Goal: Task Accomplishment & Management: Manage account settings

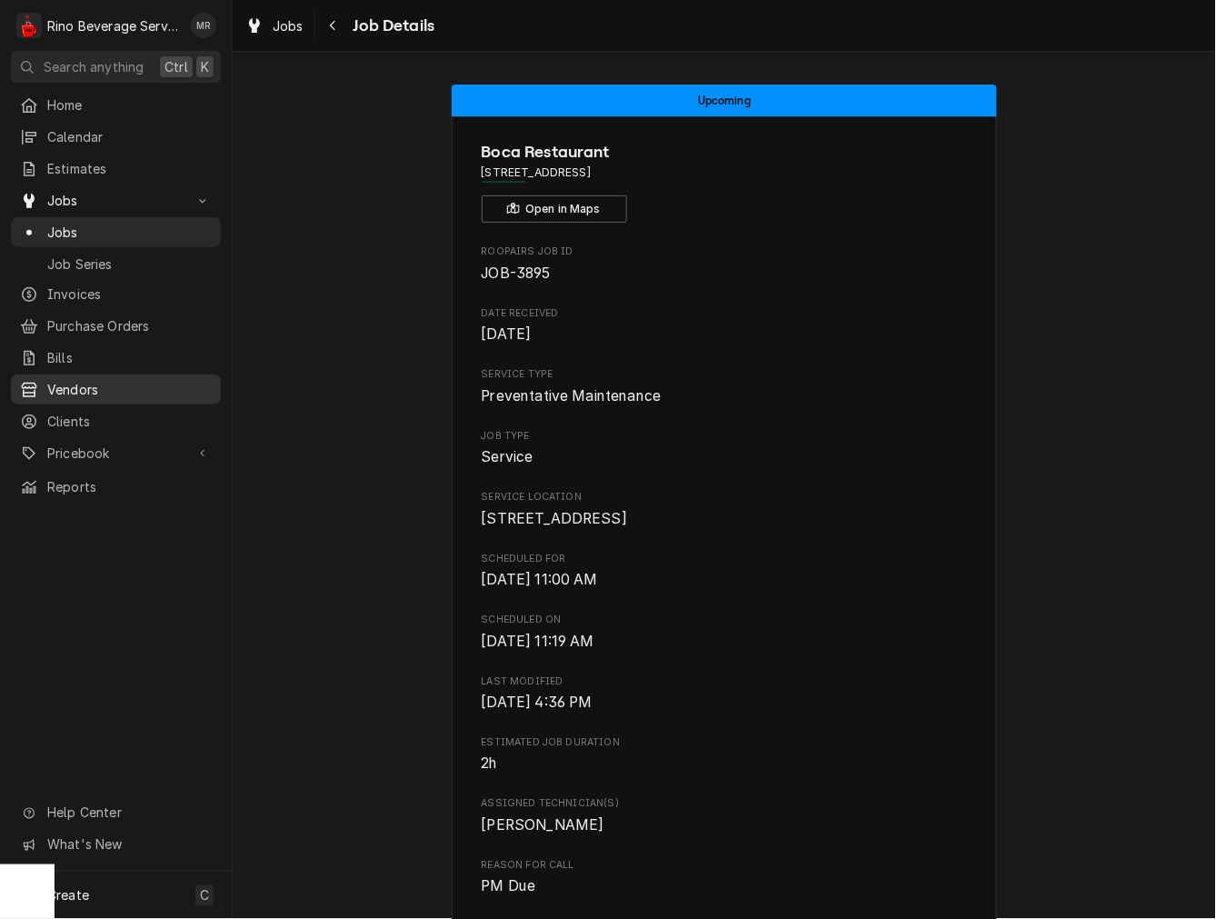
drag, startPoint x: 78, startPoint y: 405, endPoint x: 168, endPoint y: 388, distance: 91.6
click at [78, 412] on span "Clients" at bounding box center [129, 421] width 165 height 19
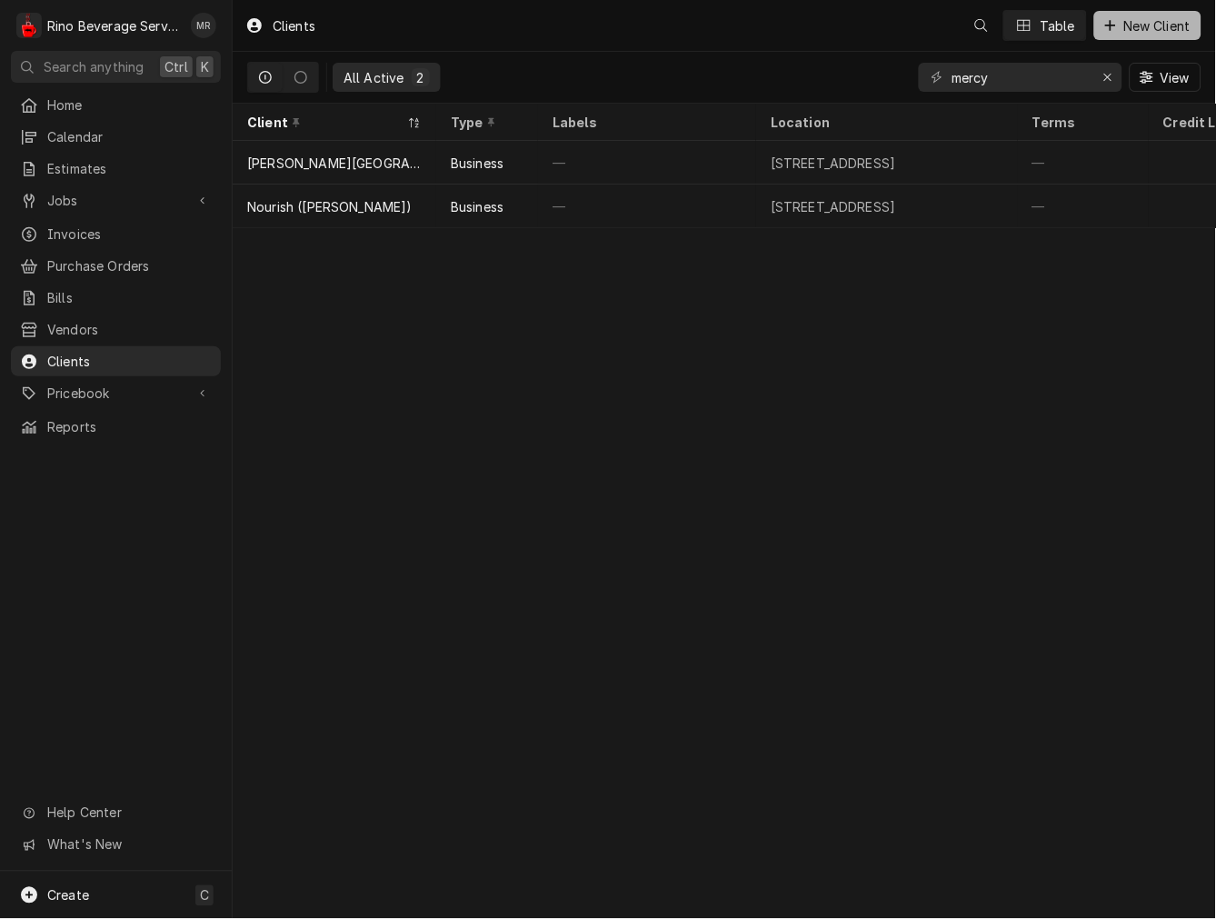
click at [1114, 19] on icon "Dynamic Content Wrapper" at bounding box center [1111, 25] width 11 height 13
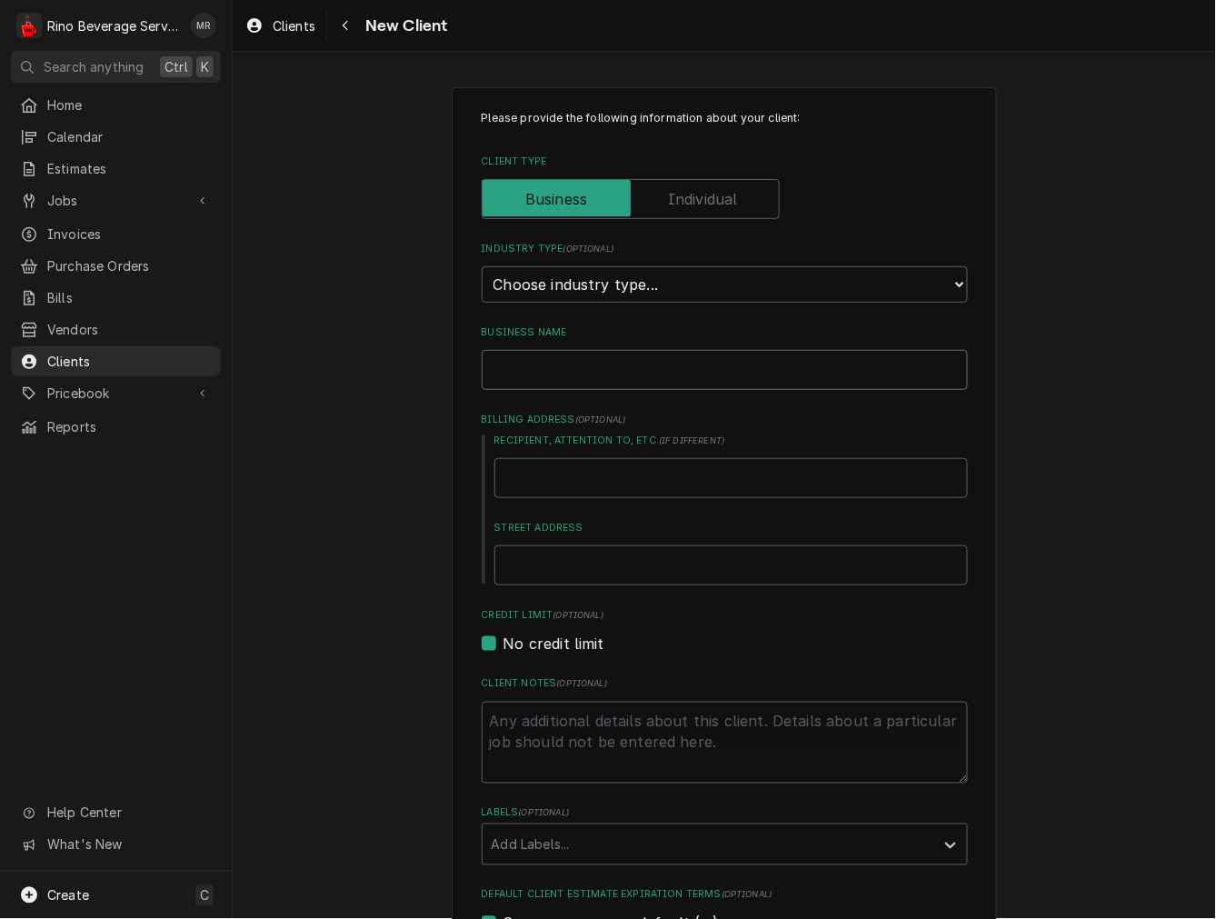
click at [588, 380] on input "Business Name" at bounding box center [725, 370] width 486 height 40
type textarea "x"
type input "Q"
type textarea "x"
type input "Qu"
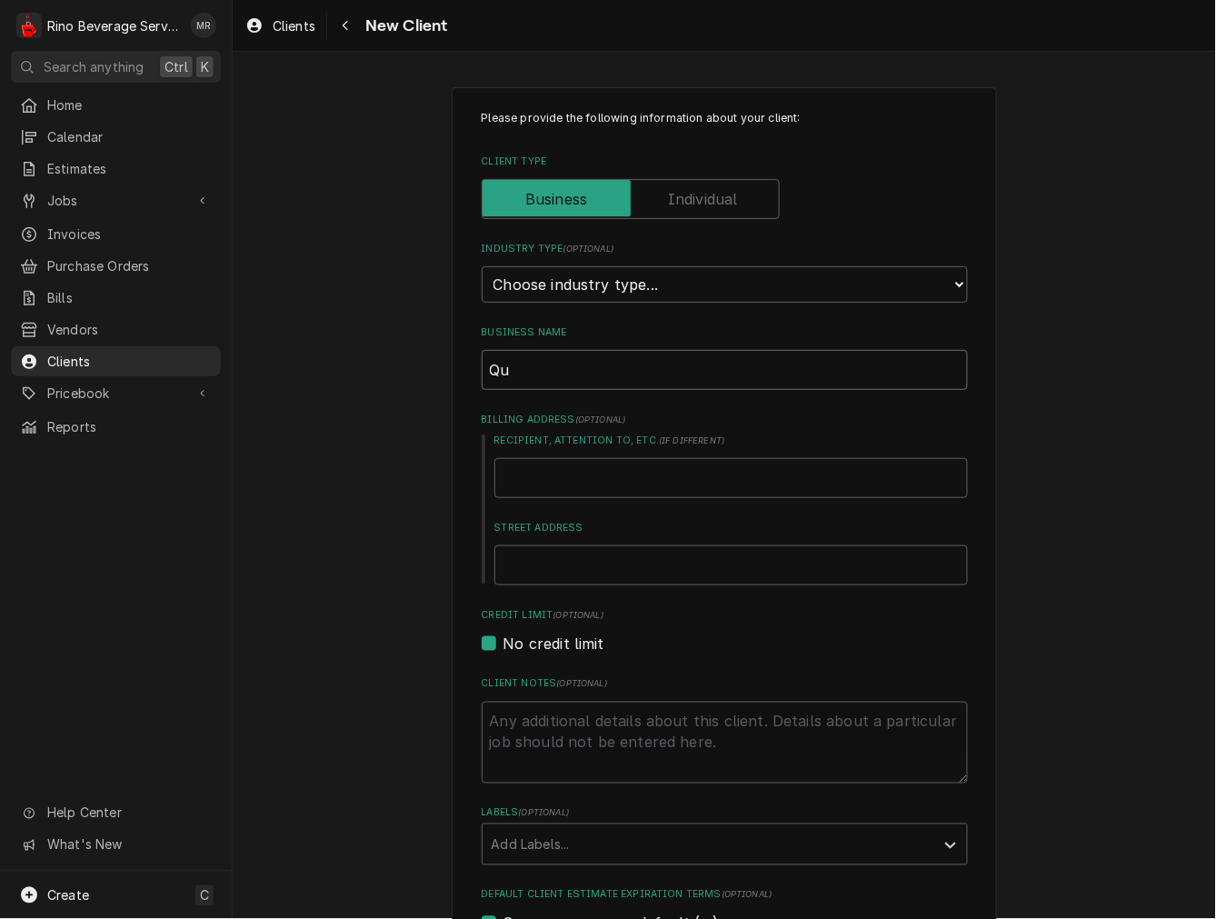
type textarea "x"
type input "Qui"
type textarea "x"
type input "Quic"
type textarea "x"
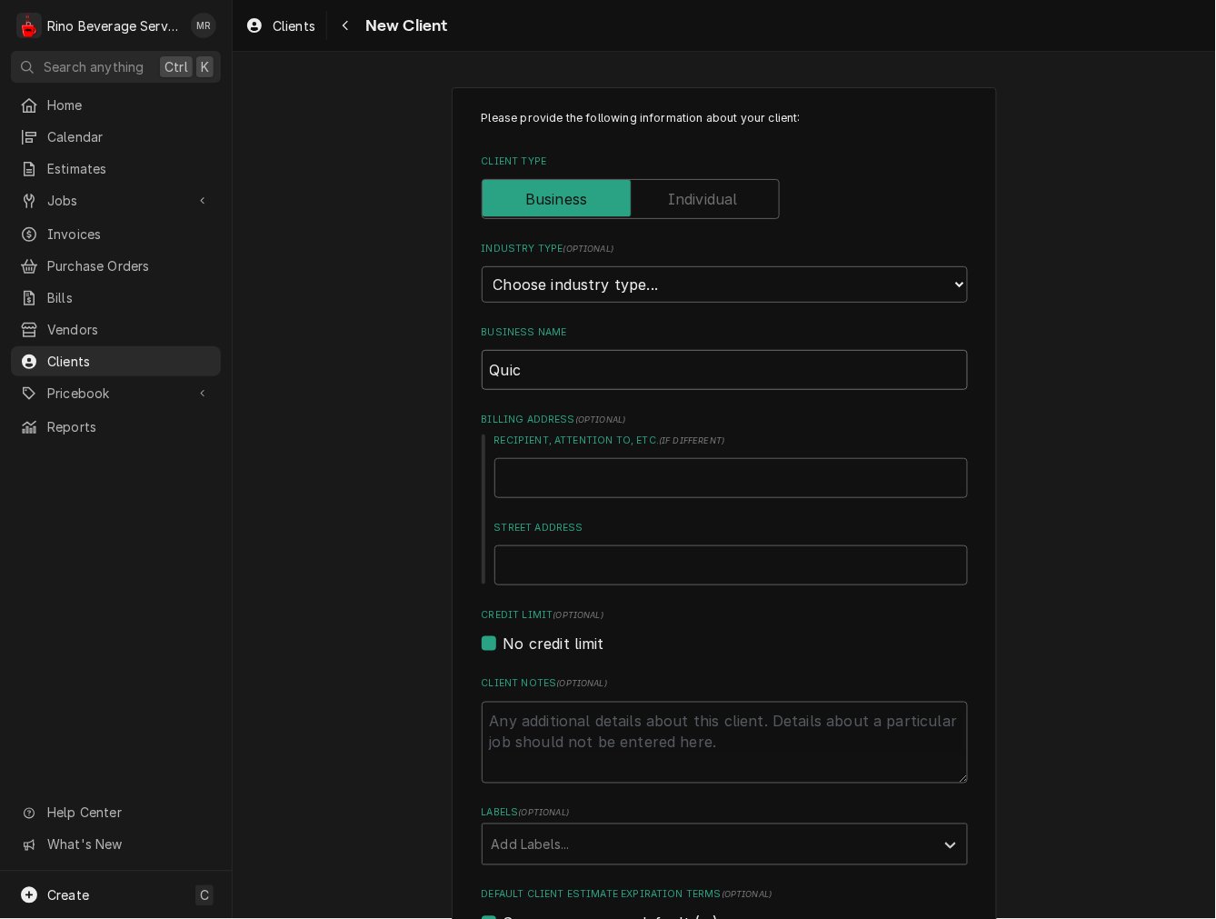
type input "Quicq"
type textarea "x"
type input "Quicqu"
type textarea "x"
type input "Quicqua"
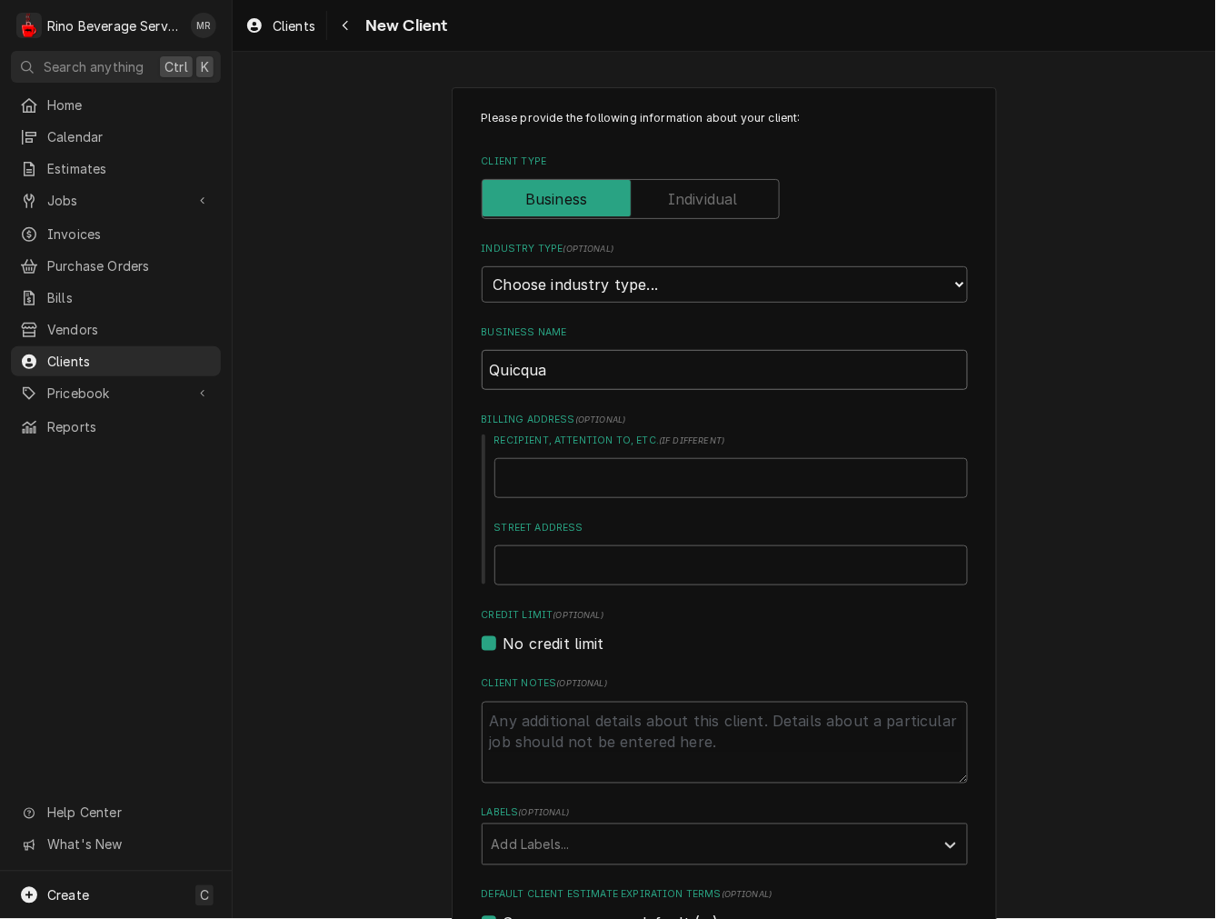
type textarea "x"
type input "Quicquar"
type textarea "x"
type input "Quicquaro"
type textarea "x"
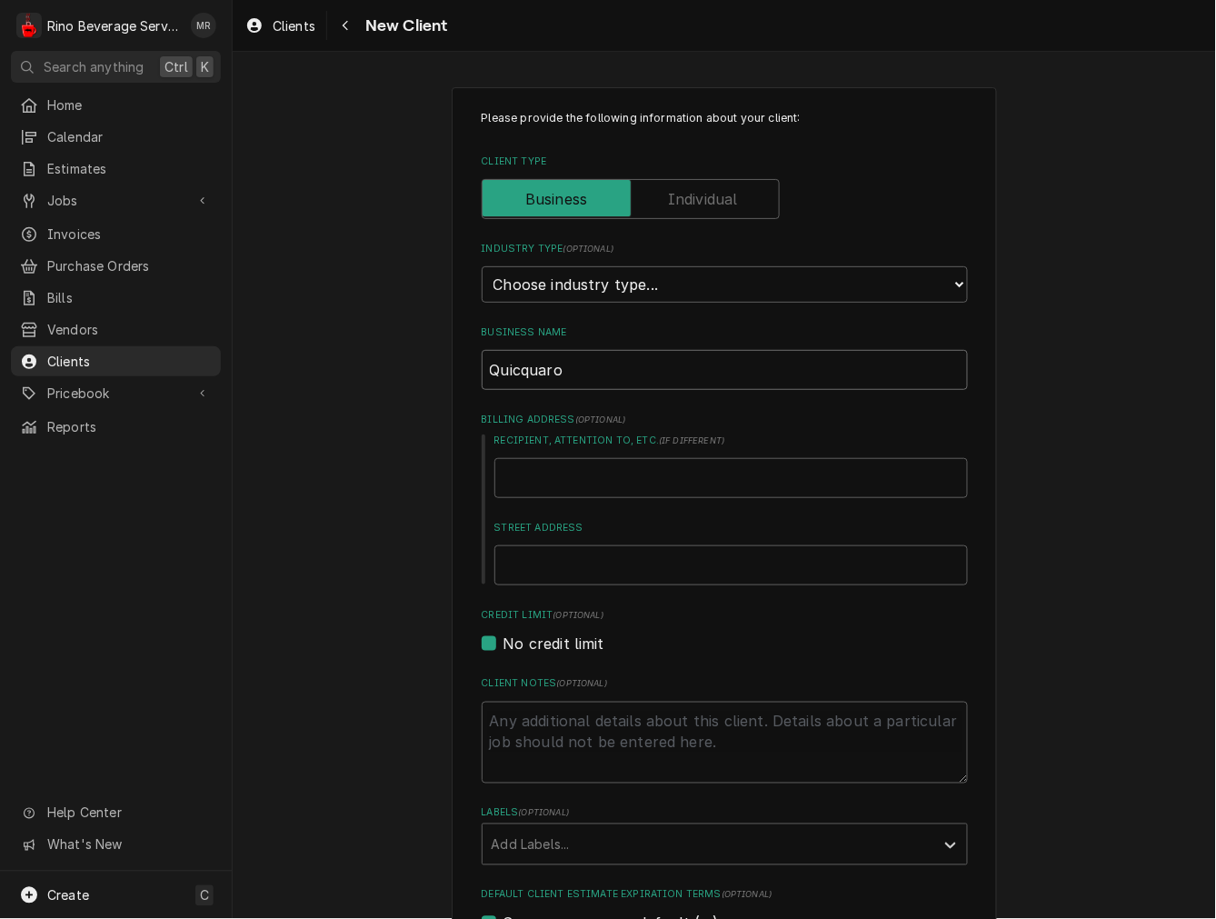
type input "Quicquaro"
type textarea "x"
type input "Quicquaro &"
type textarea "x"
type input "Quicquaro &"
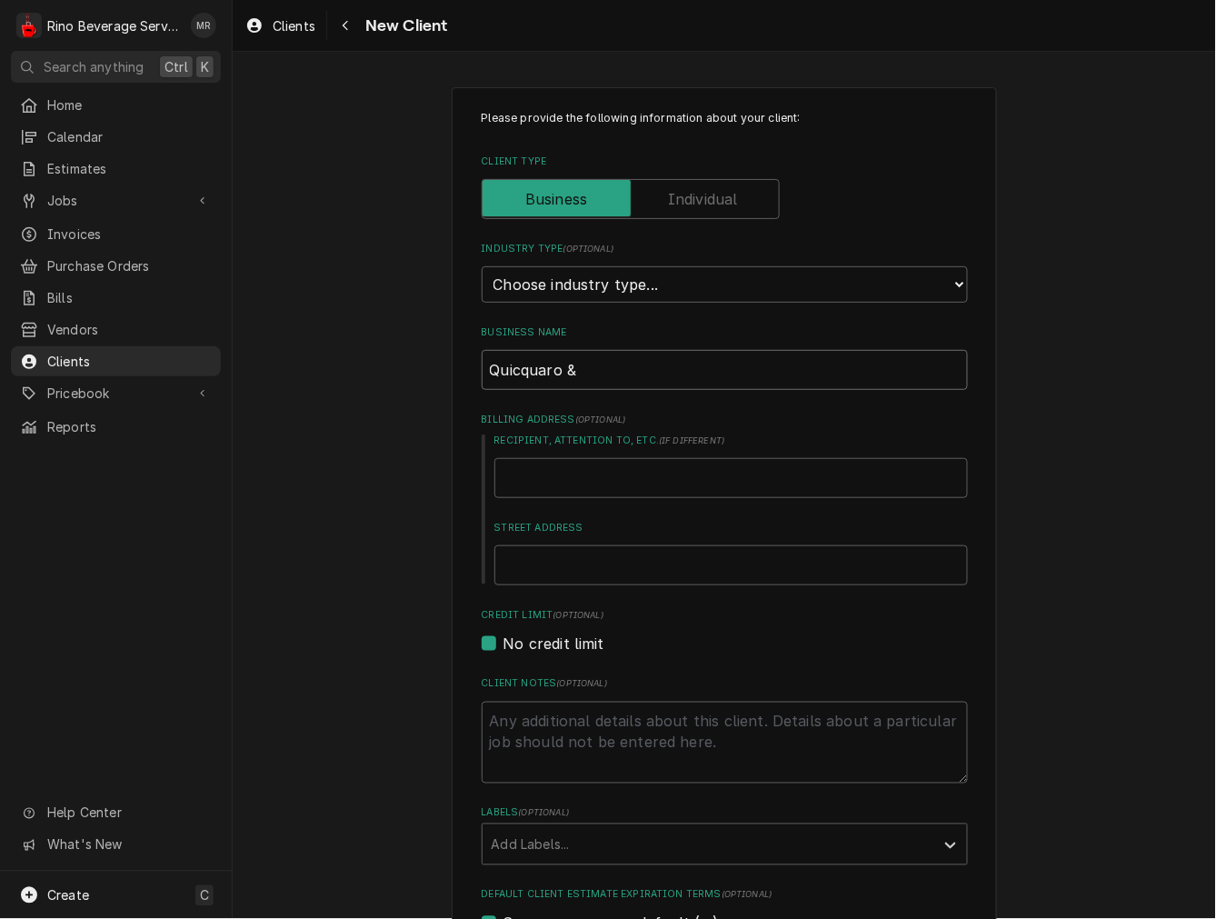
type textarea "x"
type input "Quicquaro & A"
type textarea "x"
type input "Quicquaro & As"
type textarea "x"
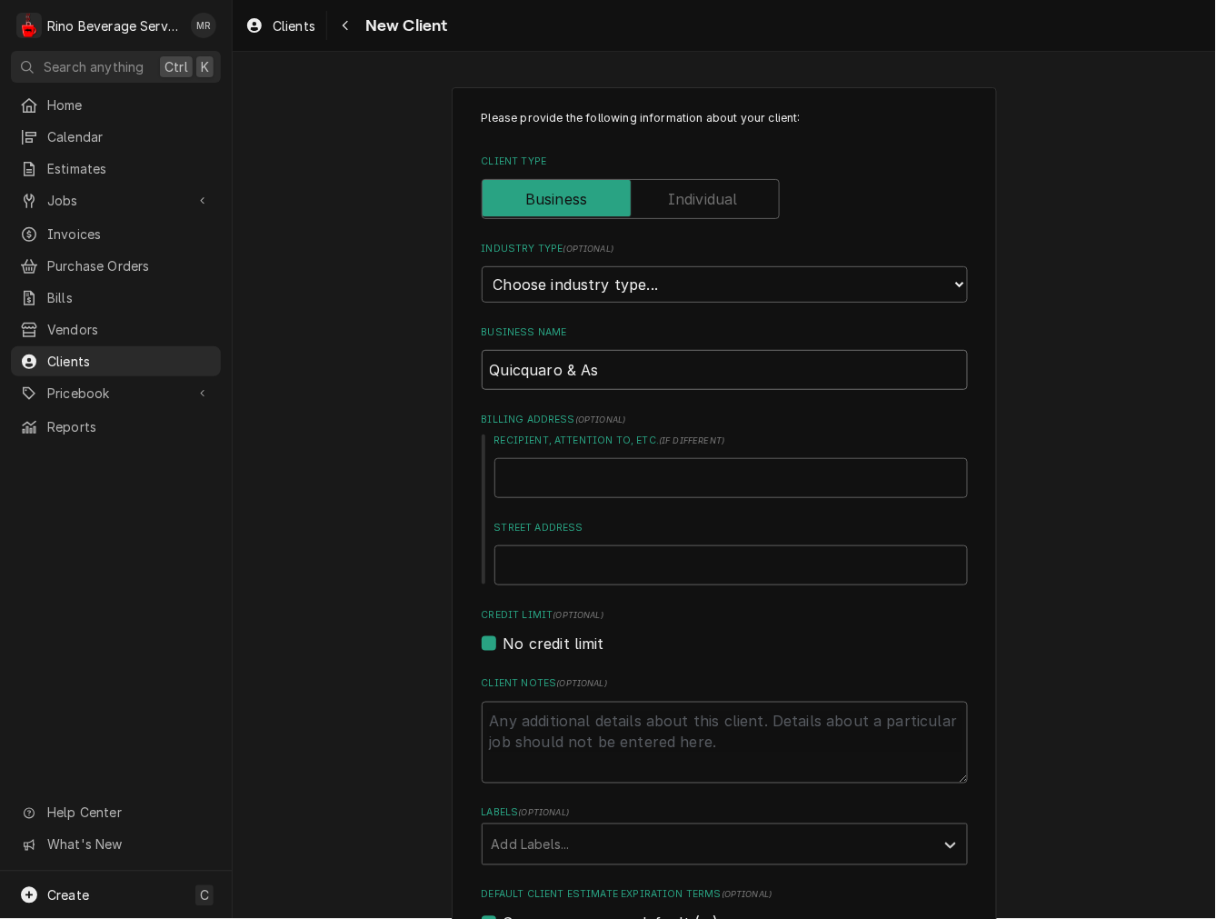
type input "Quicquaro & Ass"
type textarea "x"
type input "Quicquaro & Asso"
type textarea "x"
type input "Quicquaro & Assoc"
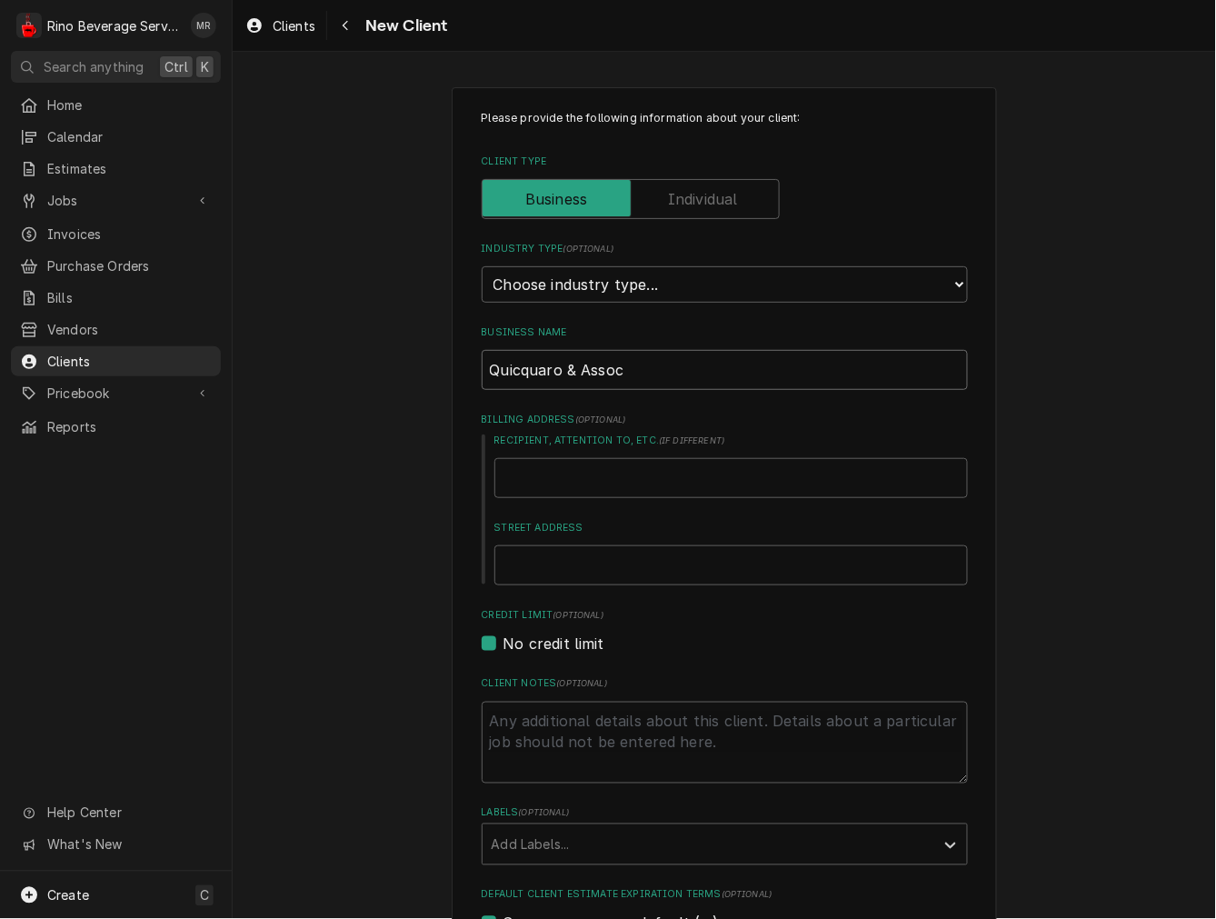
type textarea "x"
type input "Quicquaro & Associ"
type textarea "x"
type input "Quicquaro & Associa"
type textarea "x"
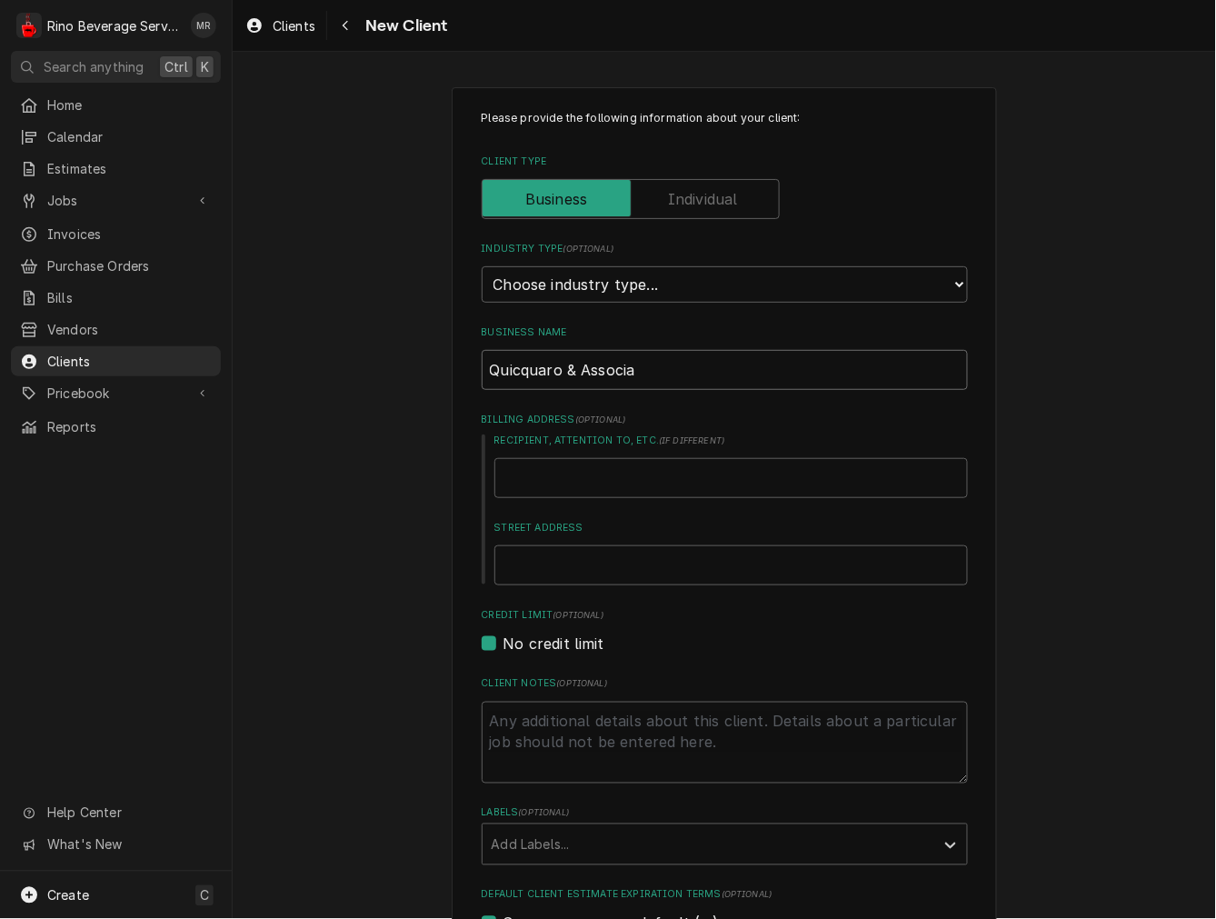
type input "Quicquaro & Associat"
type textarea "x"
type input "Quicquaro & Associate"
type textarea "x"
type input "Quicquaro & Associates"
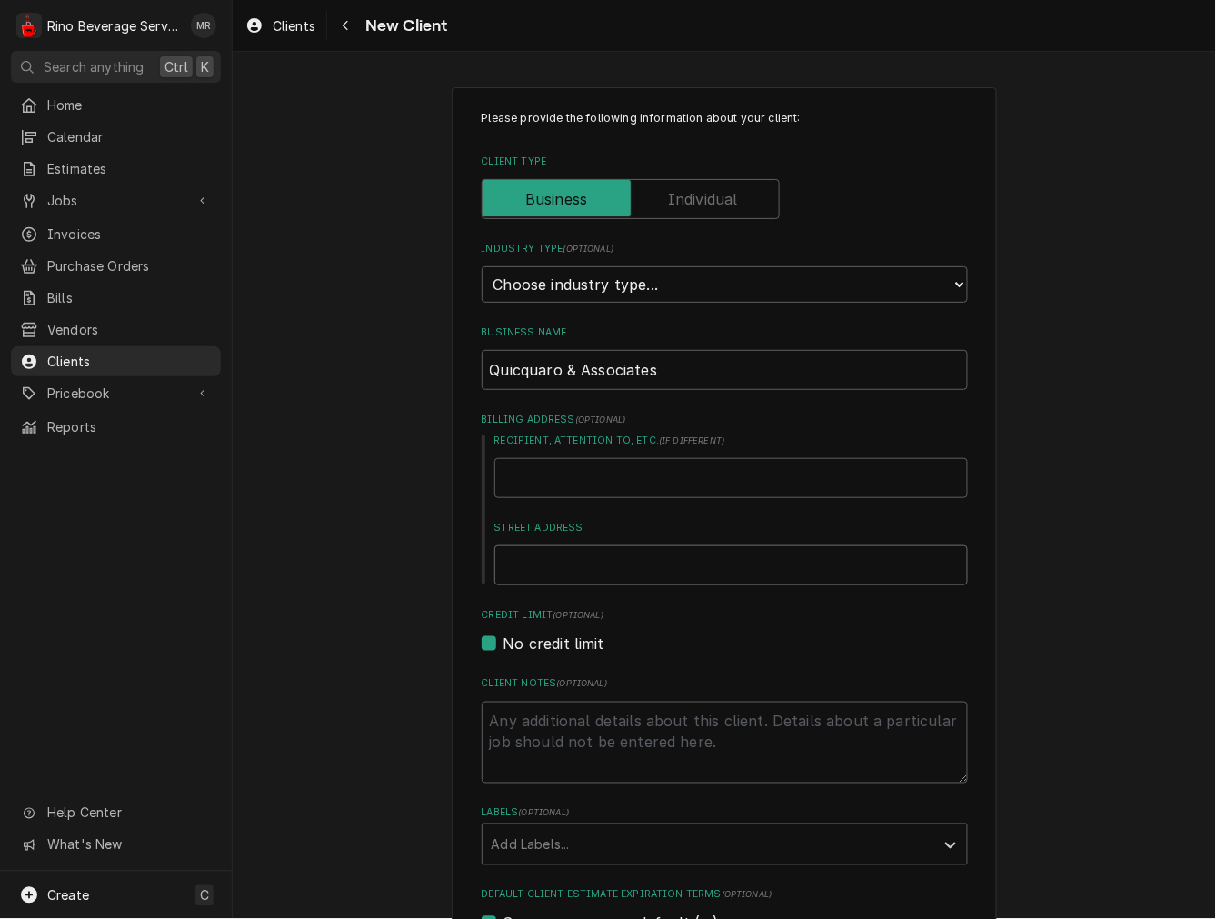
type textarea "x"
type input "5"
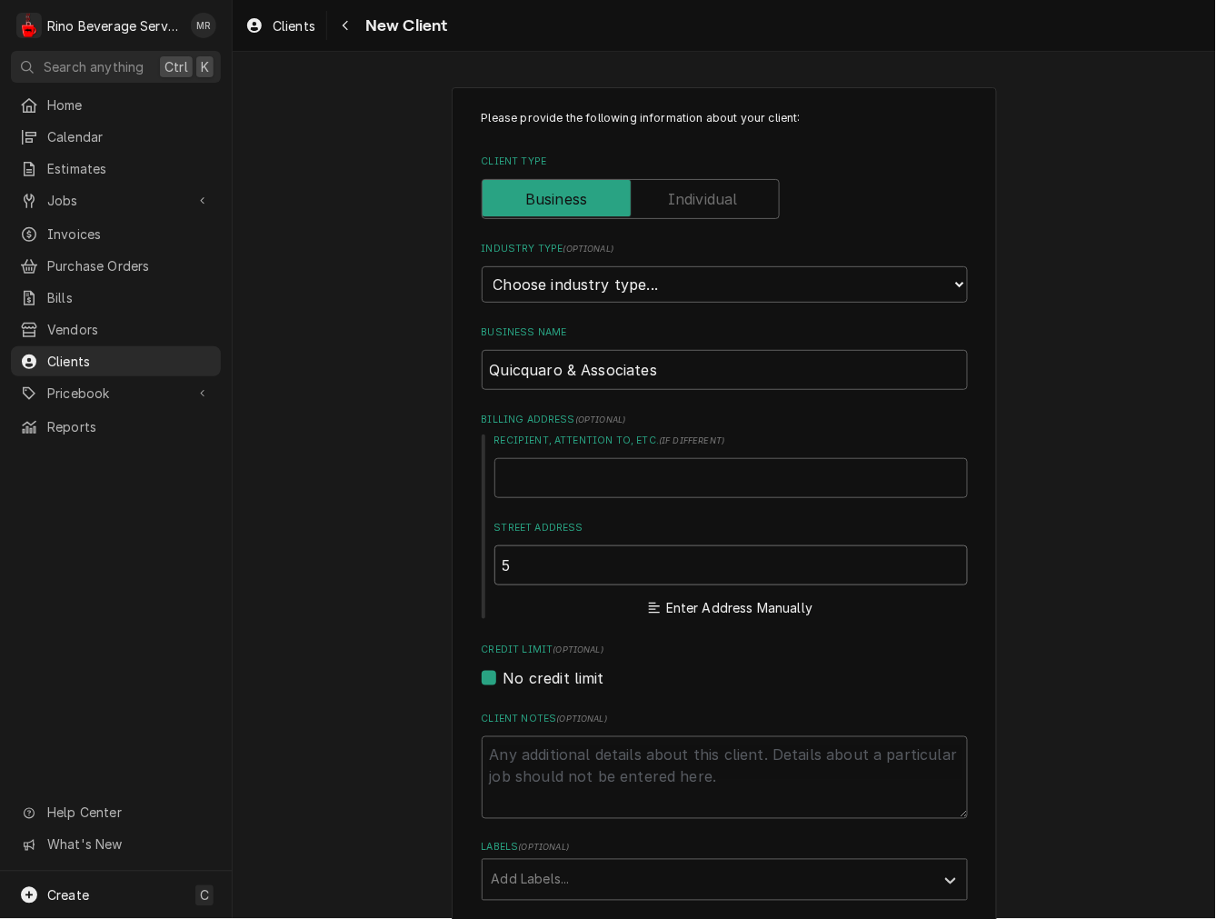
type textarea "x"
type input "59"
type textarea "x"
type input "598"
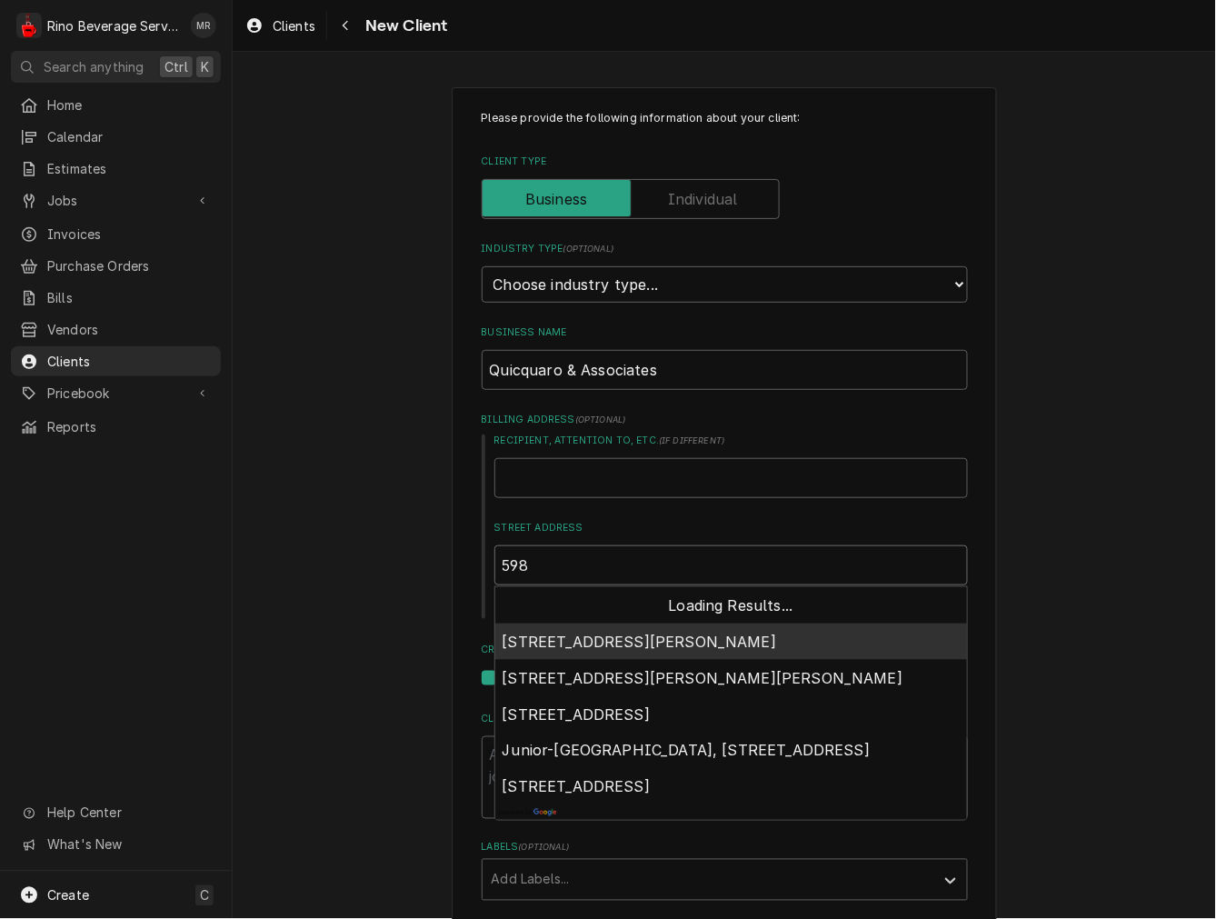
type textarea "x"
type input "5983"
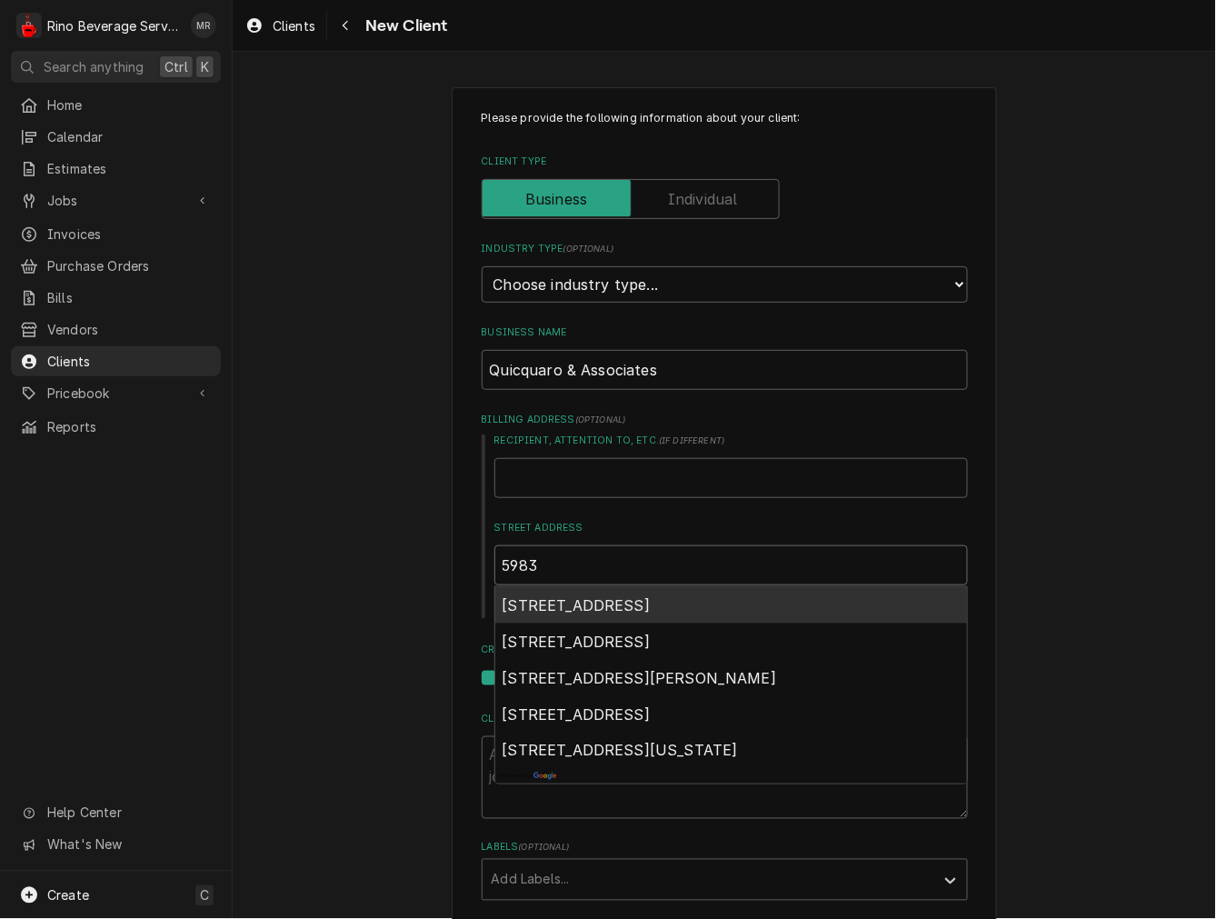
type textarea "x"
type input "5983"
type textarea "x"
type input "5983 p"
type textarea "x"
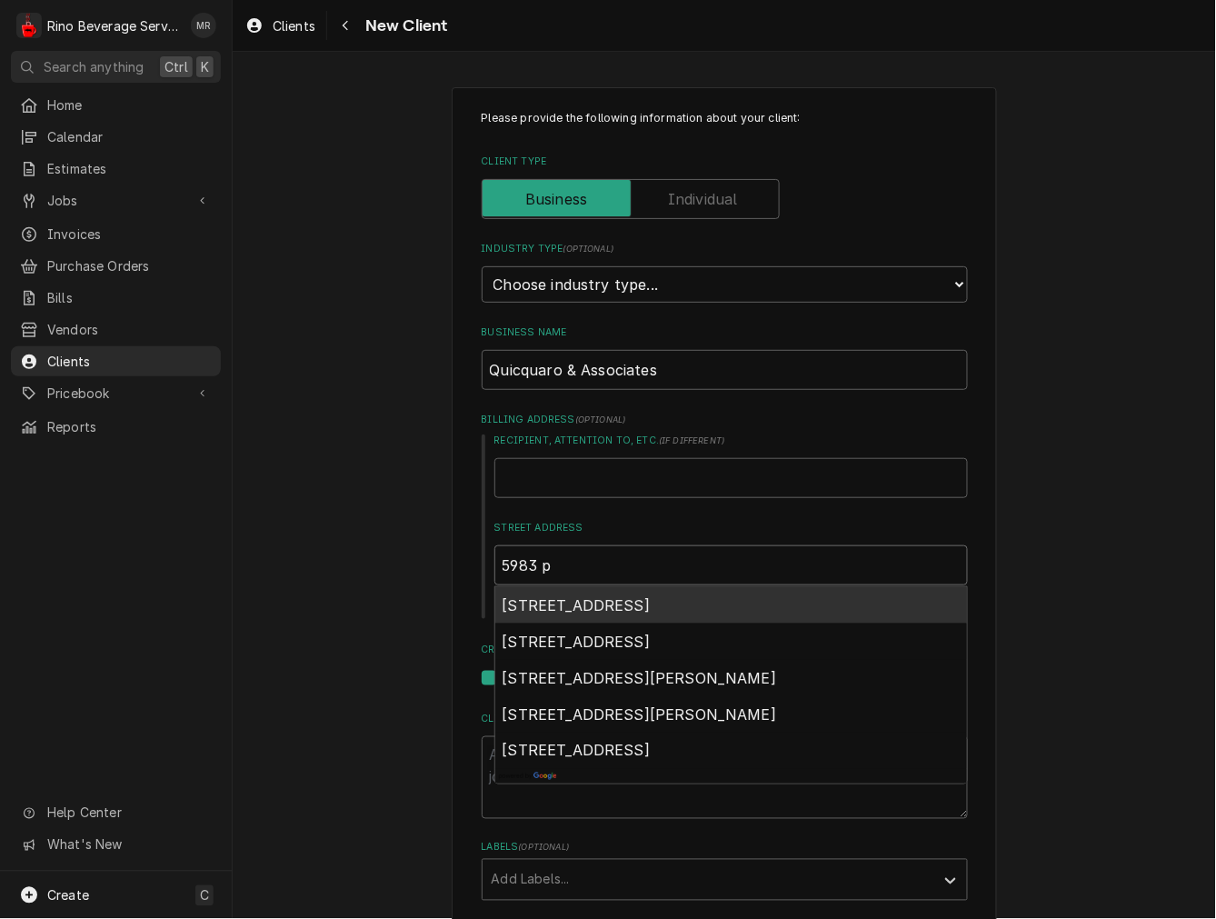
type input "5983 po"
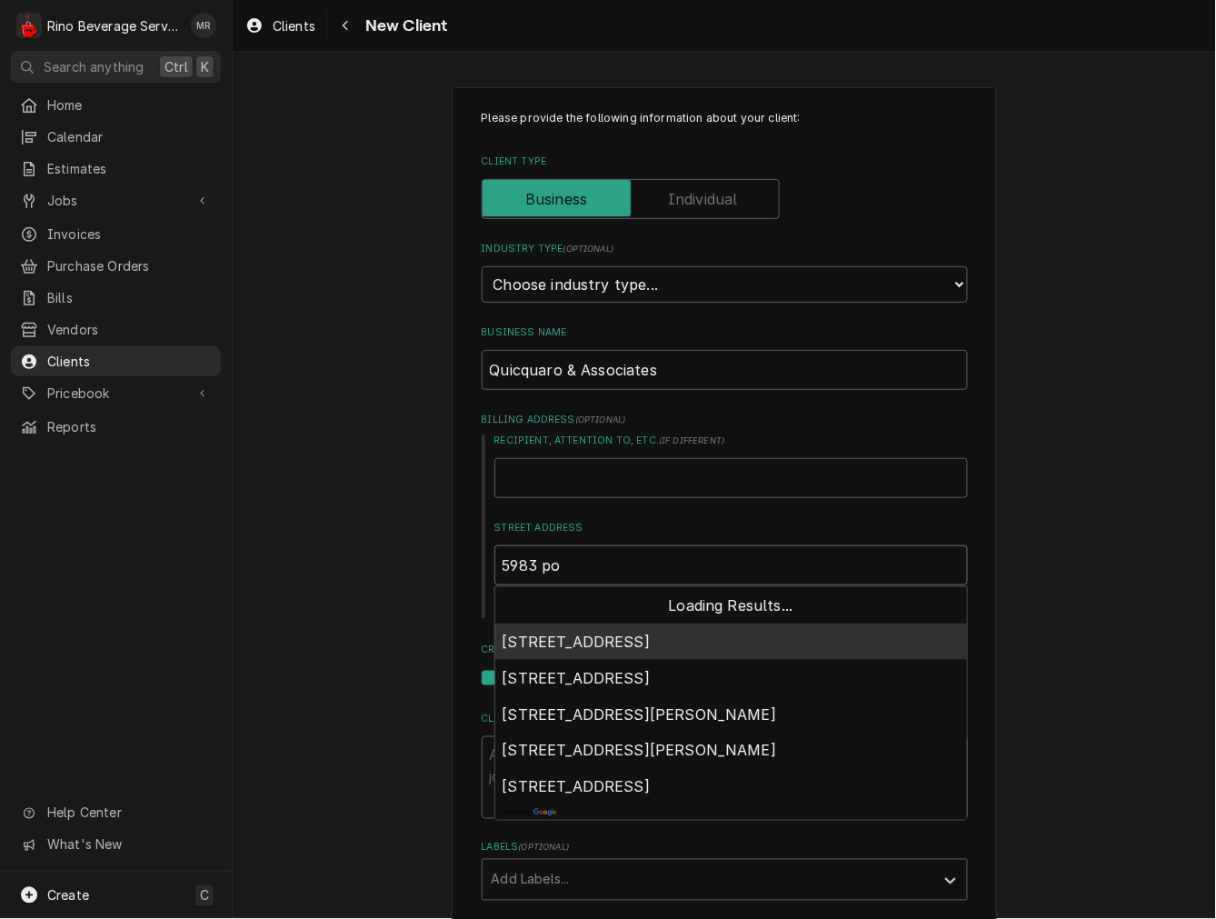
type textarea "x"
type input "5983 pop"
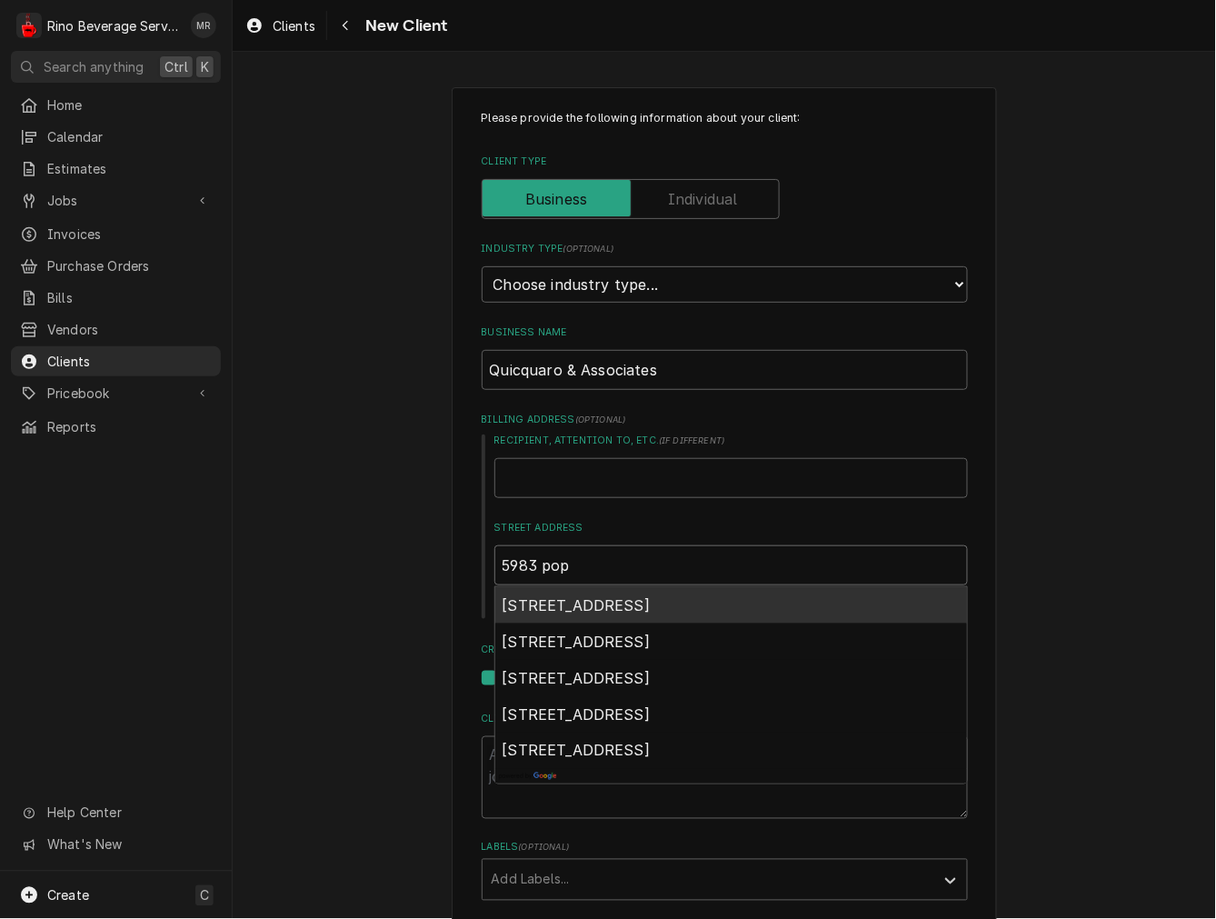
click at [593, 598] on span "5983 Poplar Ridge Drive, Westerville, OH, USA" at bounding box center [577, 605] width 148 height 18
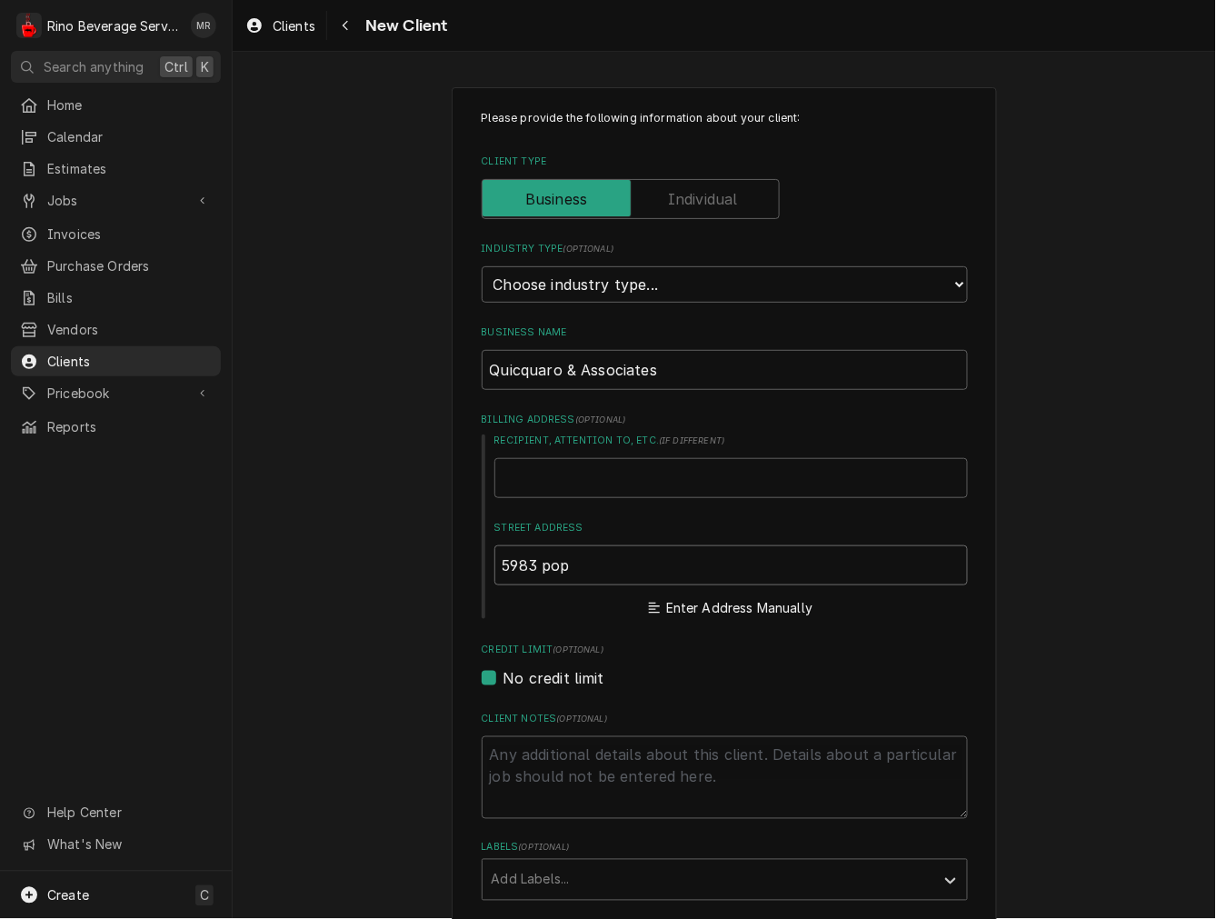
type textarea "x"
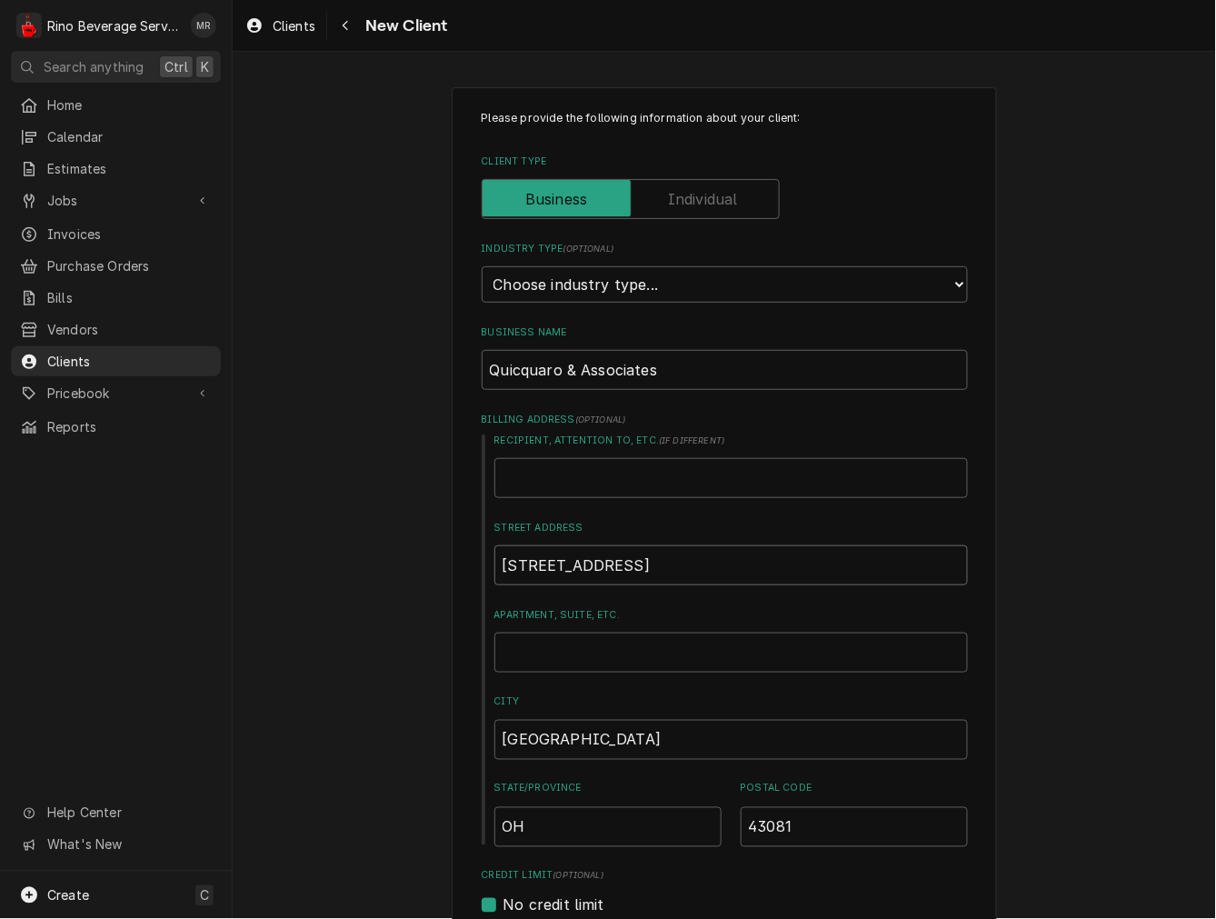
type input "5983 Poplar Ridge Dr"
drag, startPoint x: 324, startPoint y: 315, endPoint x: -21, endPoint y: 319, distance: 344.6
click at [0, 319] on html "R Rino Beverage Service MR Search anything Ctrl K Home Calendar Estimates Jobs …" at bounding box center [608, 459] width 1216 height 919
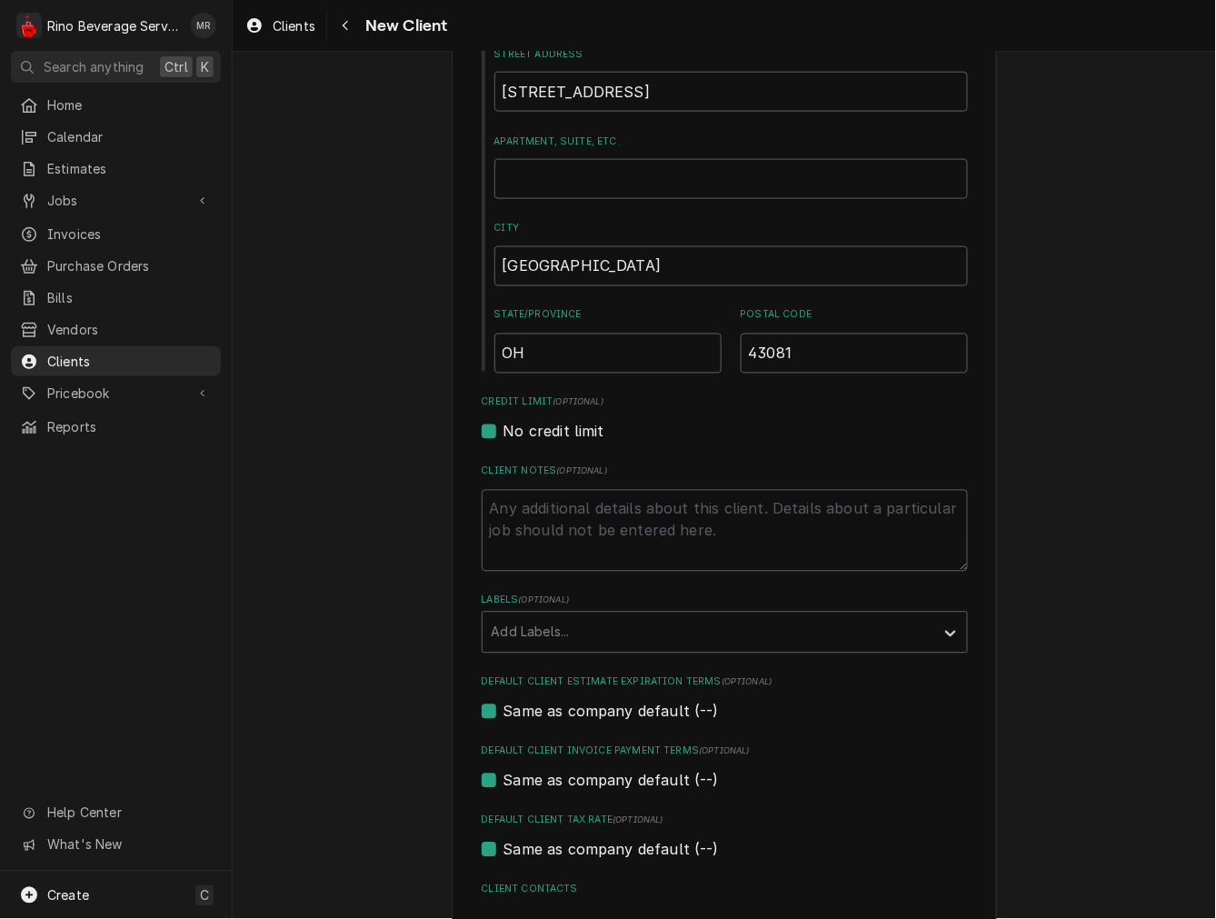
scroll to position [505, 0]
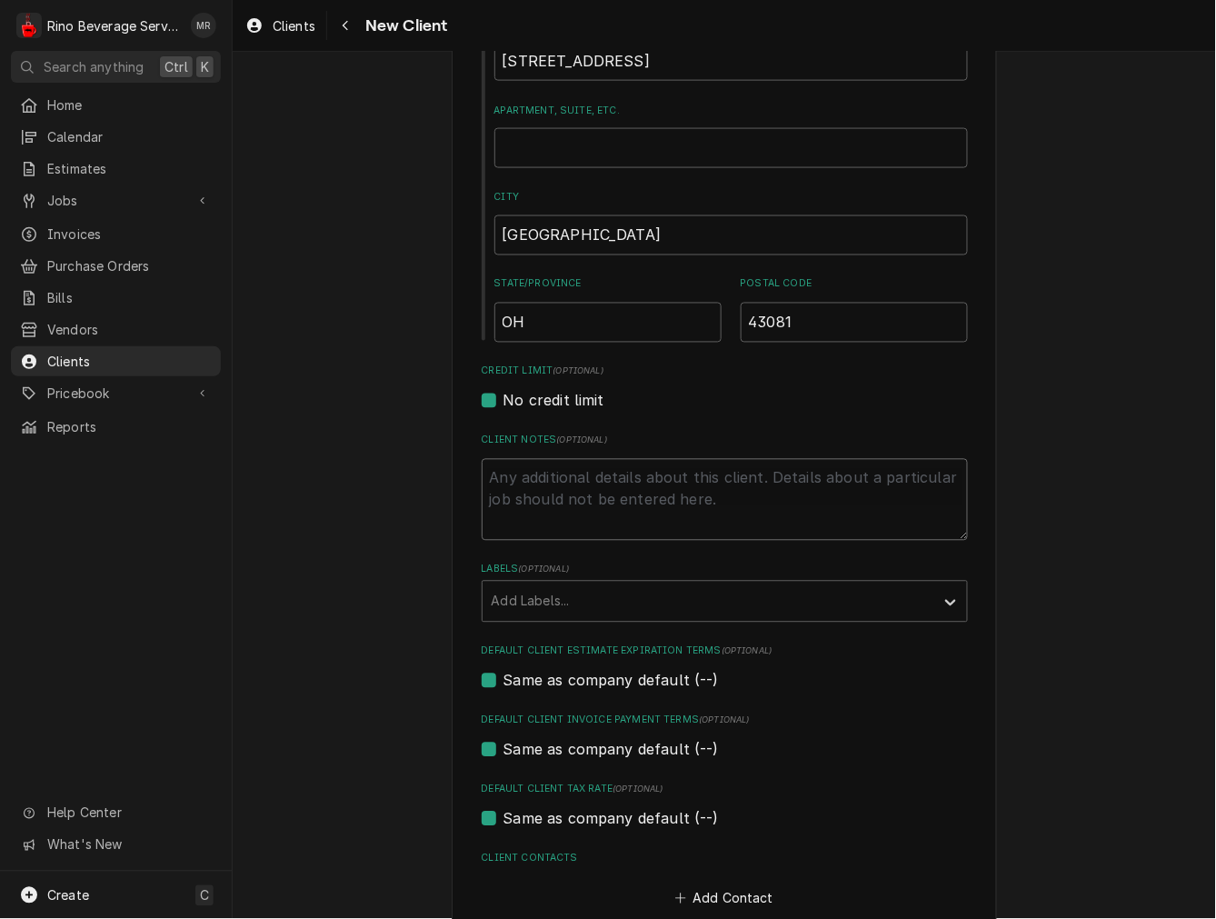
click at [564, 485] on textarea "Client Notes ( optional )" at bounding box center [725, 500] width 486 height 82
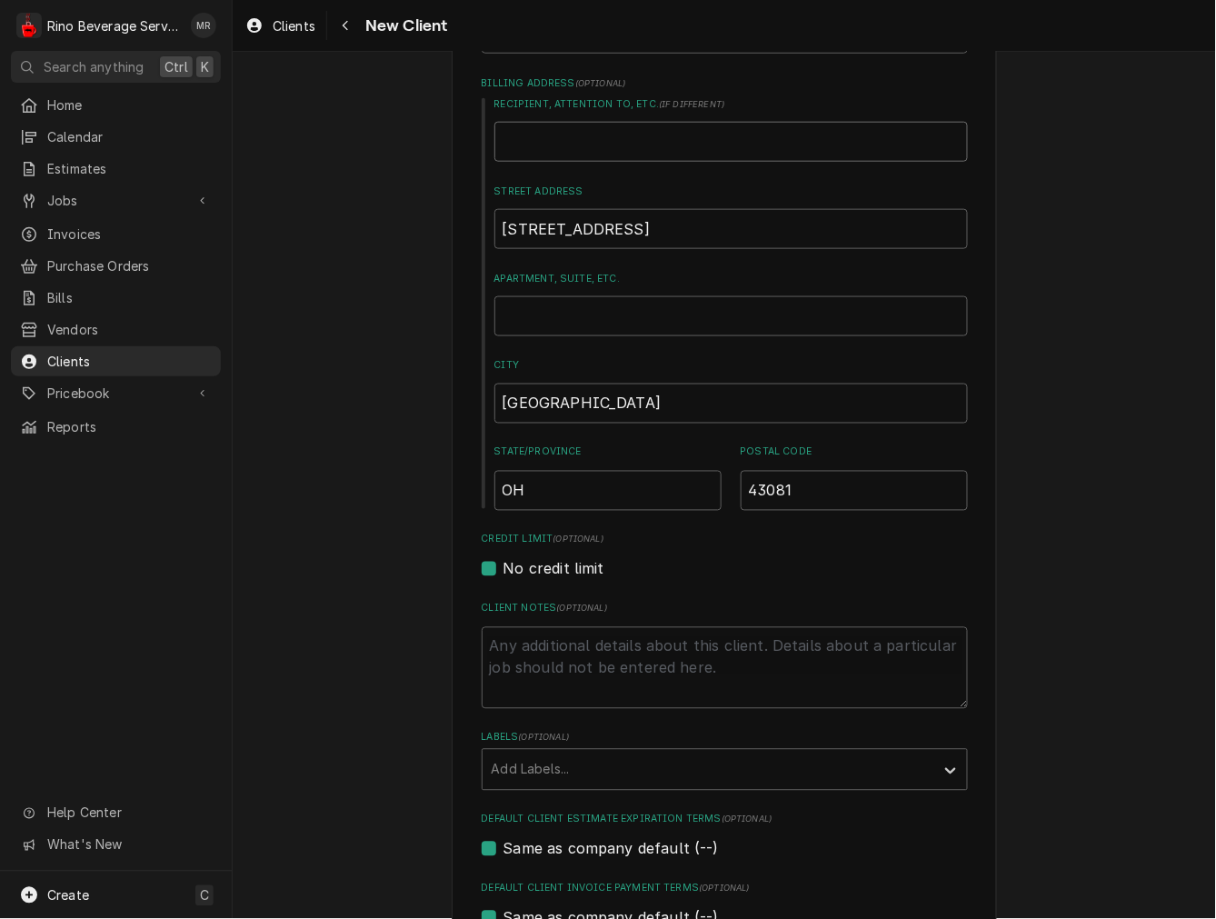
click at [650, 134] on input "Recipient, Attention To, etc. ( if different )" at bounding box center [732, 142] width 474 height 40
paste input "Quicquaro & Associates, LLC, T/A Restaurant Values & Restaurant Appraisals"
type textarea "x"
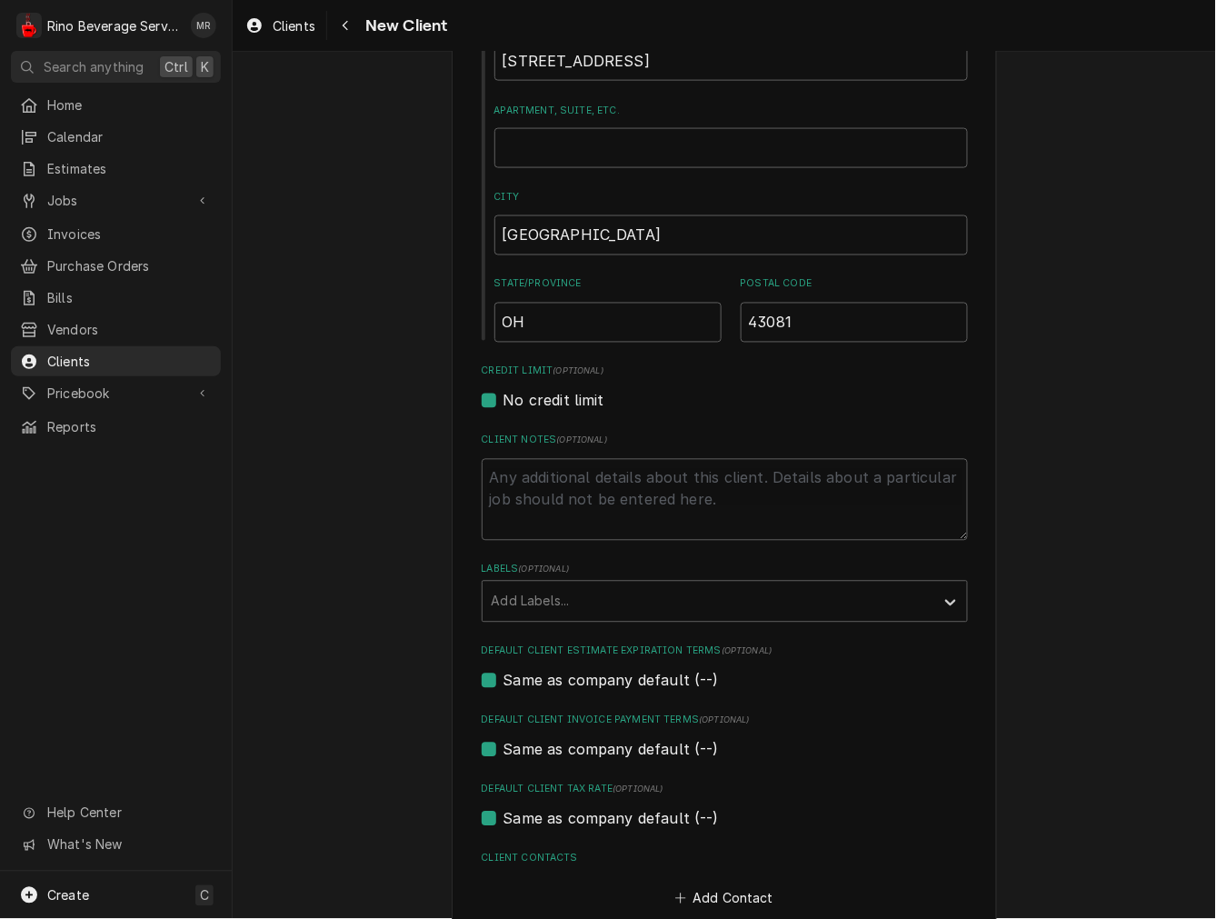
type input "Quicquaro & Associates, LLC, T/A Restaurant Values & Restaurant Appraisals"
click at [584, 493] on textarea "Client Notes ( optional )" at bounding box center [725, 500] width 486 height 82
type textarea "x"
type textarea "*"
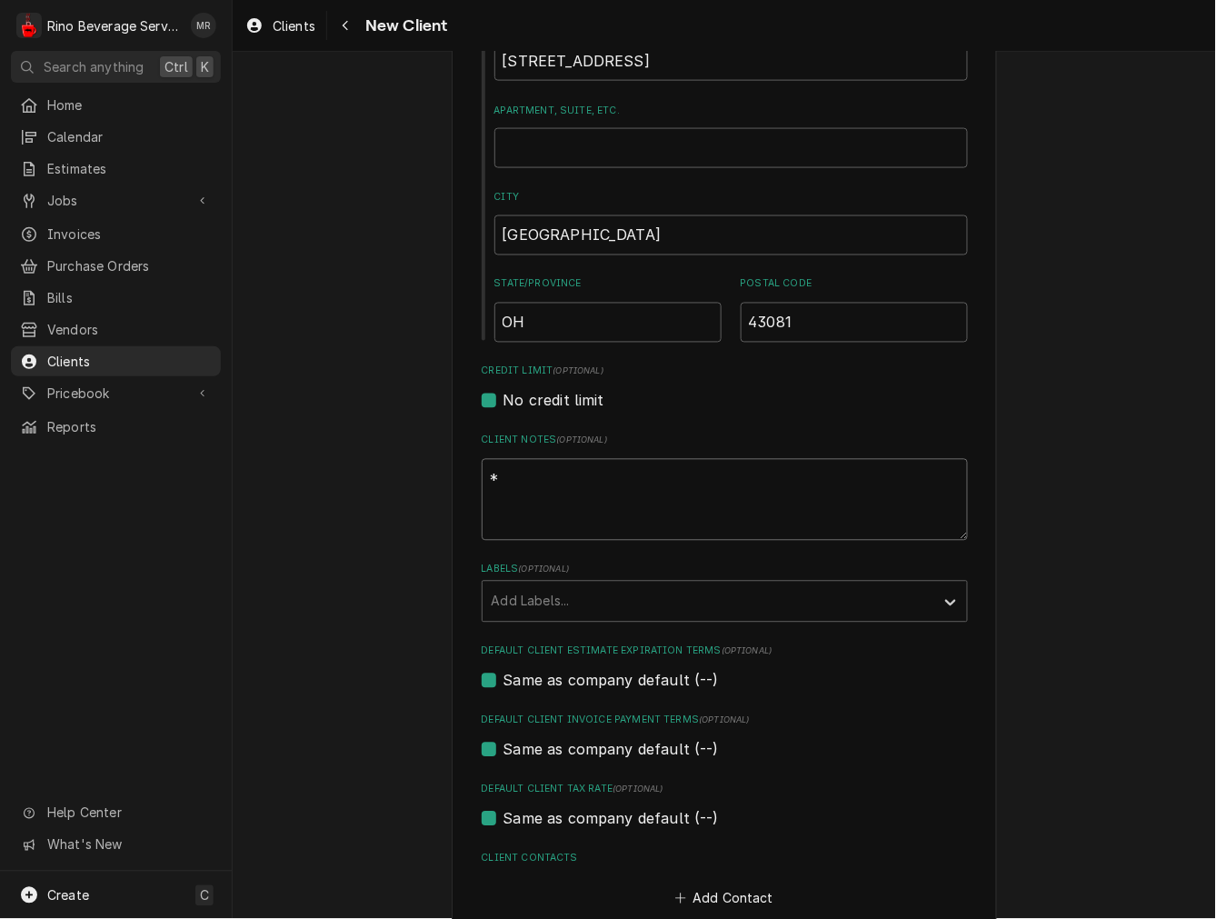
type textarea "x"
type textarea "**"
type textarea "x"
type textarea "**T"
type textarea "x"
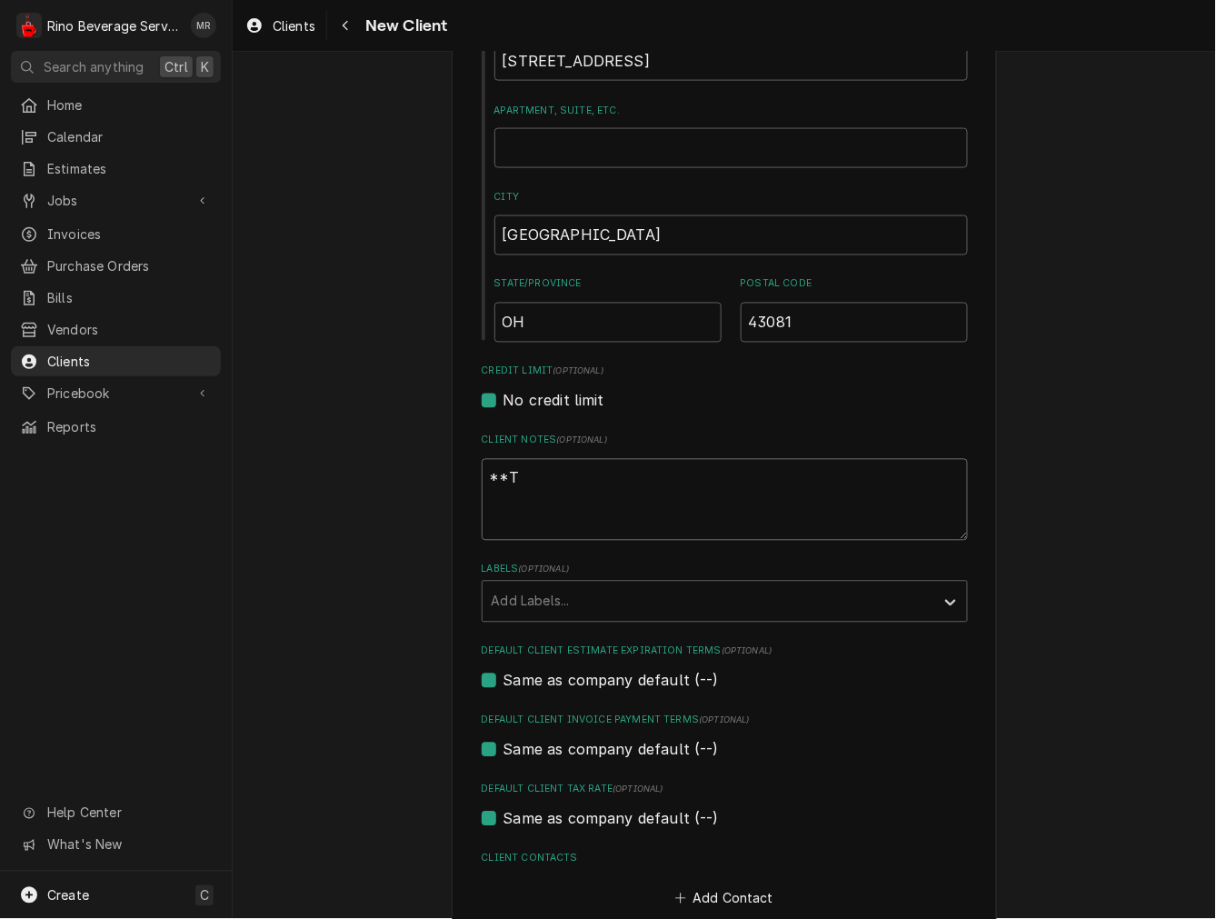
type textarea "**TA"
type textarea "x"
type textarea "**TAX"
type textarea "x"
type textarea "**TAX"
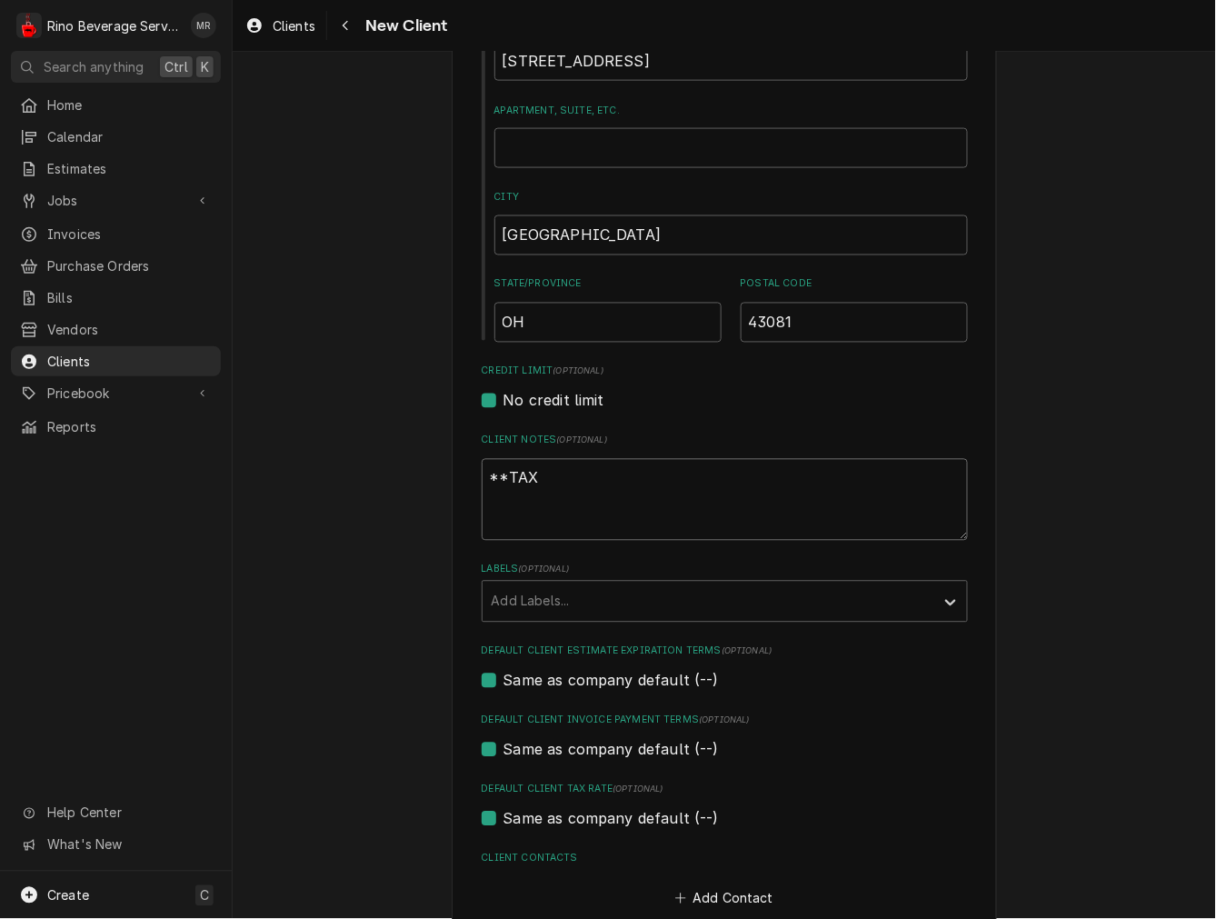
type textarea "x"
type textarea "**TAX E"
type textarea "x"
type textarea "**TAX EX"
type textarea "x"
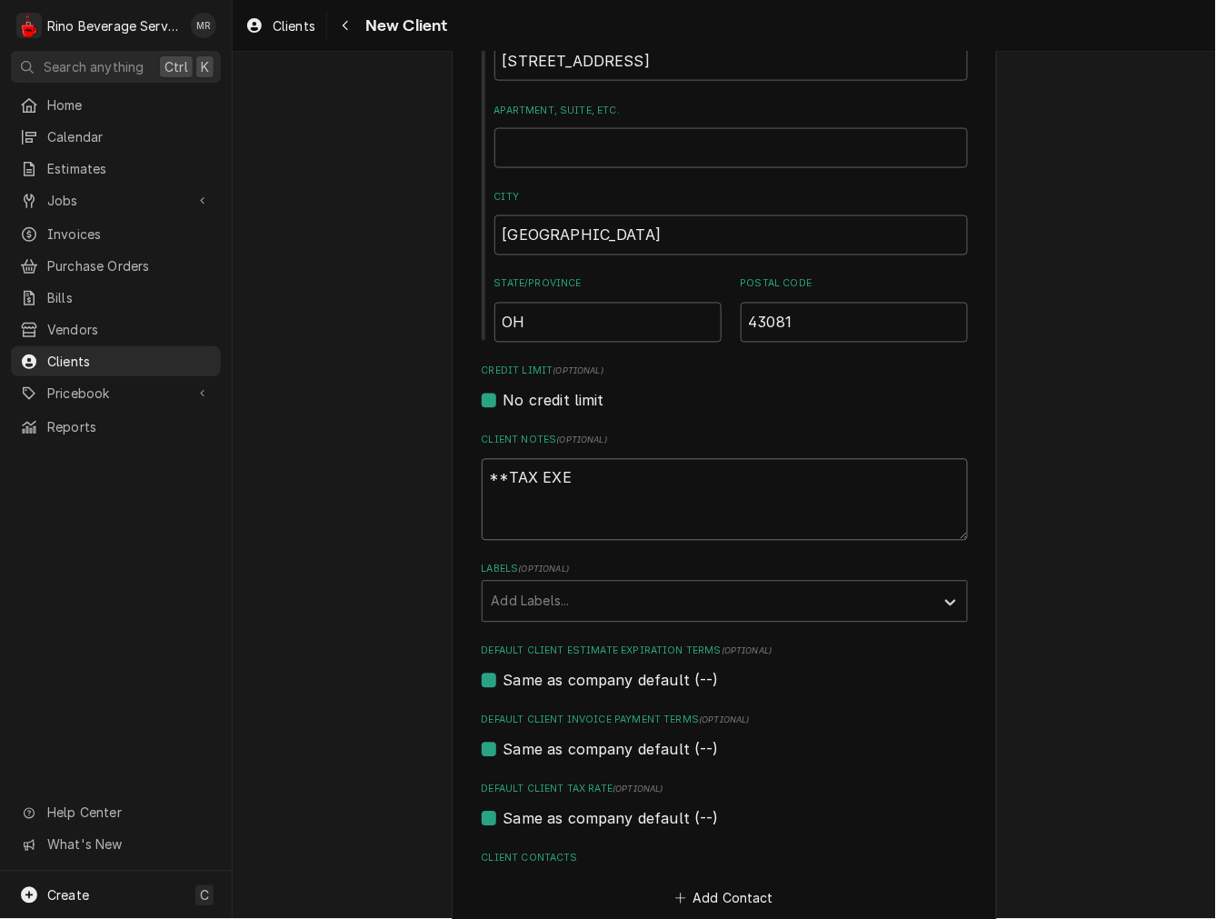
type textarea "**TAX EXEM"
type textarea "x"
type textarea "**TAX EXEMN"
type textarea "x"
type textarea "**TAX EXEM"
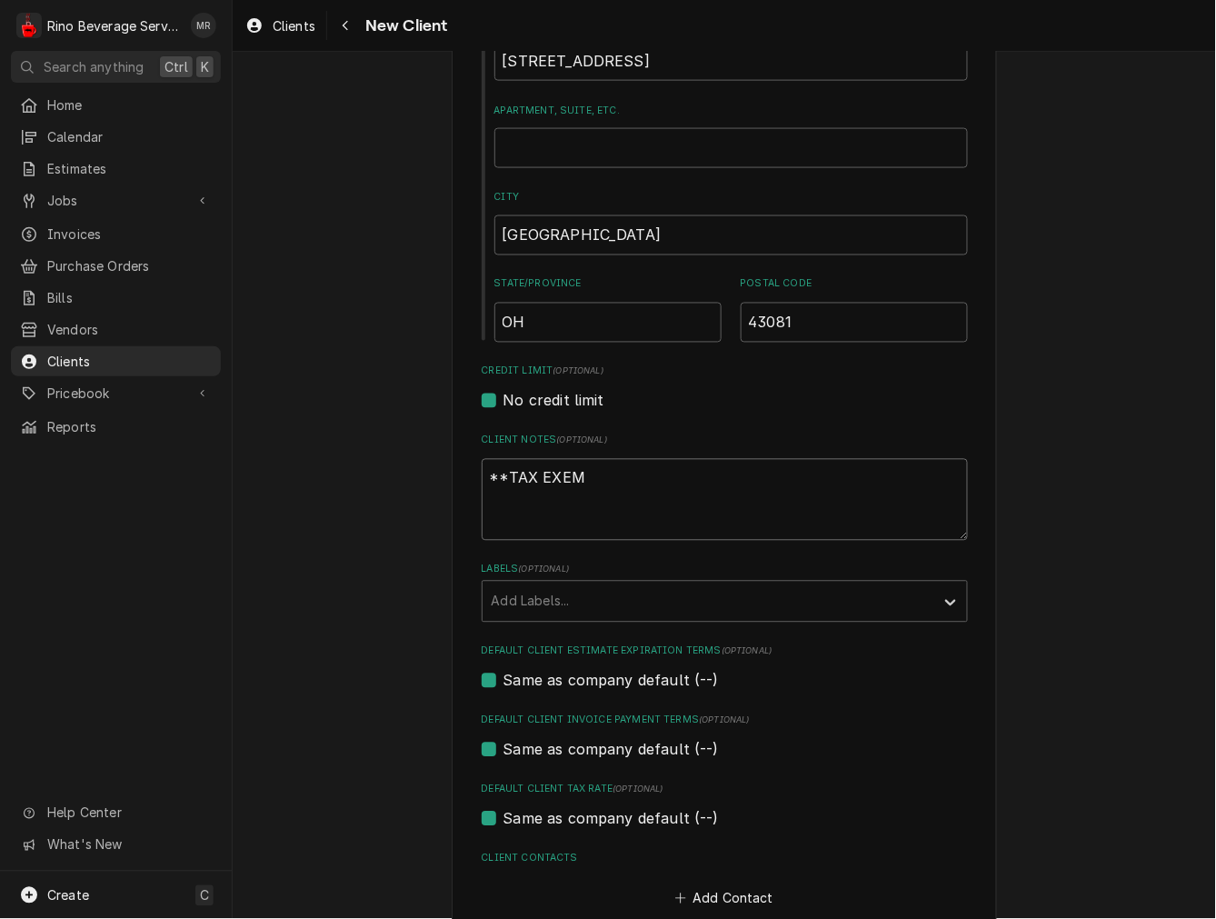
type textarea "x"
type textarea "**TAX EXEMP"
type textarea "x"
type textarea "**TAX EXEMPT"
type textarea "x"
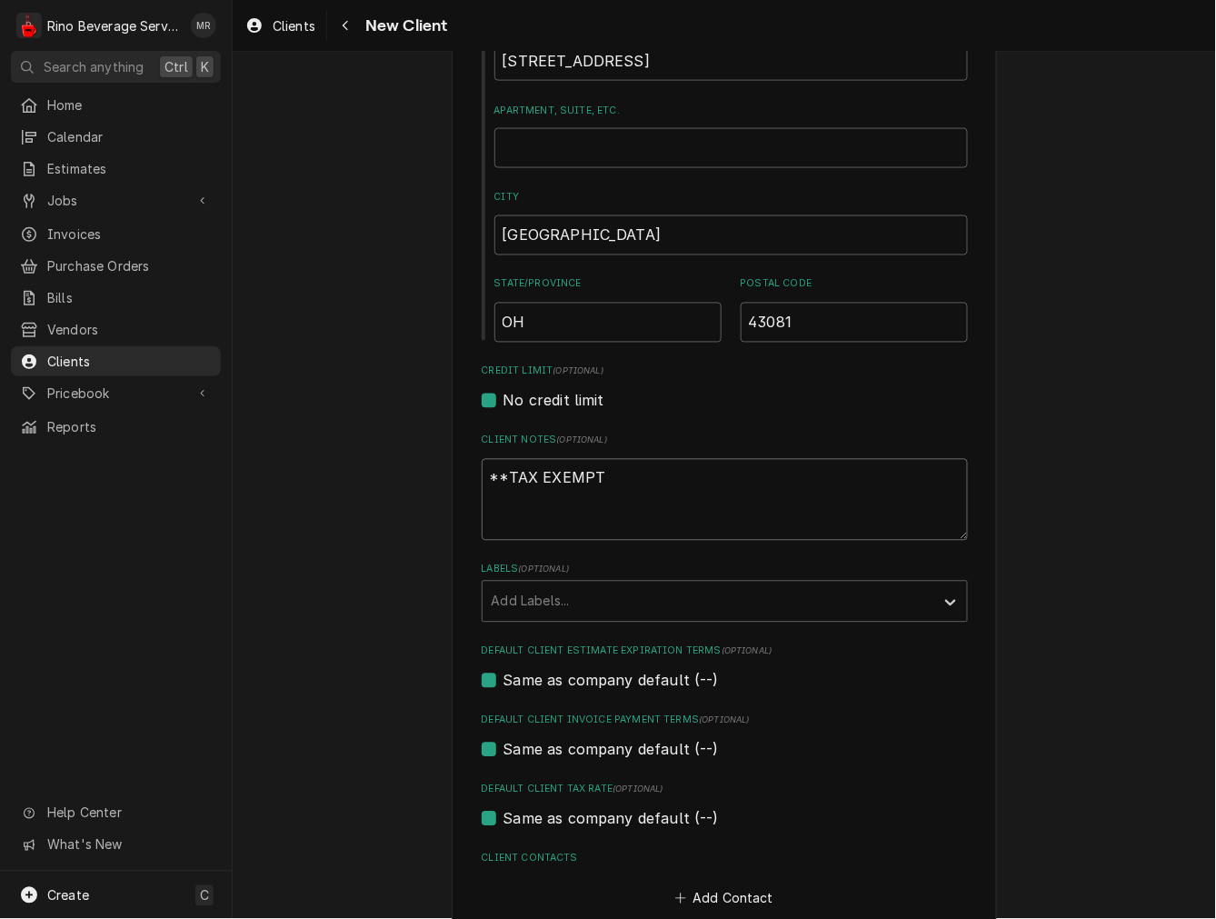
type textarea "**TAX EXEMPT*"
type textarea "x"
type textarea "**TAX EXEMPT**"
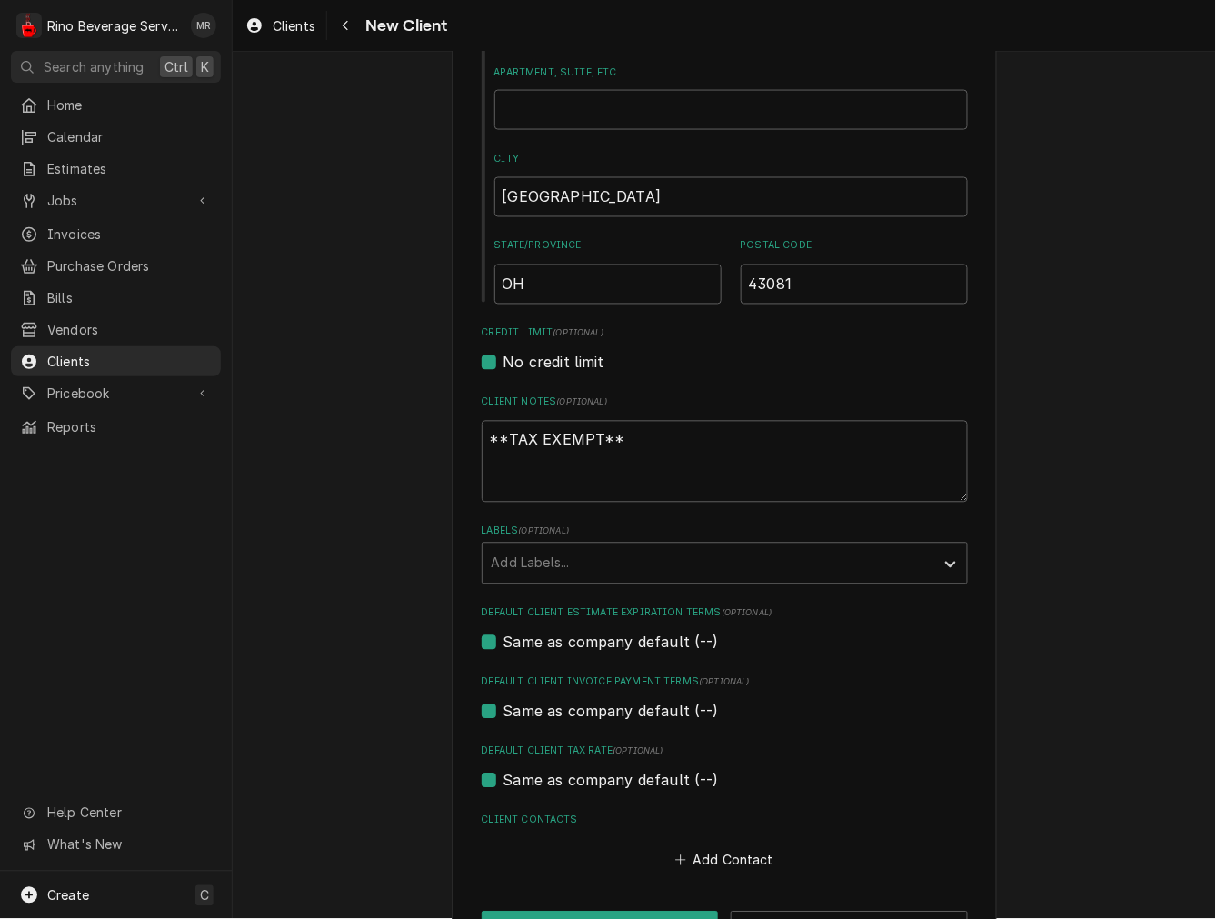
scroll to position [605, 0]
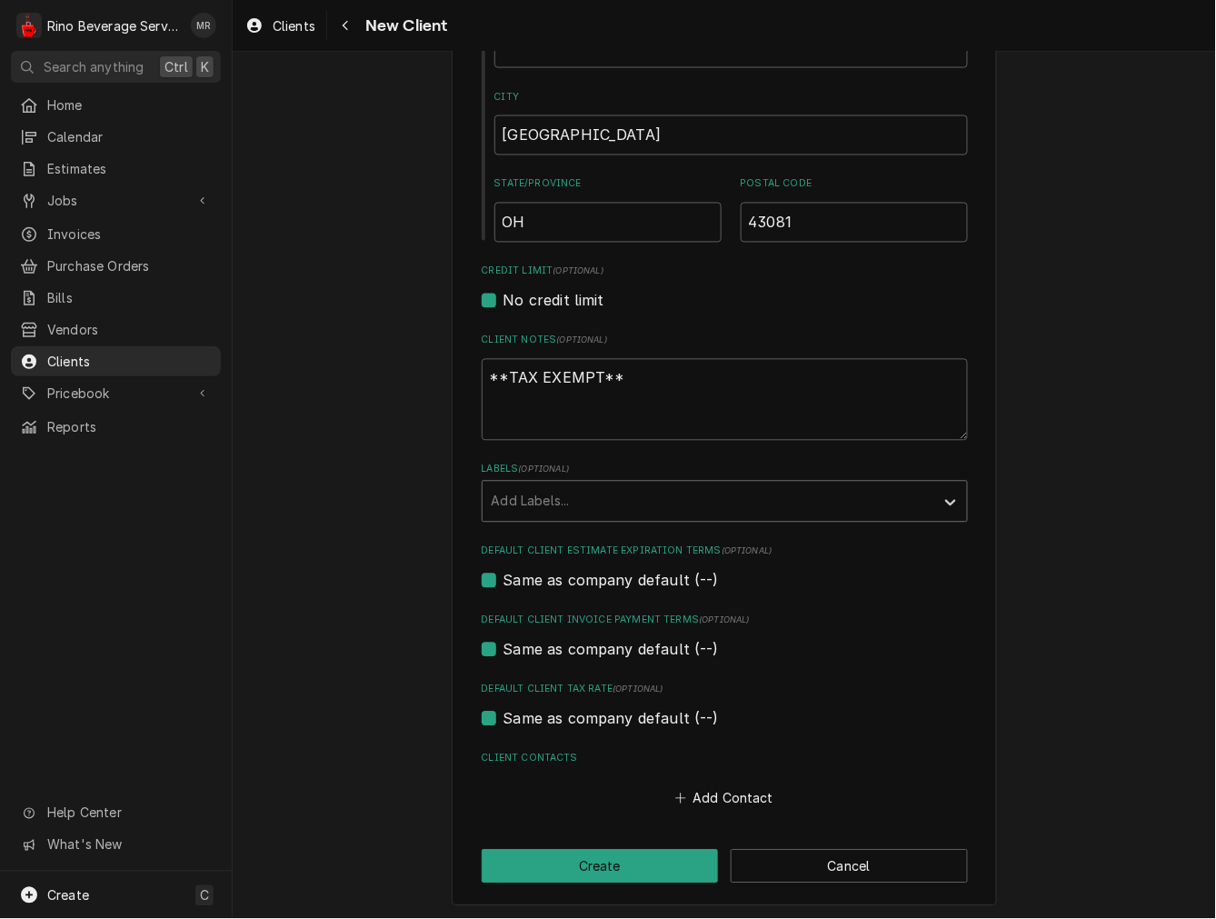
click at [595, 514] on div "Labels" at bounding box center [709, 501] width 434 height 33
click at [729, 809] on div "Please provide the following information about your client: Client Type Industr…" at bounding box center [724, 195] width 545 height 1425
click at [734, 782] on div "Add Contact" at bounding box center [725, 793] width 486 height 35
click at [720, 795] on button "Add Contact" at bounding box center [724, 798] width 105 height 25
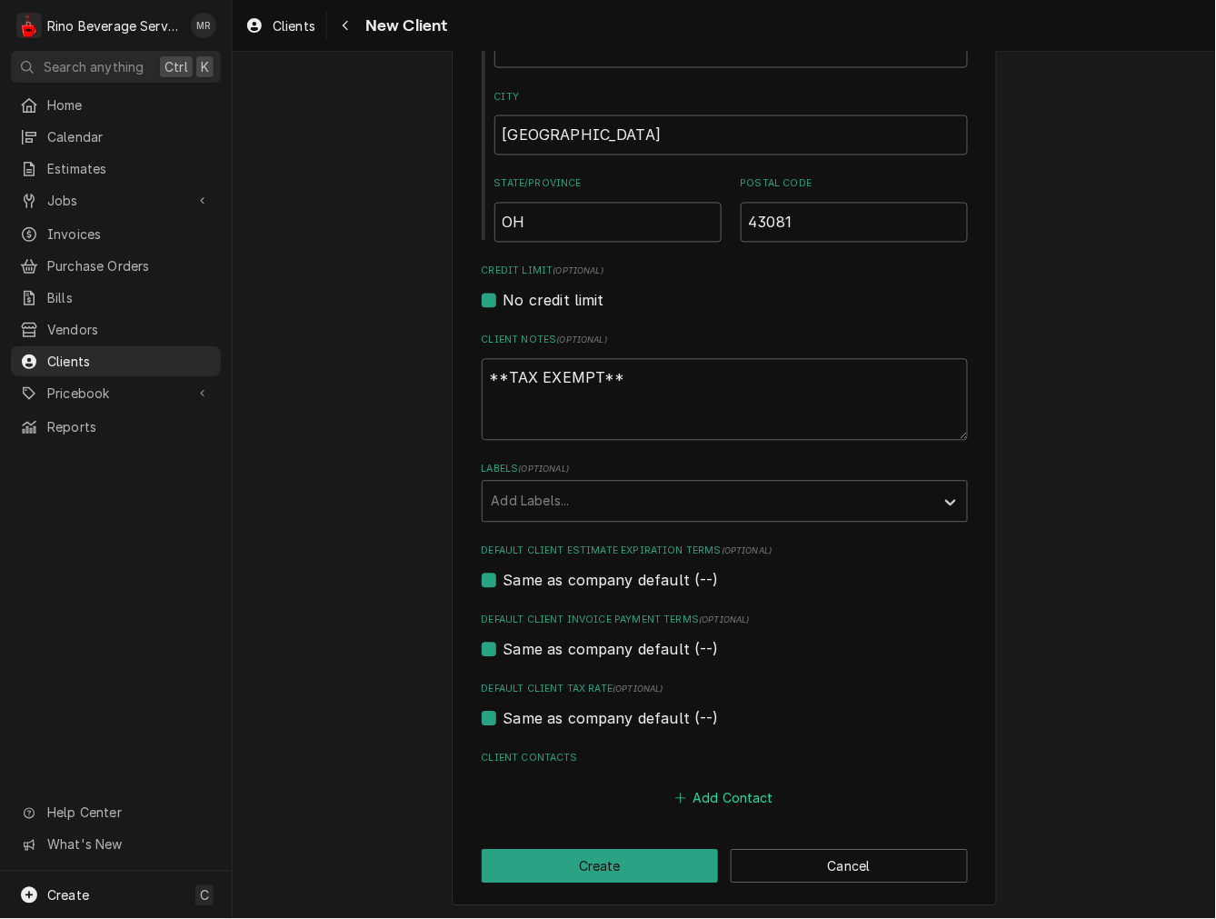
type textarea "x"
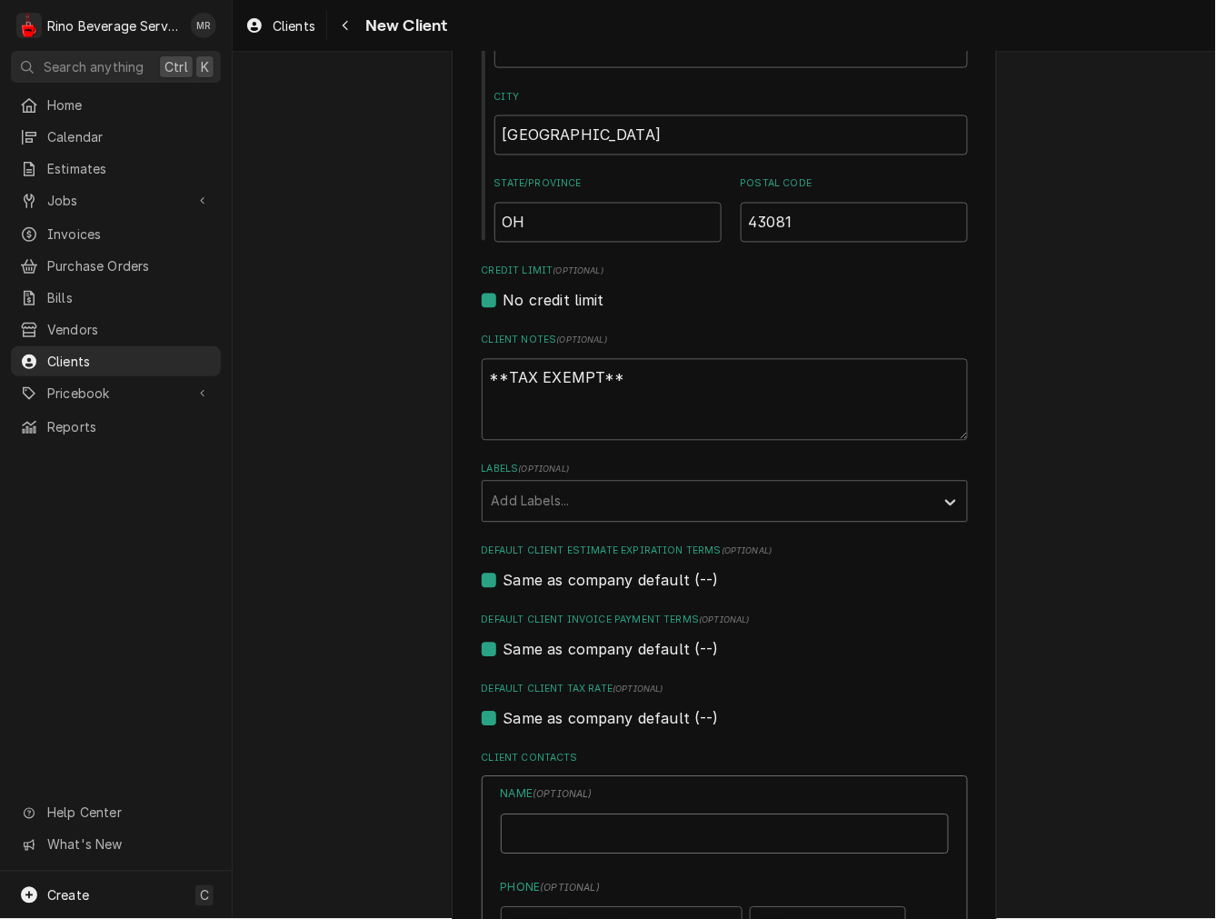
click at [521, 820] on input "Business Name" at bounding box center [725, 835] width 448 height 40
type input "Joe Quicquaro"
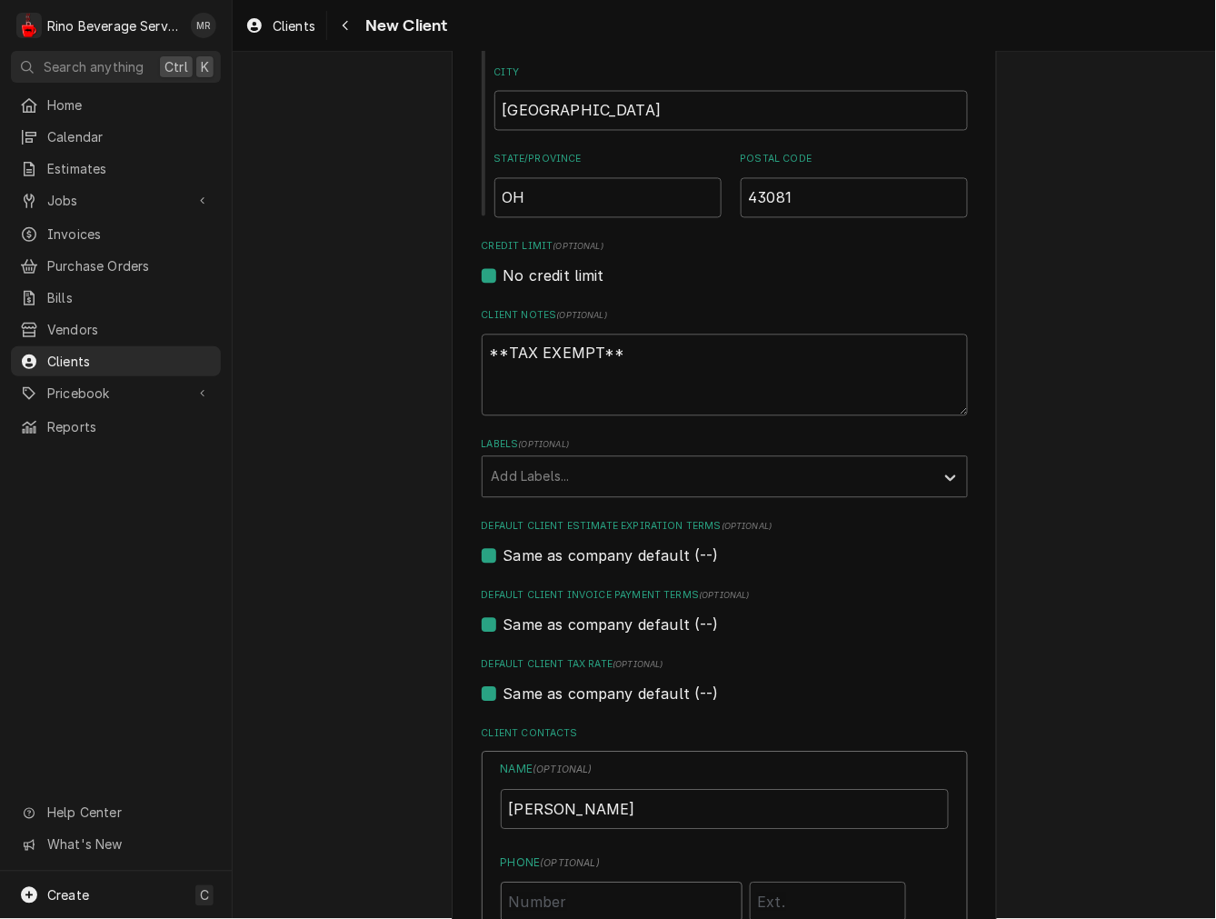
click at [655, 916] on input "Phone ( optional )" at bounding box center [622, 903] width 242 height 40
paste input "(614) 206-7234"
type input "(614) 206-7234"
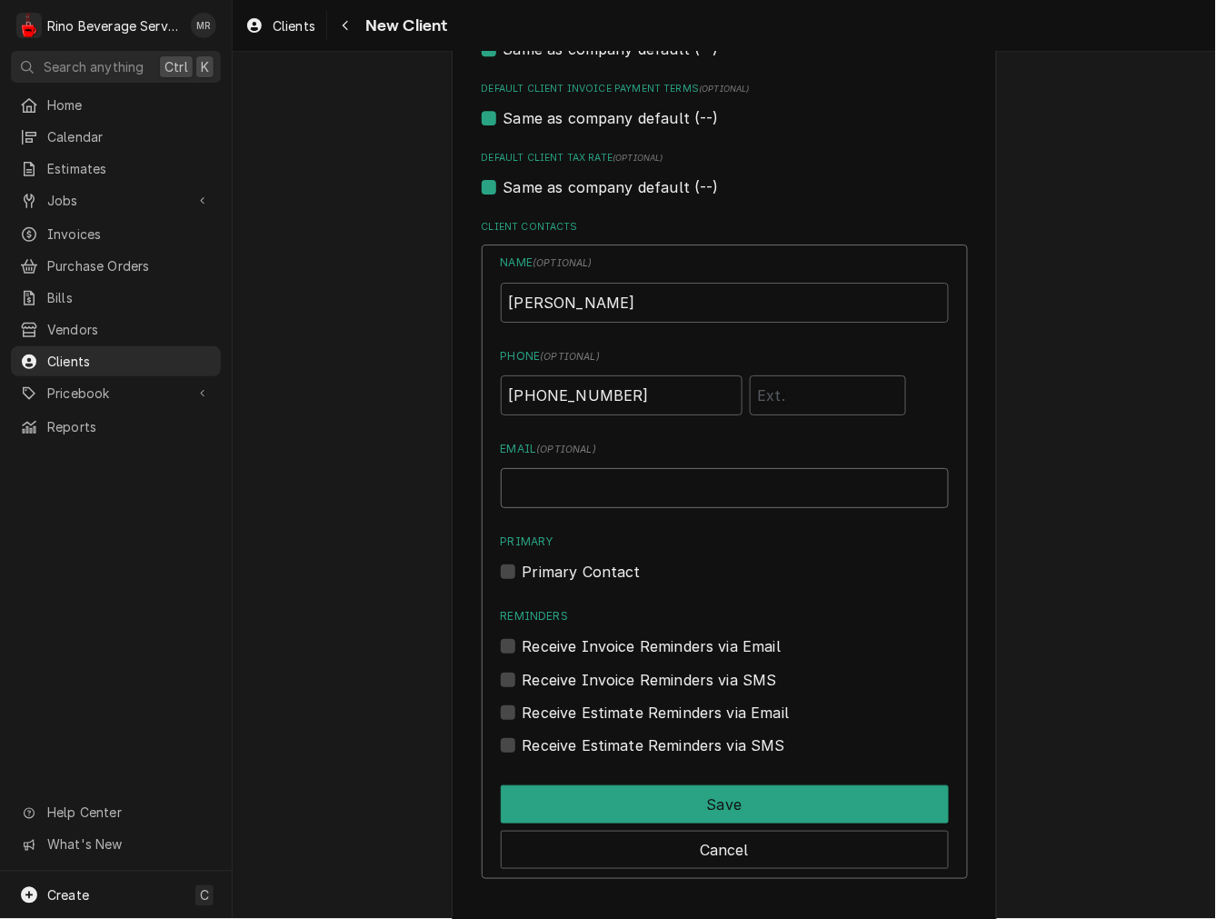
click at [659, 473] on input "Email ( optional )" at bounding box center [725, 488] width 448 height 40
paste input "joe.quicquaro@gmail.com"
type input "joe.quicquaro@gmail.com"
click at [552, 568] on label "Primary Contact" at bounding box center [582, 572] width 118 height 22
click at [552, 568] on input "Primary" at bounding box center [747, 581] width 448 height 40
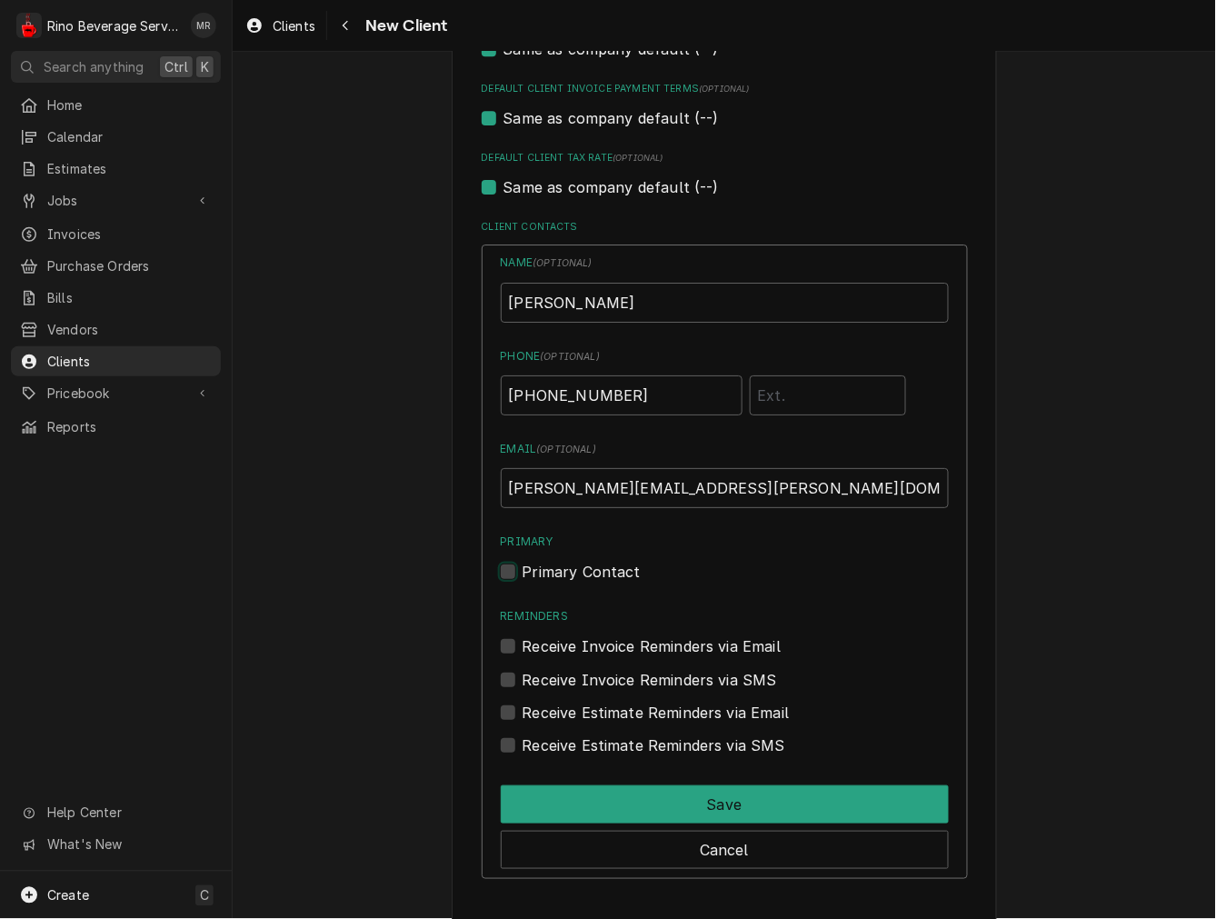
checkbox input "true"
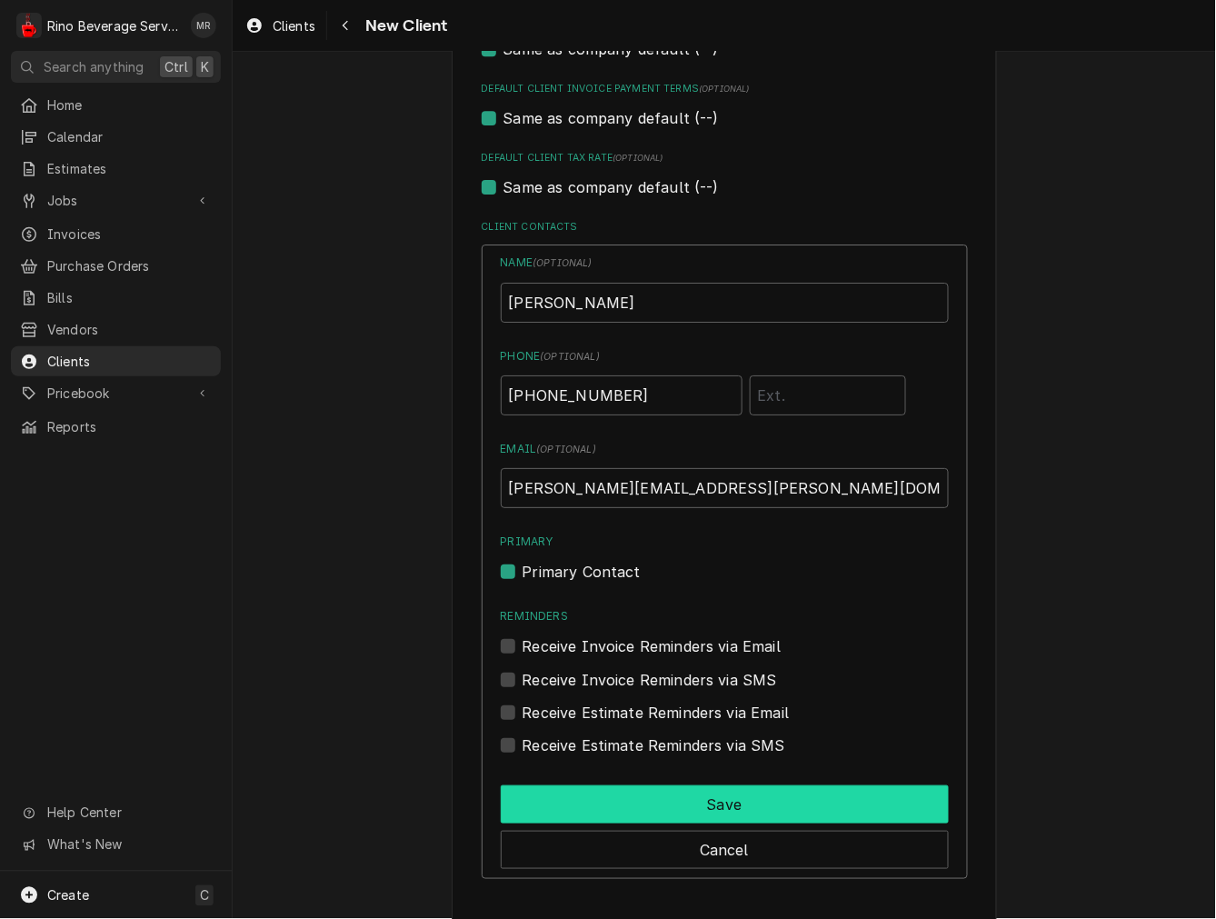
click at [647, 785] on button "Save" at bounding box center [725, 804] width 448 height 38
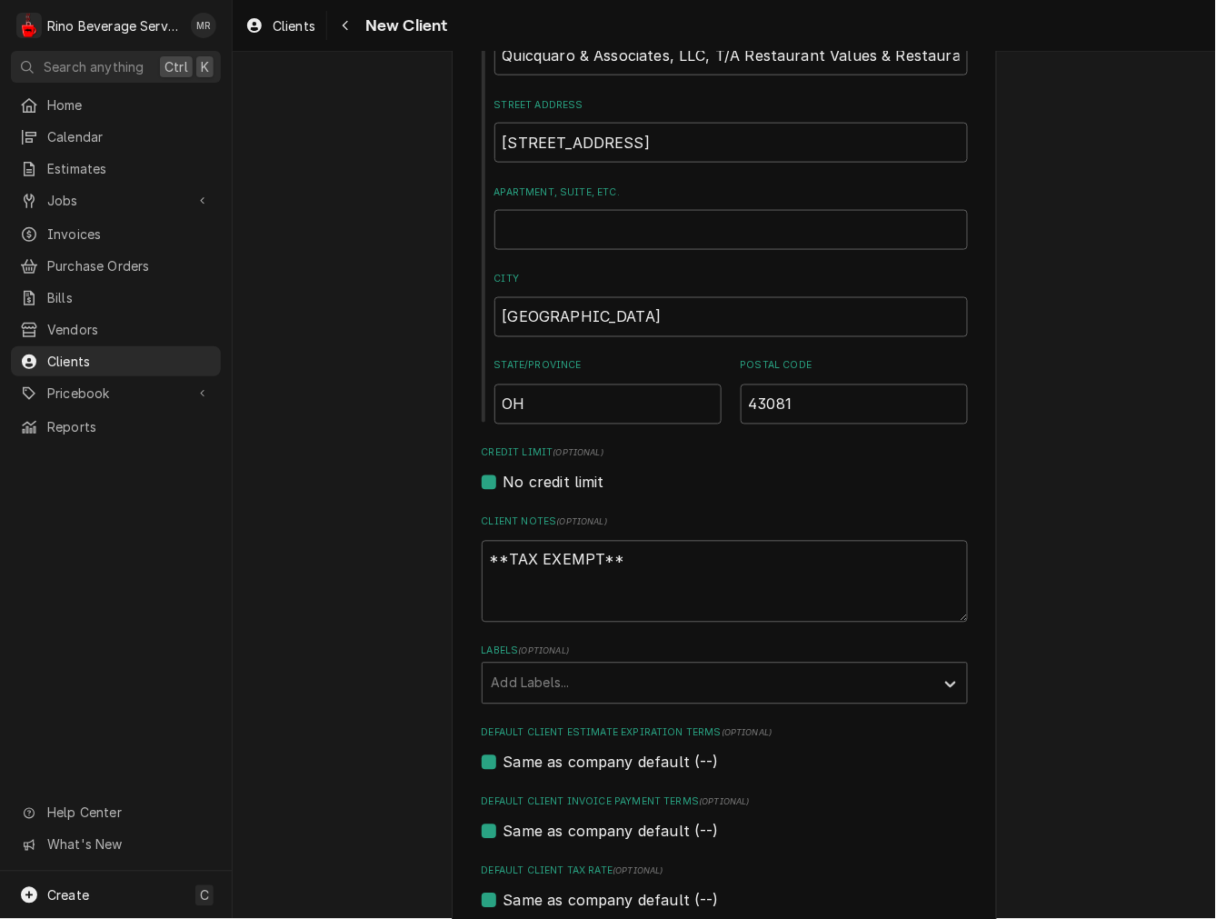
scroll to position [928, 0]
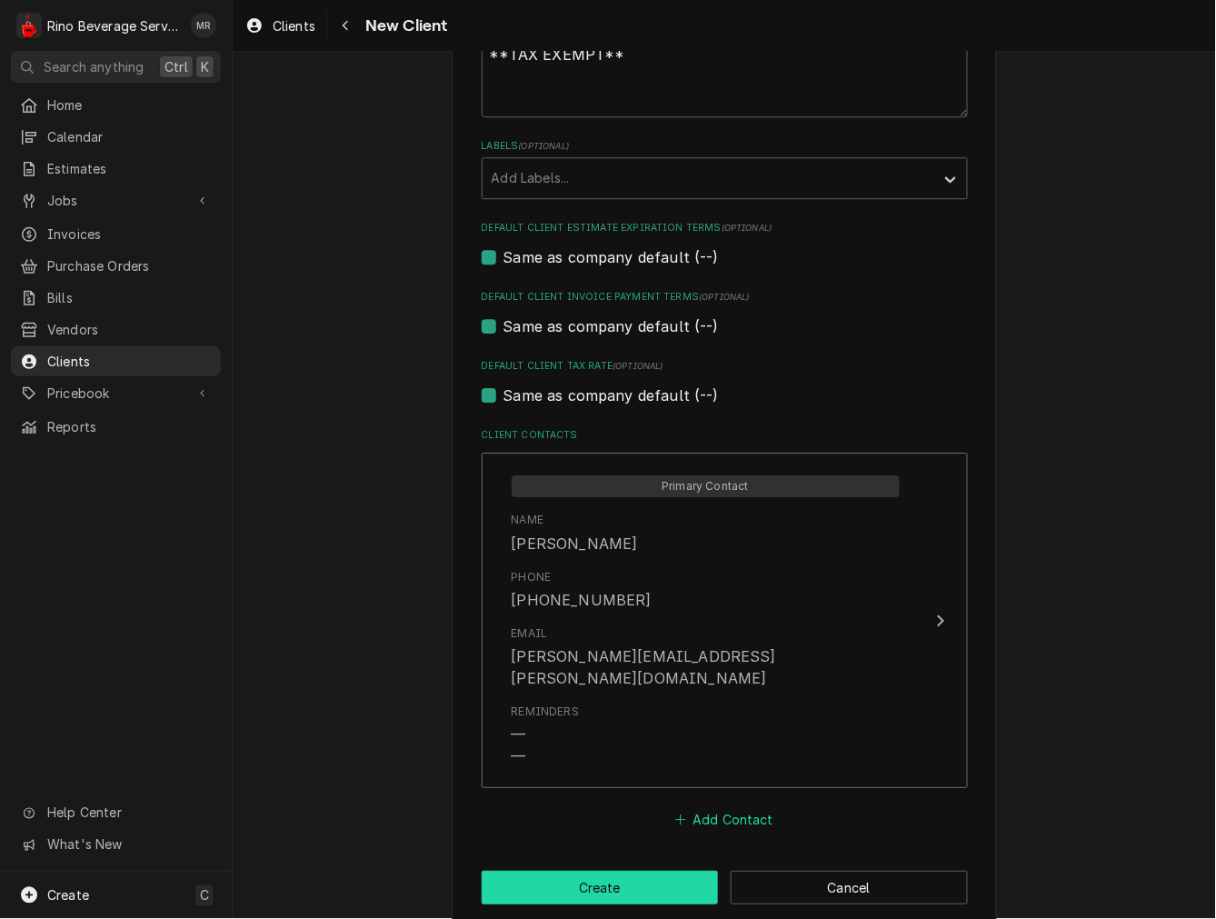
drag, startPoint x: 669, startPoint y: 862, endPoint x: 700, endPoint y: 804, distance: 65.9
click at [669, 871] on button "Create" at bounding box center [600, 888] width 237 height 34
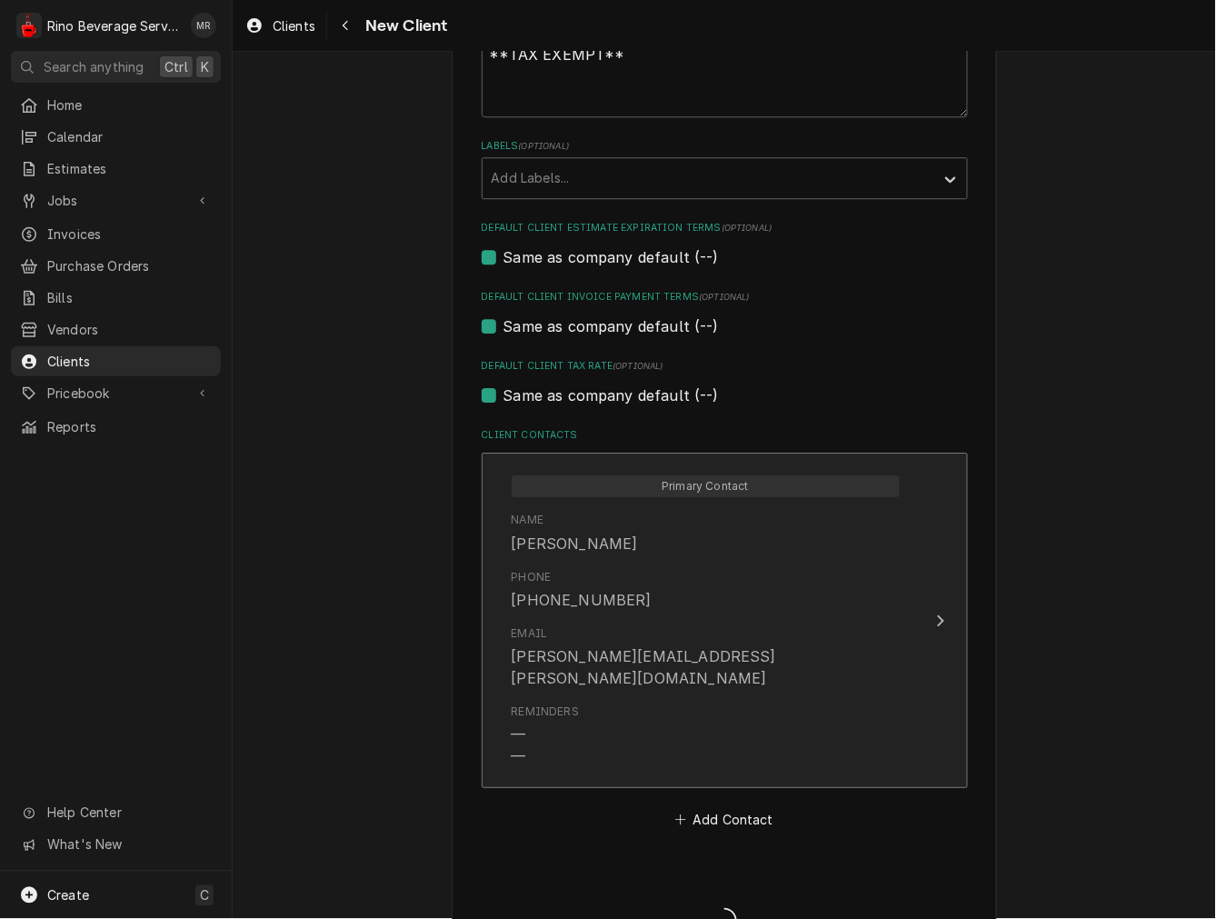
type textarea "x"
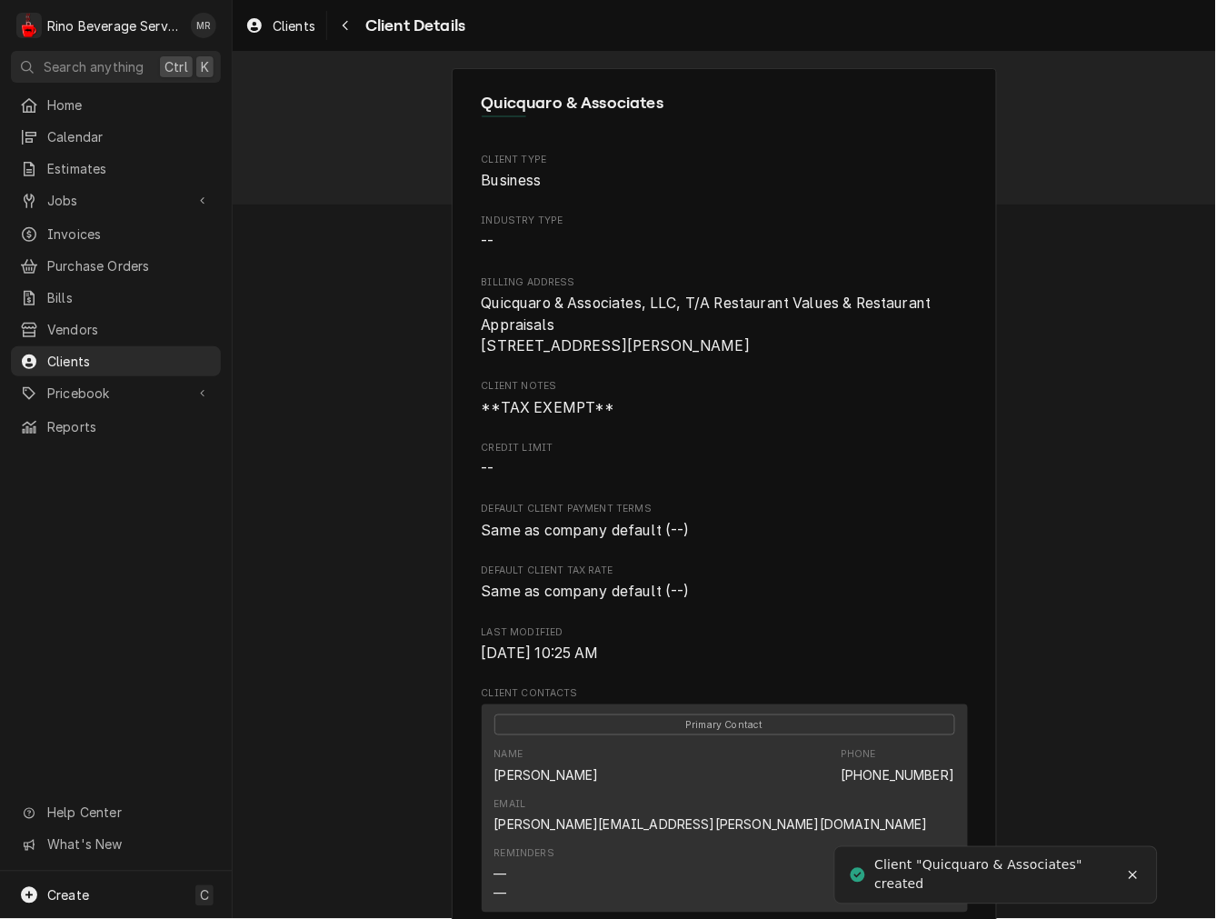
scroll to position [475, 0]
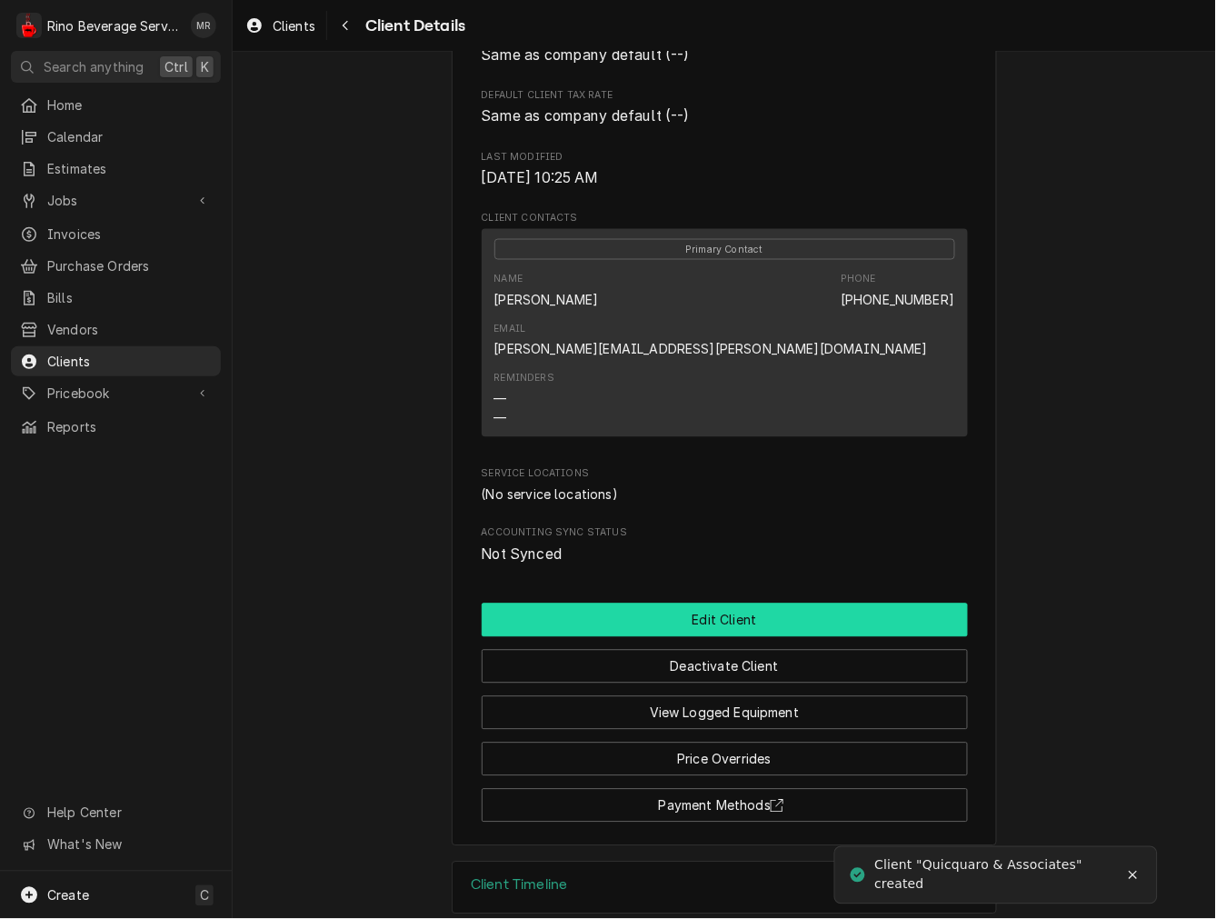
click at [689, 604] on button "Edit Client" at bounding box center [725, 621] width 486 height 34
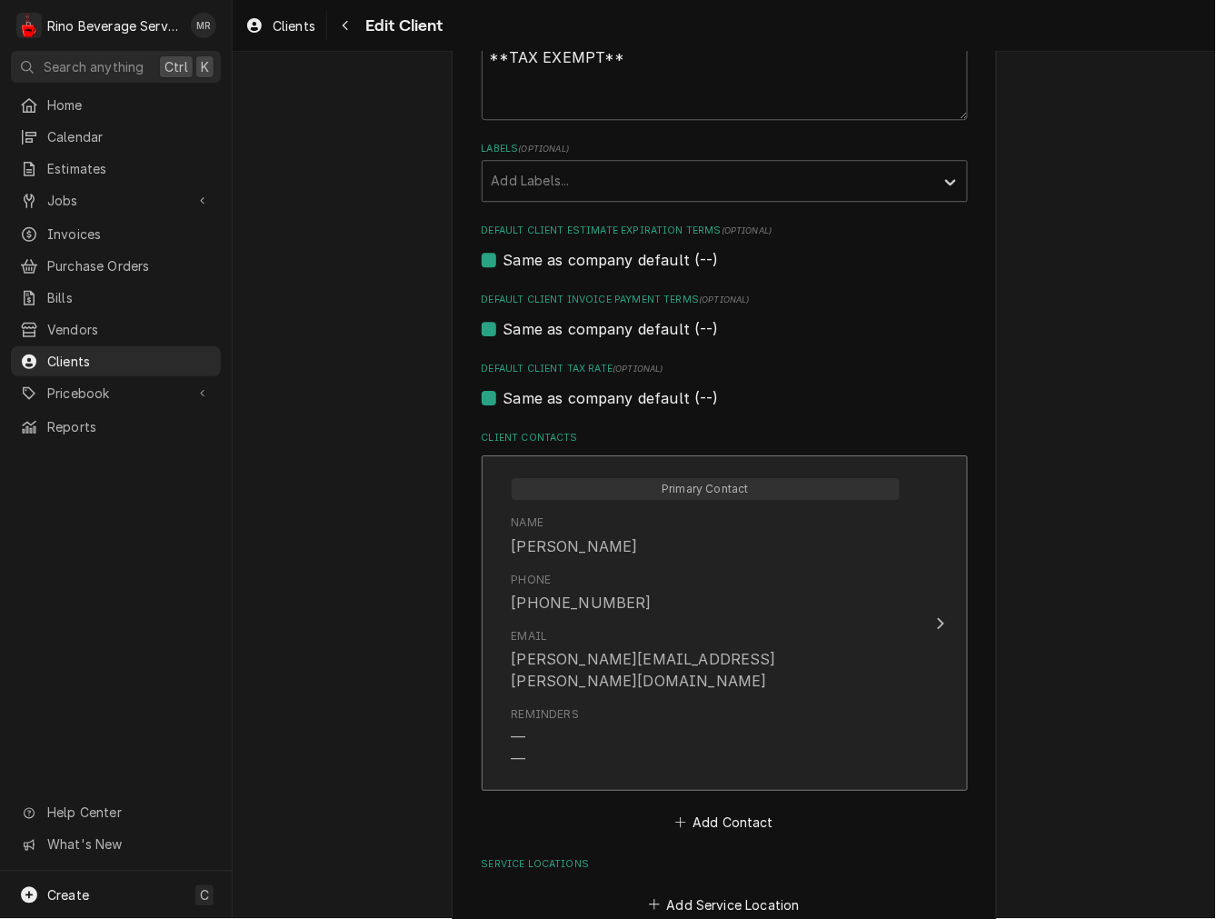
scroll to position [1010, 0]
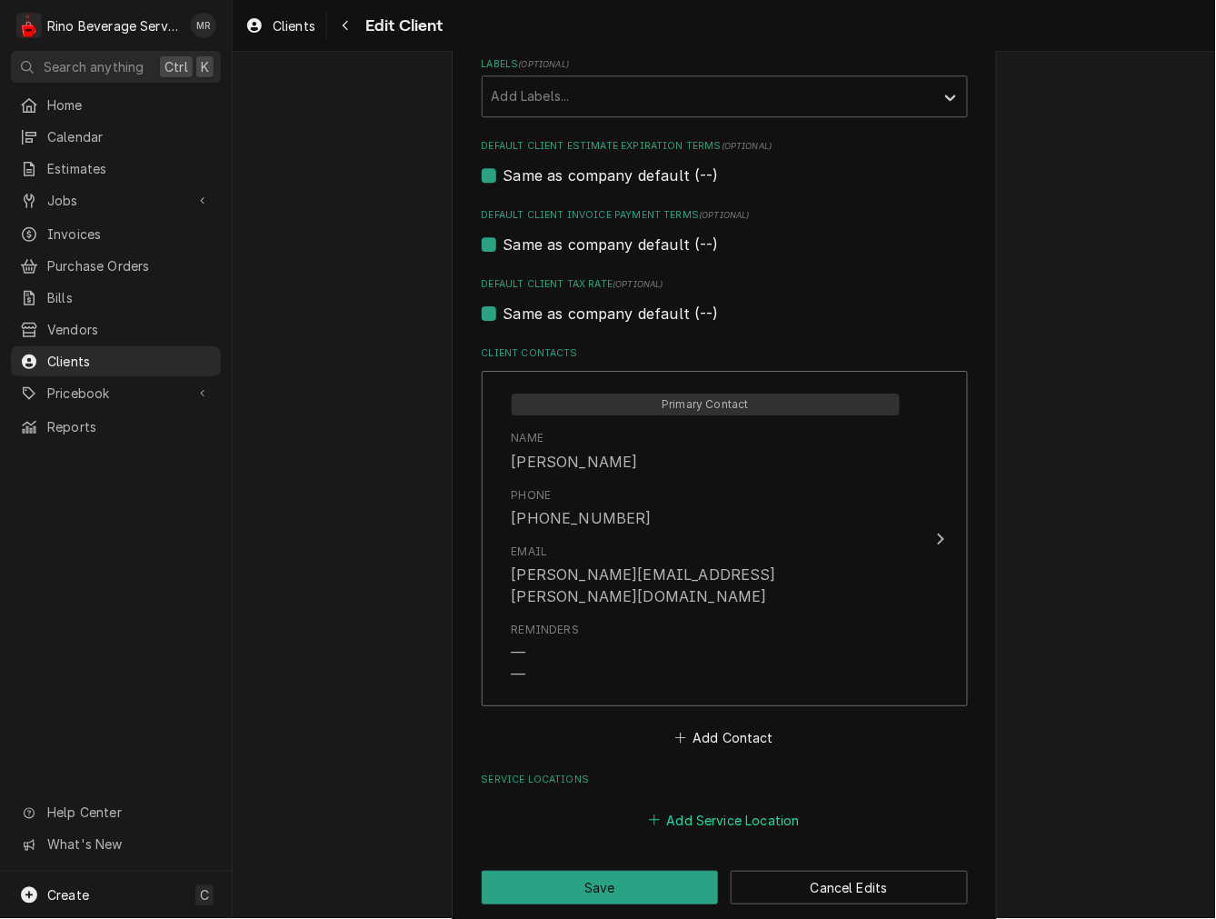
click at [677, 807] on button "Add Service Location" at bounding box center [724, 819] width 156 height 25
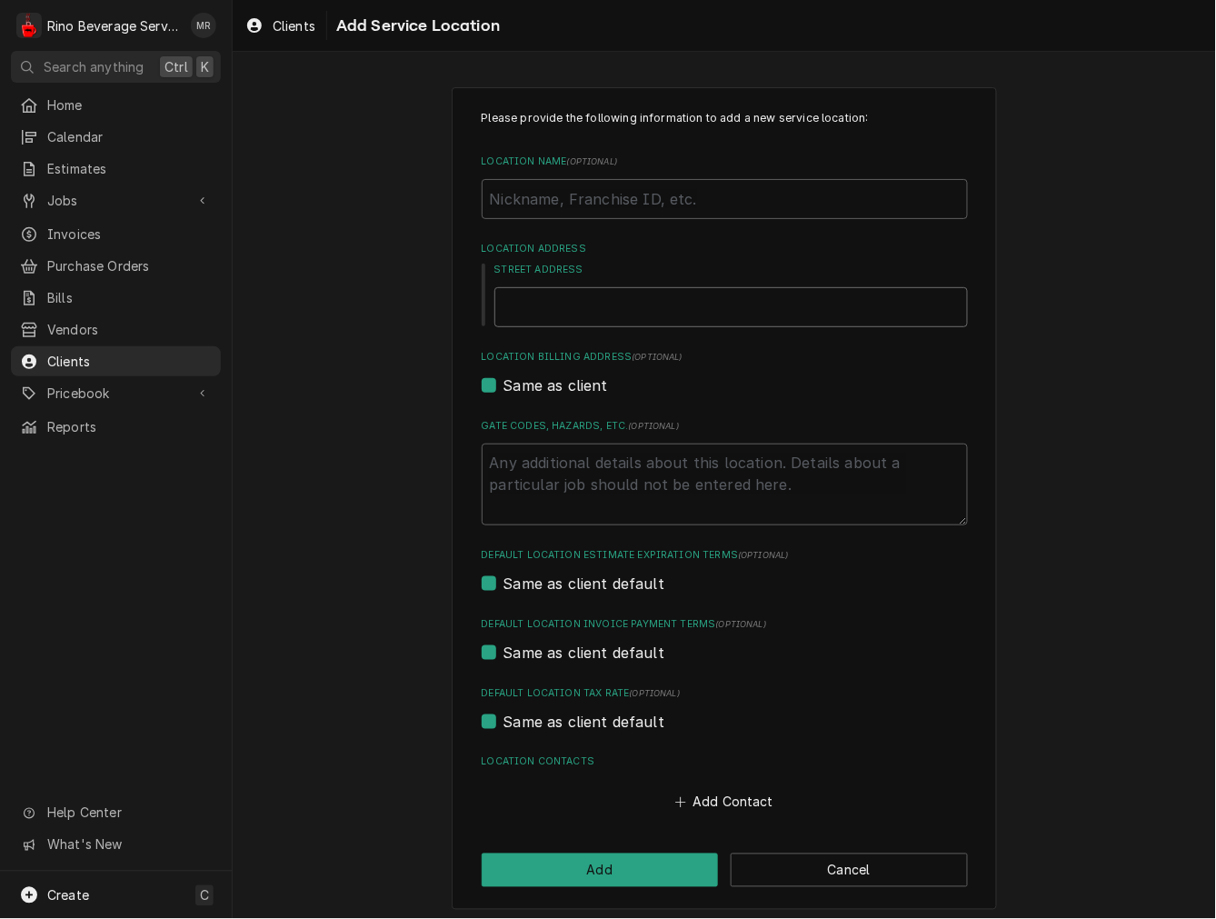
click at [525, 297] on input "Street Address" at bounding box center [732, 307] width 474 height 40
type textarea "x"
type input "5"
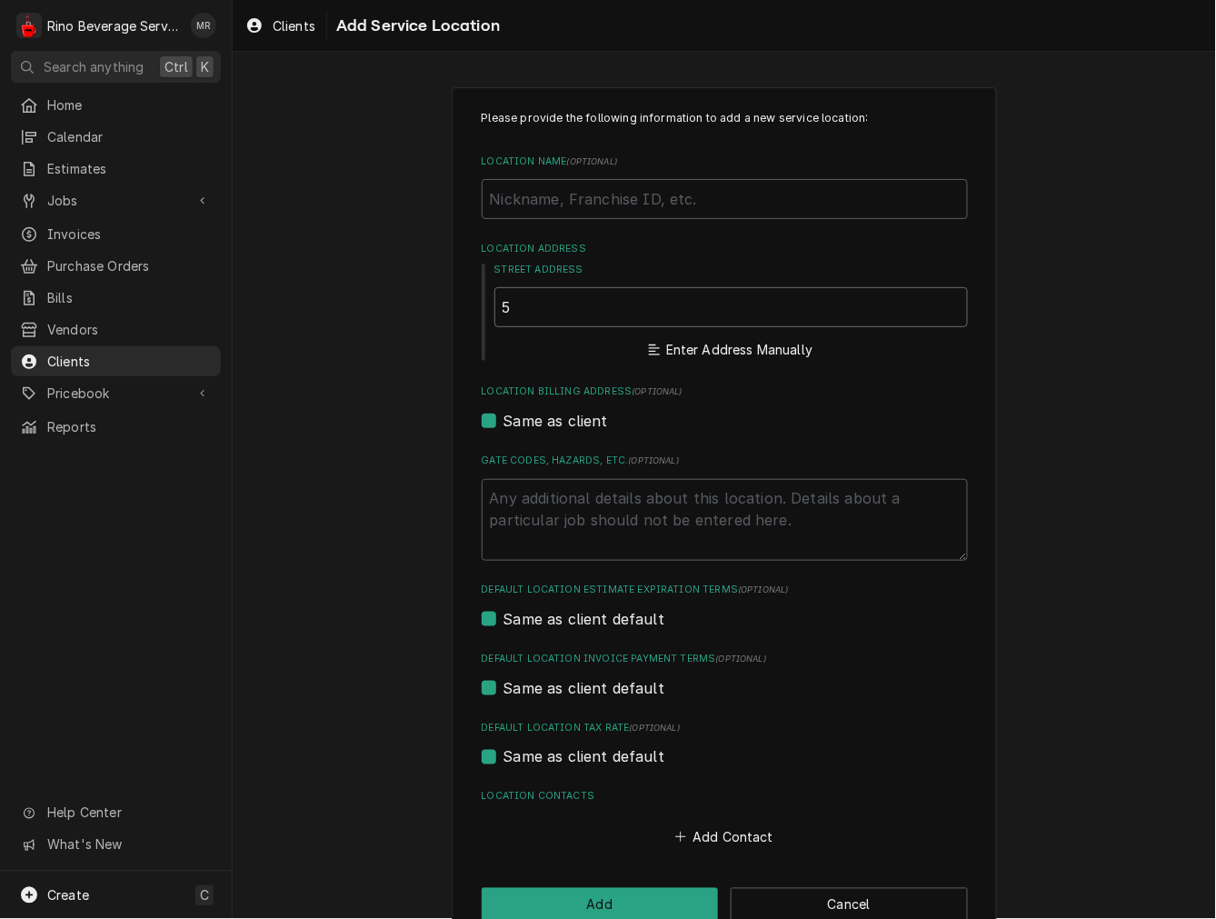
type textarea "x"
type input "59"
type textarea "x"
type input "598"
type textarea "x"
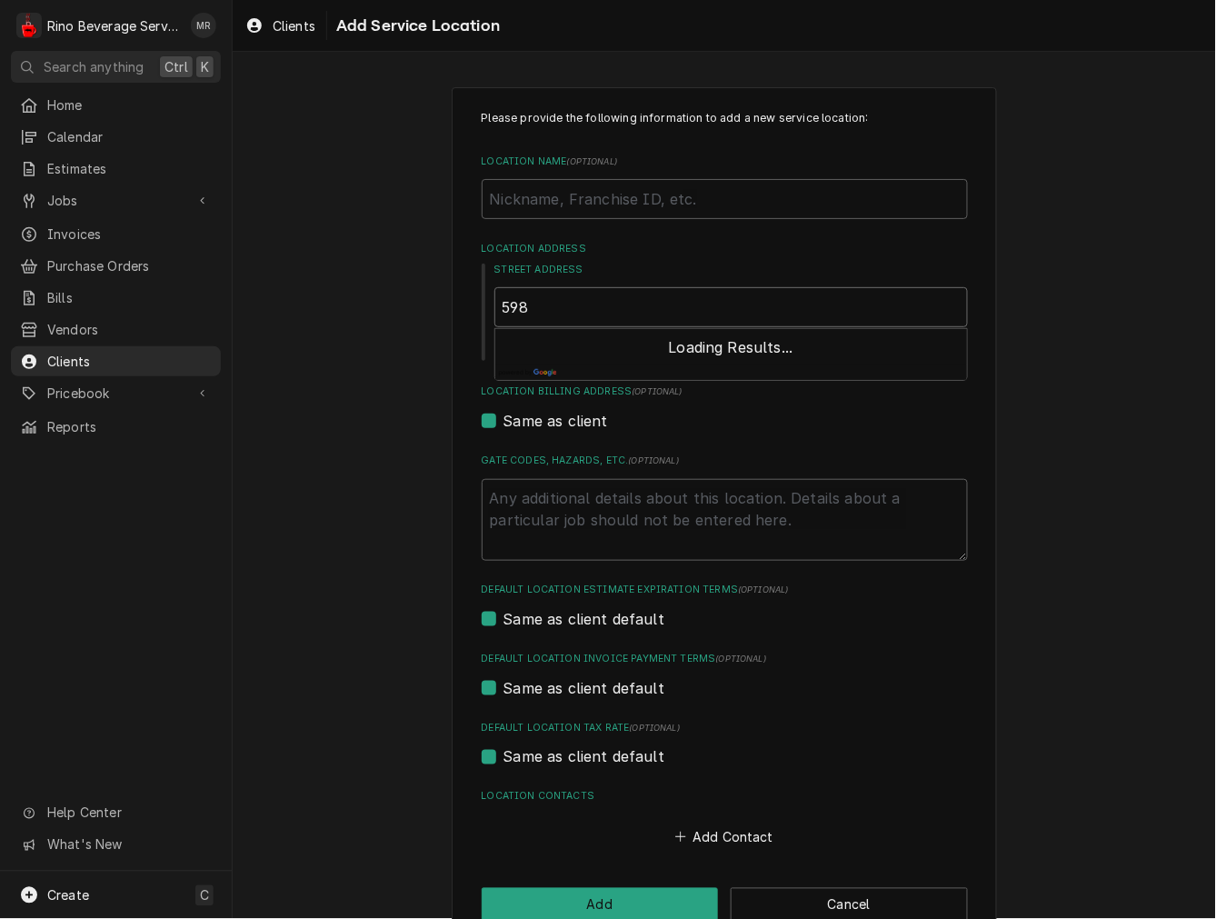
type input "5983"
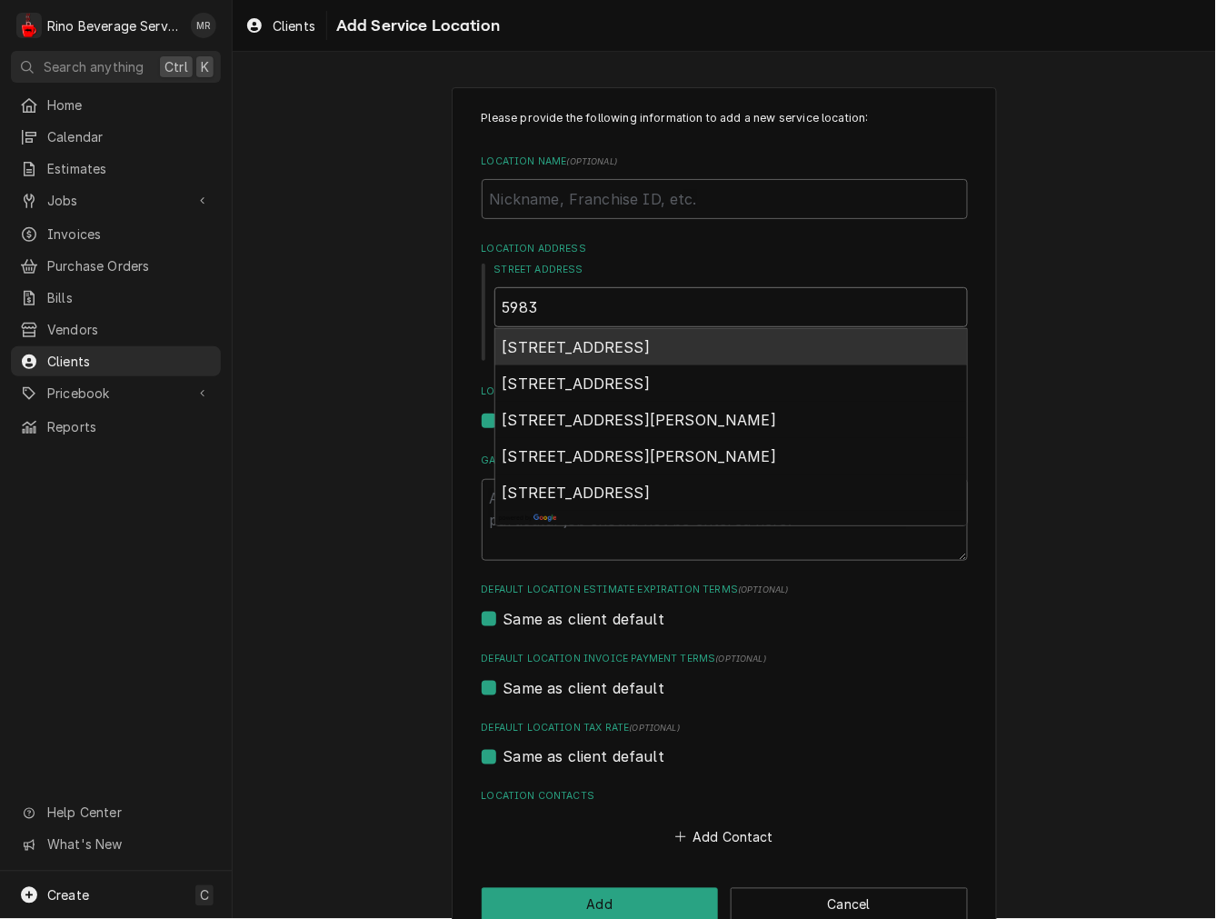
type textarea "x"
type input "5983"
type textarea "x"
type input "5983 p"
type textarea "x"
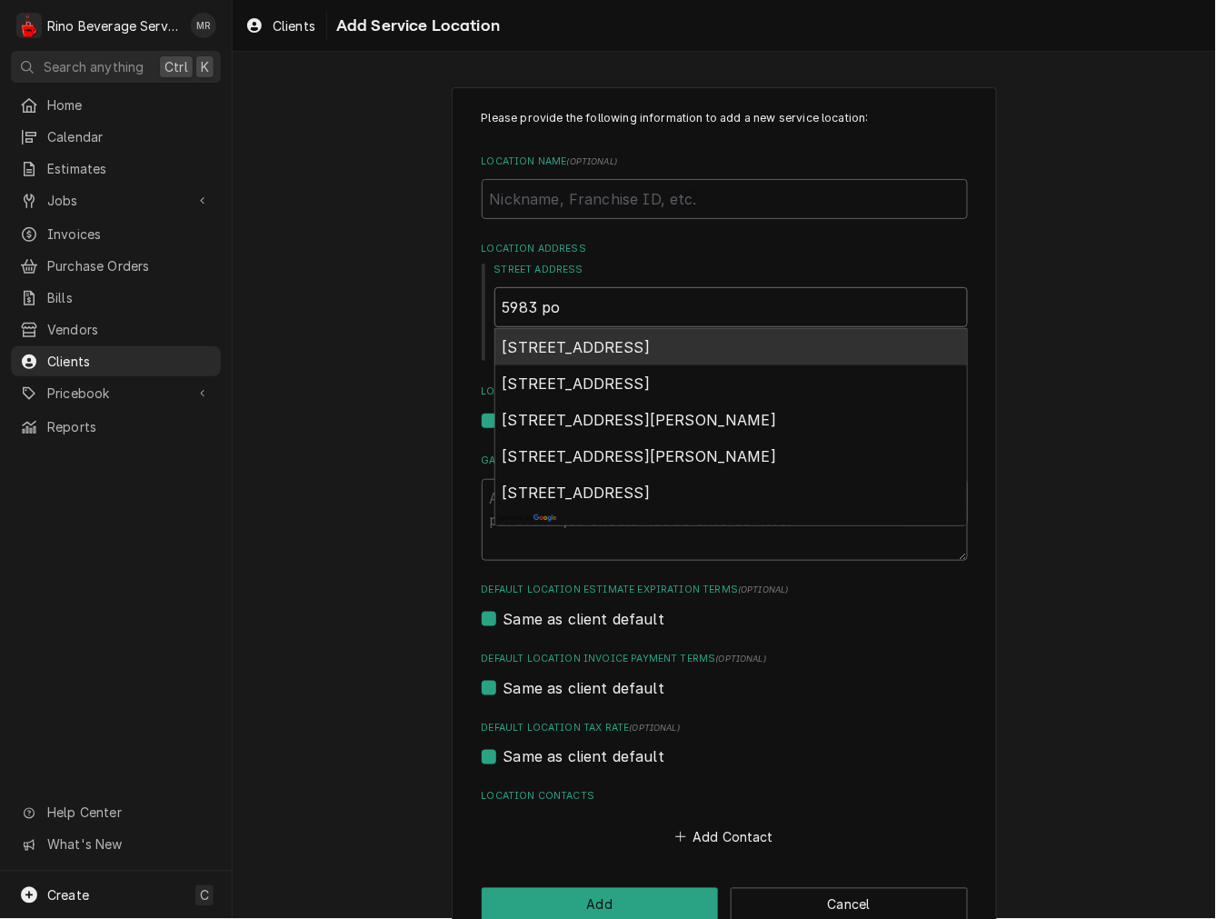
type input "5983 pop"
type textarea "x"
type input "5983 popo"
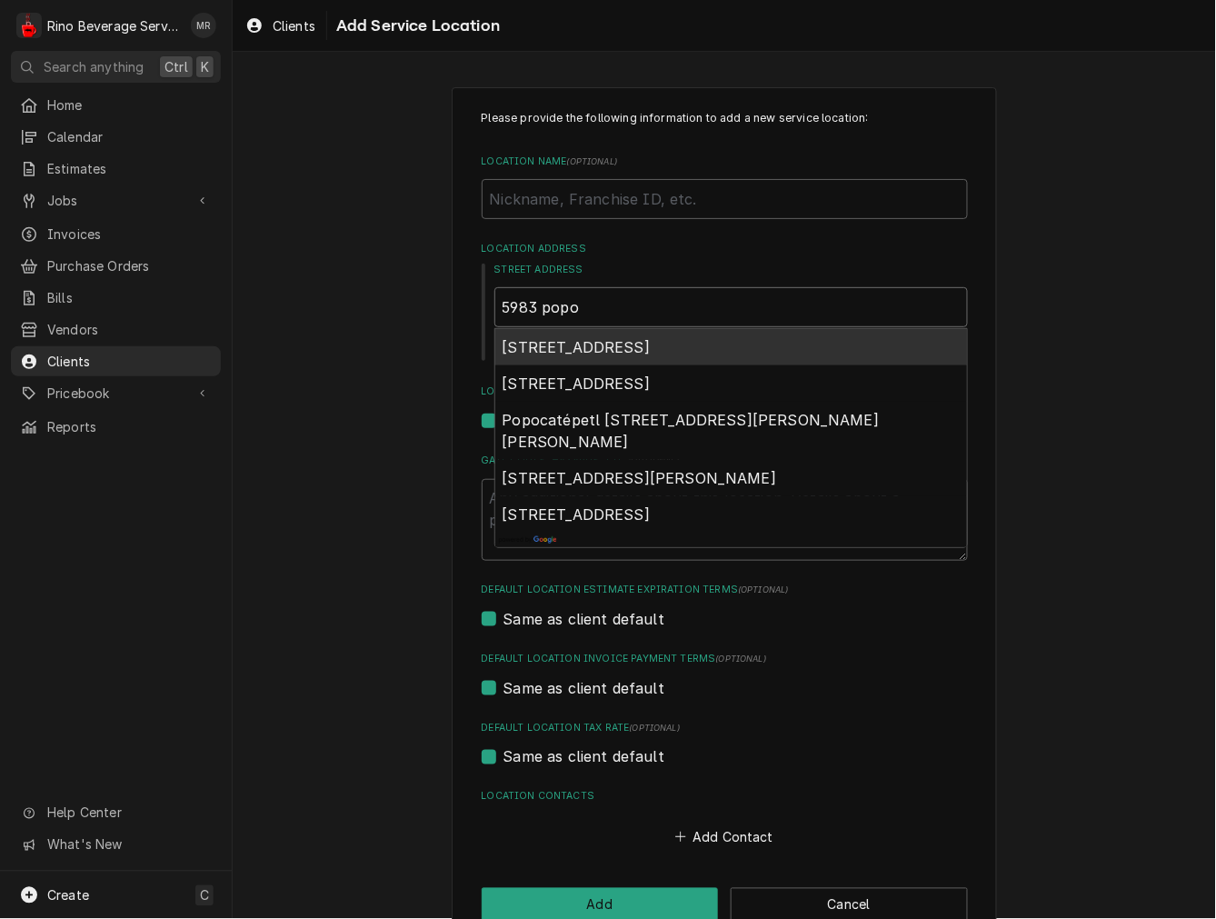
type textarea "x"
type input "5983 pop"
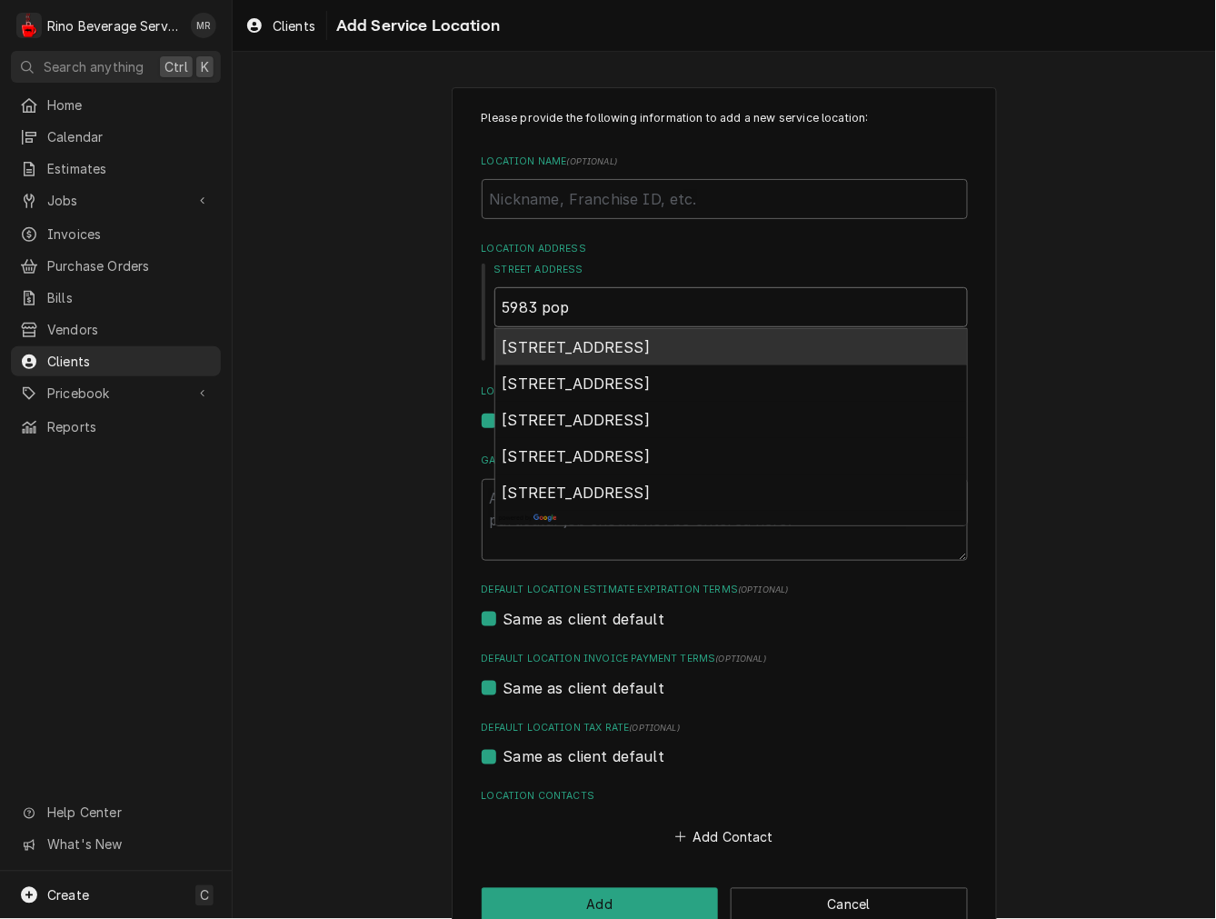
click at [638, 335] on div "5983 Poplar Ridge Drive, Westerville, OH, USA" at bounding box center [731, 347] width 472 height 36
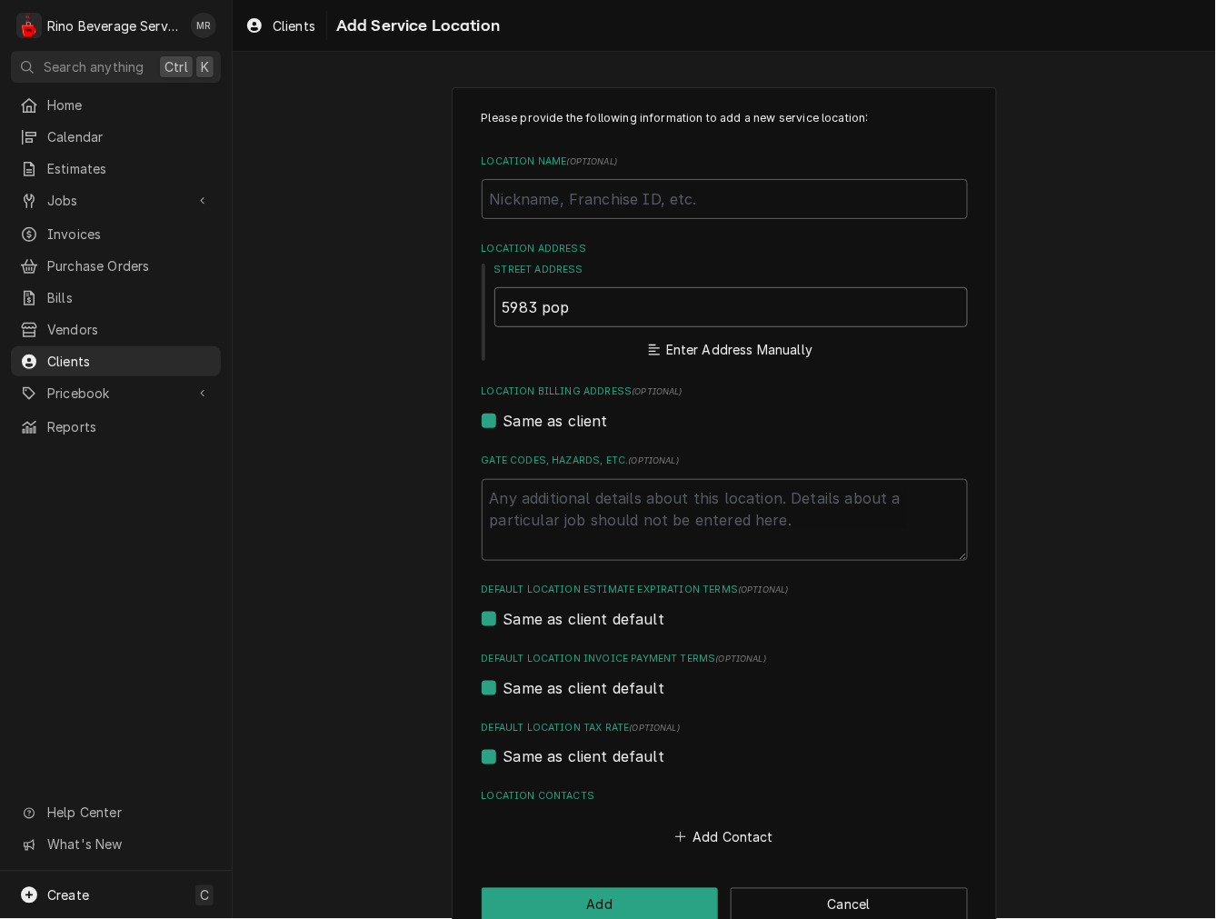
type textarea "x"
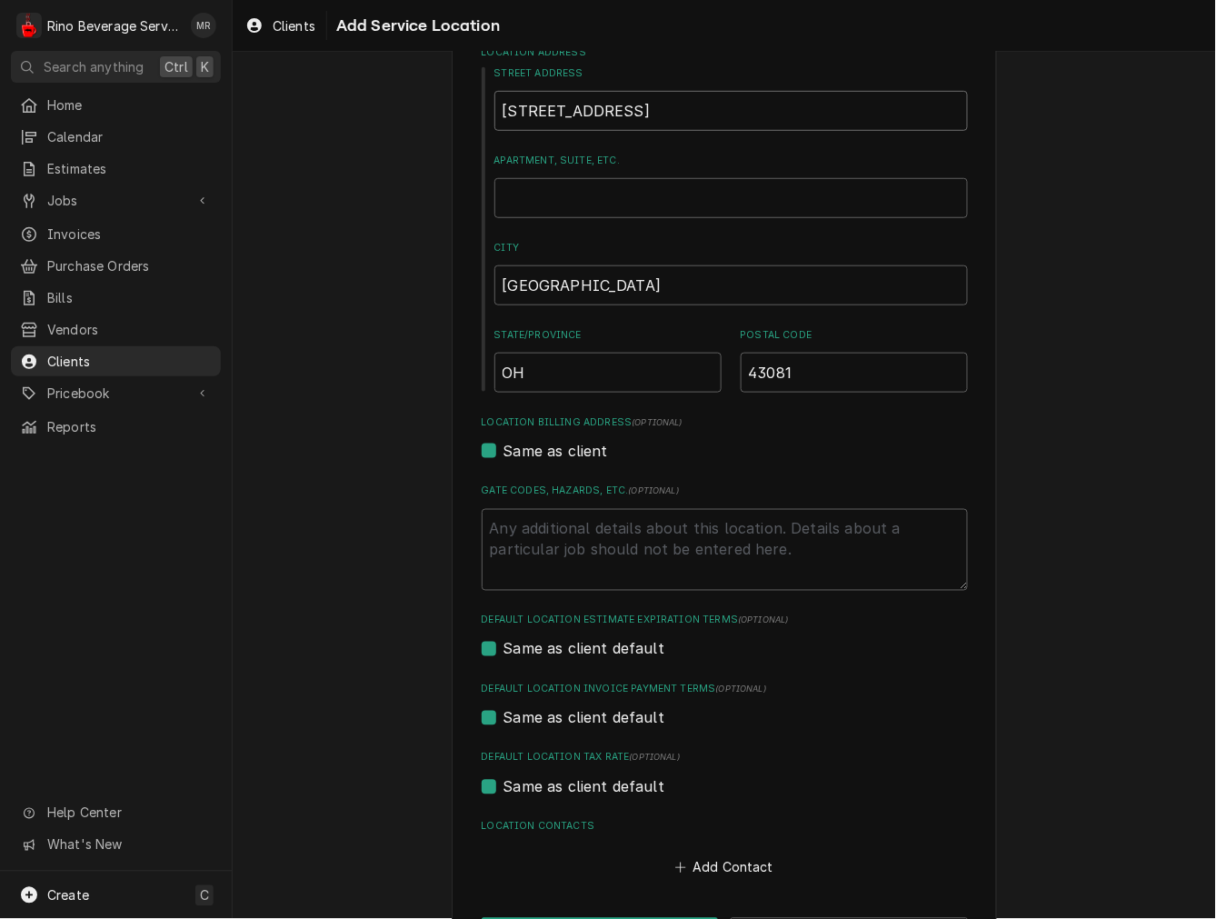
scroll to position [267, 0]
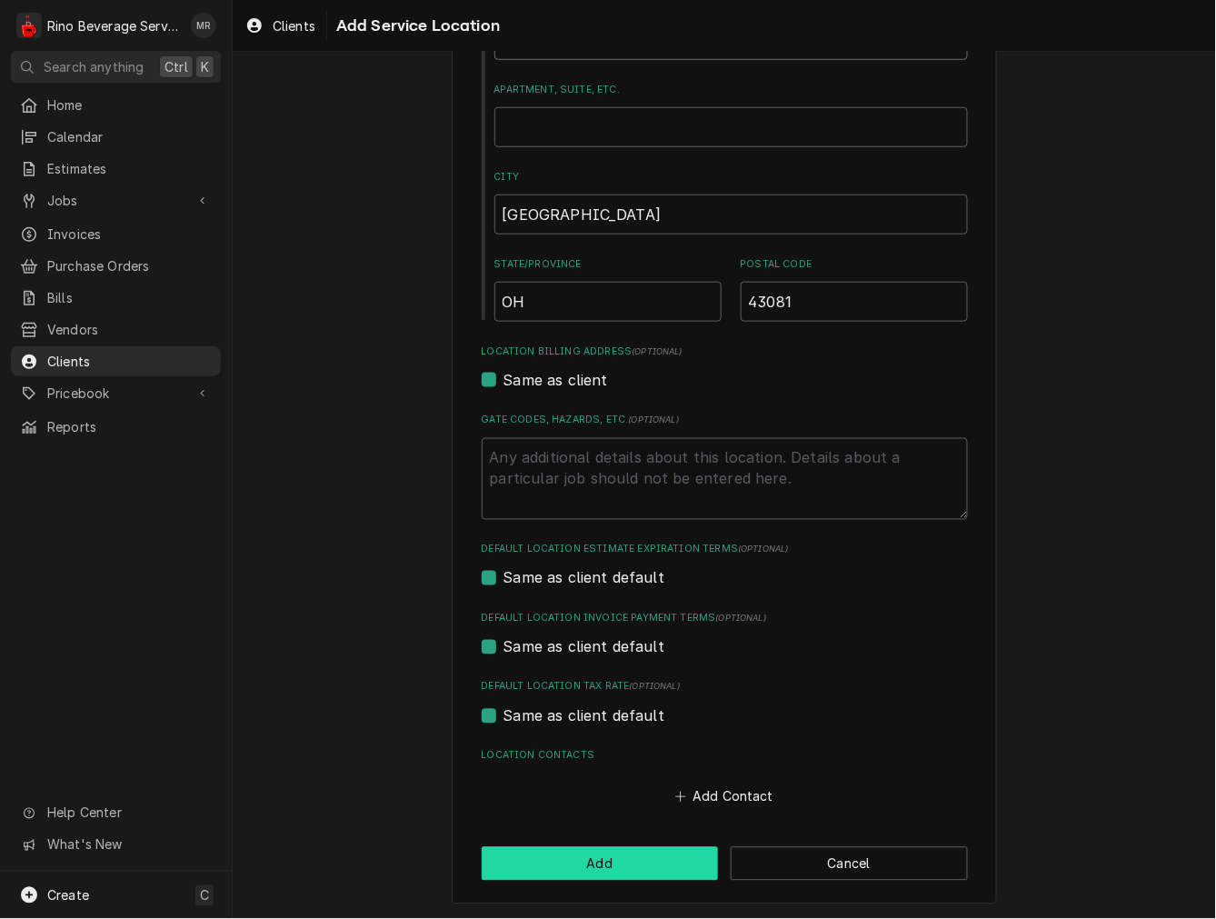
type input "5983 Poplar Ridge Dr"
click at [604, 875] on button "Add" at bounding box center [600, 864] width 237 height 34
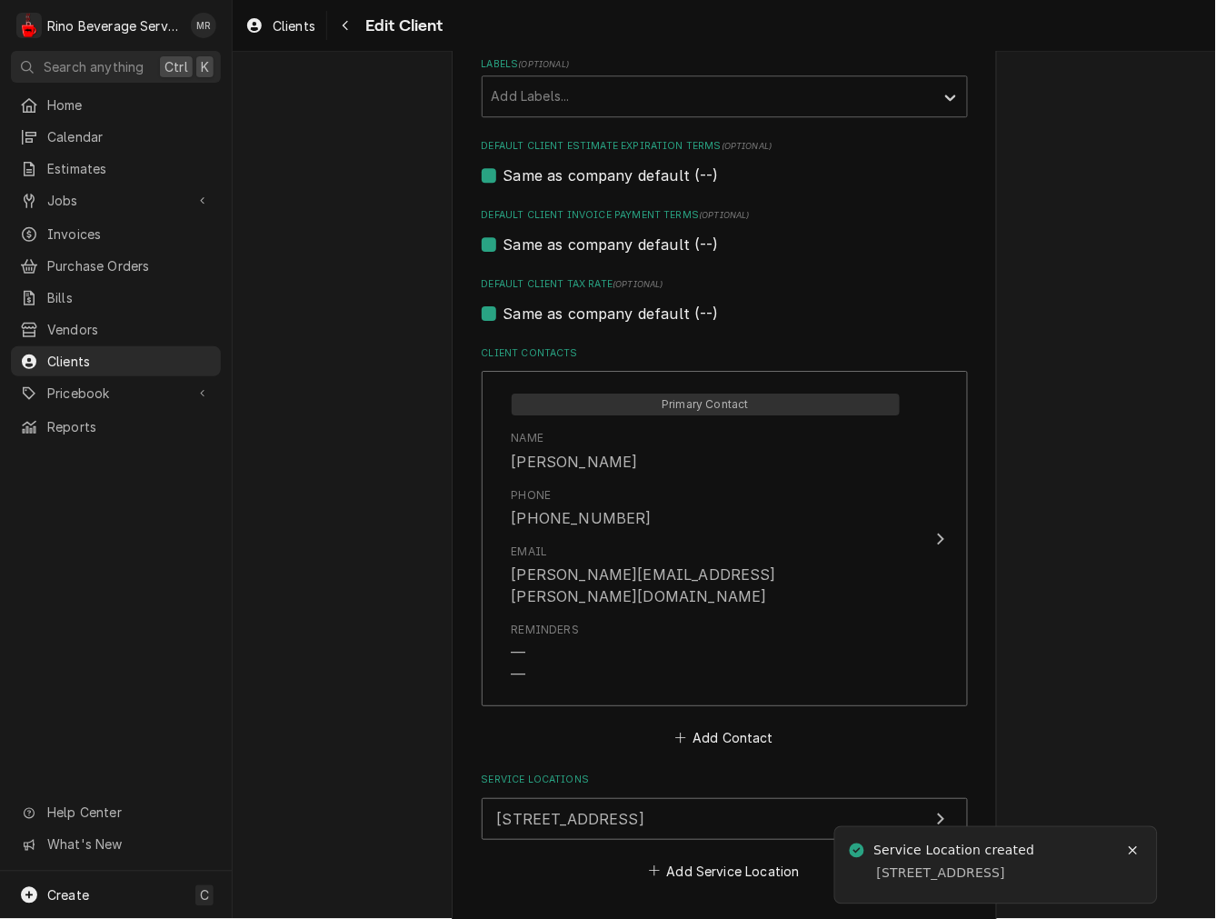
scroll to position [1061, 0]
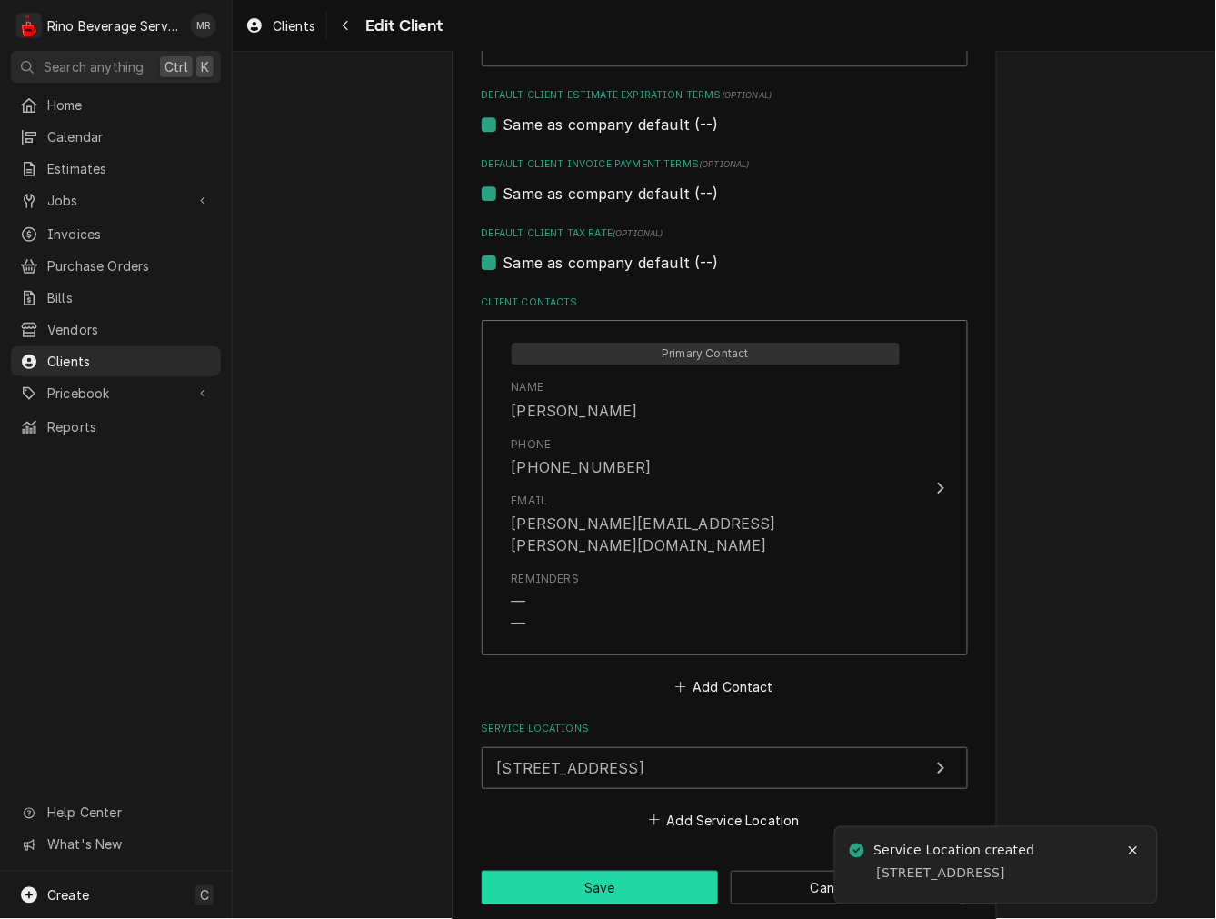
click at [605, 871] on button "Save" at bounding box center [600, 888] width 237 height 34
type textarea "x"
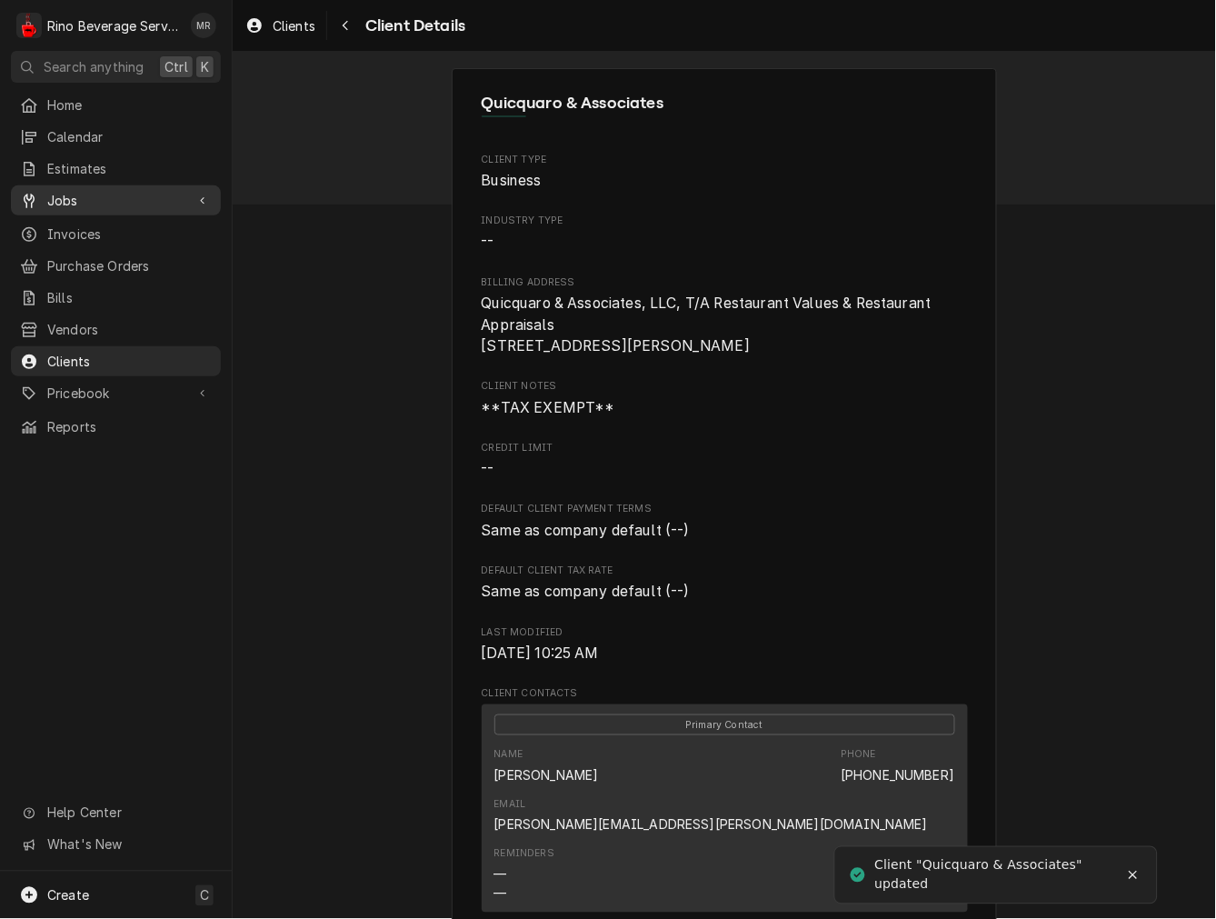
click at [106, 203] on span "Jobs" at bounding box center [115, 200] width 137 height 19
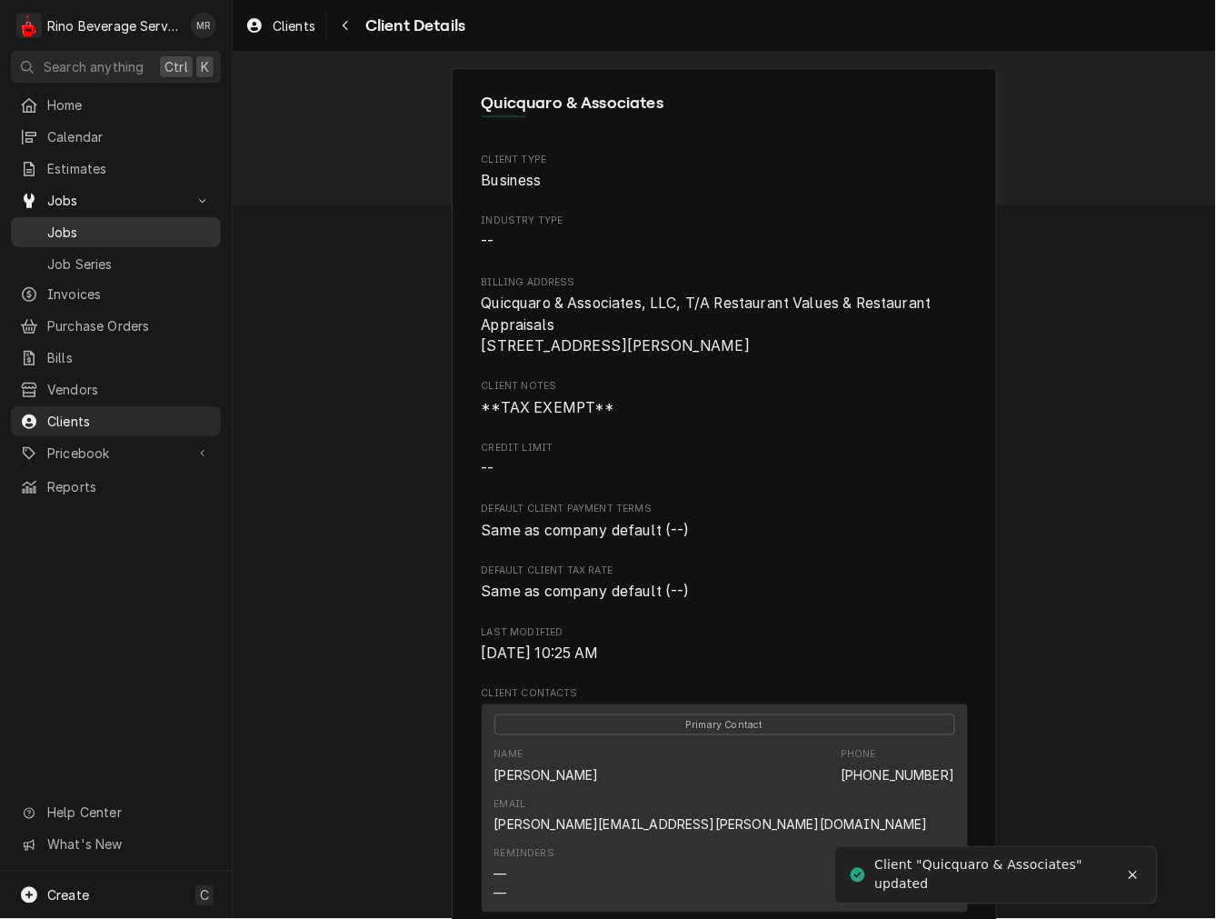
click at [104, 225] on span "Jobs" at bounding box center [129, 232] width 165 height 19
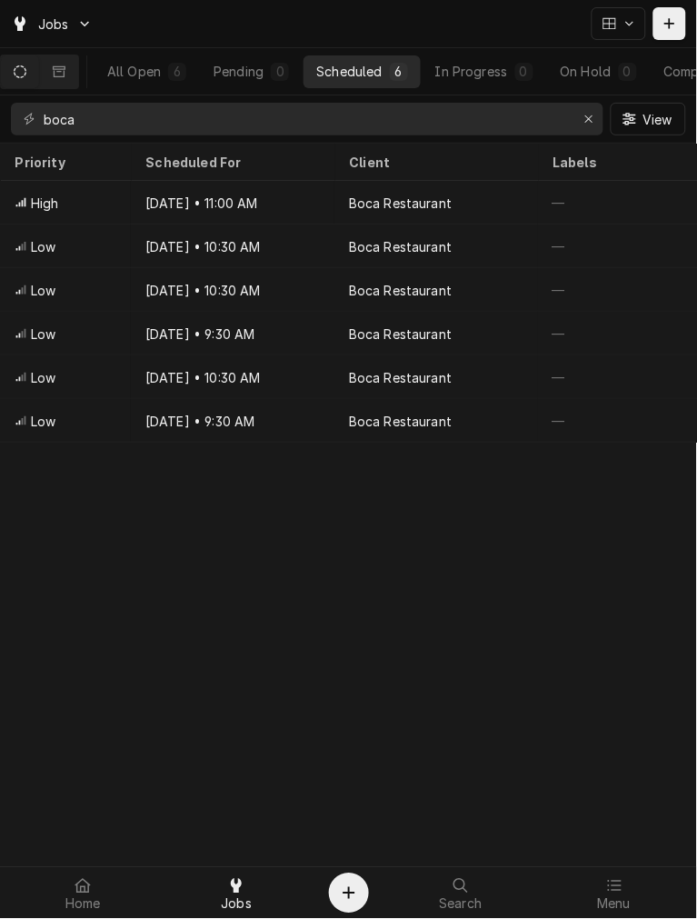
click at [0, 639] on div "Priority Scheduled For Client Labels Service Techs Location Address Status ID L…" at bounding box center [348, 531] width 697 height 775
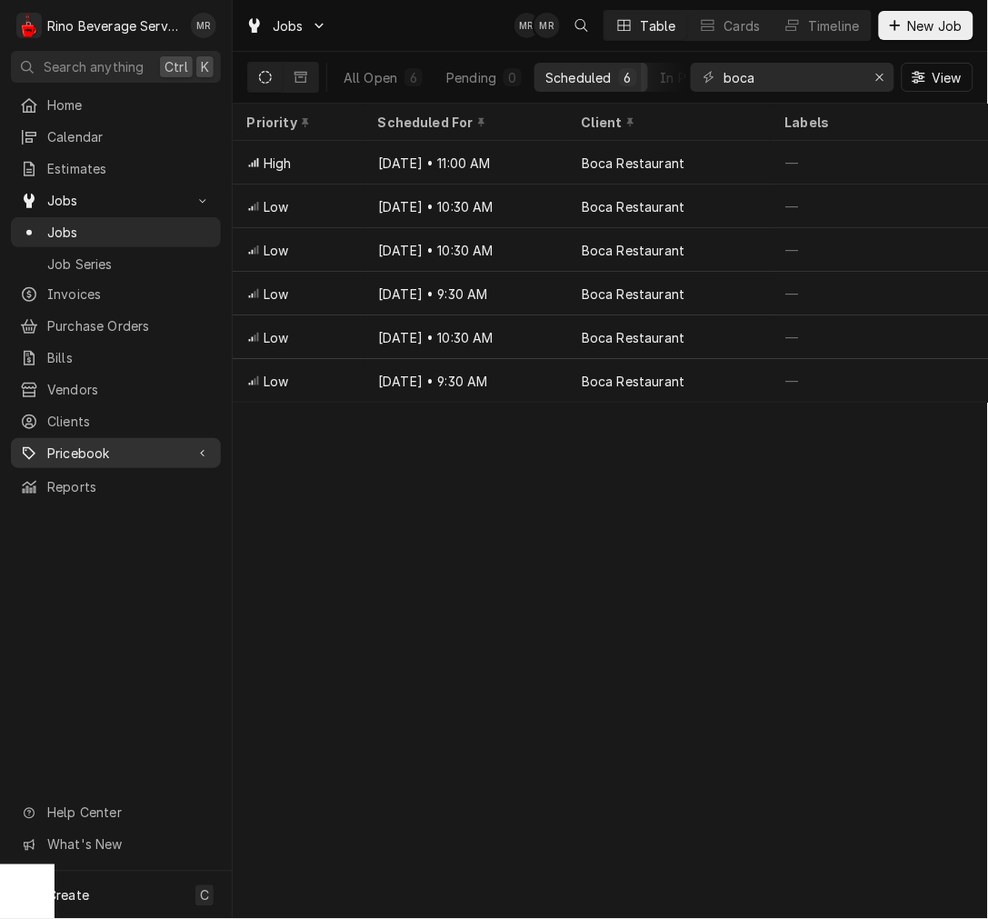
click at [122, 444] on span "Pricebook" at bounding box center [115, 453] width 137 height 19
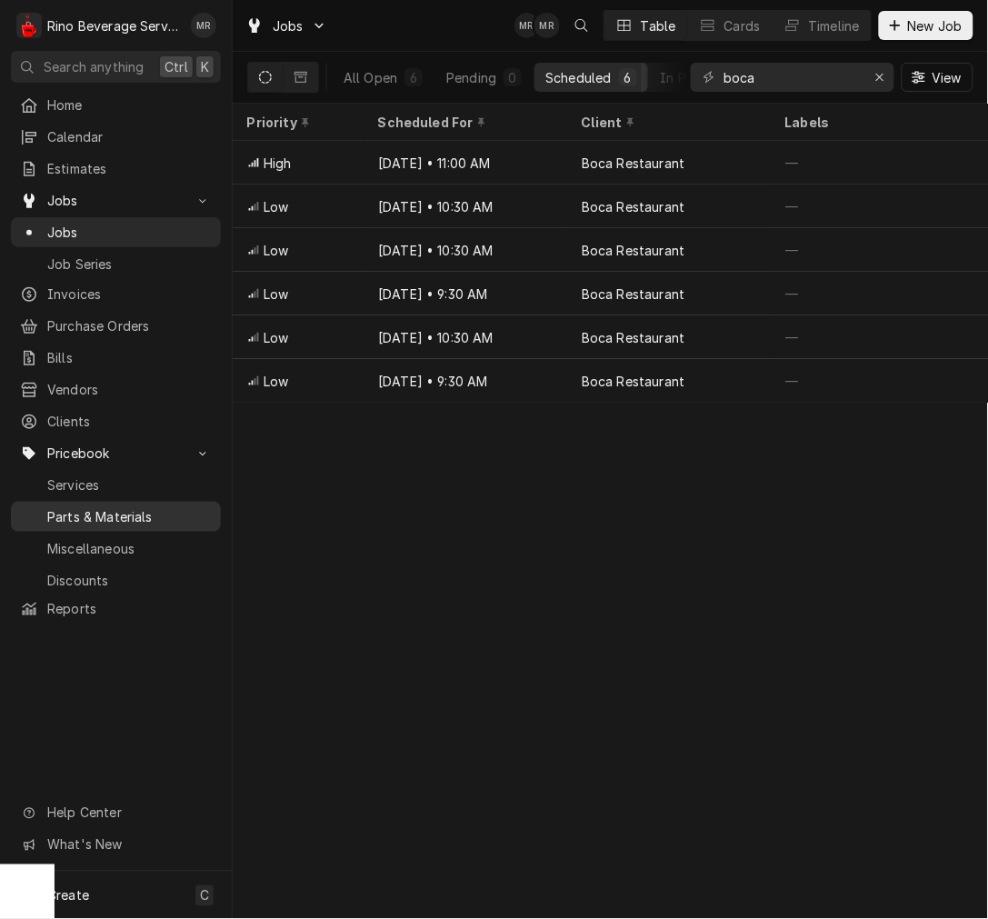
click at [88, 507] on span "Parts & Materials" at bounding box center [129, 516] width 165 height 19
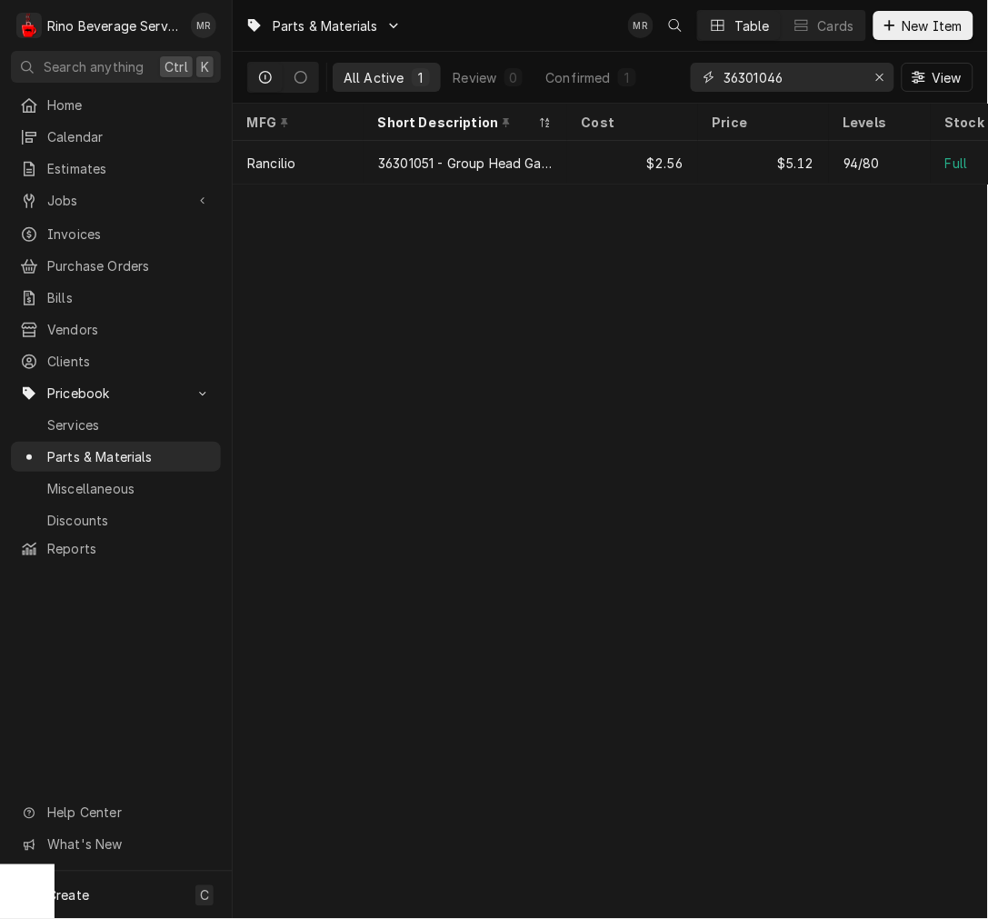
click at [764, 64] on input "36301046" at bounding box center [792, 77] width 136 height 29
click at [759, 65] on input "36301046" at bounding box center [792, 77] width 136 height 29
click at [755, 65] on input "36301046" at bounding box center [792, 77] width 136 height 29
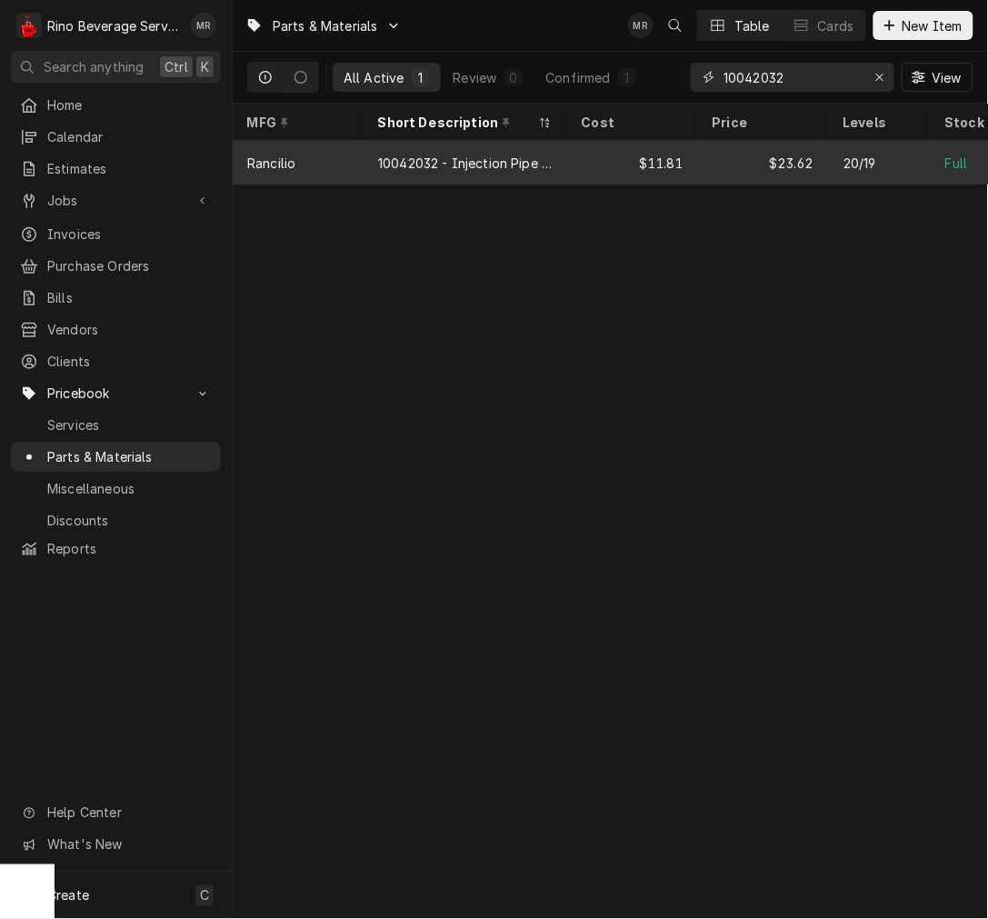
type input "10042032"
click at [583, 169] on div "$11.81" at bounding box center [632, 163] width 131 height 44
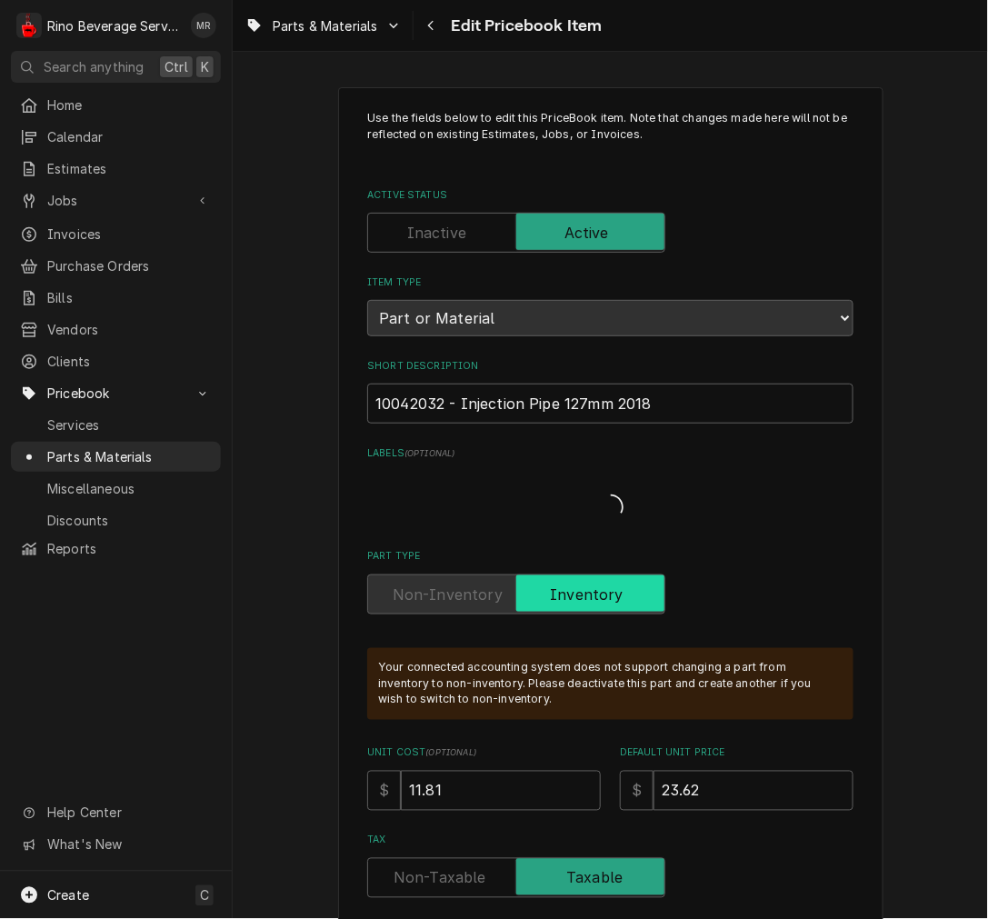
type textarea "x"
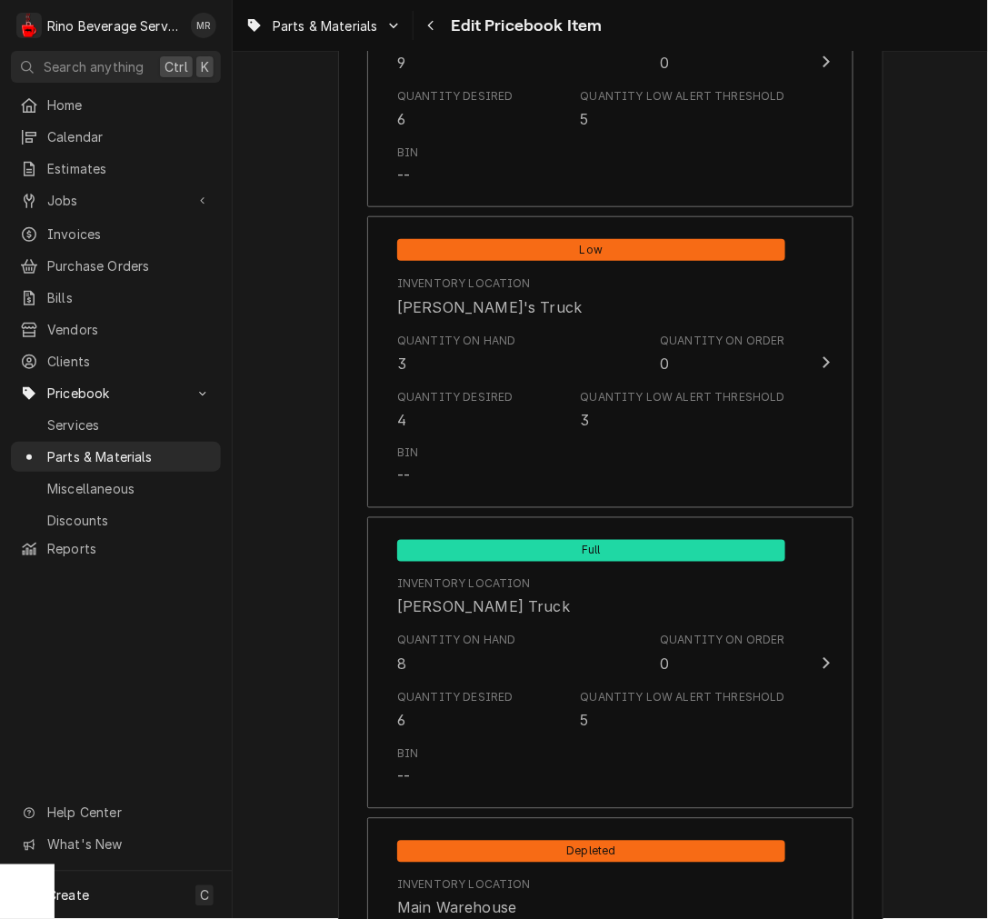
scroll to position [1515, 0]
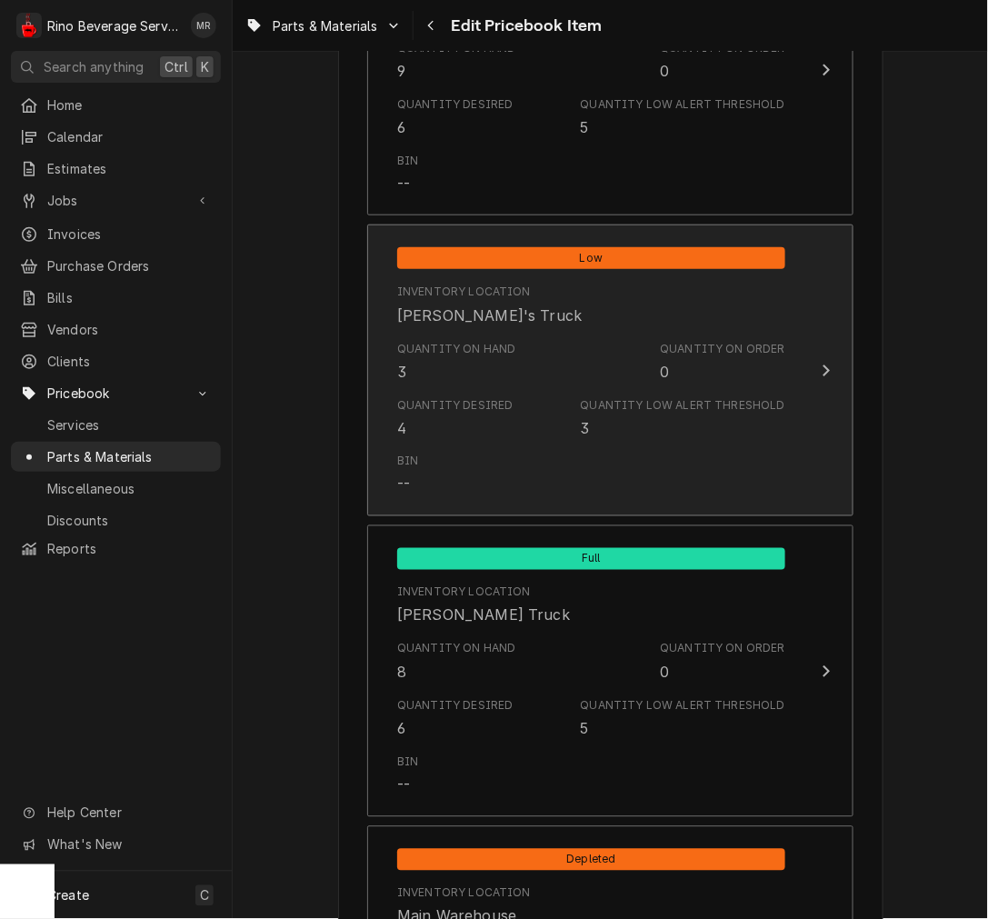
click at [601, 370] on div "Quantity on Hand 3 Quantity on Order 0" at bounding box center [591, 362] width 388 height 56
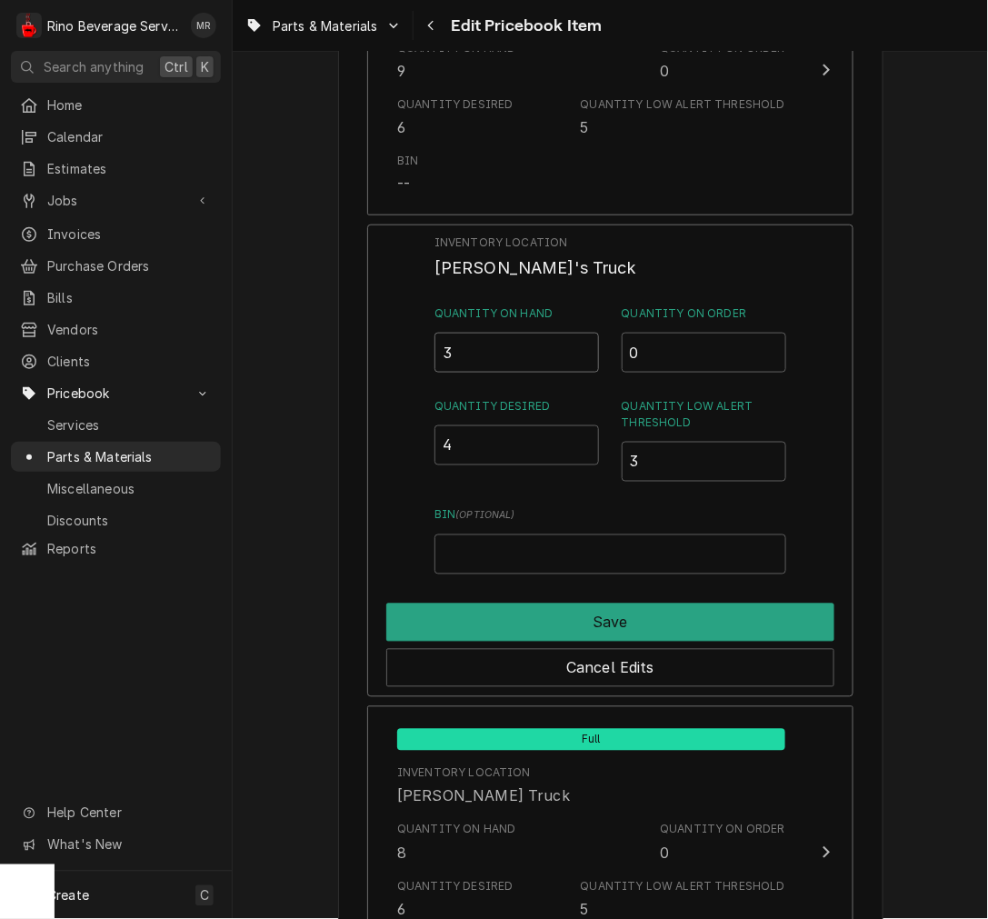
drag, startPoint x: 383, startPoint y: 332, endPoint x: 322, endPoint y: 335, distance: 61.0
click at [323, 334] on div "Use the fields below to edit this PriceBook item. Note that changes made here w…" at bounding box center [610, 41] width 755 height 2970
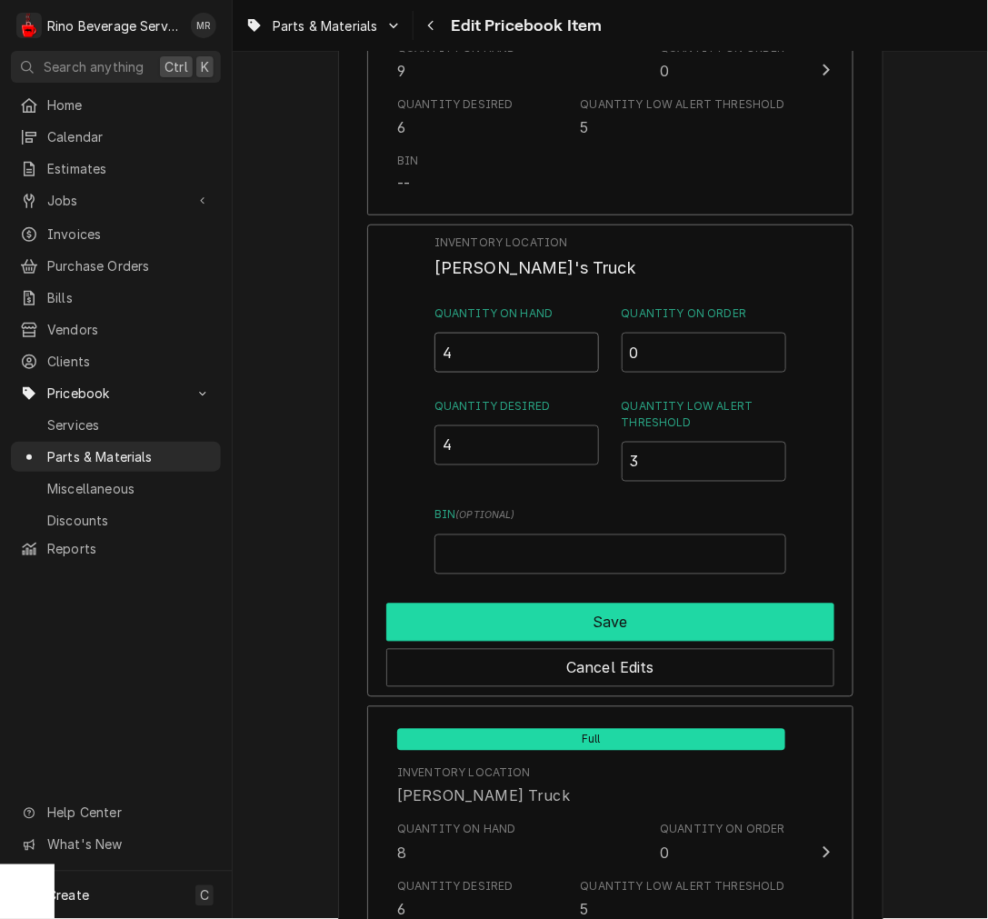
type input "4"
click at [449, 631] on button "Save" at bounding box center [610, 623] width 448 height 38
type textarea "x"
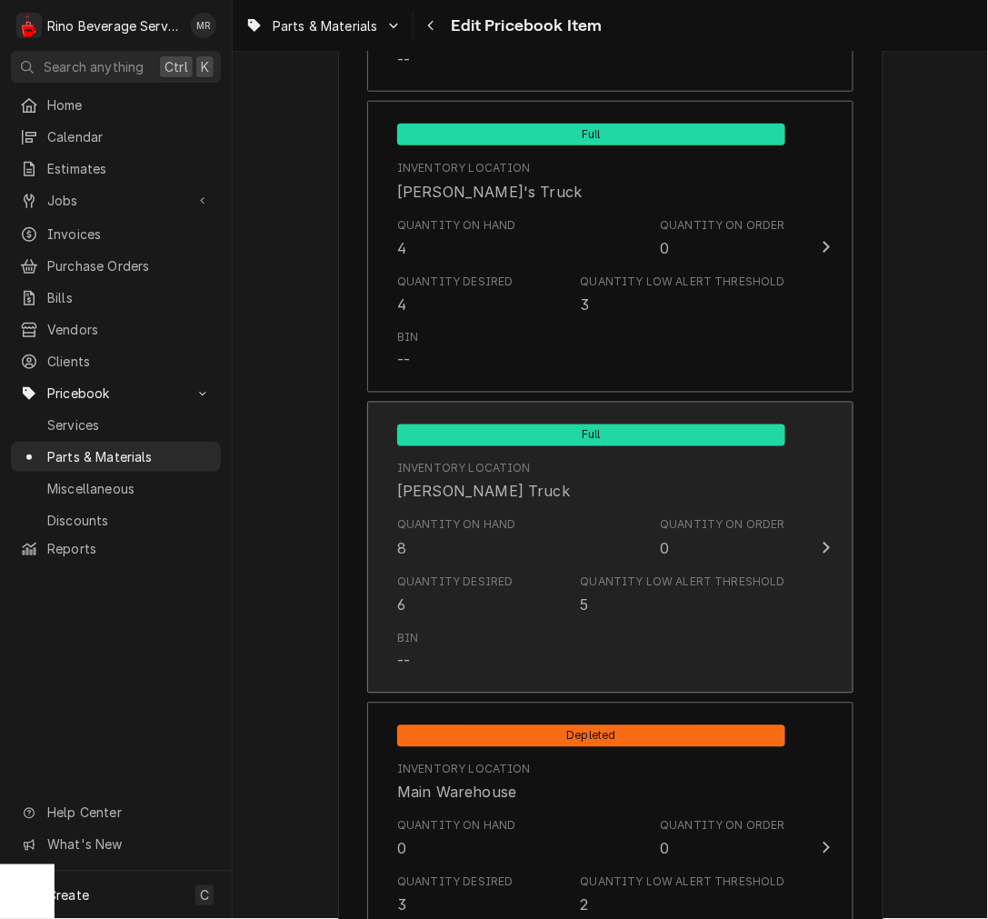
scroll to position [1684, 0]
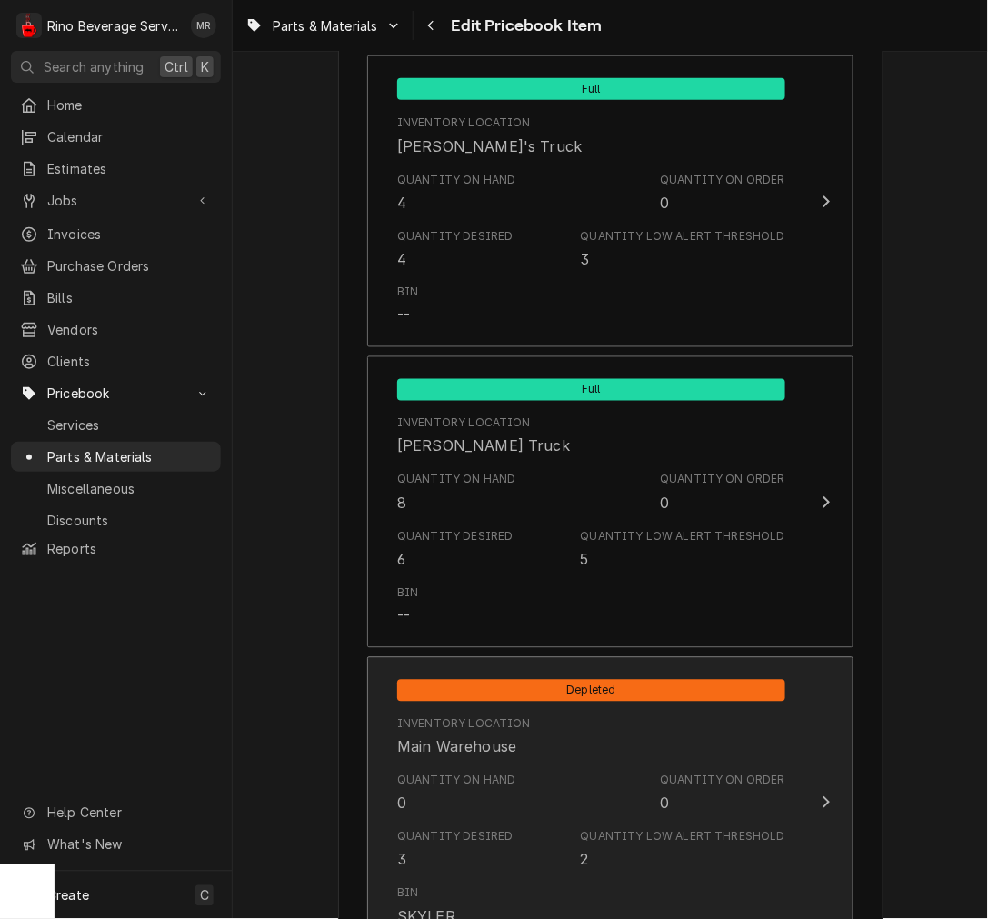
click at [465, 789] on div "Quantity on Hand 0" at bounding box center [456, 794] width 119 height 42
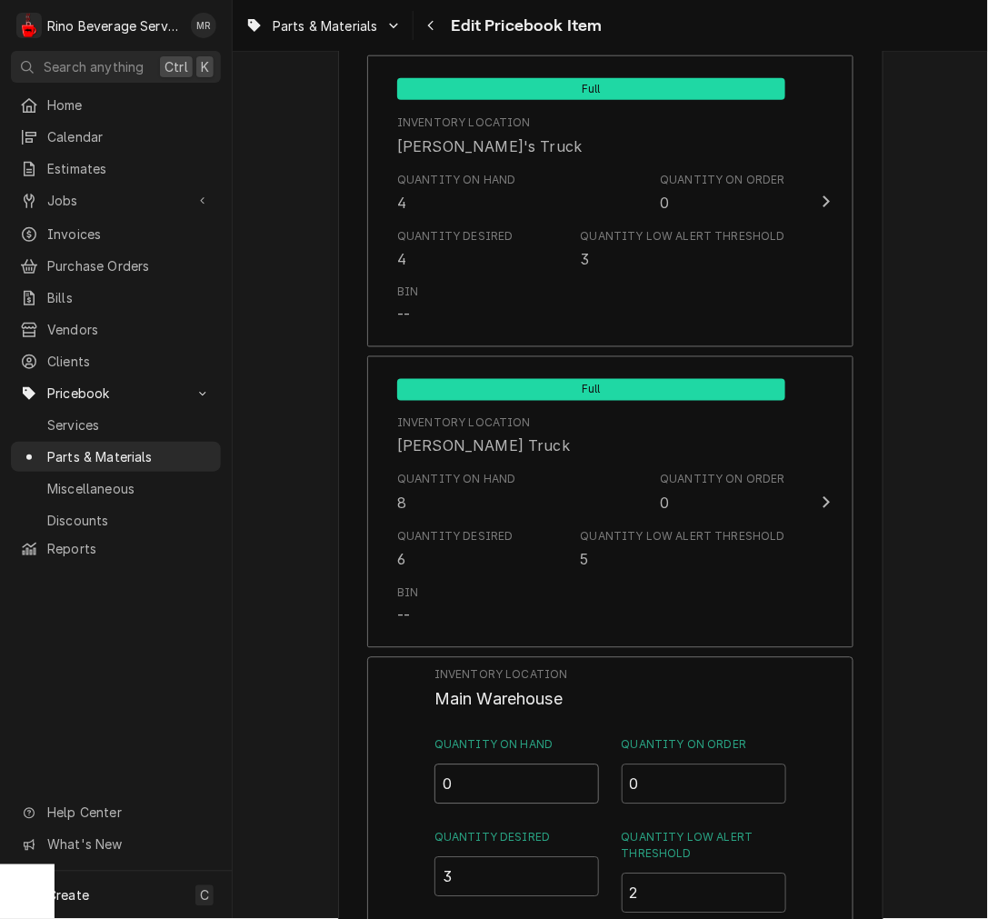
drag, startPoint x: 397, startPoint y: 786, endPoint x: 133, endPoint y: 714, distance: 274.4
click at [377, 783] on div "Inventory Location Main Warehouse Quantity on Hand 0 Quantity on Order 0 Quanti…" at bounding box center [610, 893] width 486 height 473
type input "03"
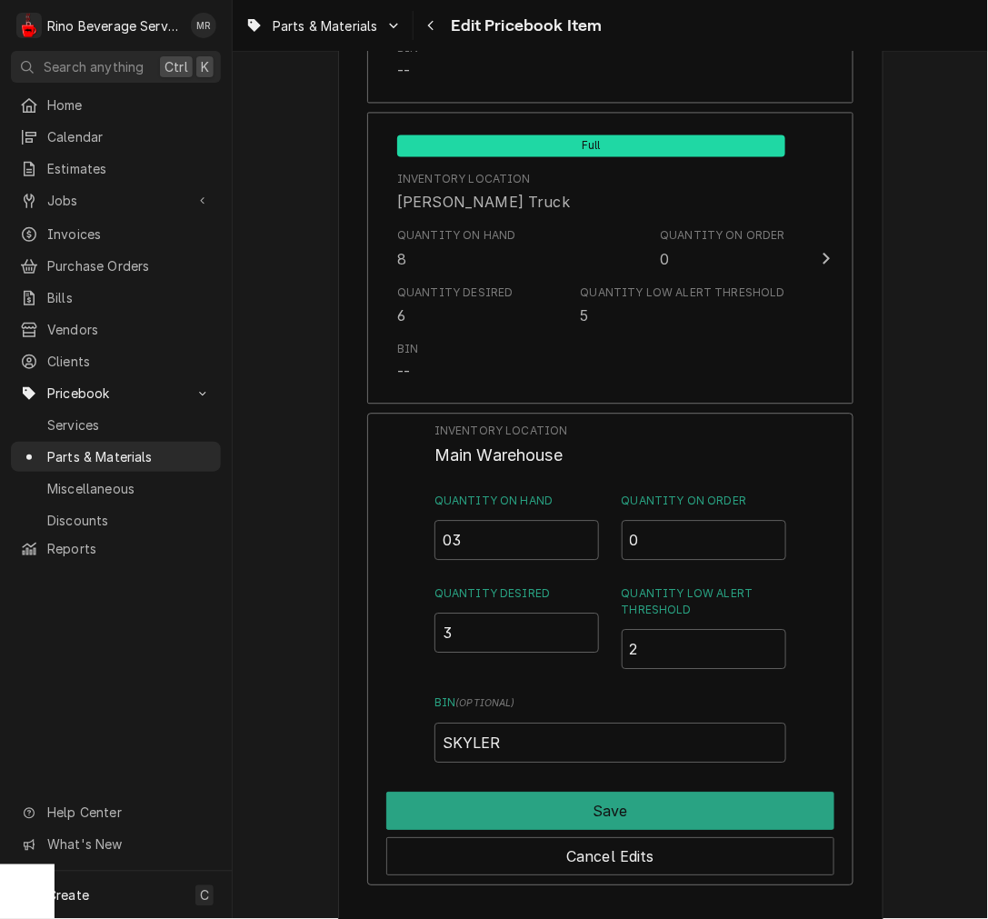
scroll to position [2020, 0]
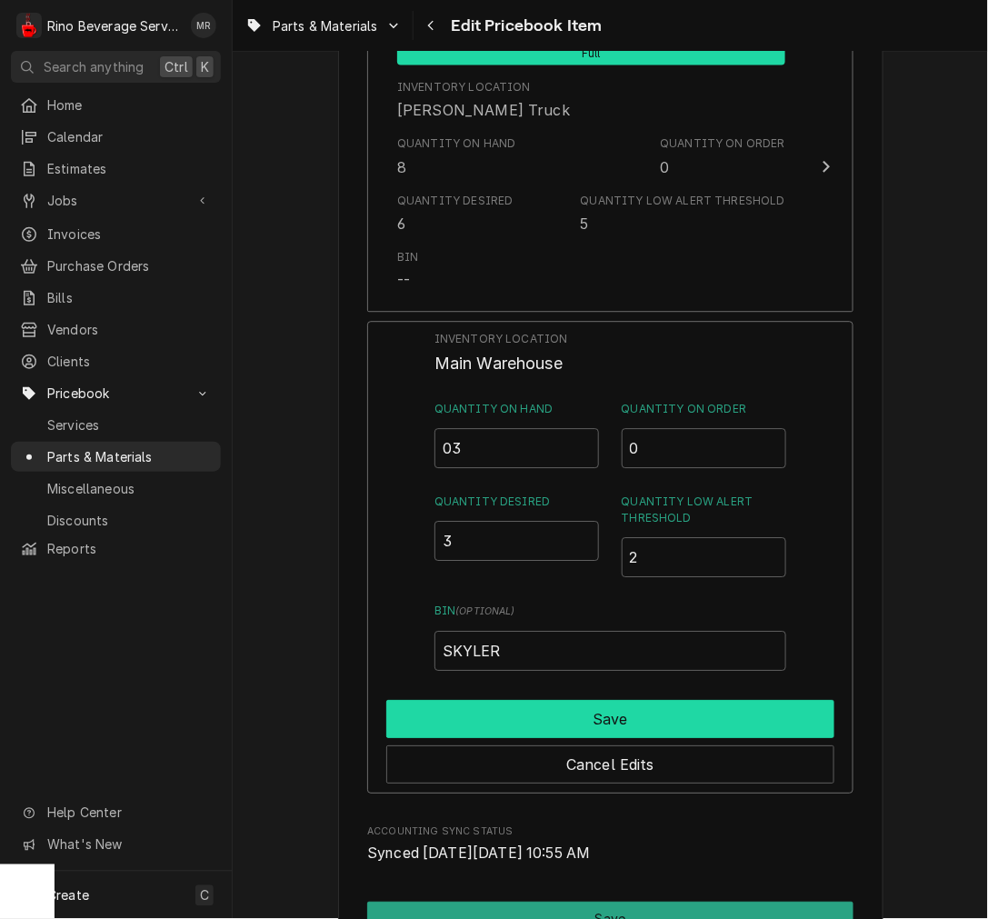
click at [473, 730] on button "Save" at bounding box center [610, 719] width 448 height 38
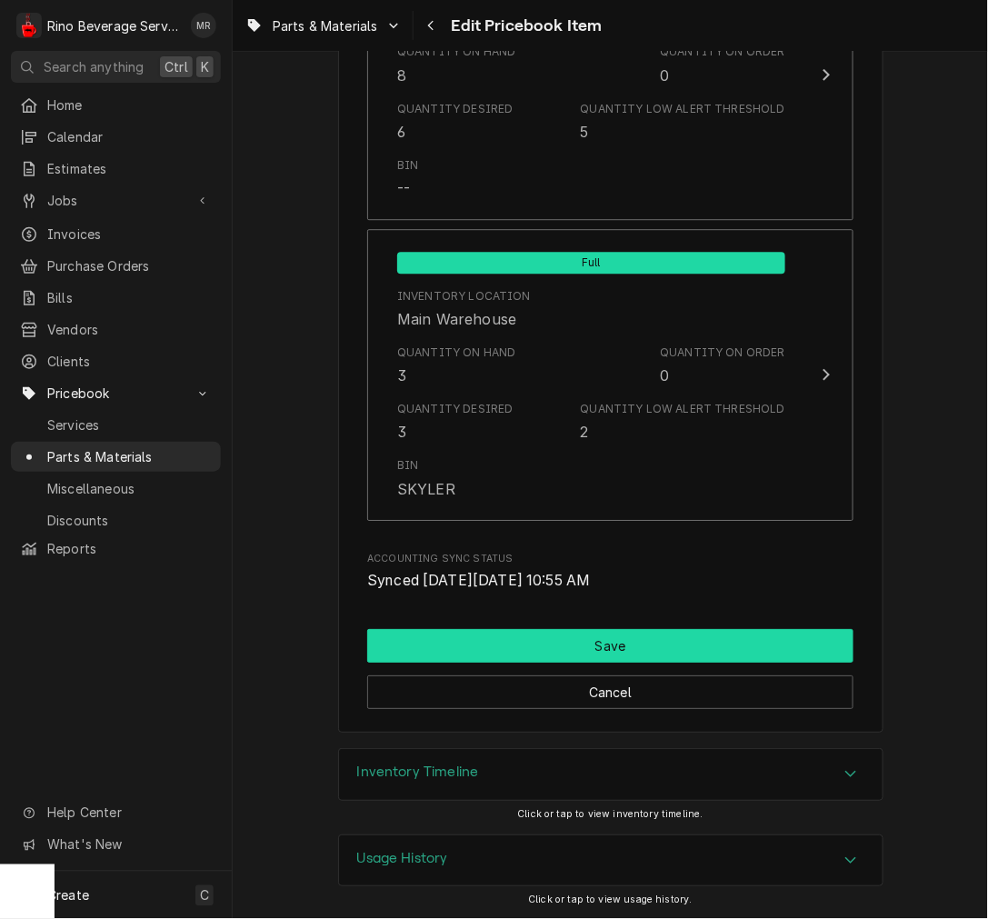
click at [462, 643] on button "Save" at bounding box center [610, 646] width 486 height 34
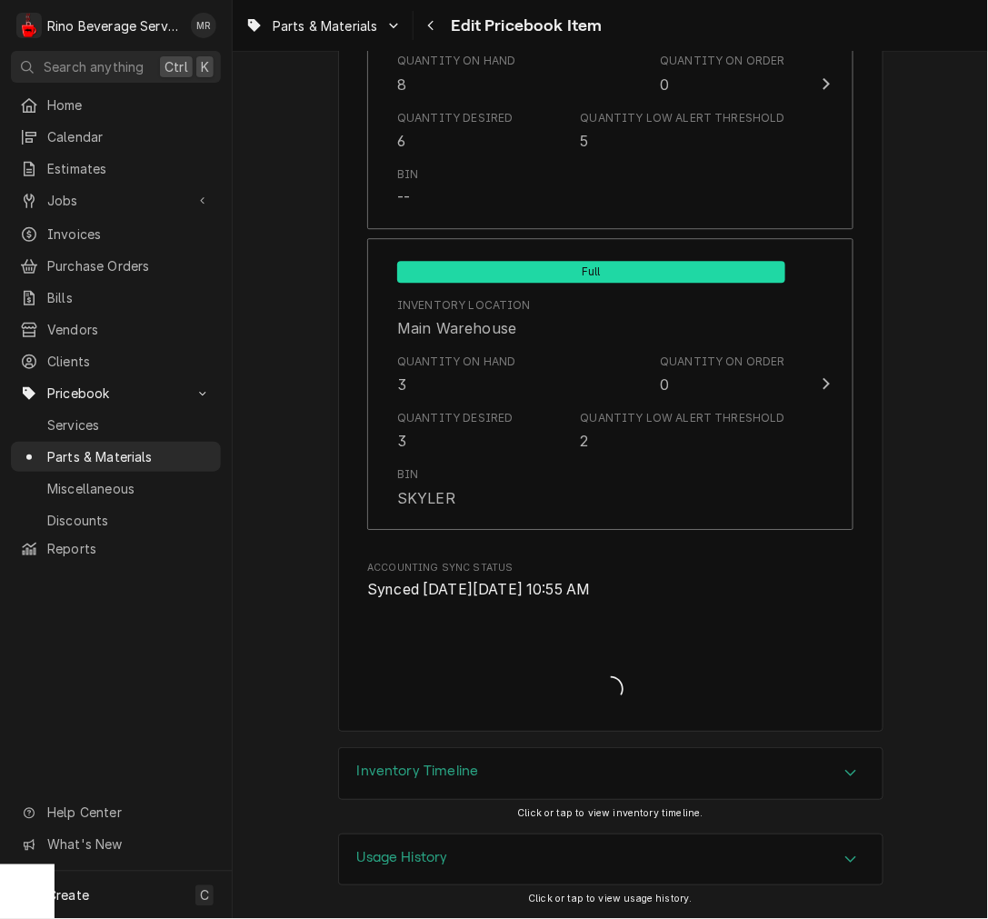
scroll to position [2102, 0]
type textarea "x"
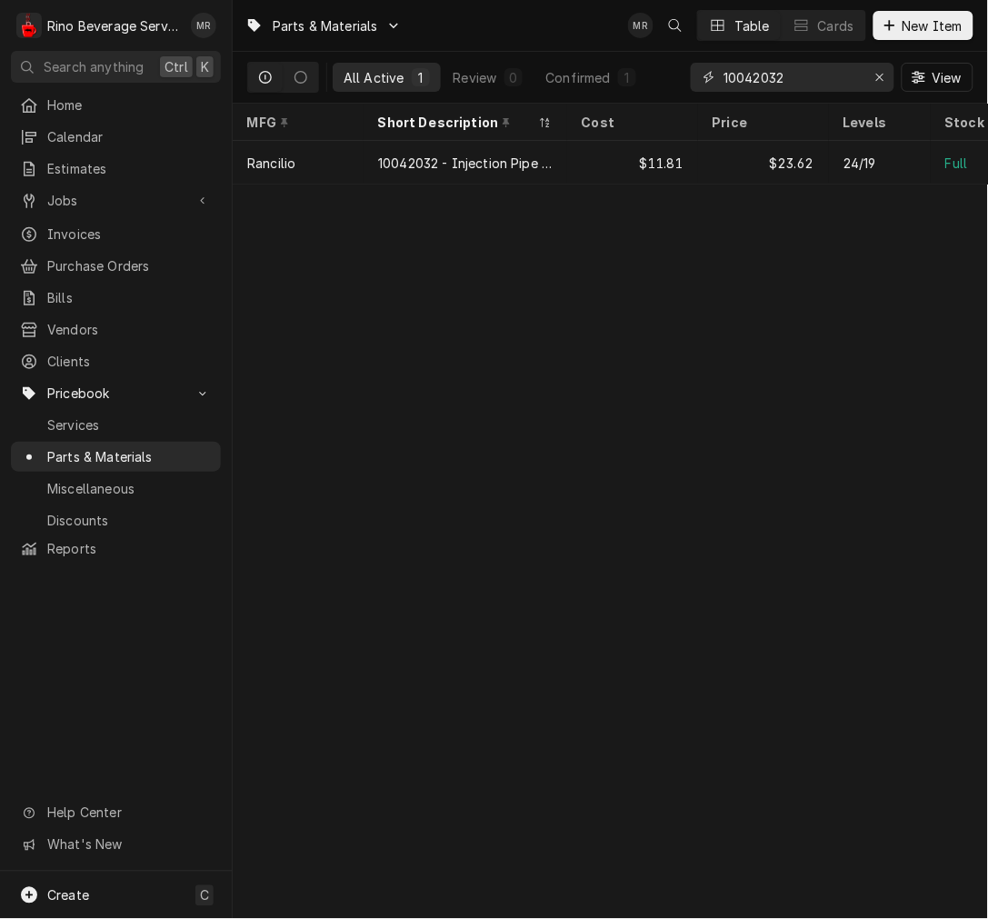
click at [756, 68] on input "10042032" at bounding box center [792, 77] width 136 height 29
type input "10060051"
click at [629, 151] on div "$15.72" at bounding box center [632, 163] width 131 height 44
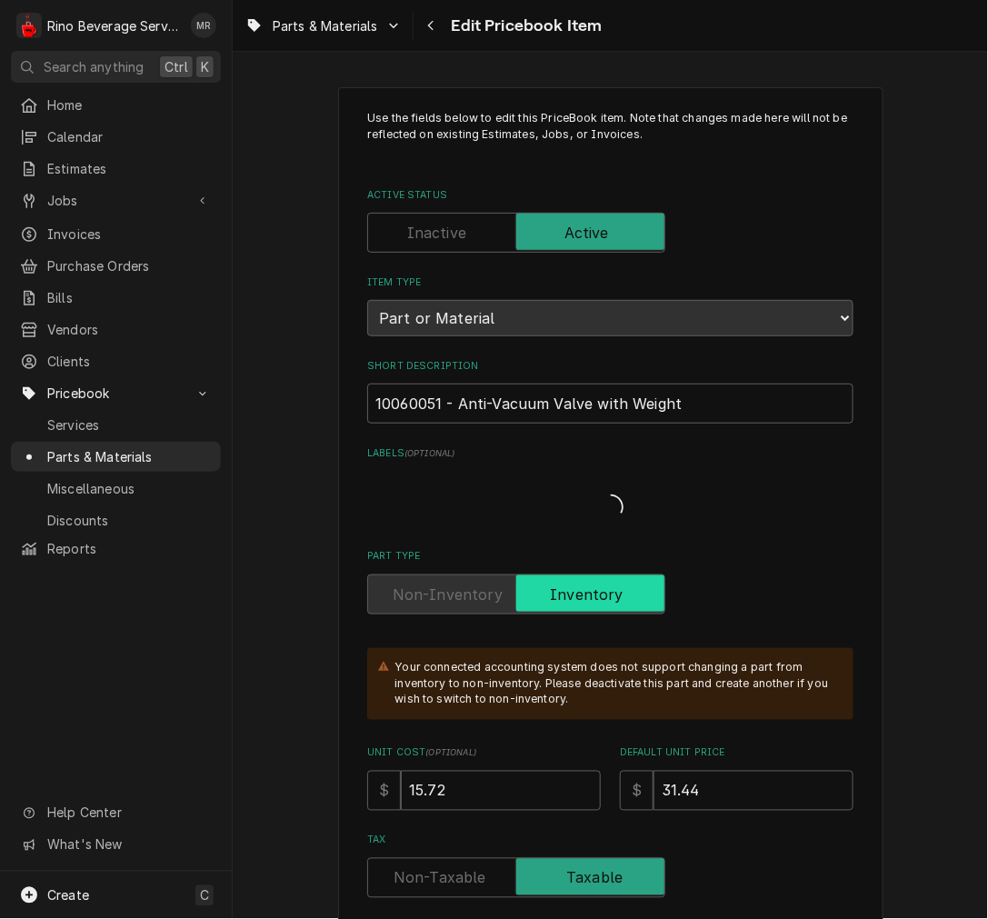
type textarea "x"
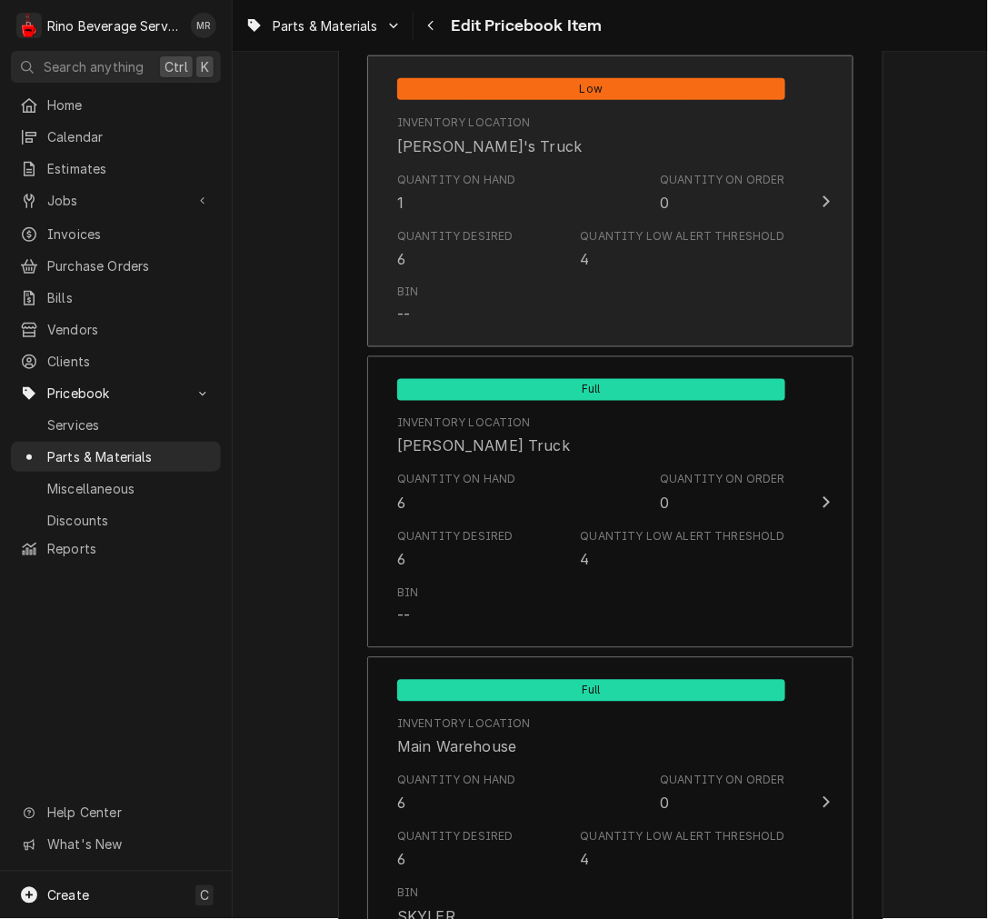
click at [496, 251] on div "Quantity Desired 6" at bounding box center [455, 249] width 116 height 42
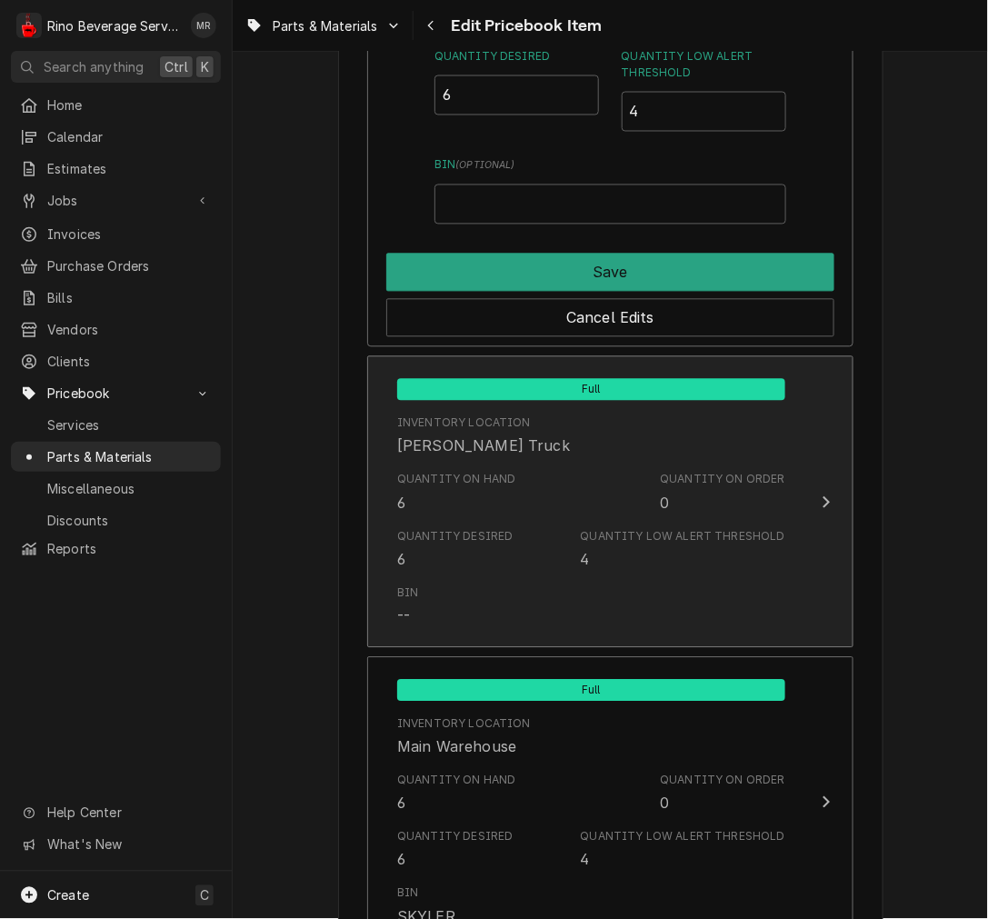
click at [504, 524] on div "Quantity Desired 6 Quantity Low Alert Threshold 4" at bounding box center [591, 550] width 388 height 56
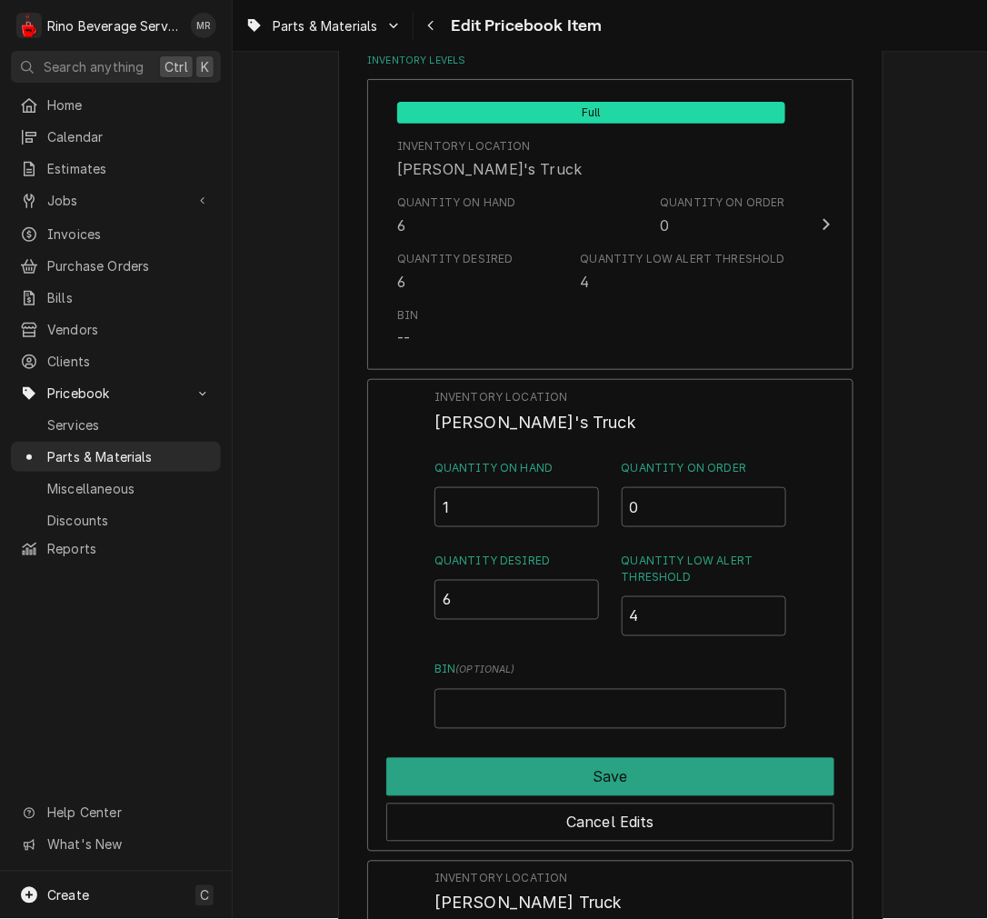
scroll to position [1359, 0]
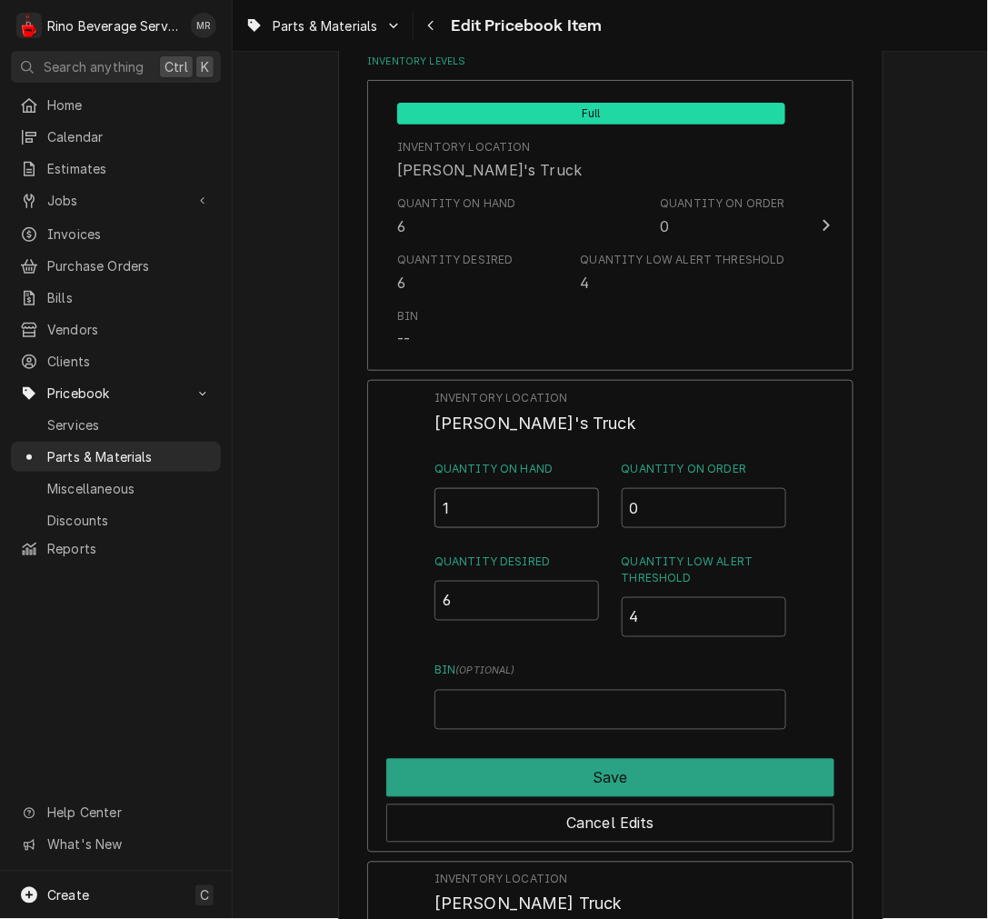
drag, startPoint x: 473, startPoint y: 506, endPoint x: 357, endPoint y: 516, distance: 115.9
click at [413, 507] on div "Inventory Location Dane's Truck Quantity on Hand 1 Quantity on Order 0 Quantity…" at bounding box center [610, 616] width 486 height 473
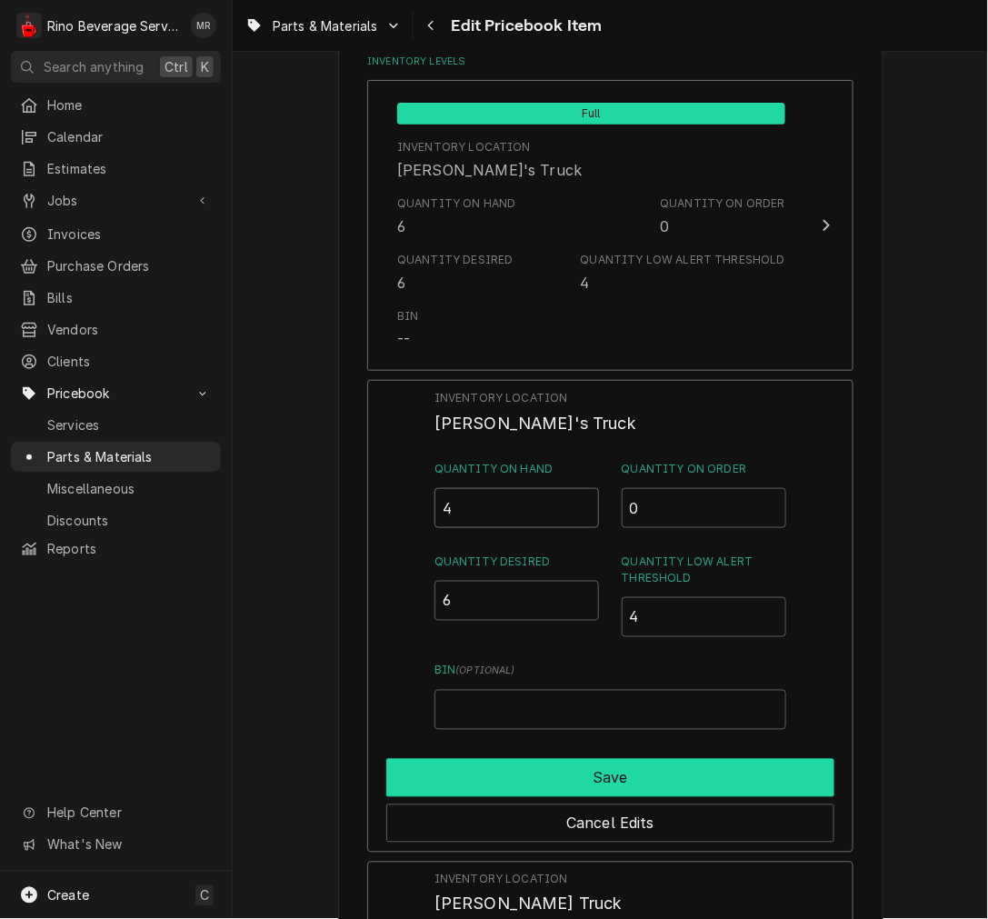
type input "4"
click at [462, 759] on button "Save" at bounding box center [610, 778] width 448 height 38
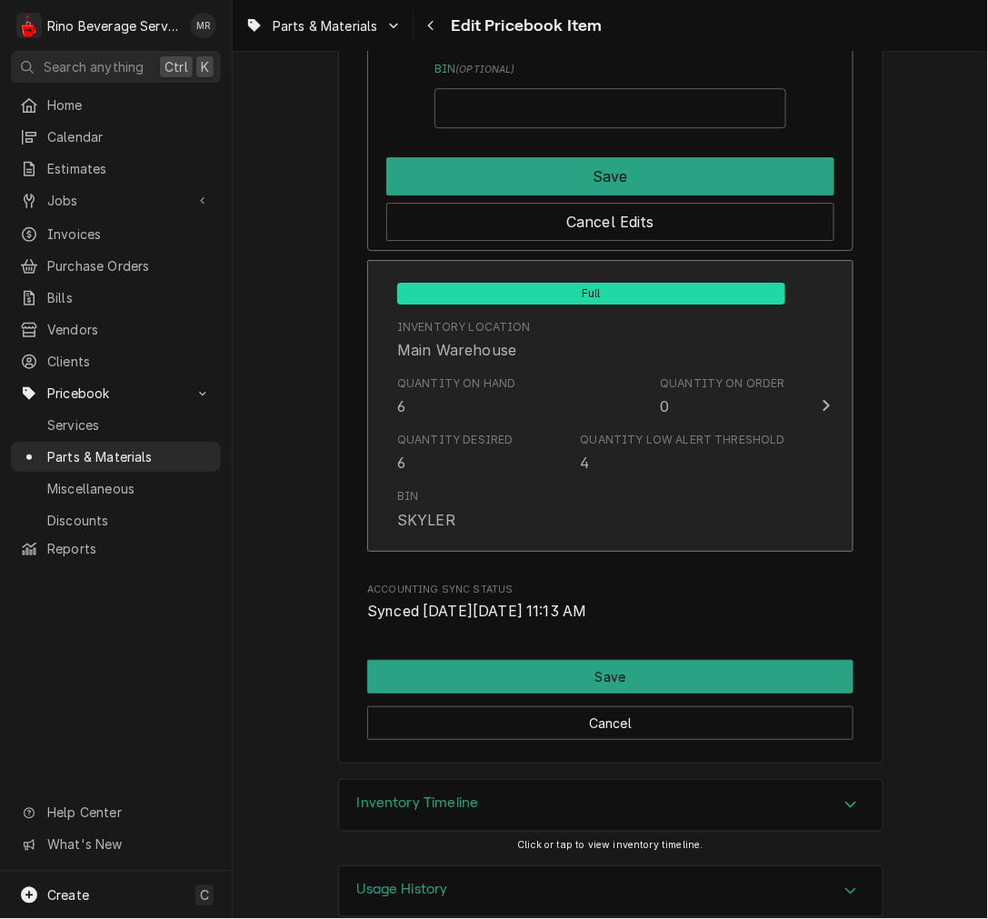
scroll to position [2293, 0]
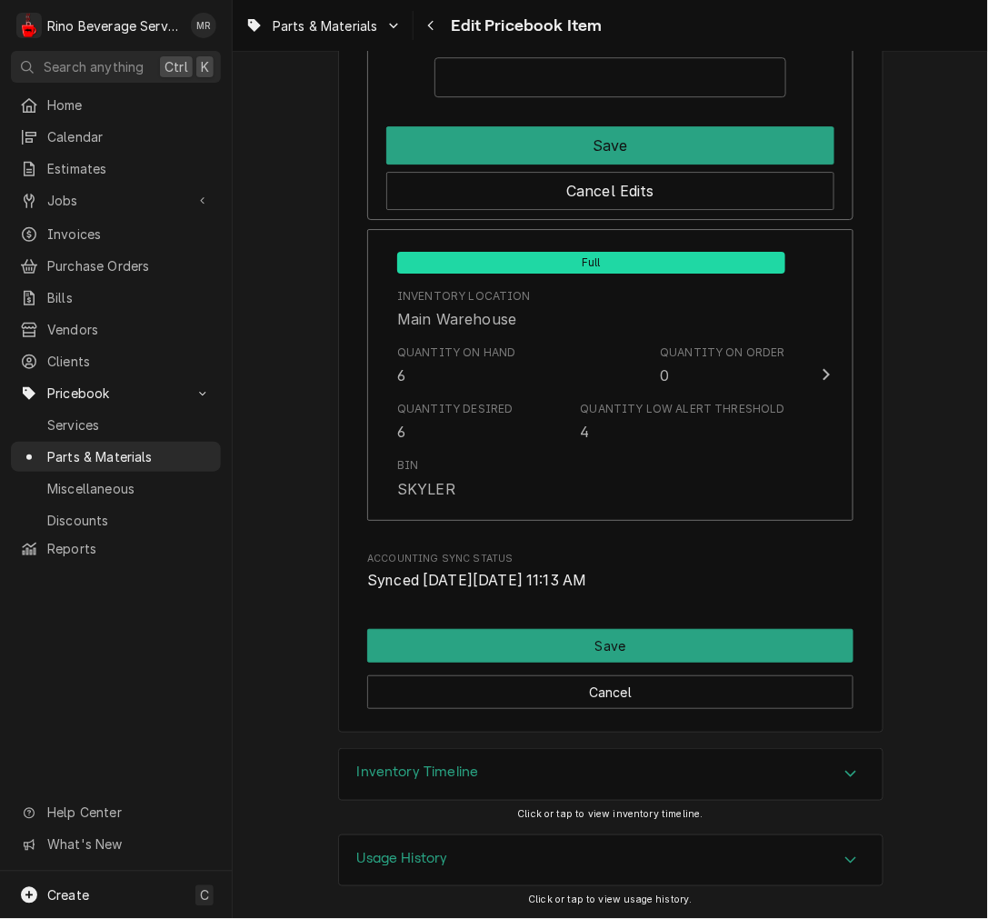
click at [546, 122] on div "Save" at bounding box center [610, 141] width 448 height 45
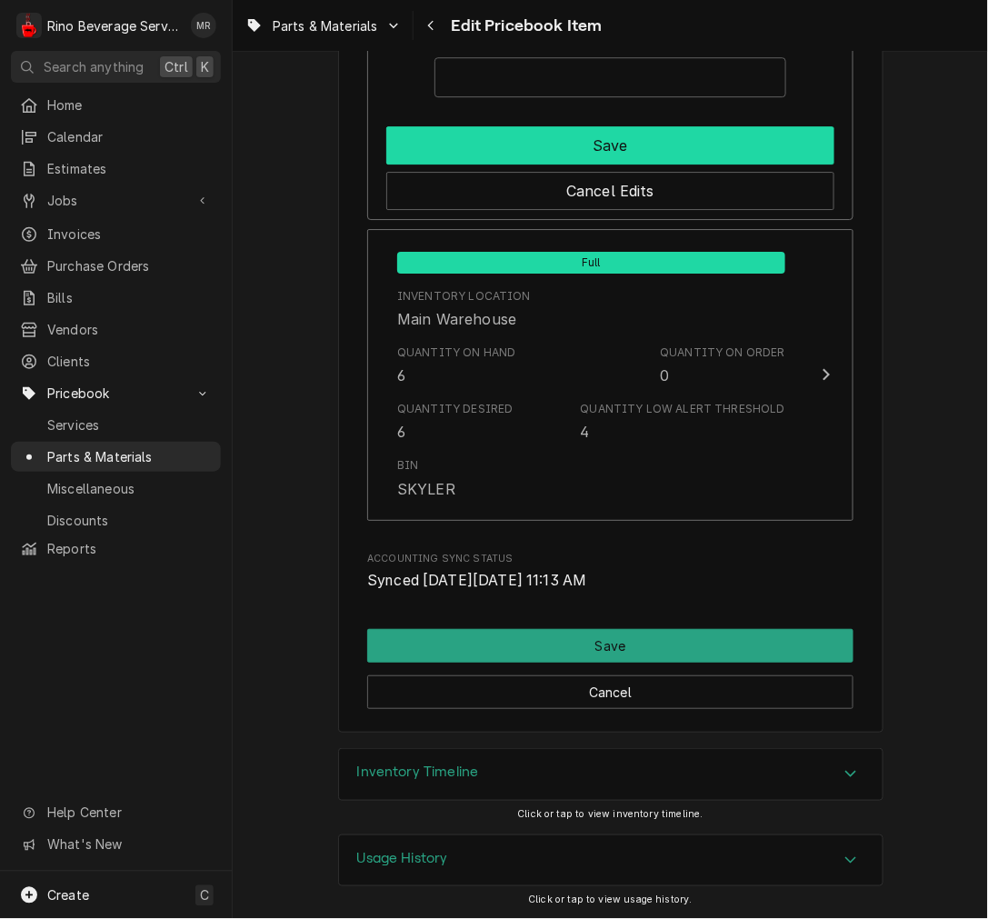
drag, startPoint x: 546, startPoint y: 141, endPoint x: 560, endPoint y: 282, distance: 141.6
click at [545, 142] on button "Save" at bounding box center [610, 145] width 448 height 38
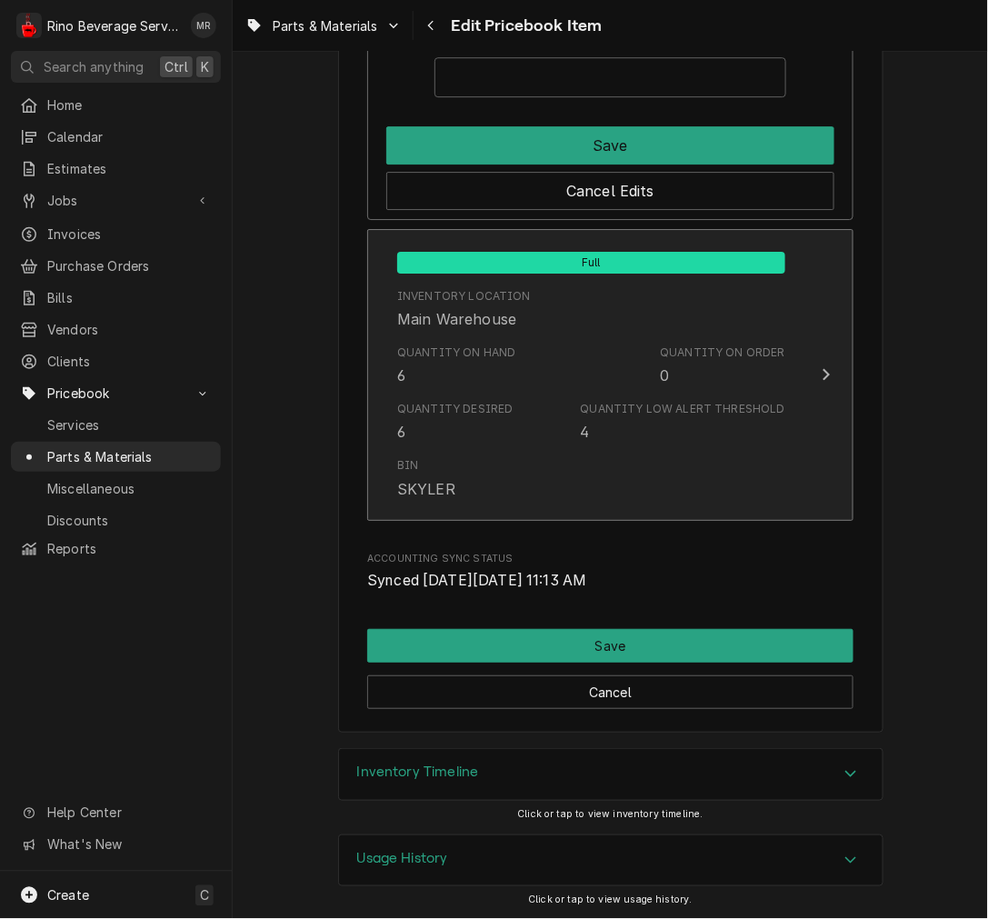
scroll to position [2112, 0]
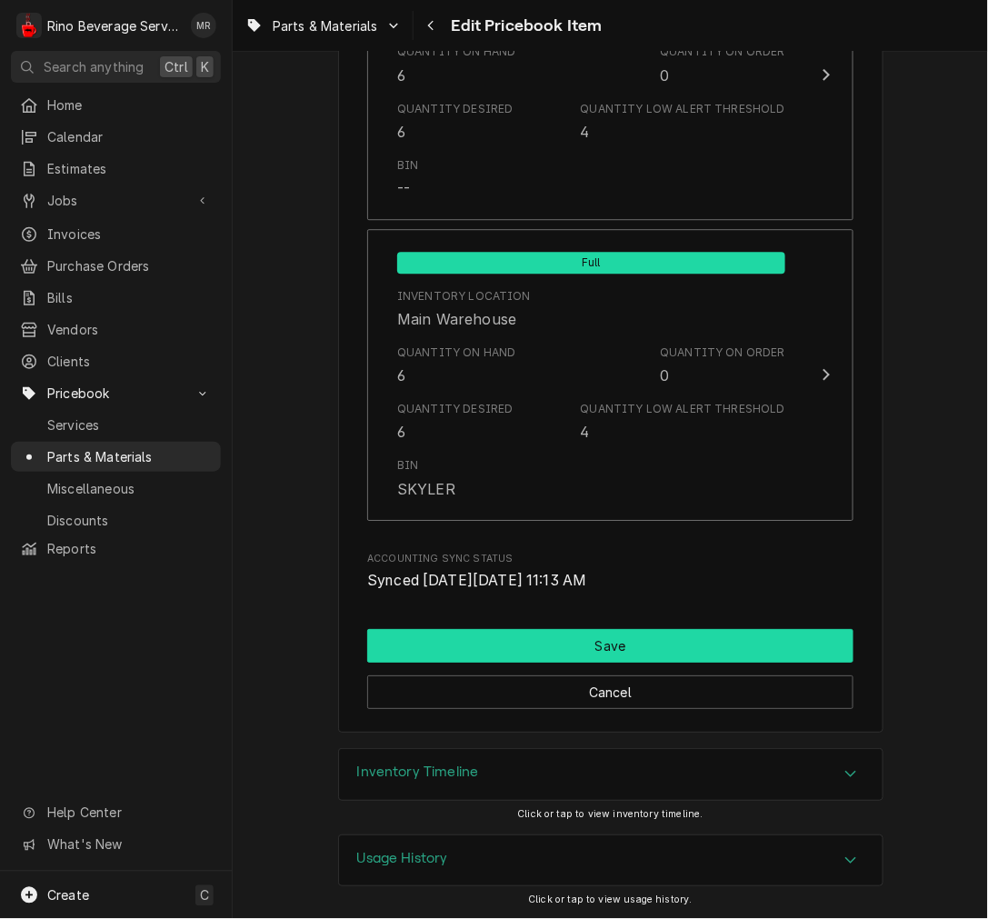
click at [583, 642] on button "Save" at bounding box center [610, 646] width 486 height 34
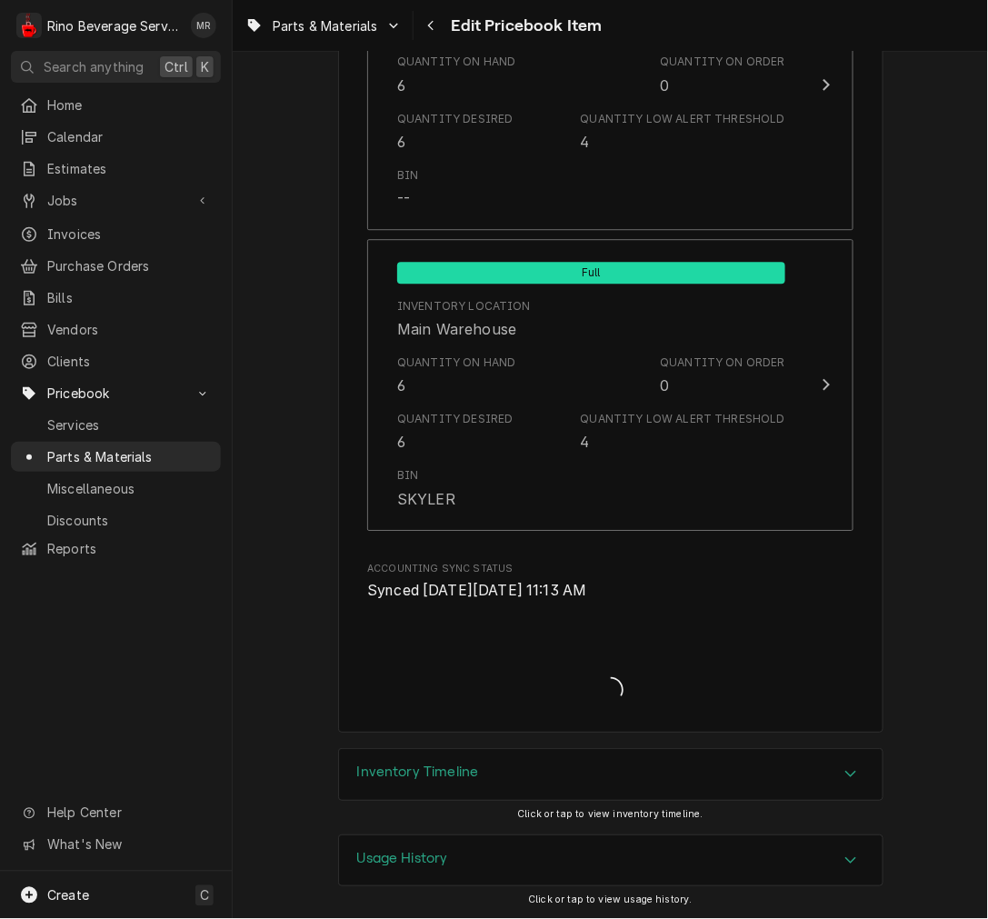
type textarea "x"
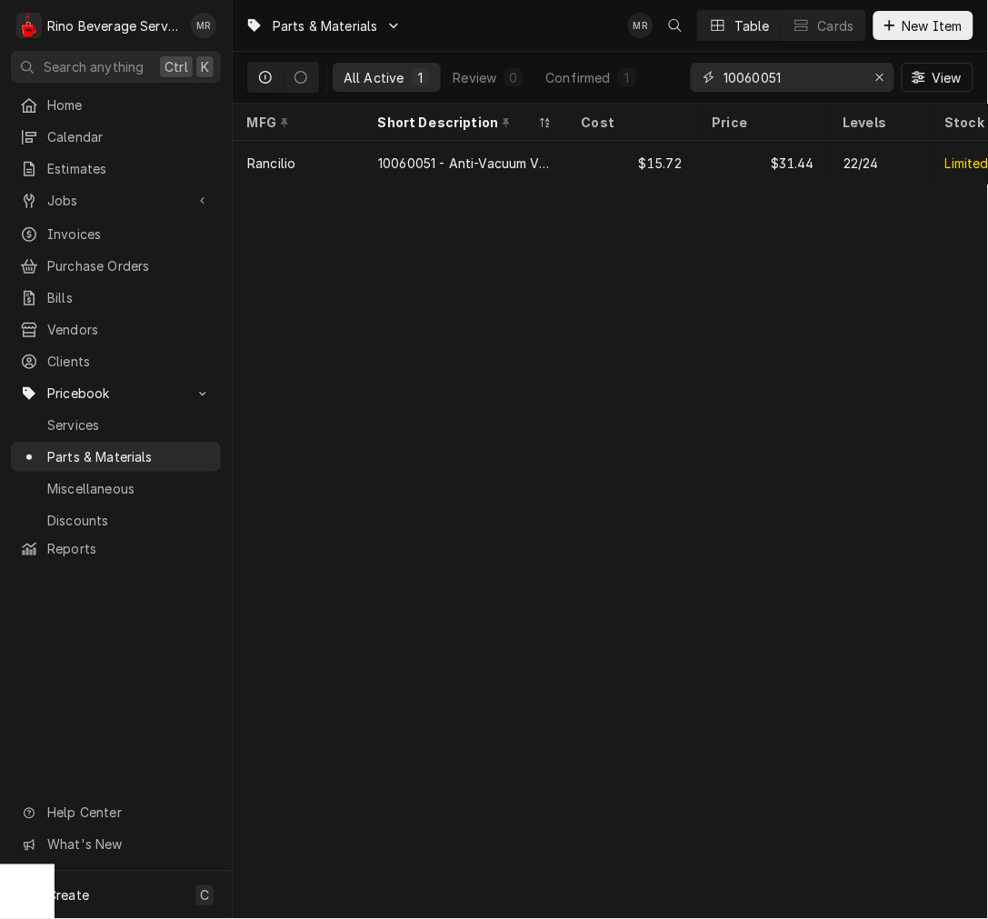
click at [768, 84] on input "10060051" at bounding box center [792, 77] width 136 height 29
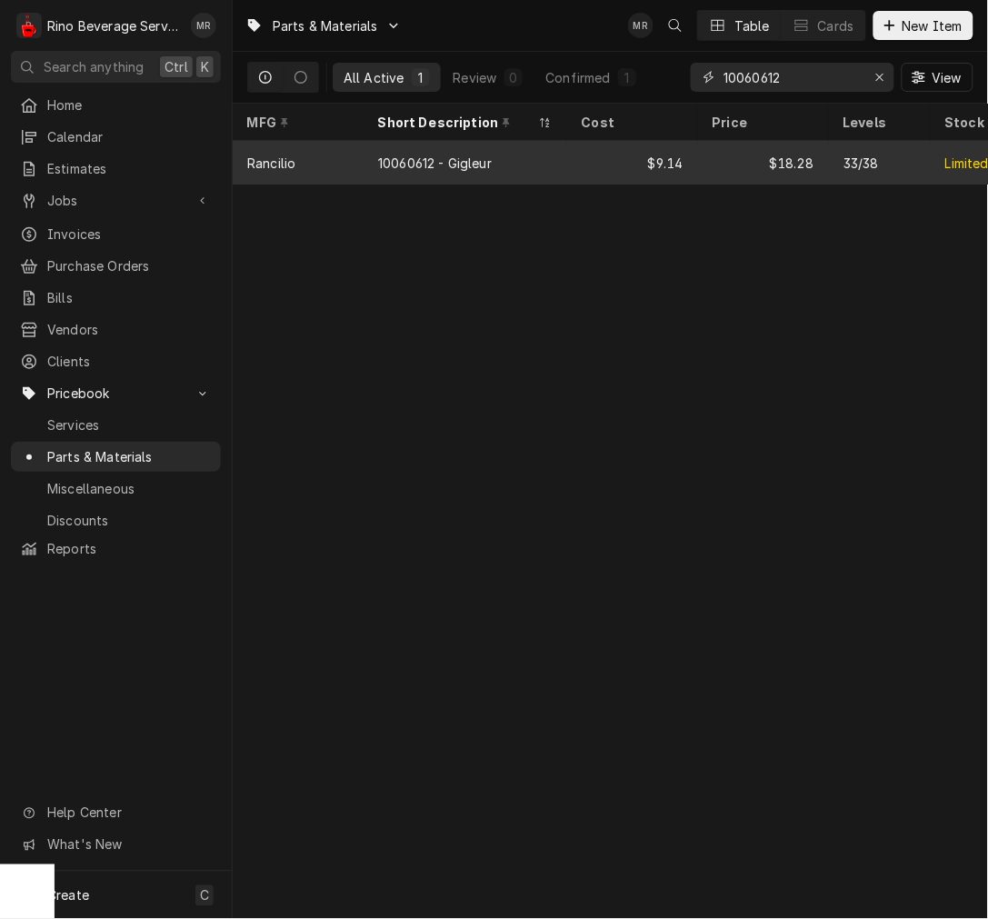
type input "10060612"
click at [601, 168] on div "$9.14" at bounding box center [632, 163] width 131 height 44
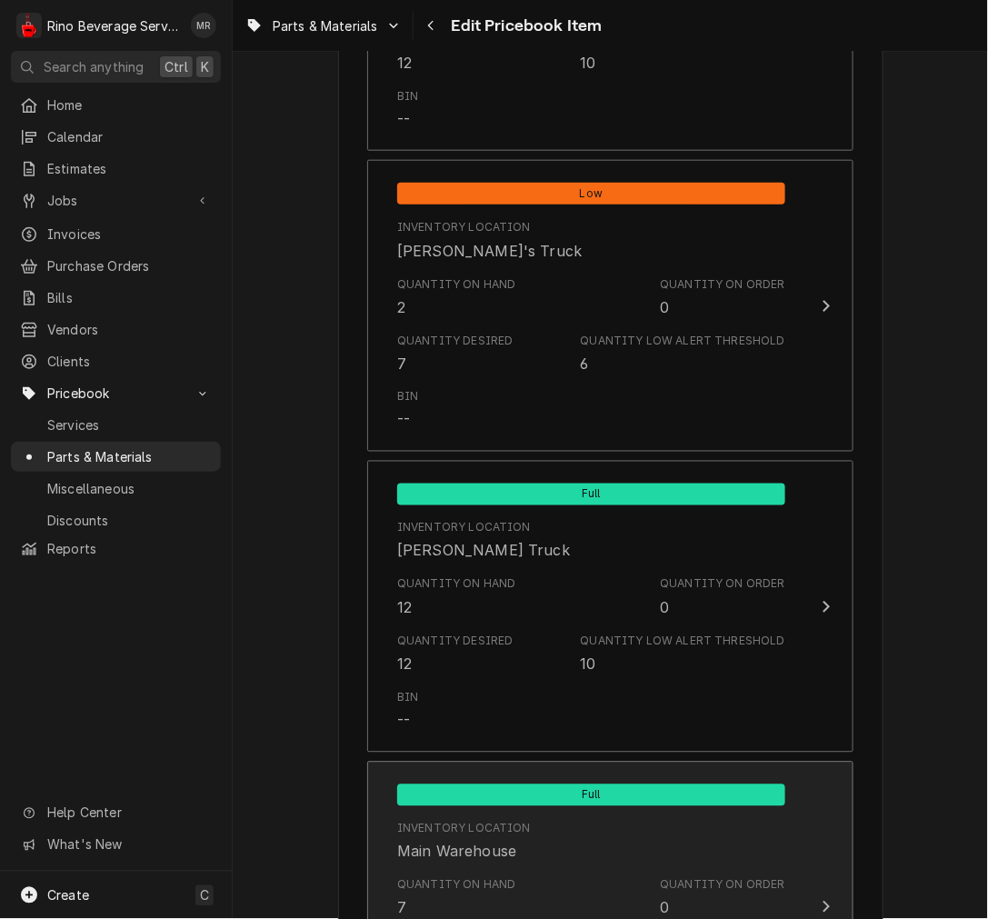
scroll to position [1515, 0]
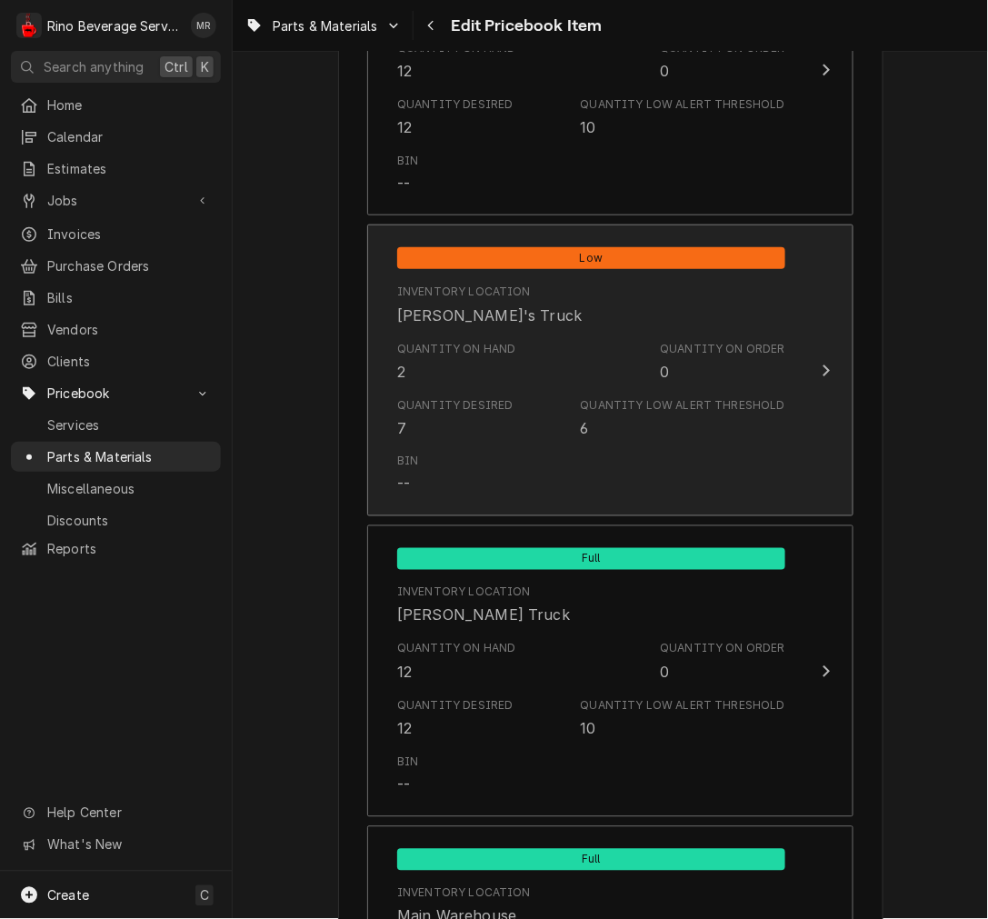
click at [475, 492] on div "Bin --" at bounding box center [591, 474] width 388 height 56
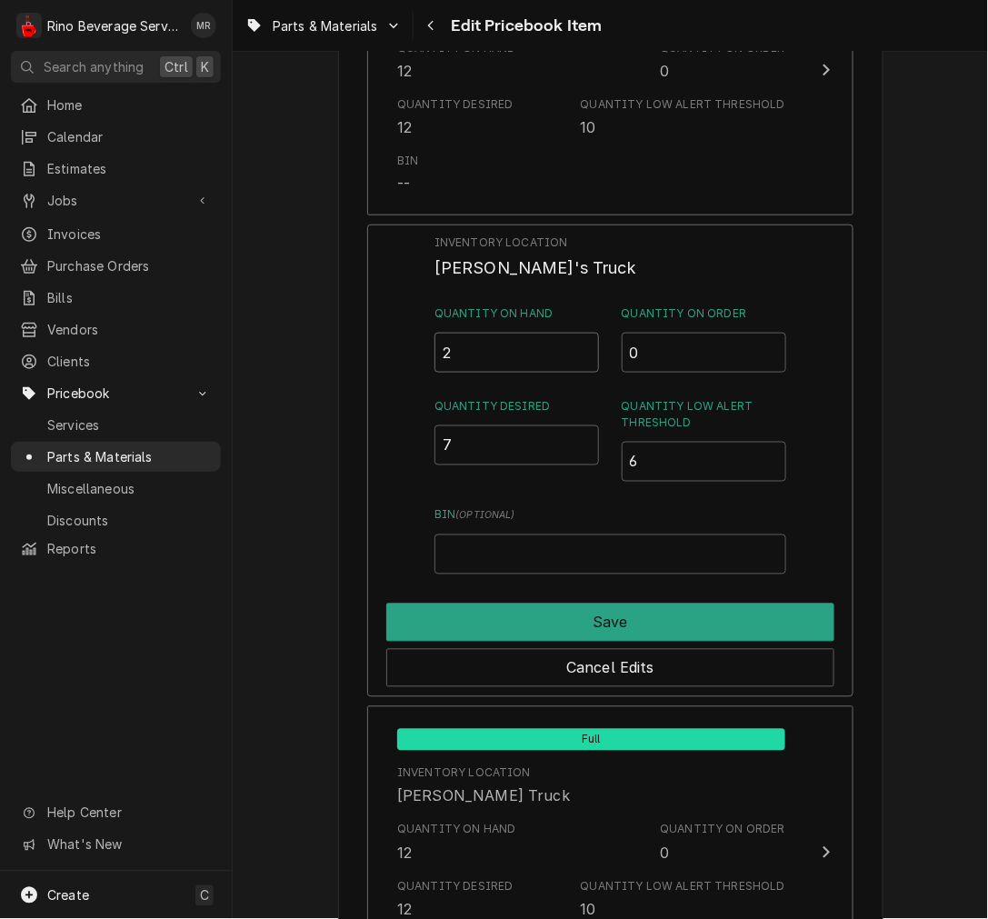
drag, startPoint x: 502, startPoint y: 355, endPoint x: 398, endPoint y: 347, distance: 103.9
click at [404, 347] on div "Inventory Location Dane's Truck Quantity on Hand 2 Quantity on Order 0 Quantity…" at bounding box center [610, 461] width 486 height 473
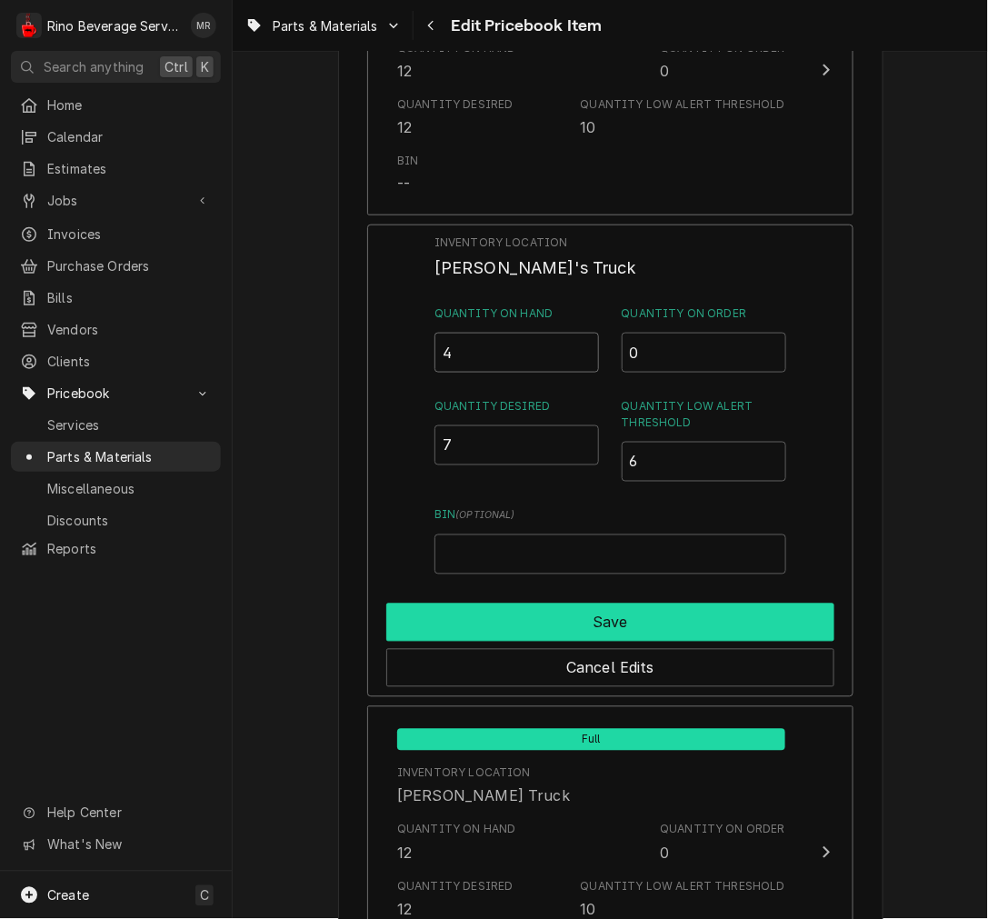
type input "4"
click at [495, 619] on button "Save" at bounding box center [610, 623] width 448 height 38
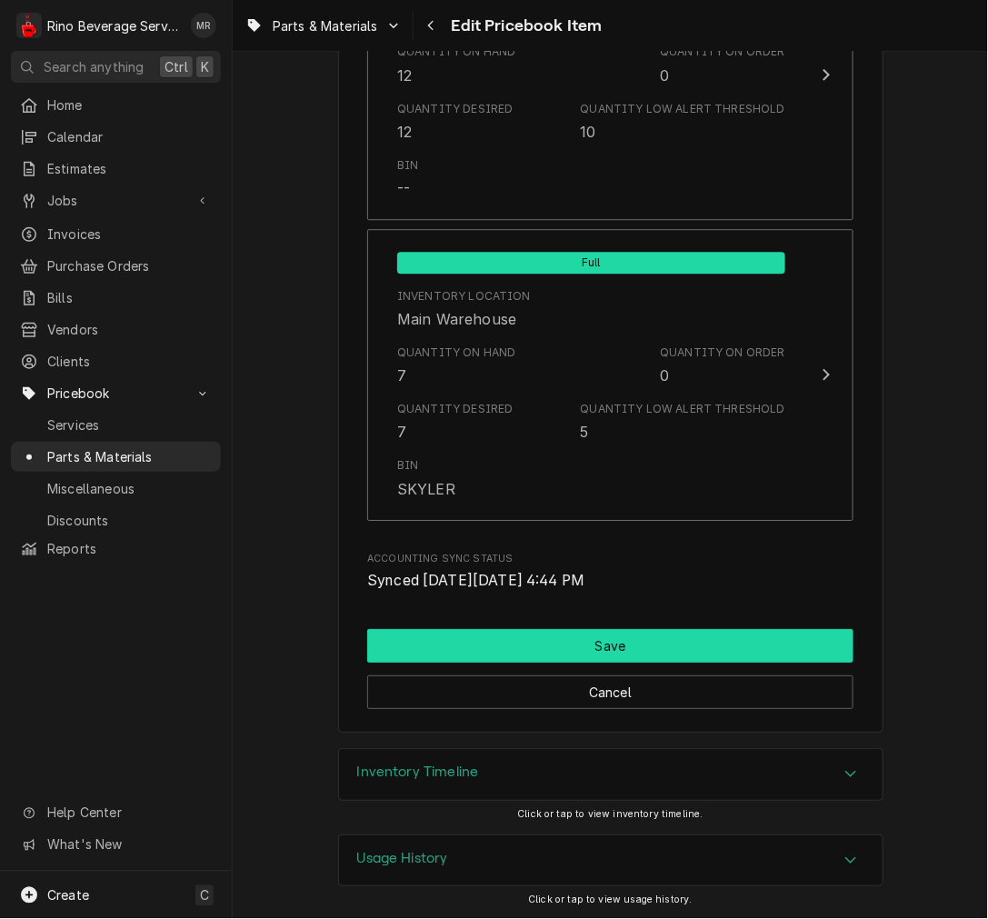
click at [495, 643] on button "Save" at bounding box center [610, 646] width 486 height 34
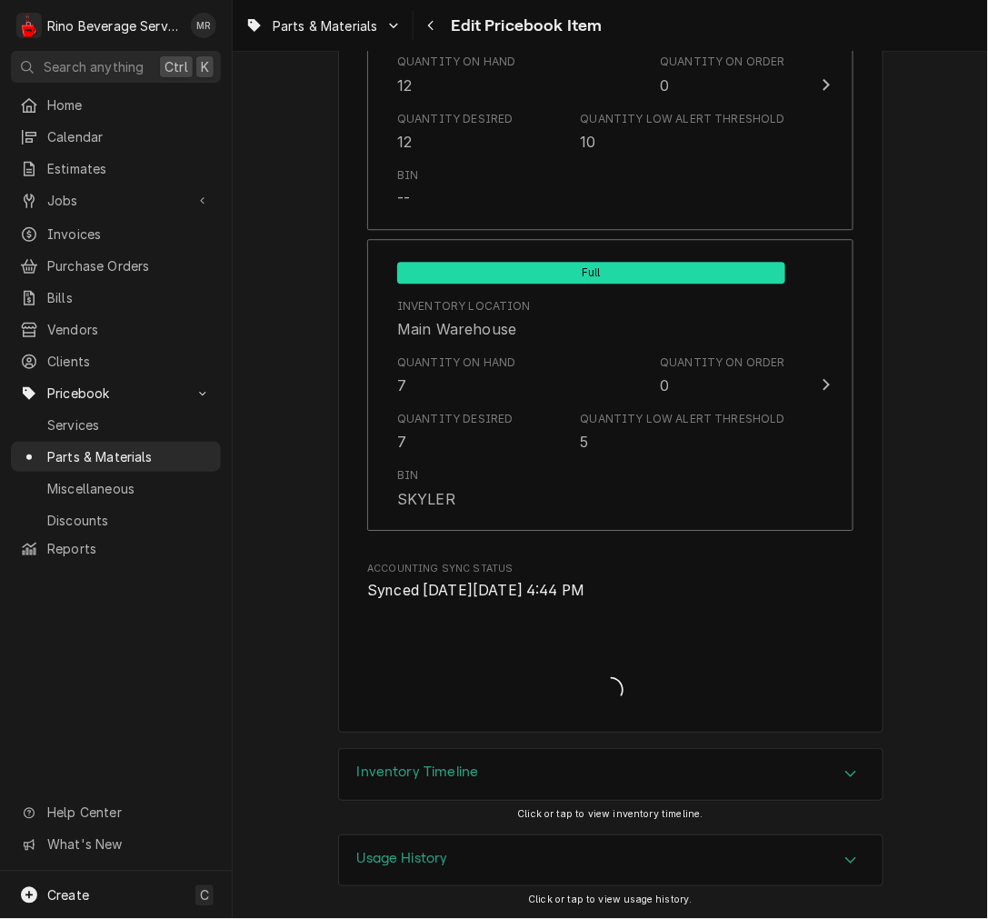
type textarea "x"
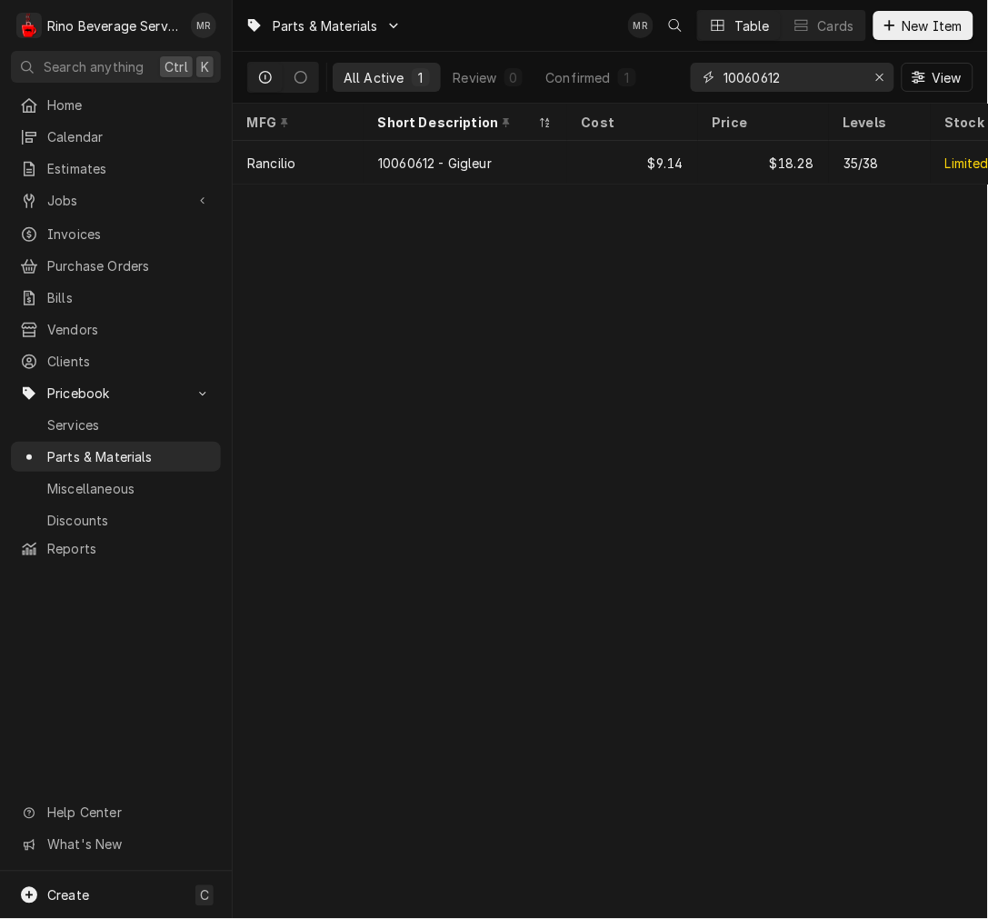
click at [777, 78] on input "10060612" at bounding box center [792, 77] width 136 height 29
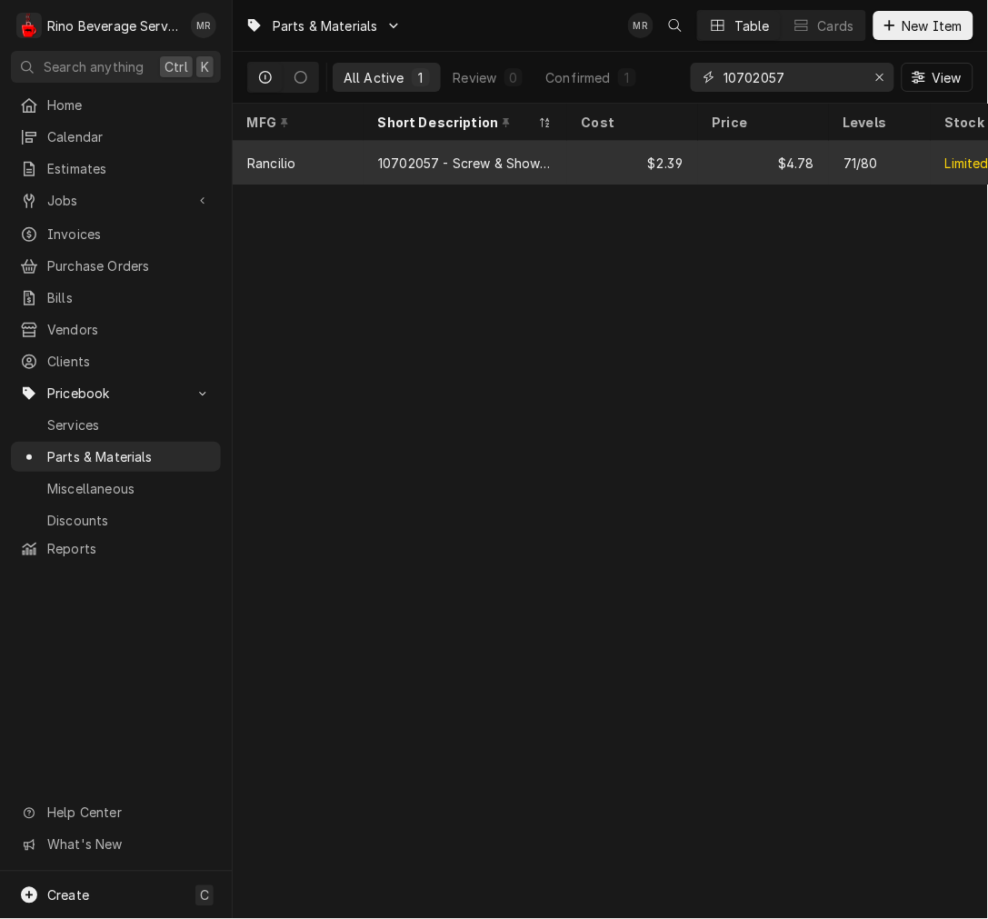
type input "10702057"
click at [550, 159] on div "10702057 - Screw & Shower Screen Kit (40200005)" at bounding box center [465, 163] width 175 height 19
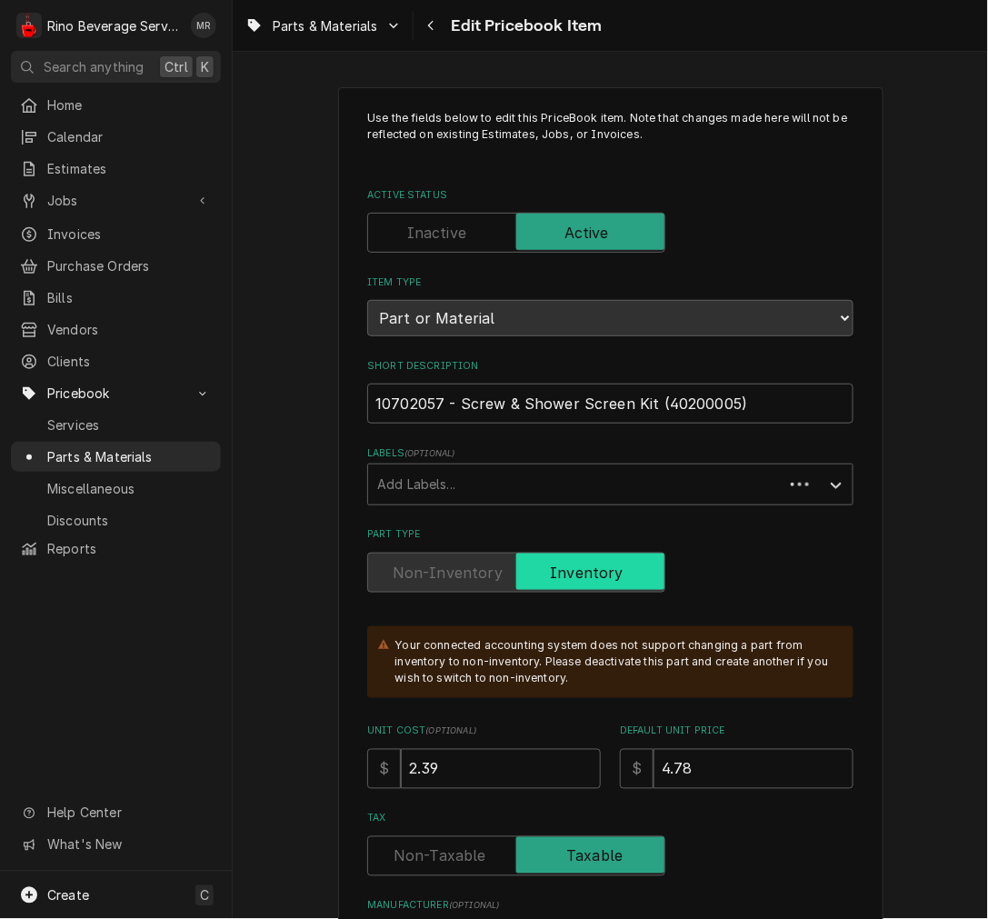
type textarea "x"
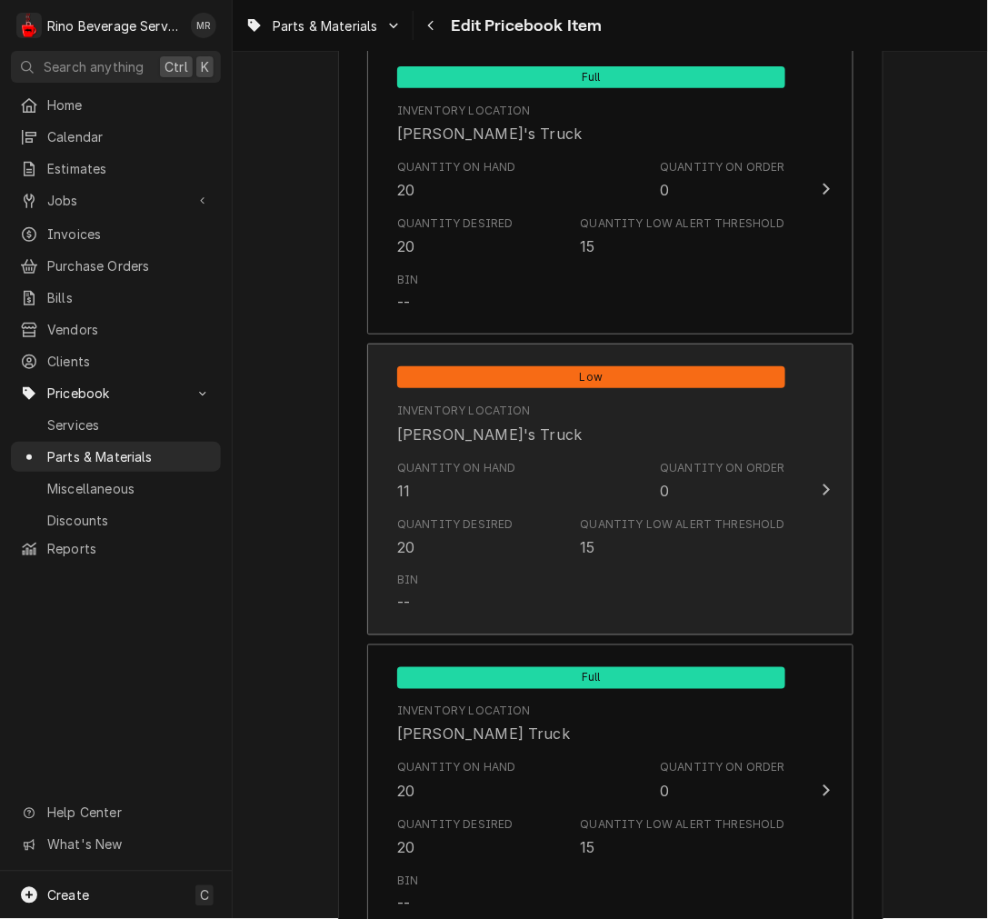
scroll to position [1346, 0]
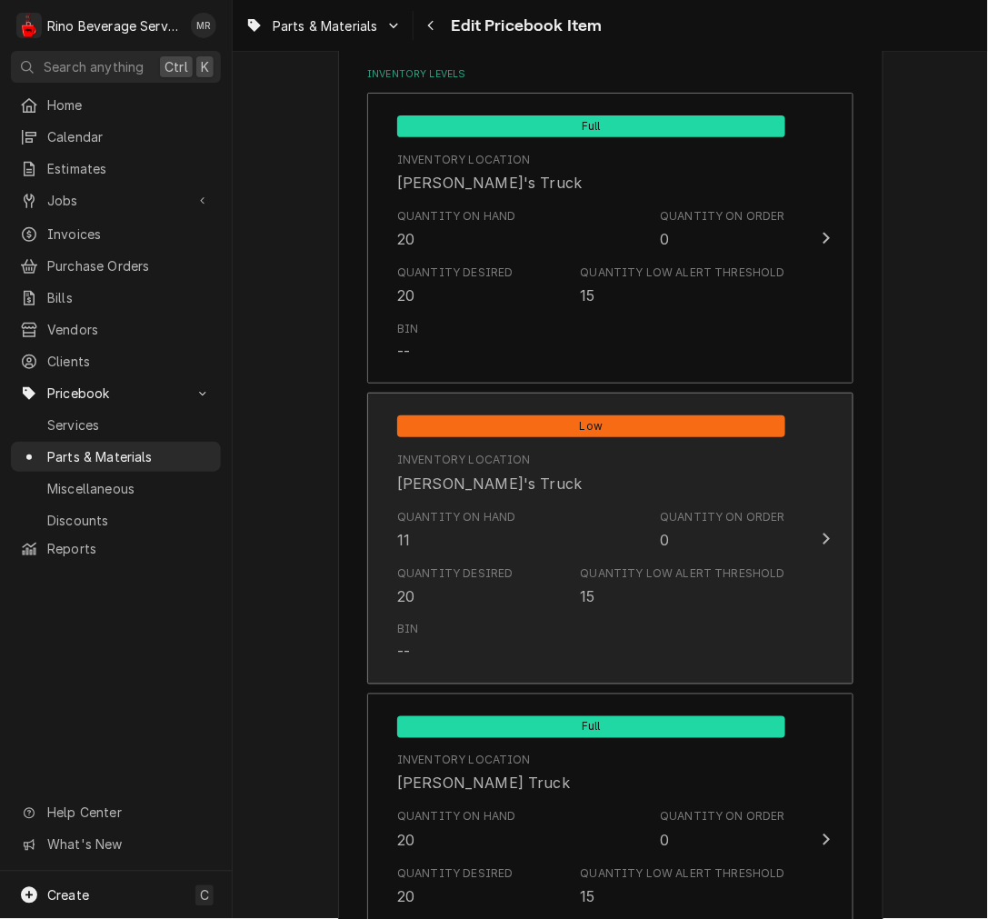
click at [525, 571] on div "Quantity Desired 20 Quantity Low Alert Threshold 15" at bounding box center [591, 586] width 388 height 56
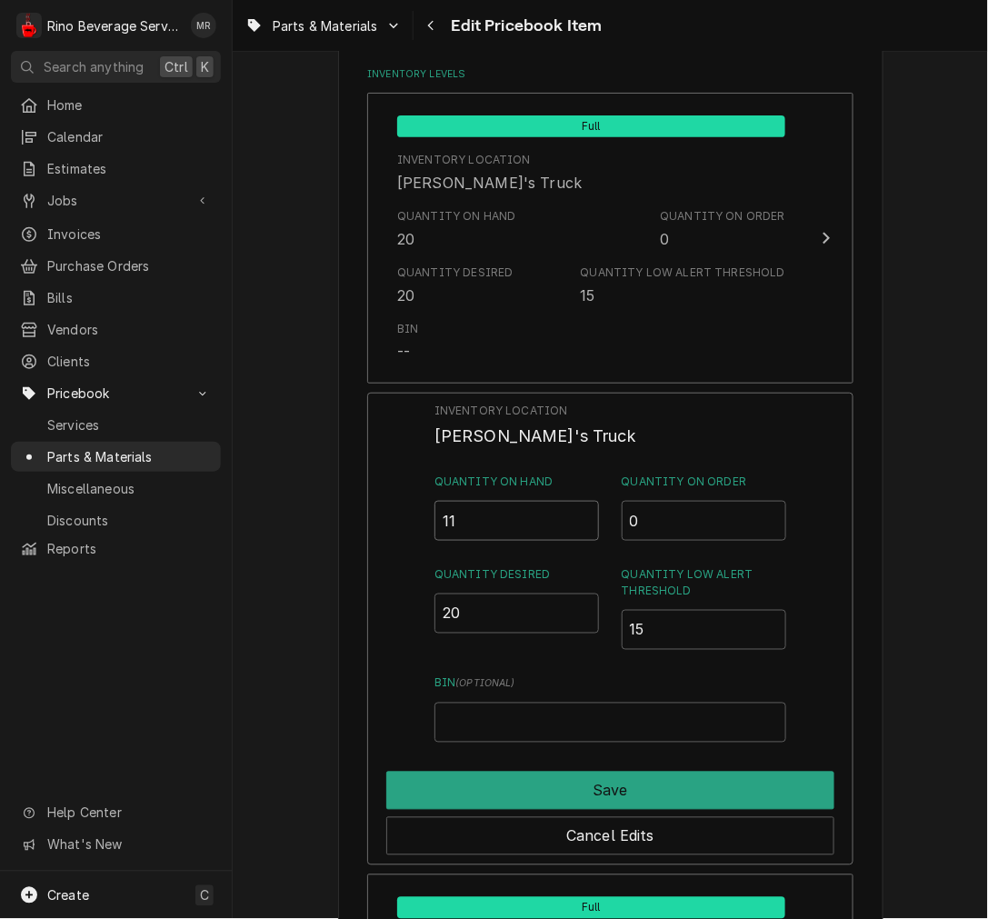
drag, startPoint x: 501, startPoint y: 514, endPoint x: 369, endPoint y: 516, distance: 131.9
click at [369, 516] on div "Inventory Location Dane's Truck Quantity on Hand 11 Quantity on Order 0 Quantit…" at bounding box center [610, 629] width 486 height 473
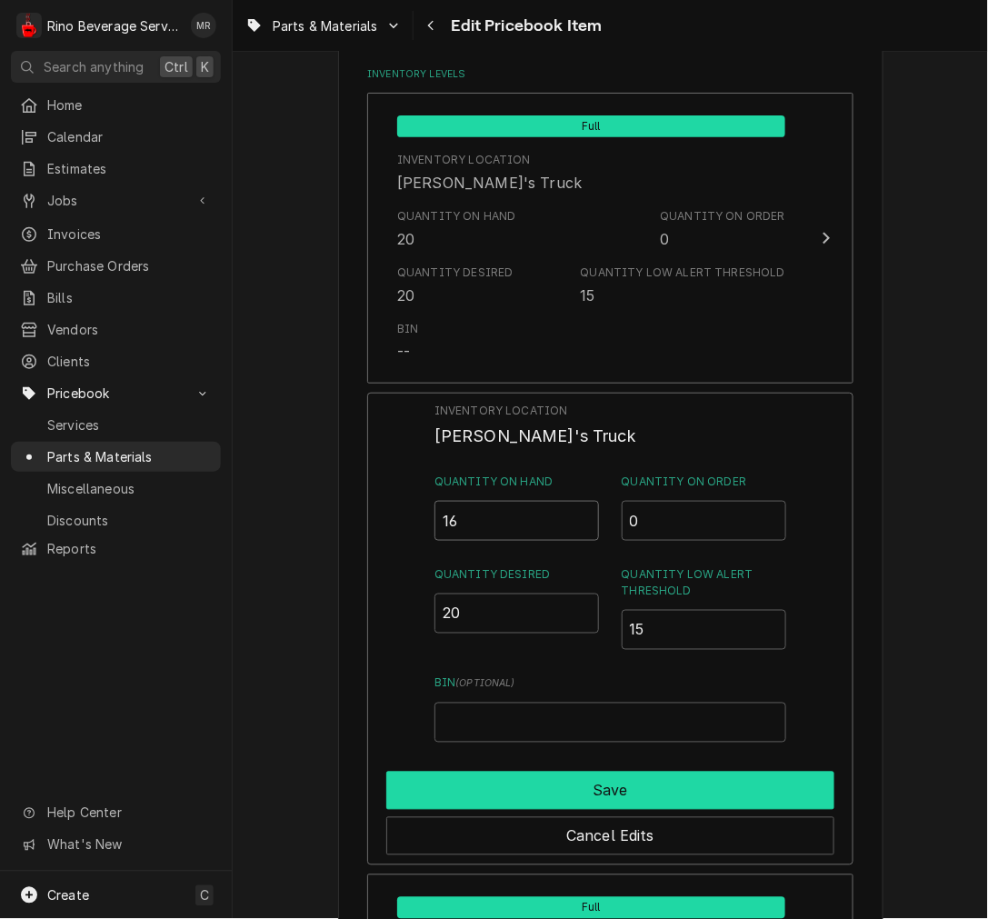
type input "16"
click at [493, 775] on button "Save" at bounding box center [610, 791] width 448 height 38
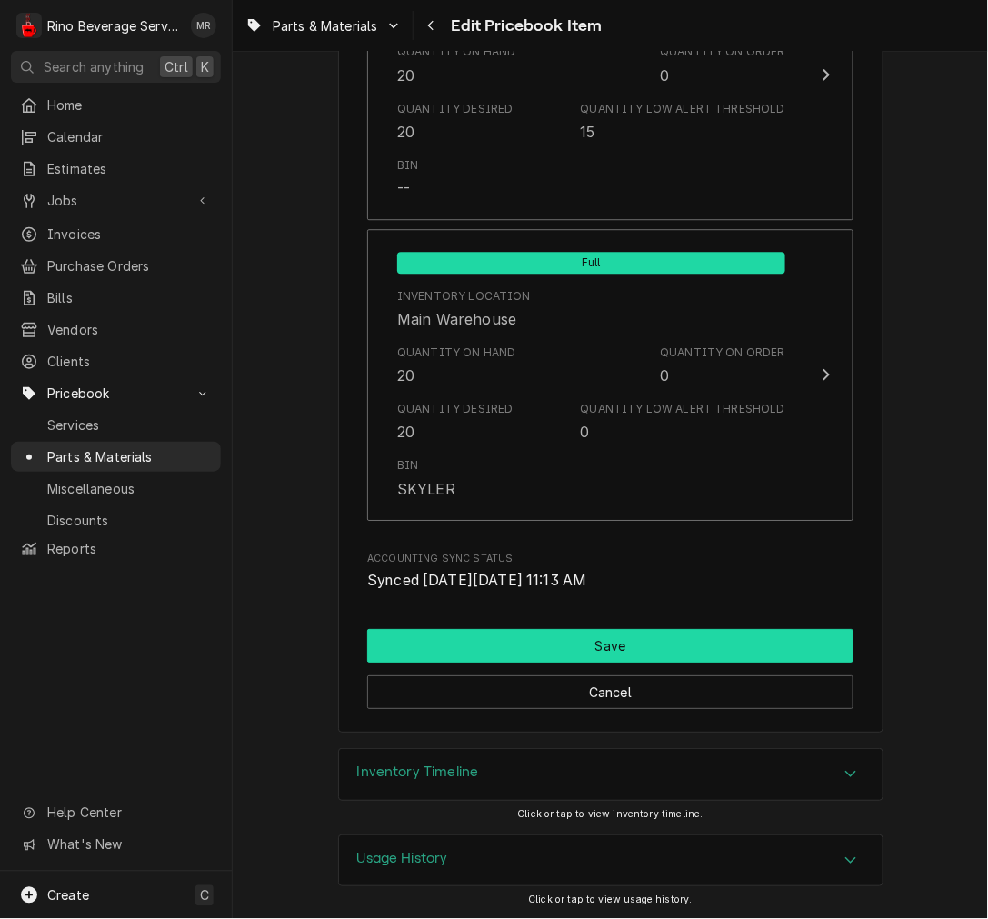
click at [493, 636] on button "Save" at bounding box center [610, 646] width 486 height 34
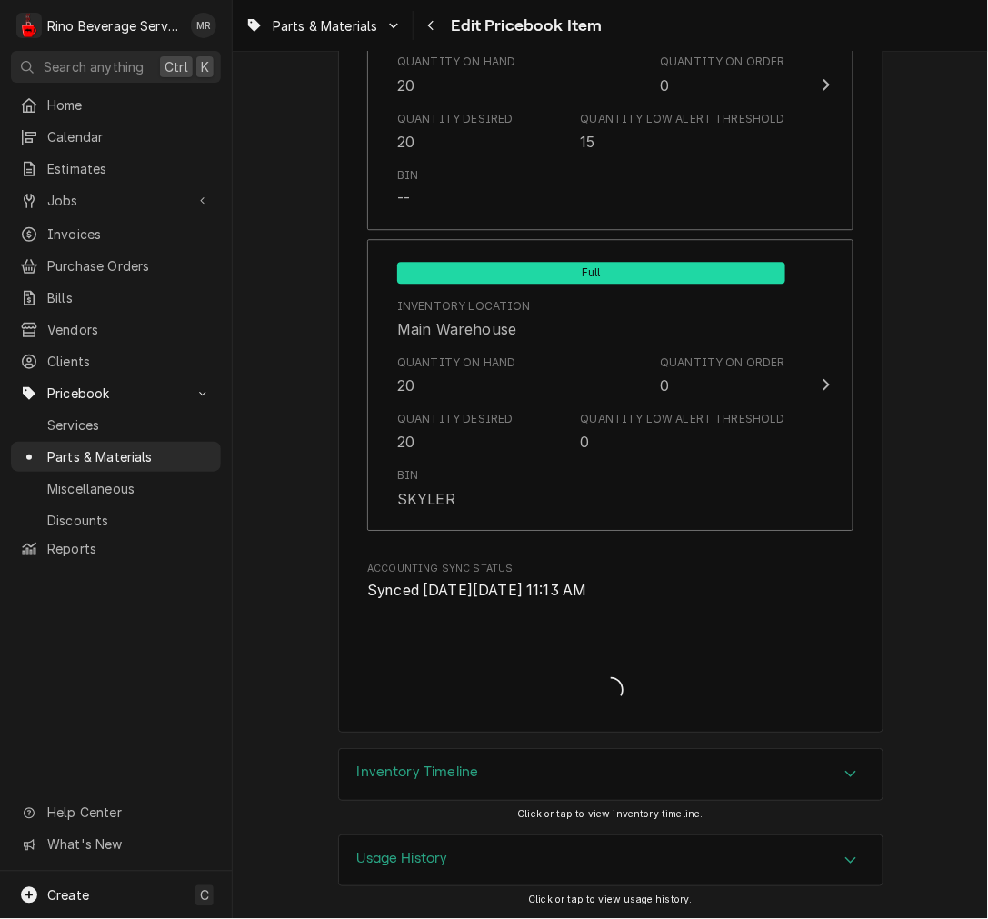
type textarea "x"
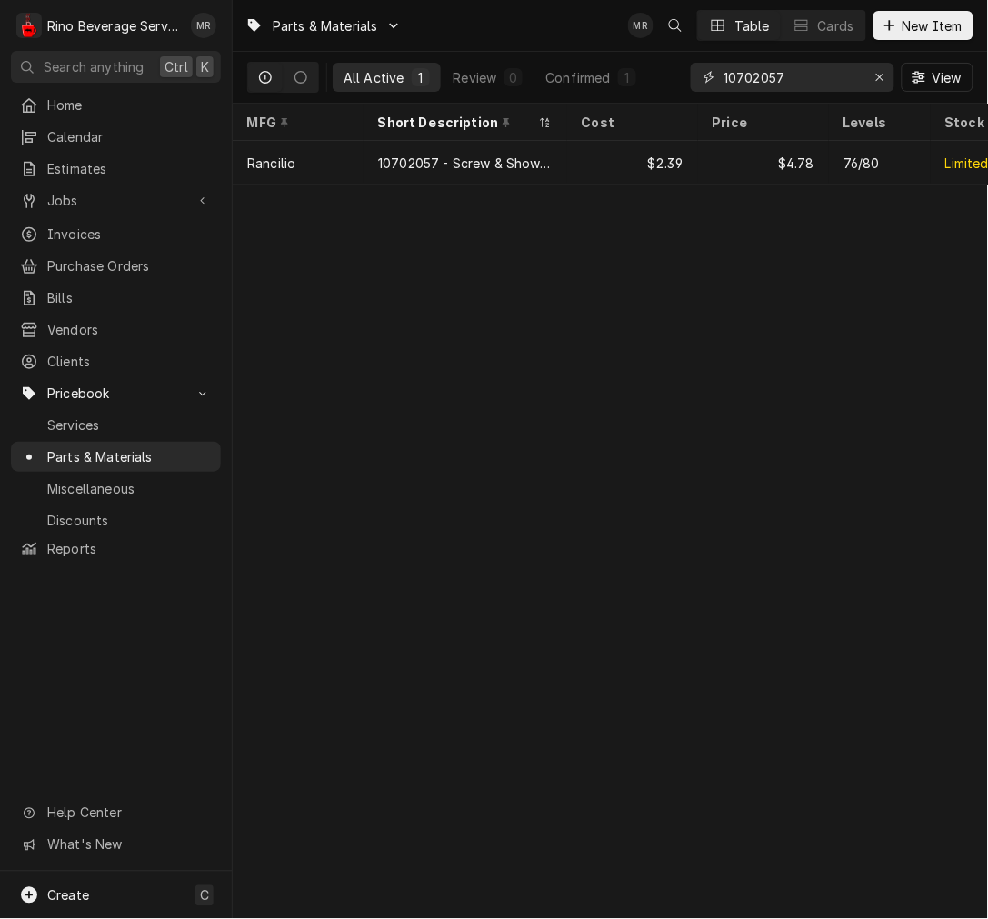
click at [745, 71] on input "10702057" at bounding box center [792, 77] width 136 height 29
type input "25135019"
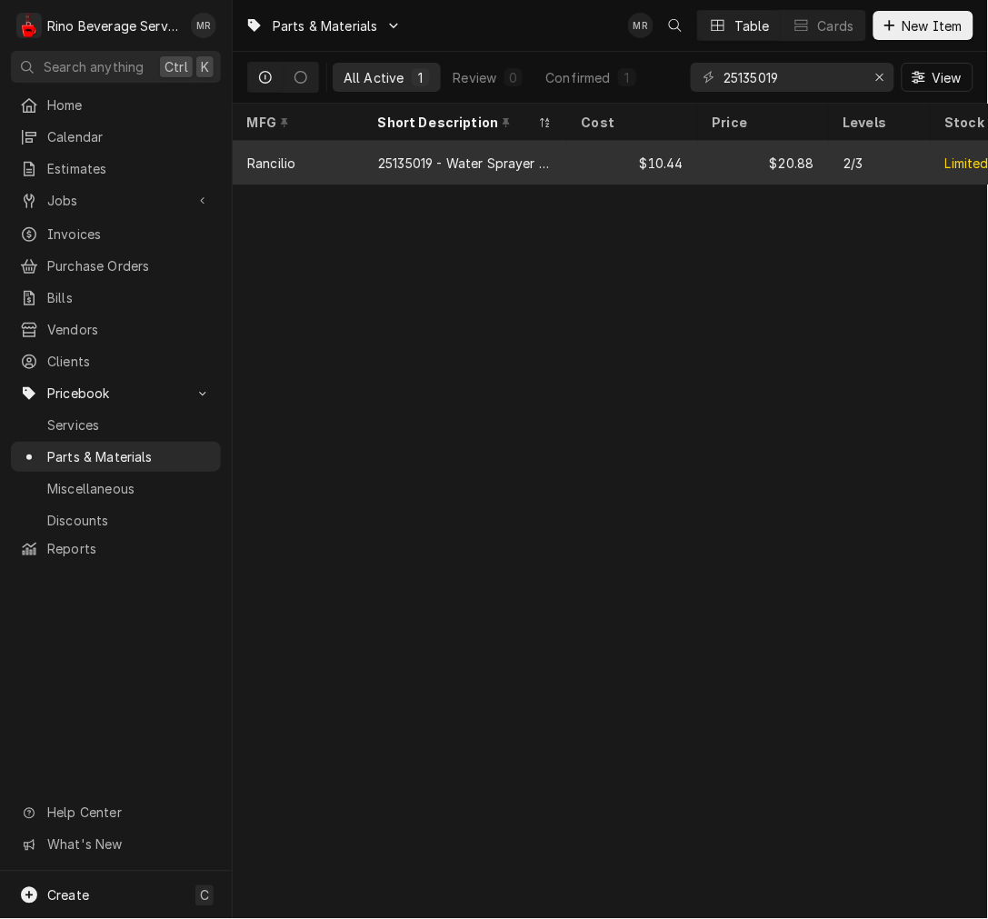
click at [702, 162] on div "$20.88" at bounding box center [763, 163] width 131 height 44
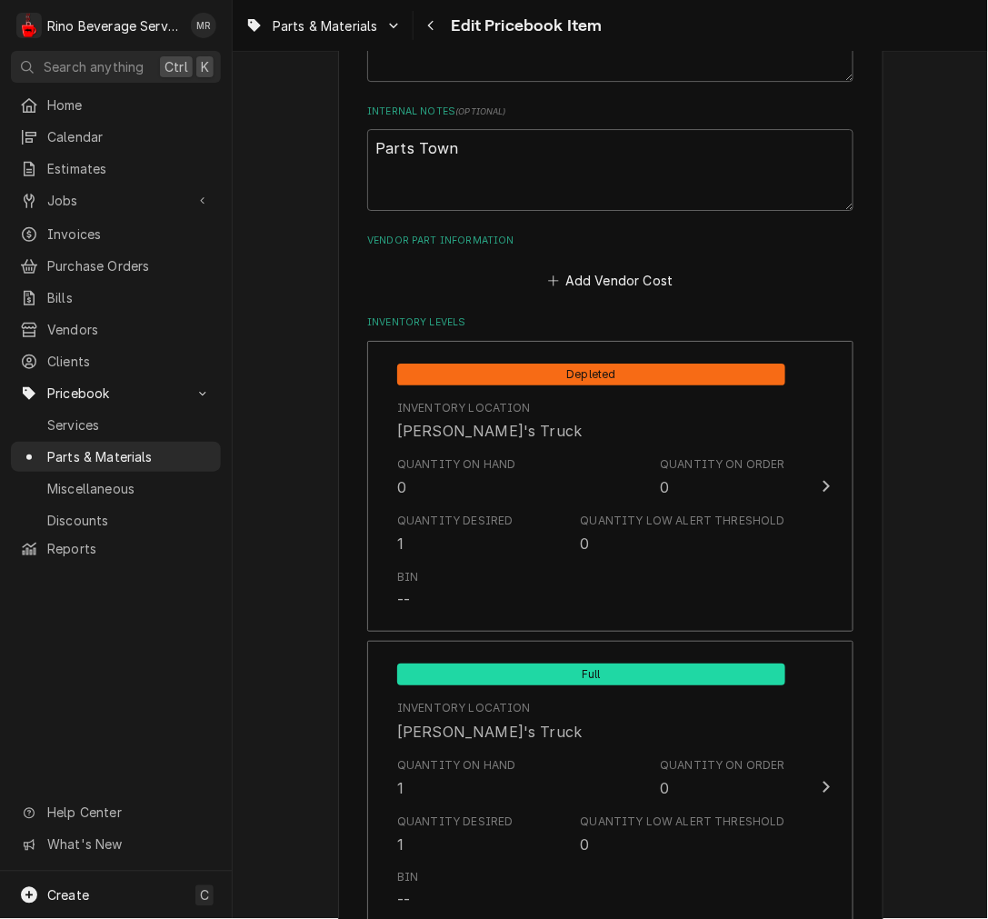
scroll to position [1178, 0]
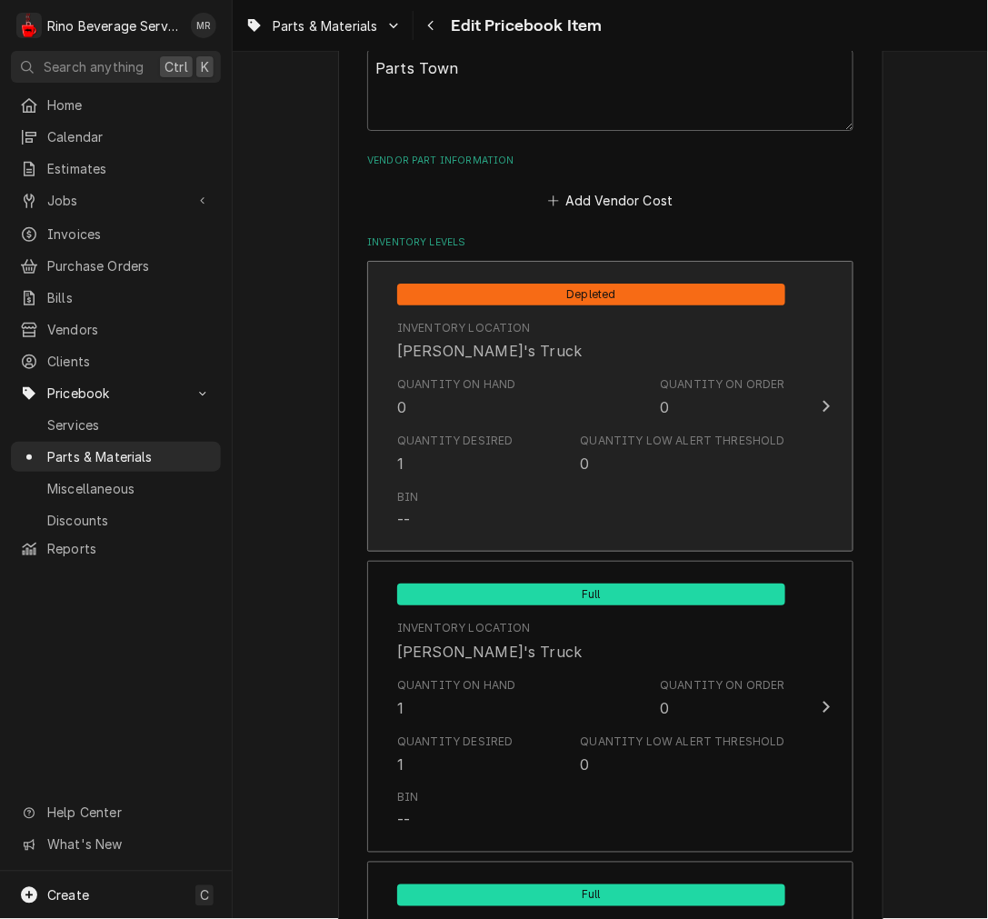
click at [444, 455] on div "Quantity Desired 1" at bounding box center [455, 454] width 116 height 42
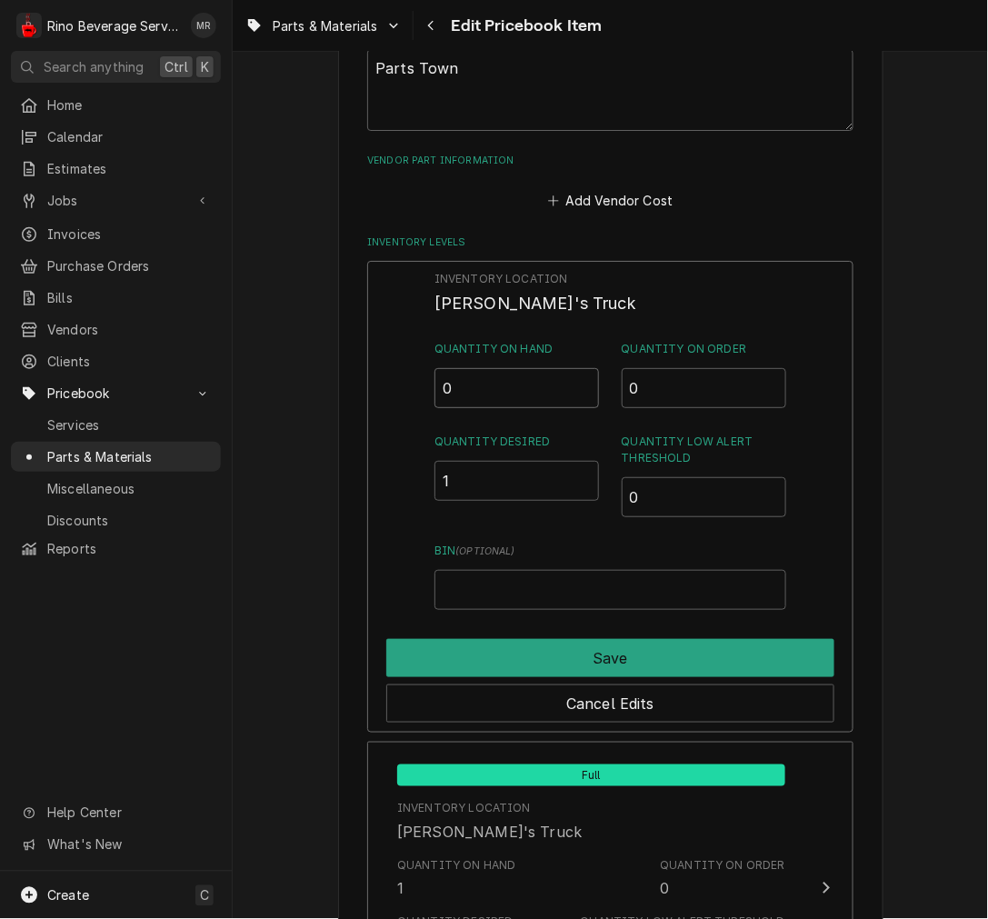
click at [445, 385] on input "0" at bounding box center [517, 388] width 165 height 40
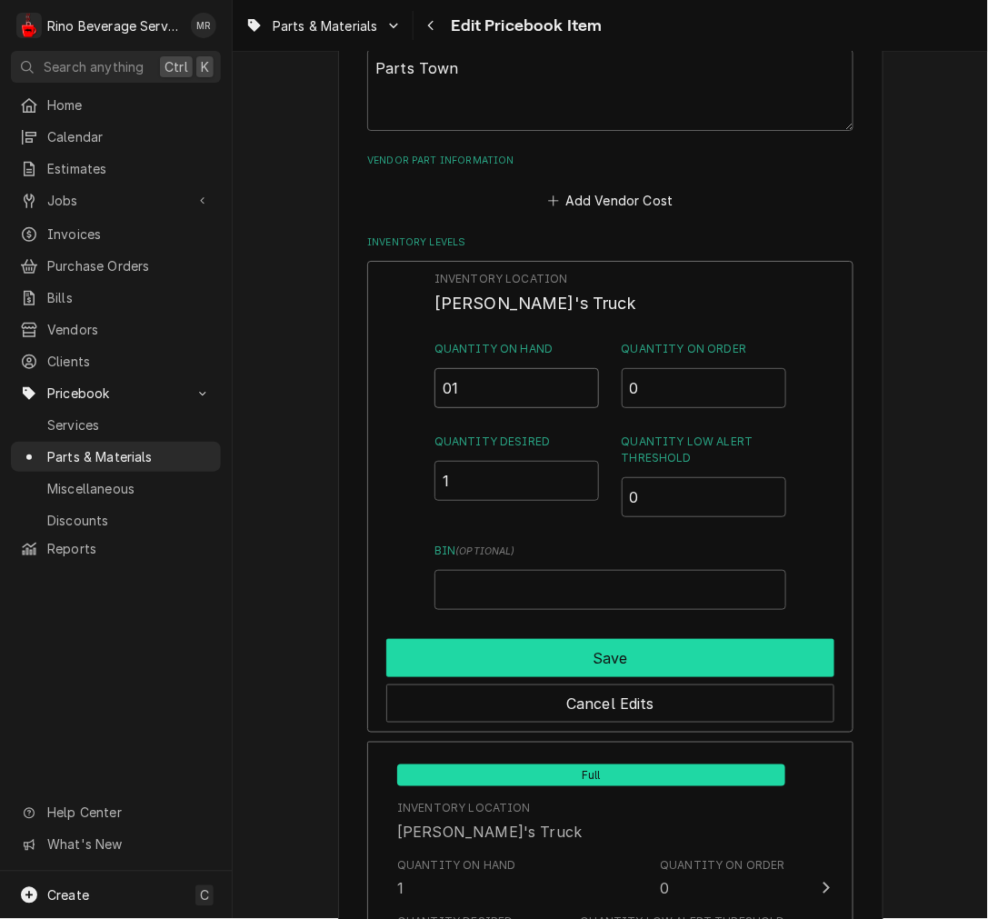
type input "01"
click at [486, 655] on button "Save" at bounding box center [610, 658] width 448 height 38
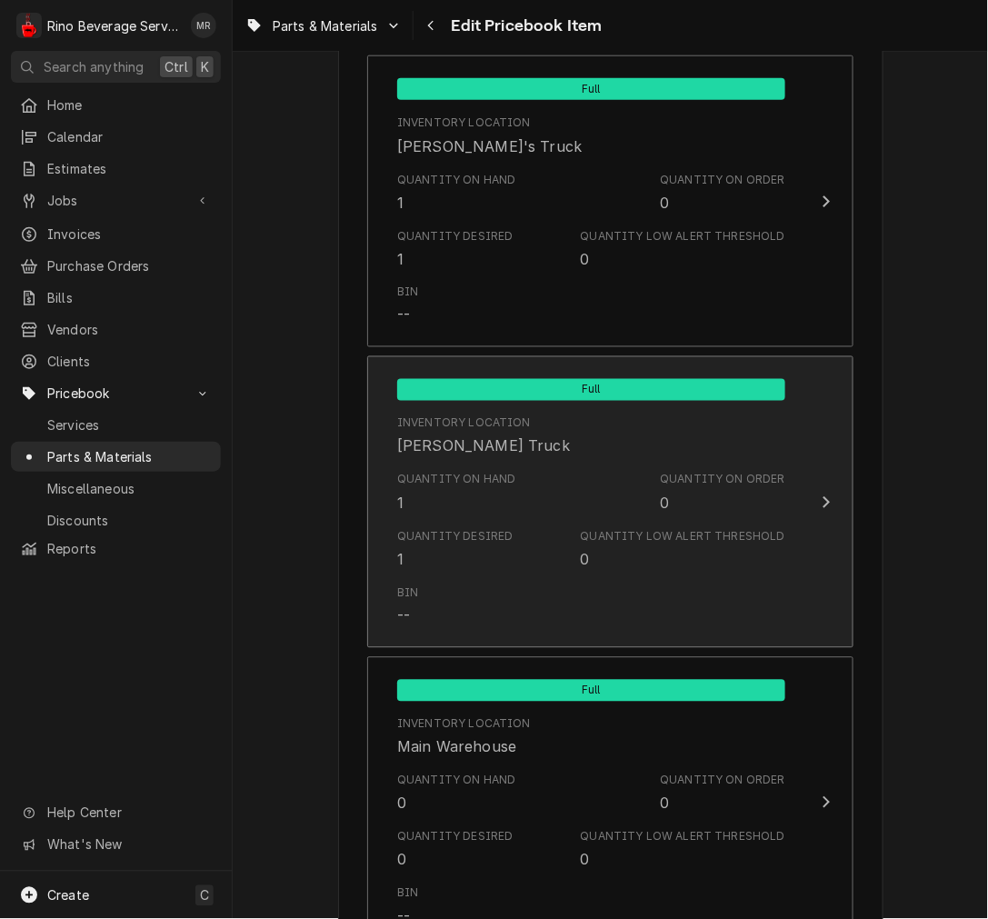
scroll to position [2020, 0]
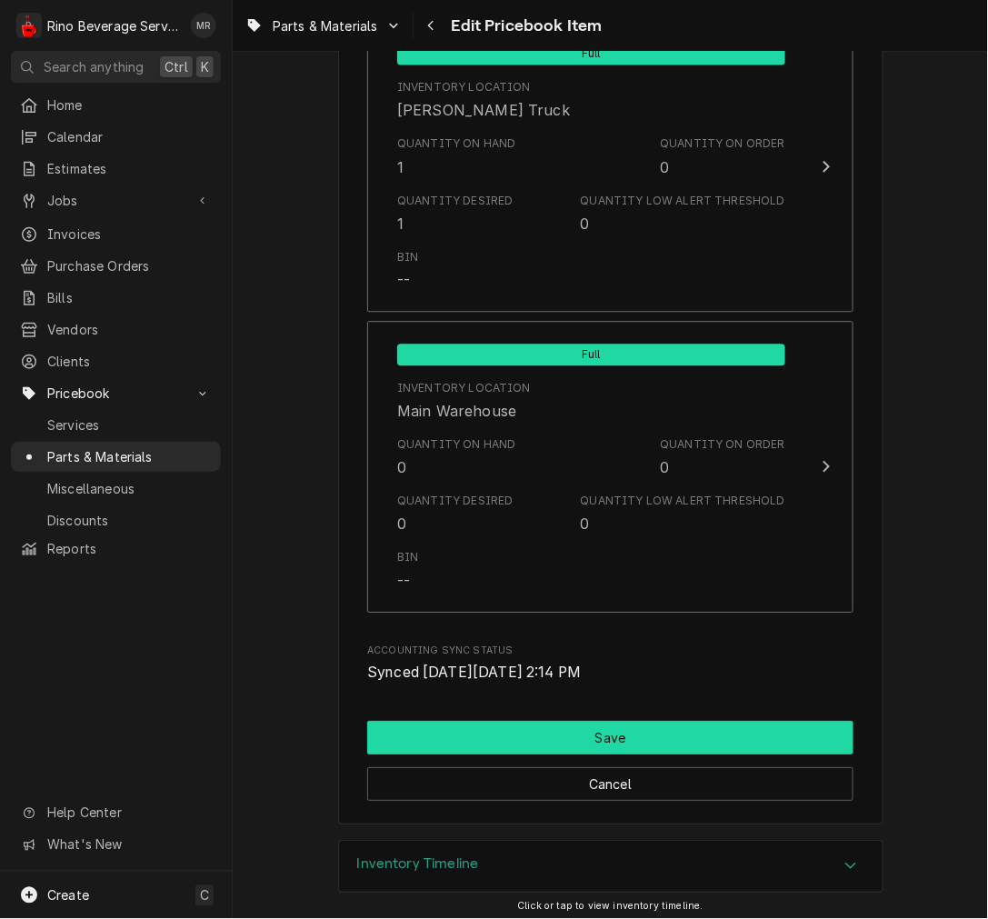
click at [491, 733] on button "Save" at bounding box center [610, 738] width 486 height 34
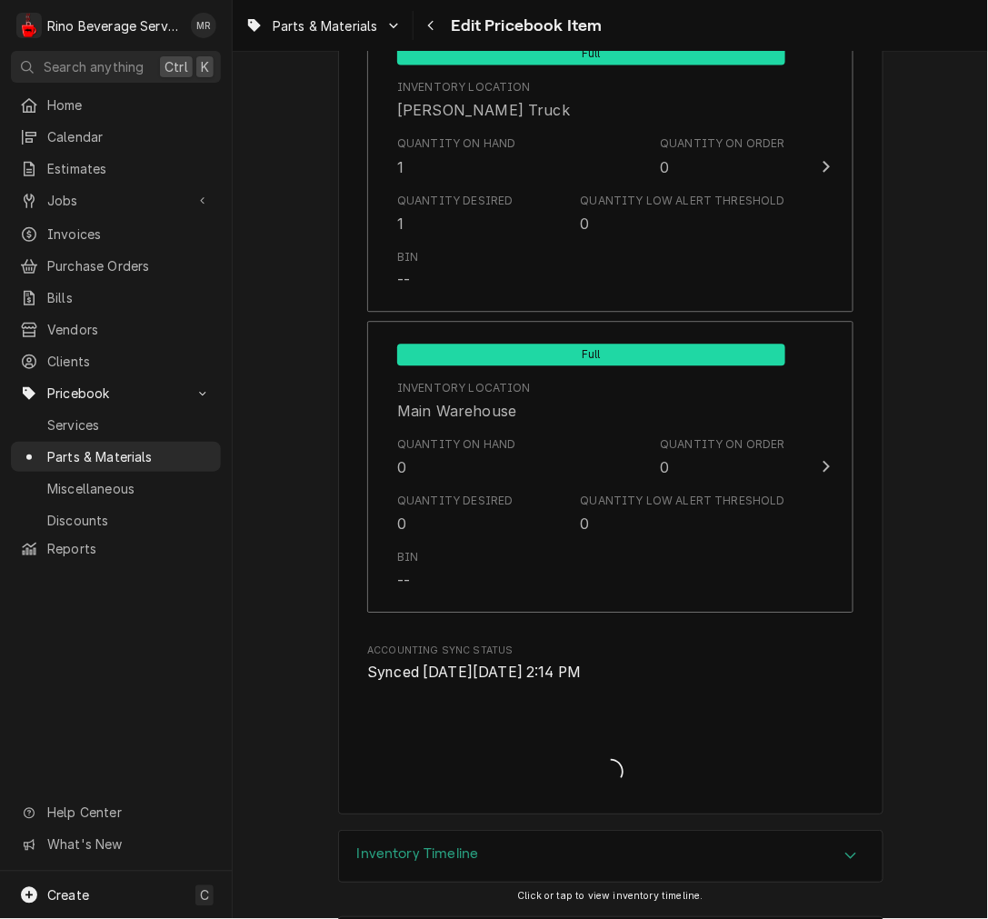
type textarea "x"
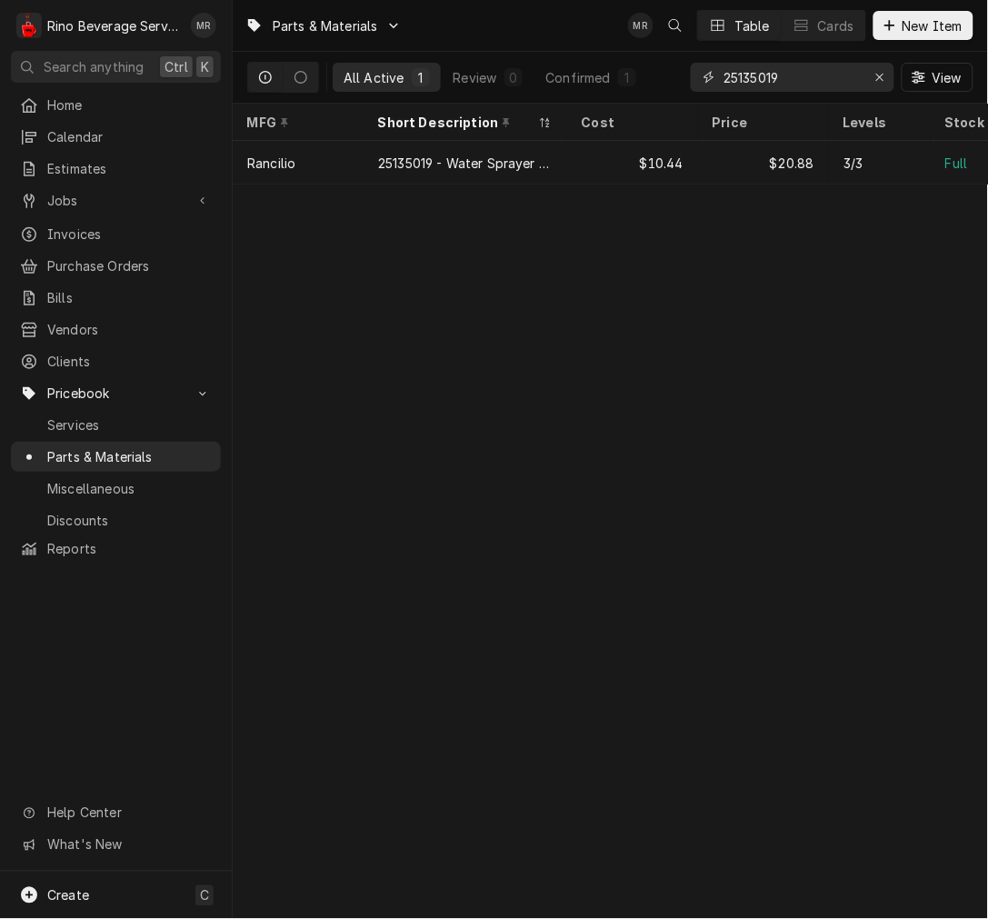
click at [815, 84] on input "25135019" at bounding box center [792, 77] width 136 height 29
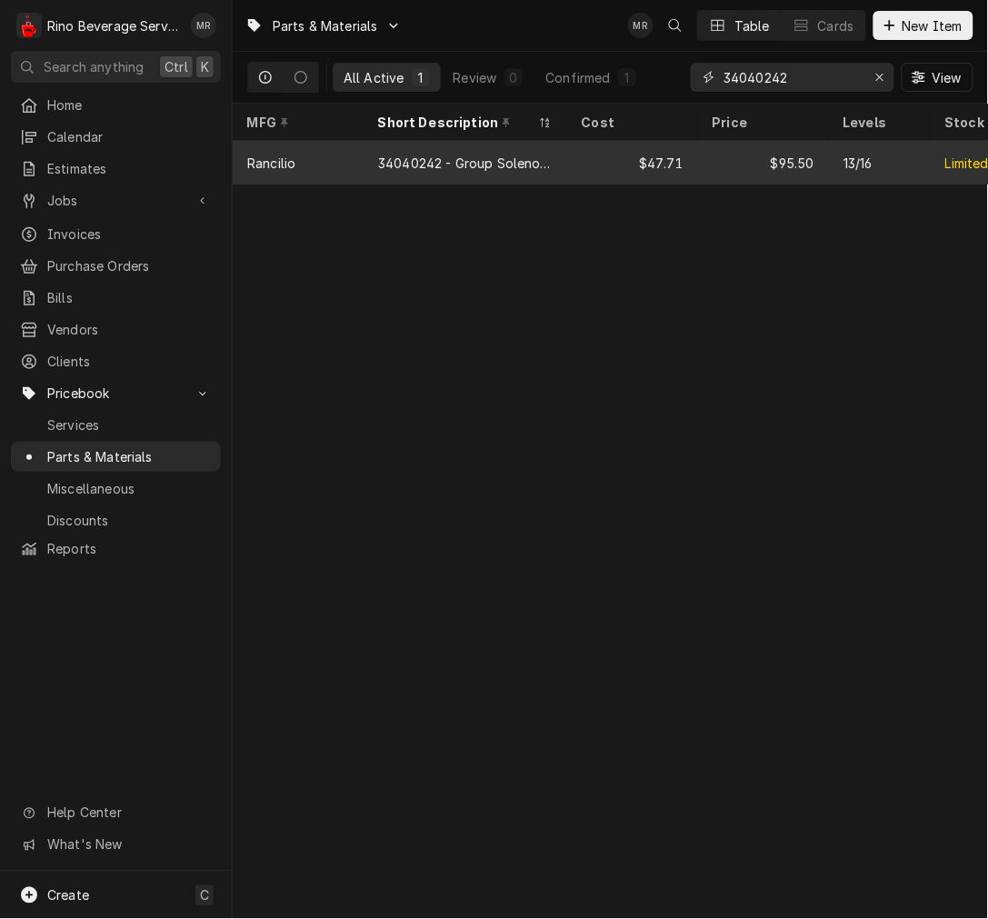
type input "34040242"
click at [767, 165] on div "$95.50" at bounding box center [763, 163] width 131 height 44
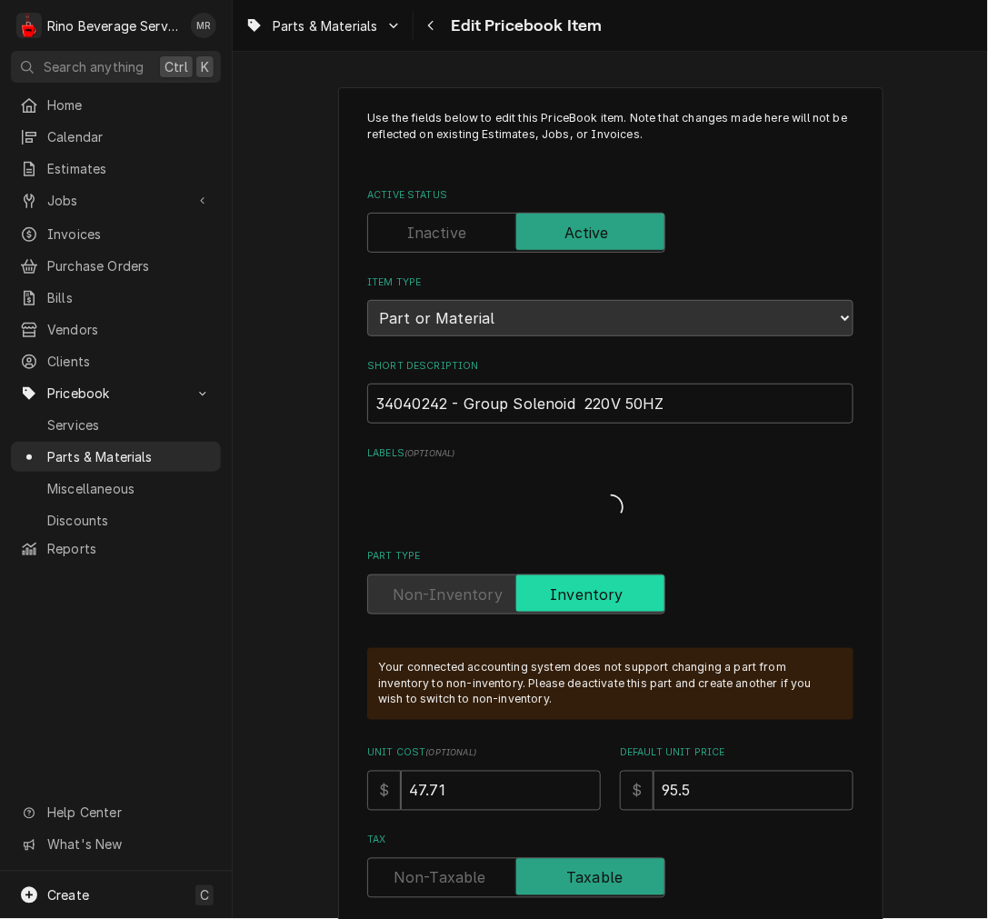
type textarea "x"
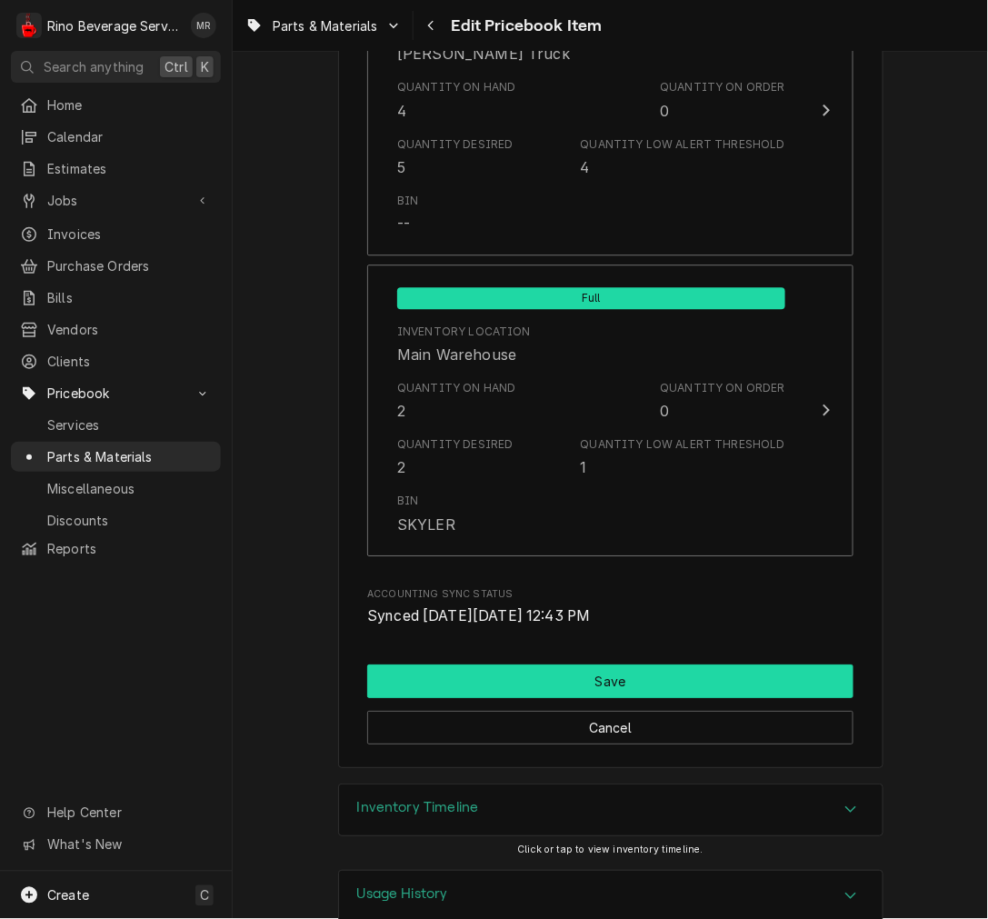
scroll to position [2112, 0]
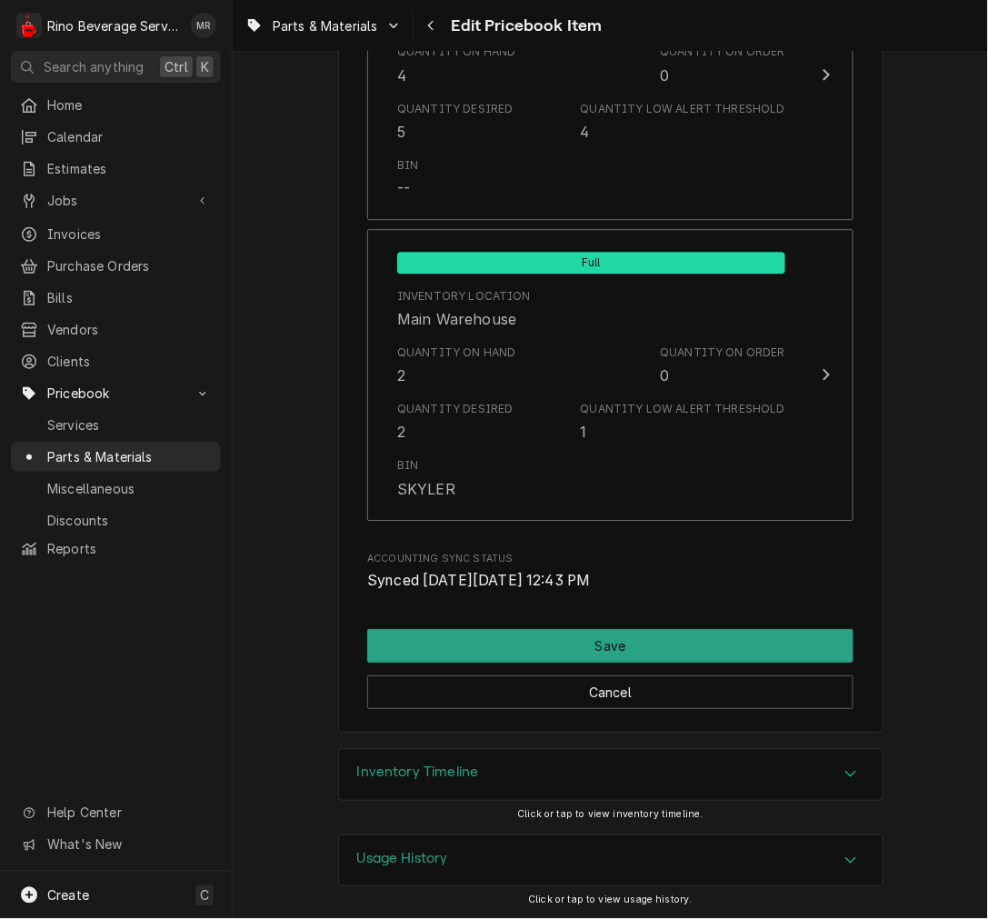
click at [565, 770] on div "Inventory Timeline" at bounding box center [611, 774] width 544 height 51
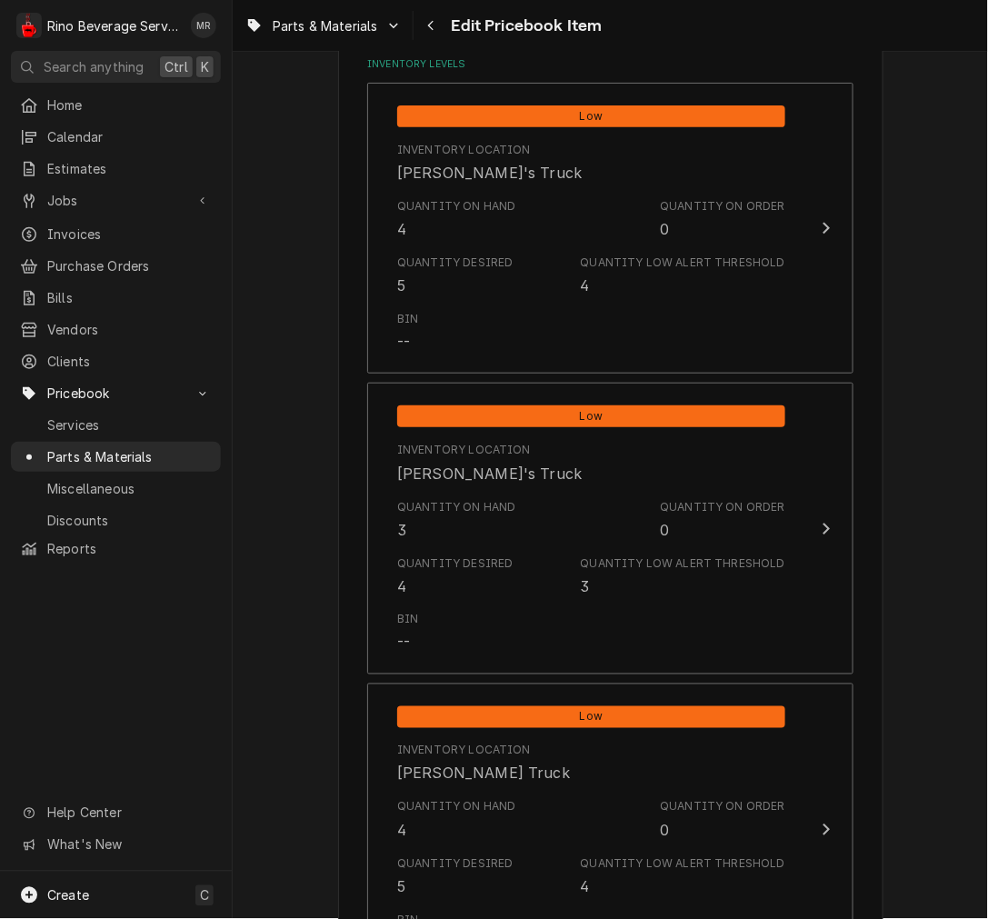
scroll to position [1232, 0]
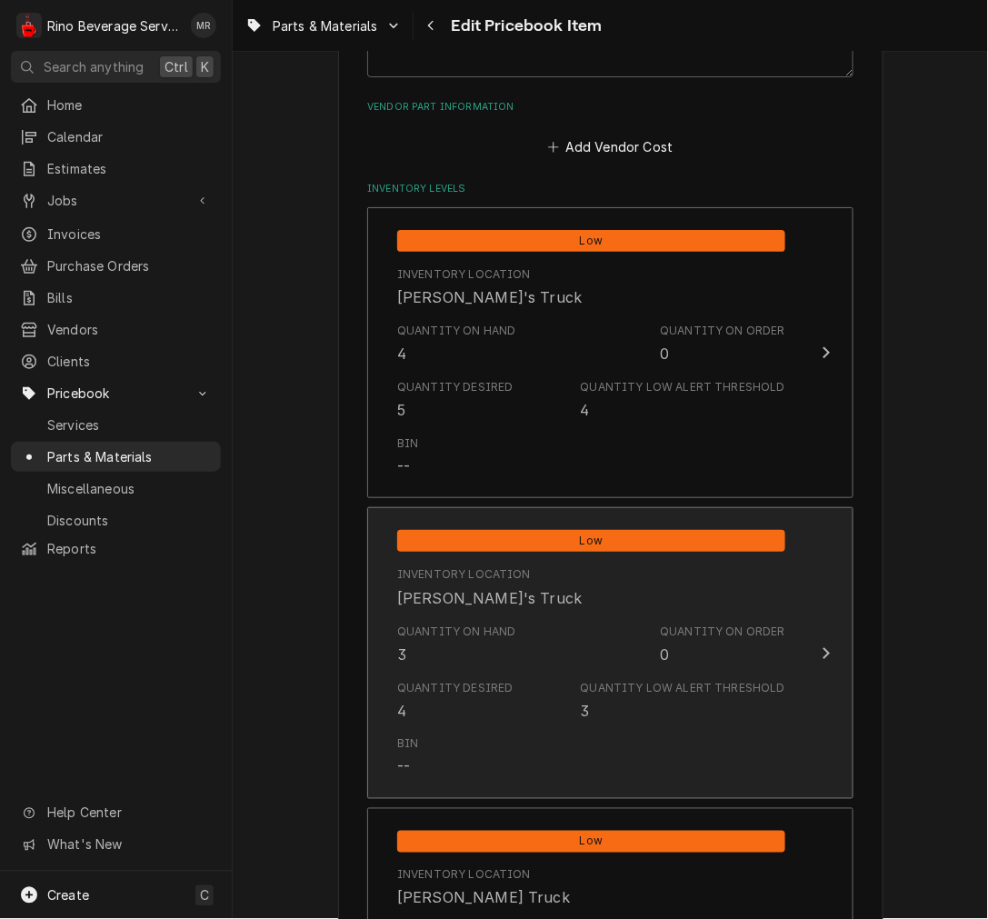
click at [528, 714] on div "Quantity Desired 4 Quantity Low Alert Threshold 3" at bounding box center [591, 701] width 388 height 56
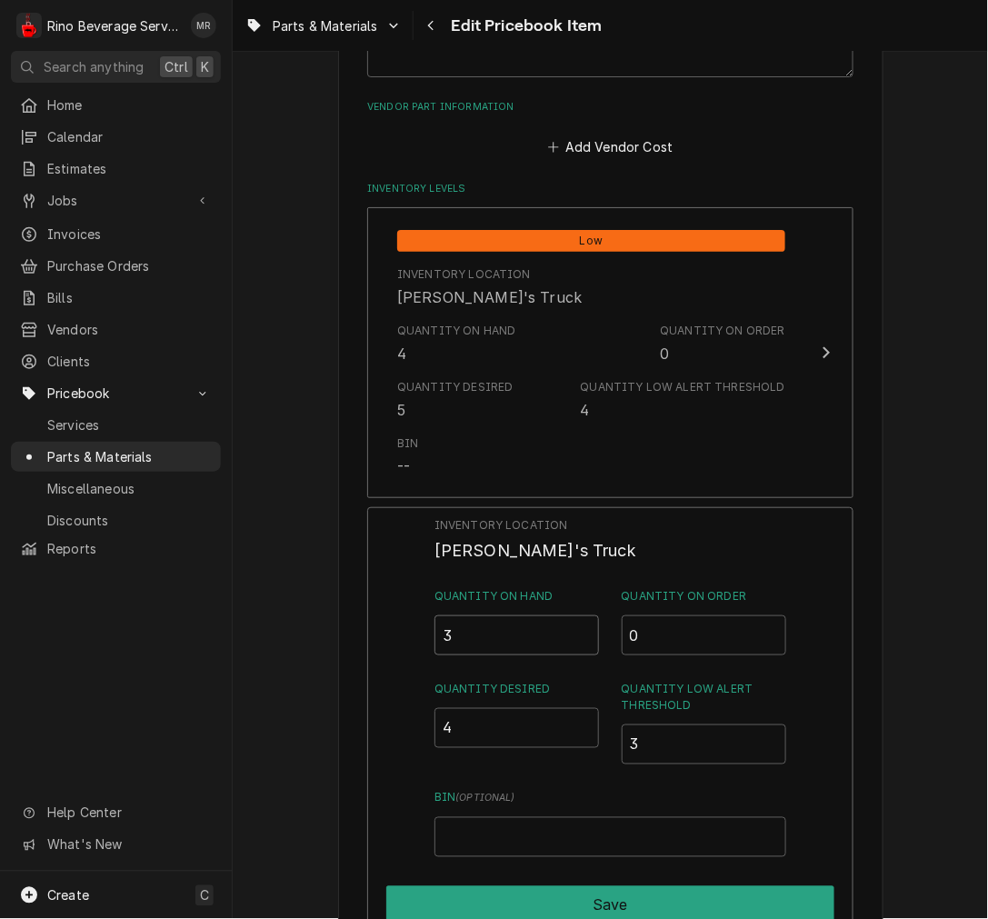
drag, startPoint x: 511, startPoint y: 651, endPoint x: 371, endPoint y: 631, distance: 141.4
click at [385, 635] on div "Inventory Location Dane's Truck Quantity on Hand 3 Quantity on Order 0 Quantity…" at bounding box center [610, 743] width 486 height 473
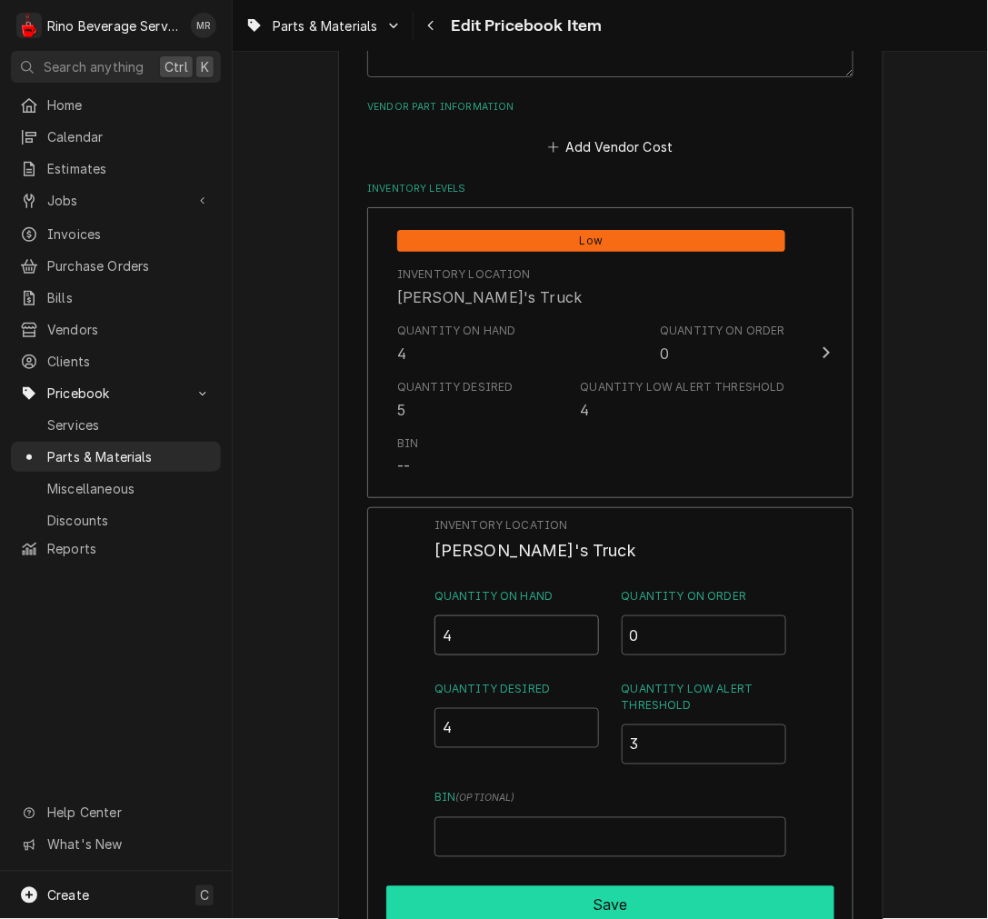
type input "4"
click at [619, 912] on button "Save" at bounding box center [610, 905] width 448 height 38
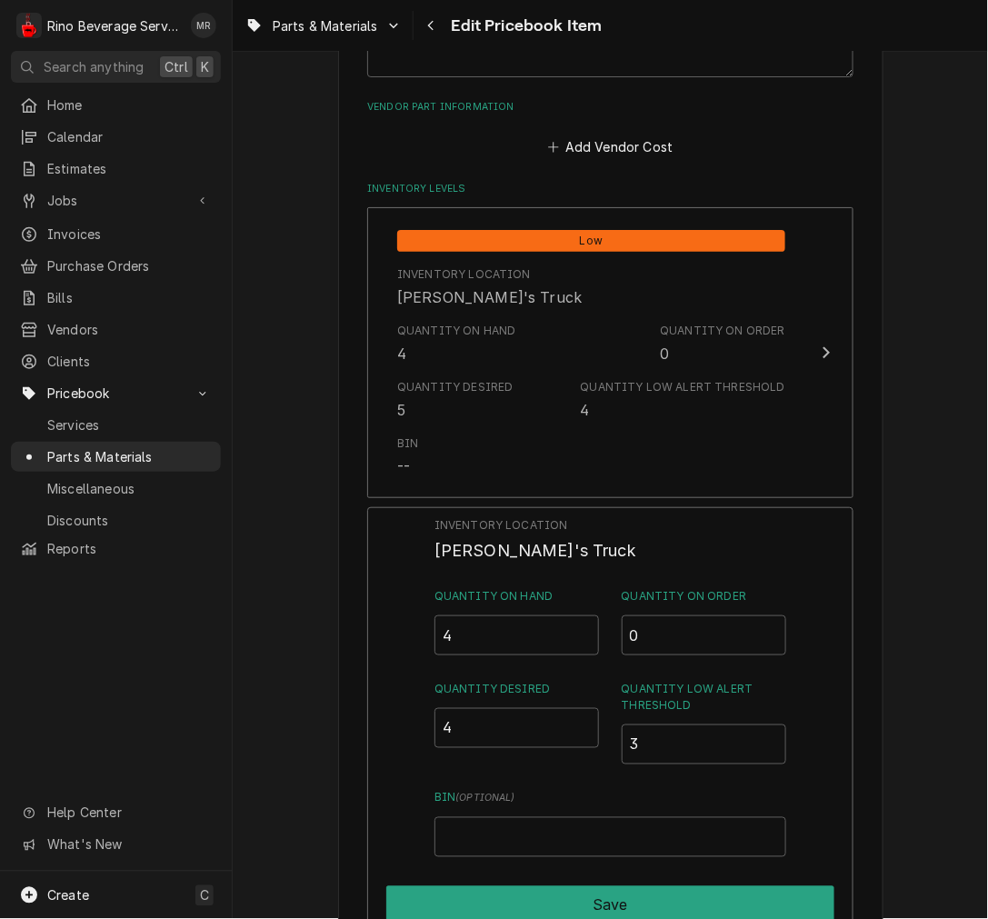
type textarea "x"
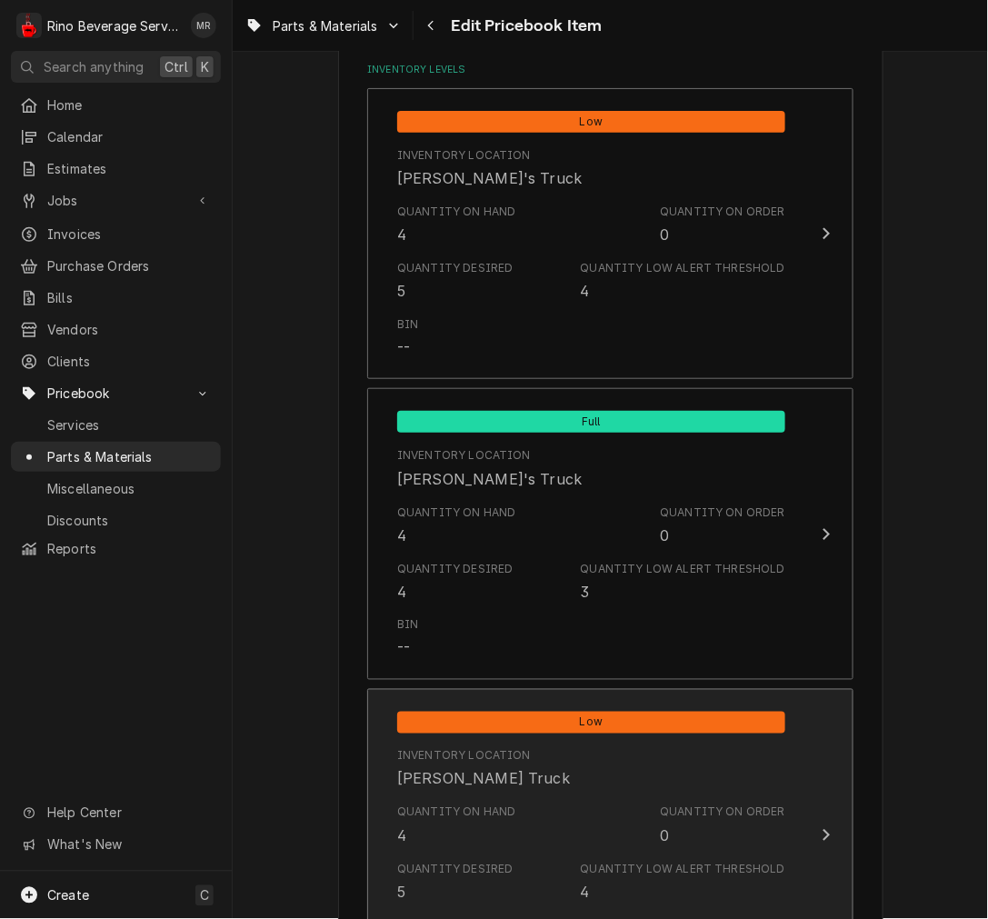
scroll to position [1401, 0]
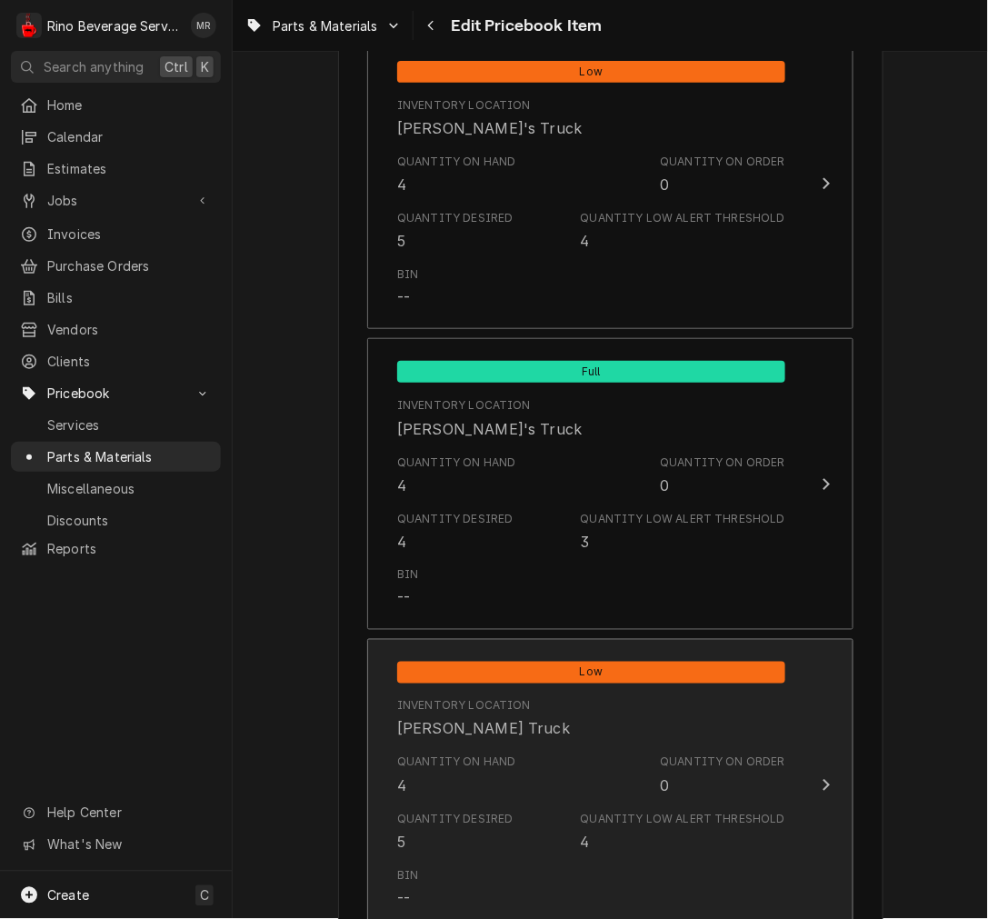
click at [498, 756] on div "Quantity on Hand" at bounding box center [456, 763] width 119 height 16
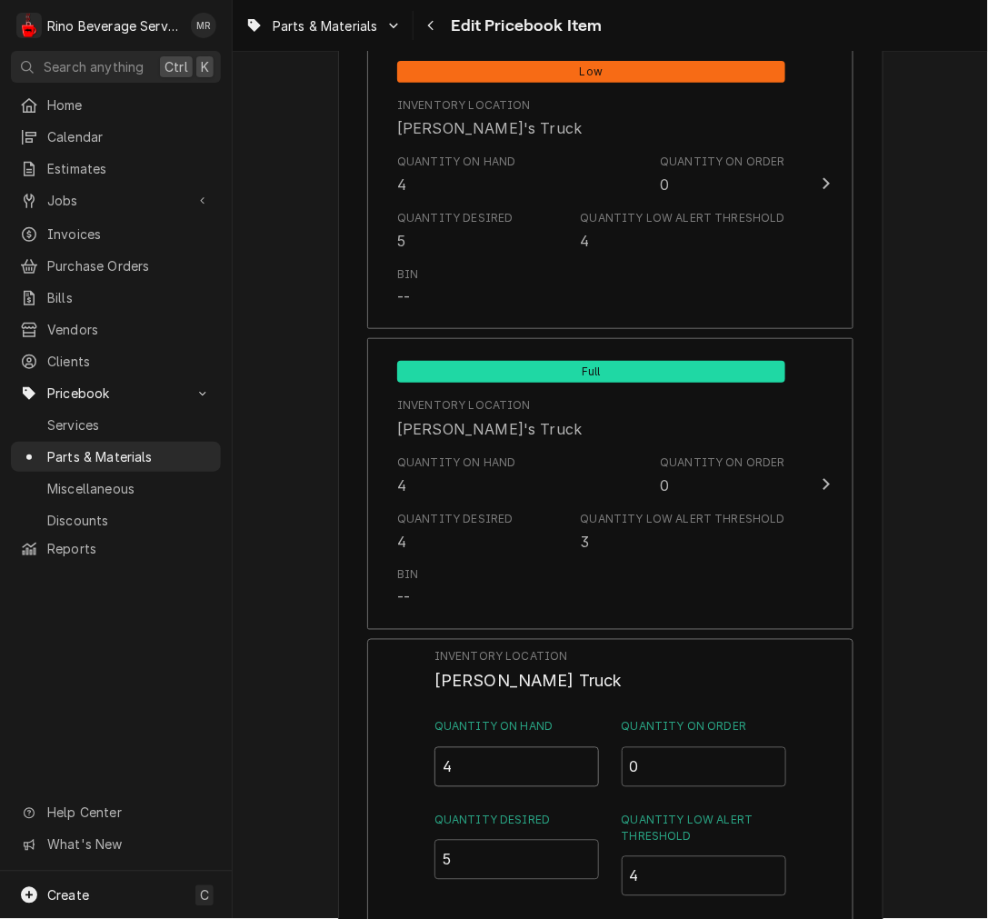
drag, startPoint x: 498, startPoint y: 756, endPoint x: 253, endPoint y: 744, distance: 245.8
click at [253, 744] on div "Use the fields below to edit this PriceBook item. Note that changes made here w…" at bounding box center [610, 155] width 755 height 2970
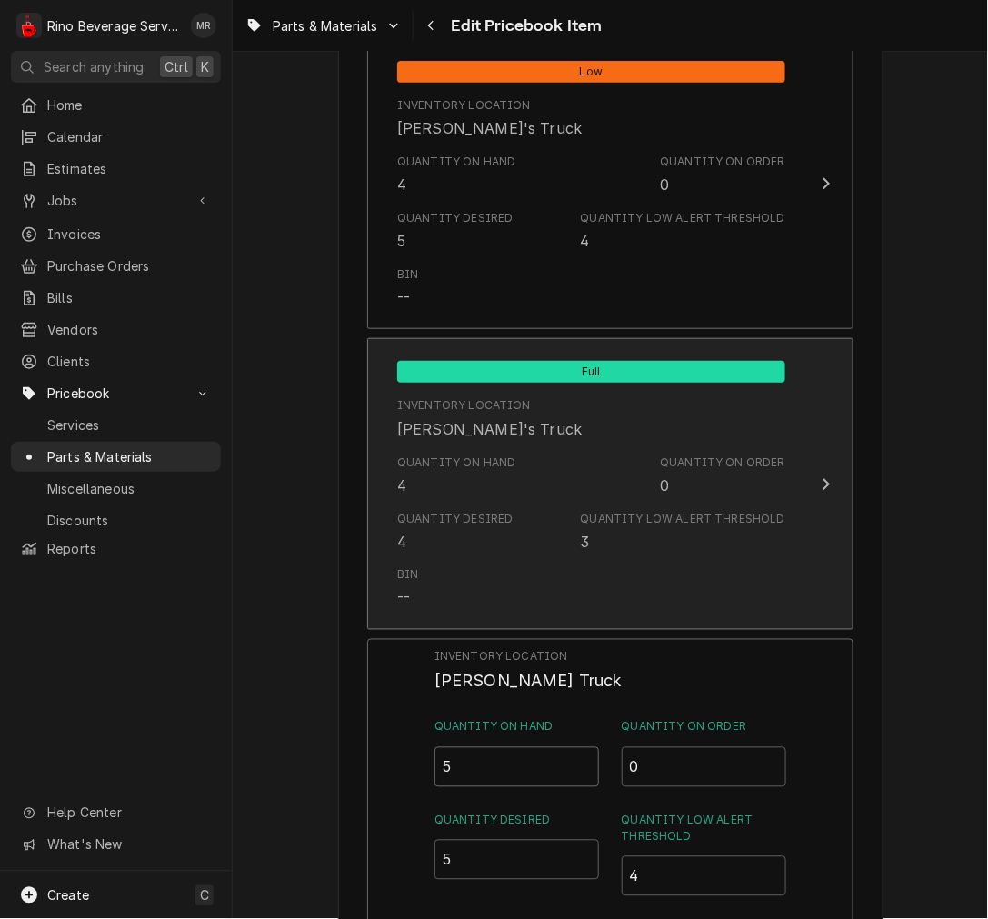
type input "5"
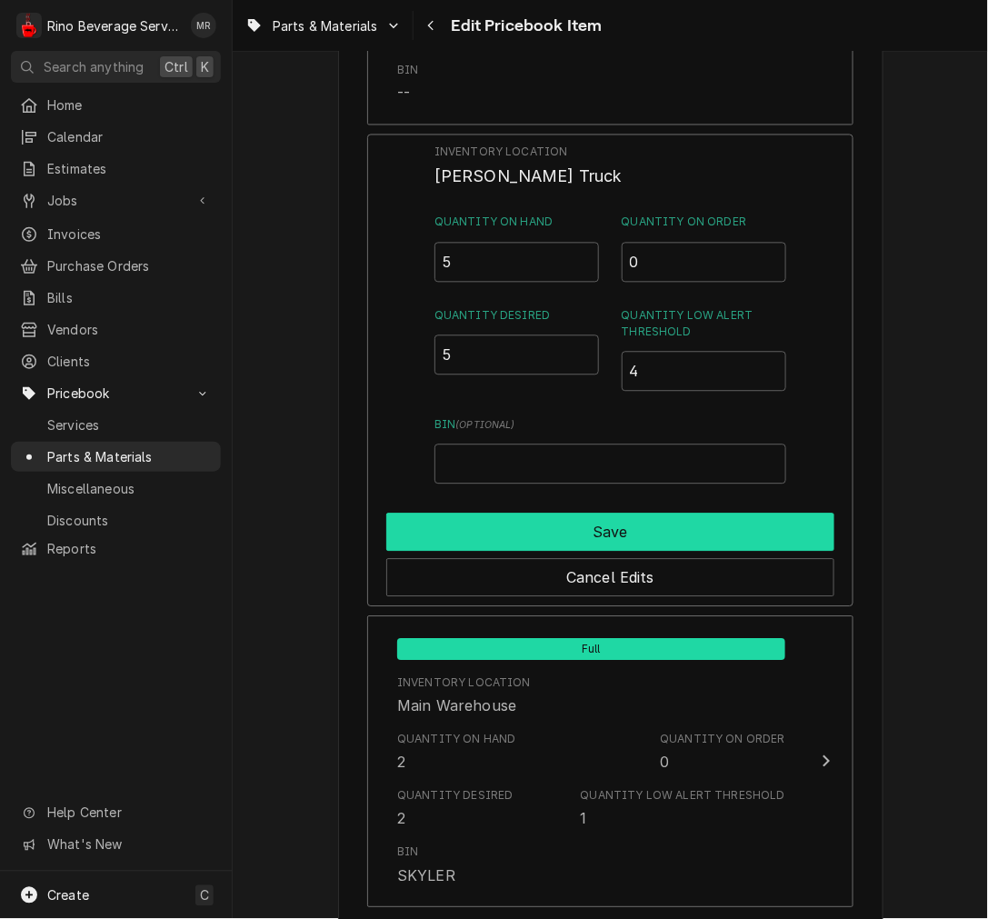
click at [544, 525] on button "Save" at bounding box center [610, 533] width 448 height 38
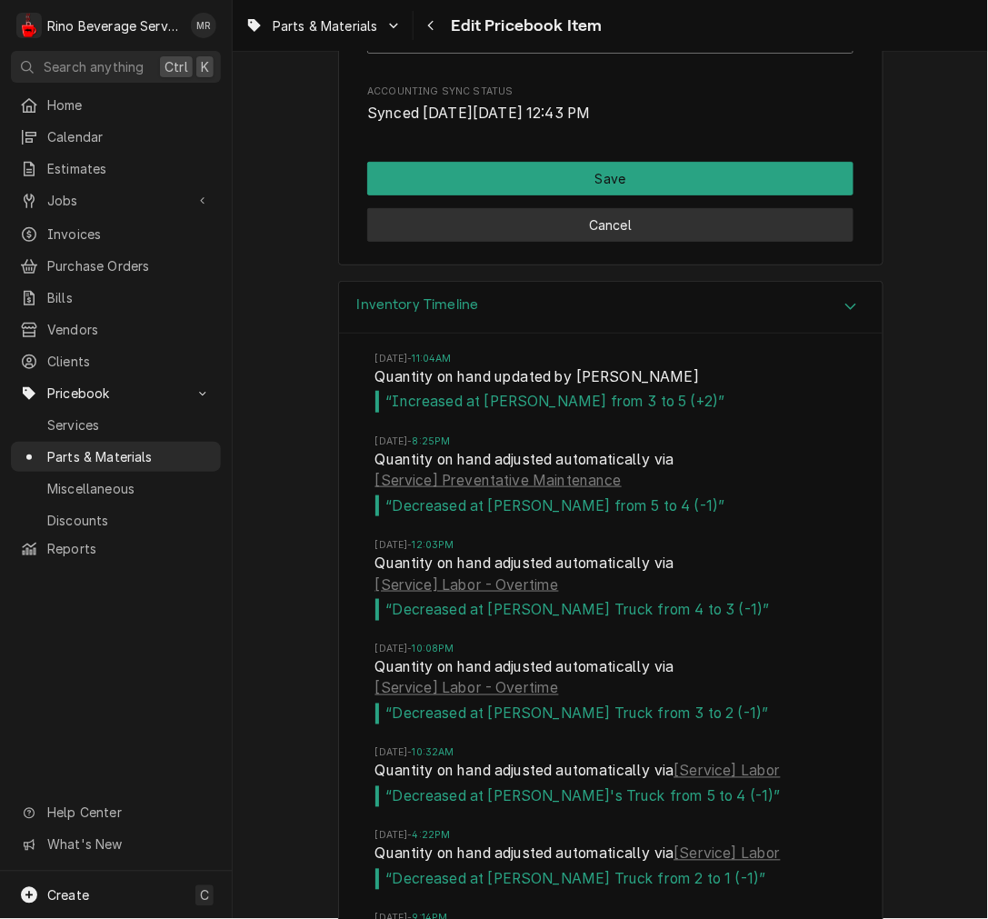
scroll to position [2578, 0]
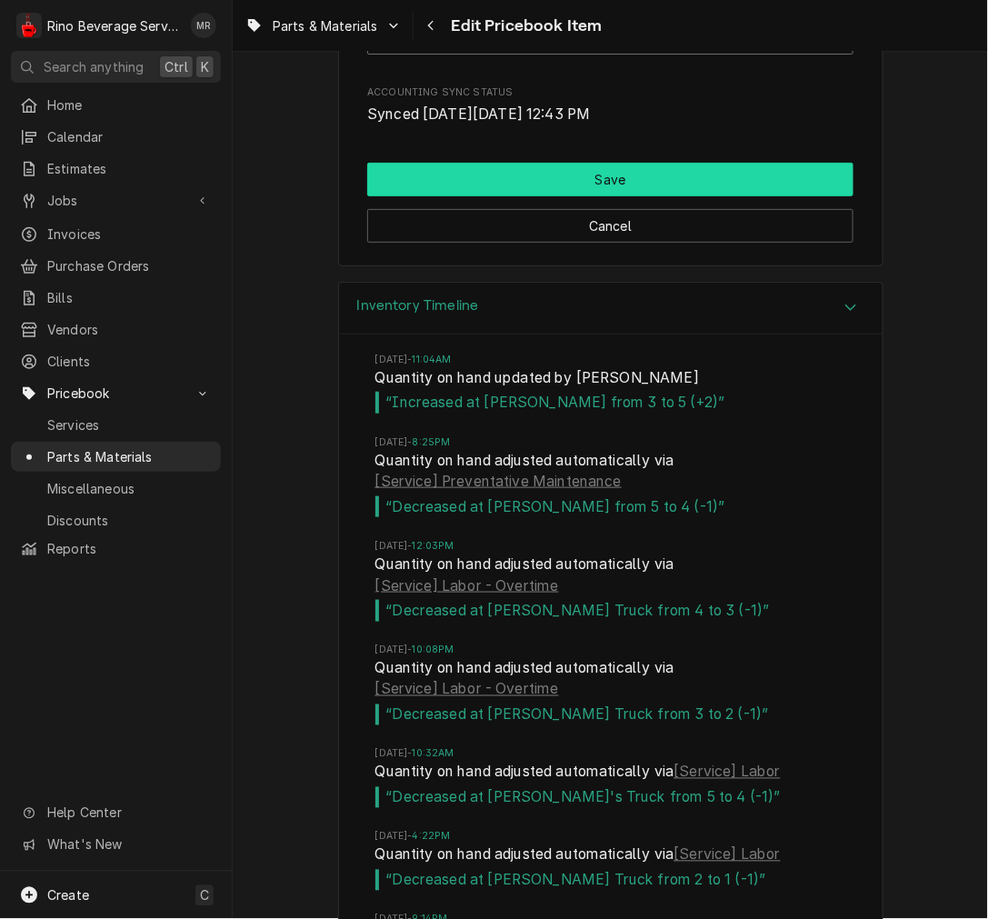
click at [585, 170] on button "Save" at bounding box center [610, 180] width 486 height 34
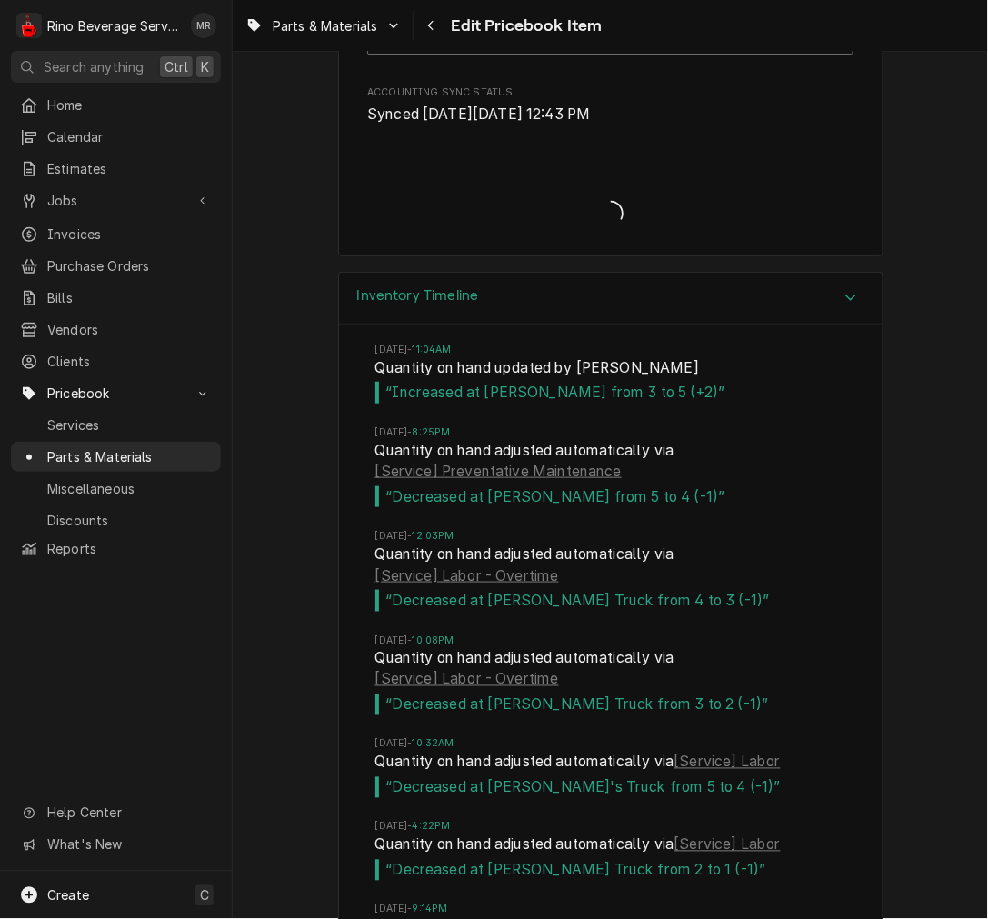
type textarea "x"
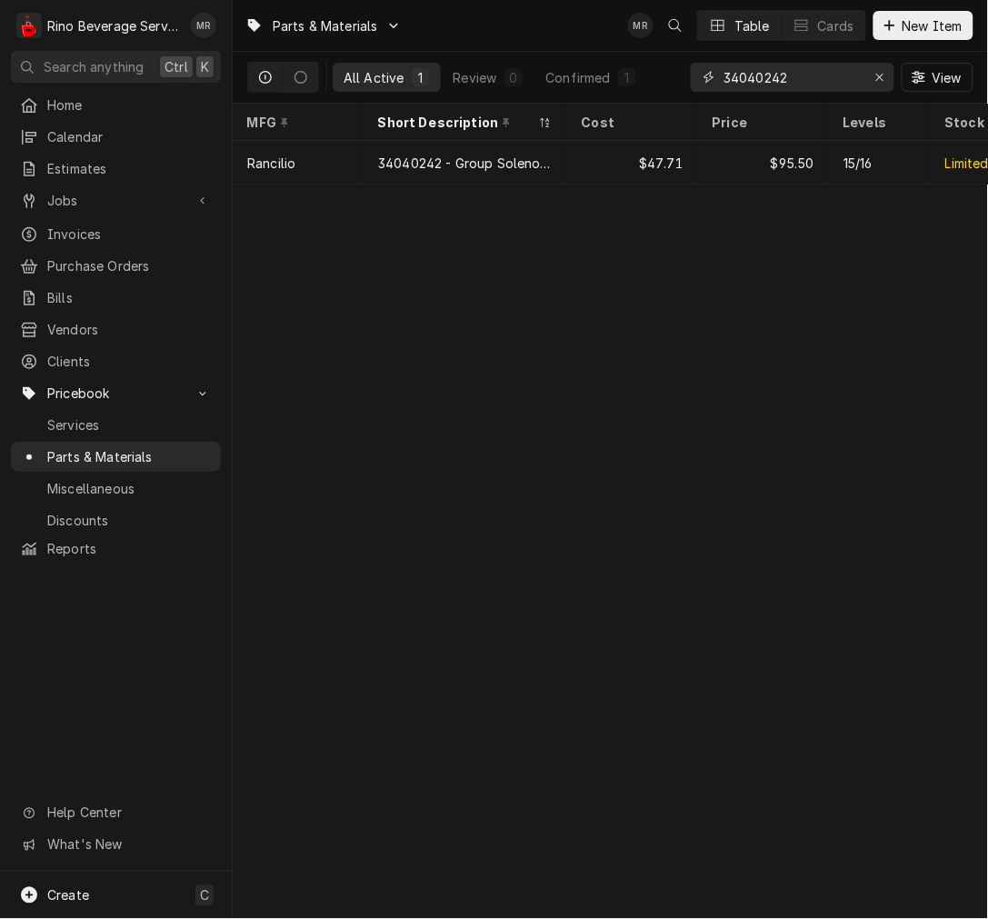
click at [758, 84] on input "34040242" at bounding box center [792, 77] width 136 height 29
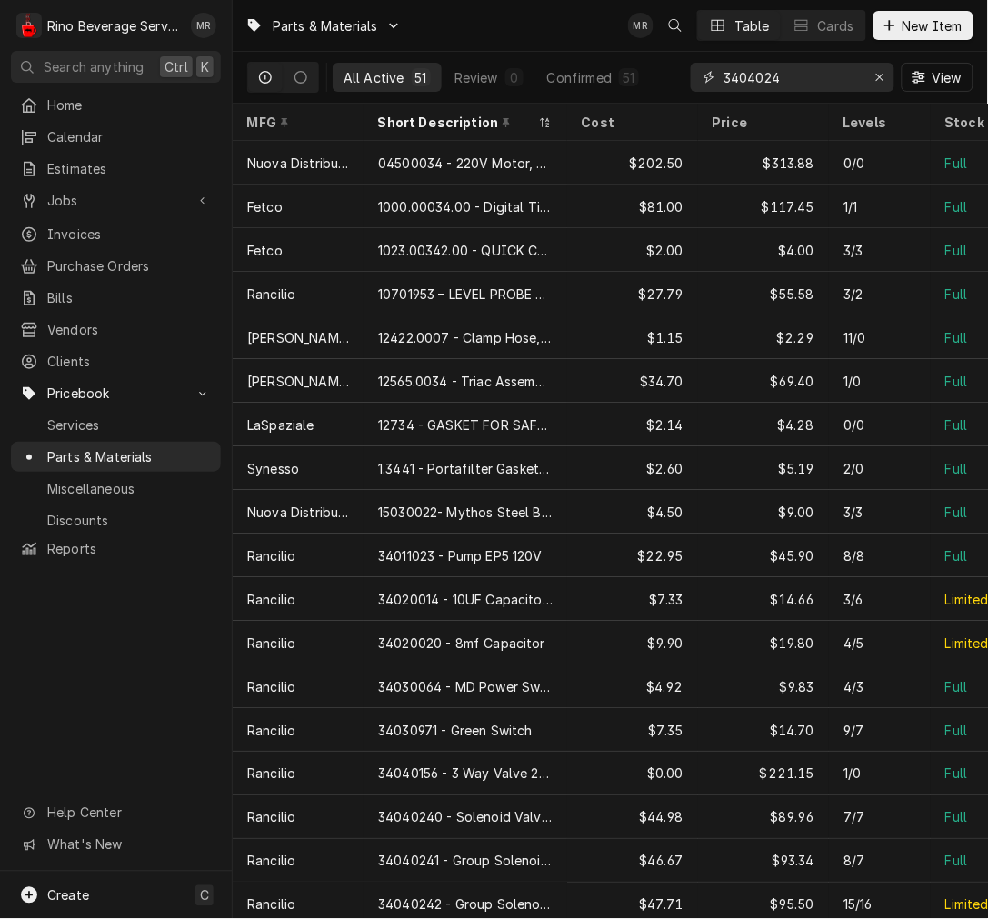
type input "34040242"
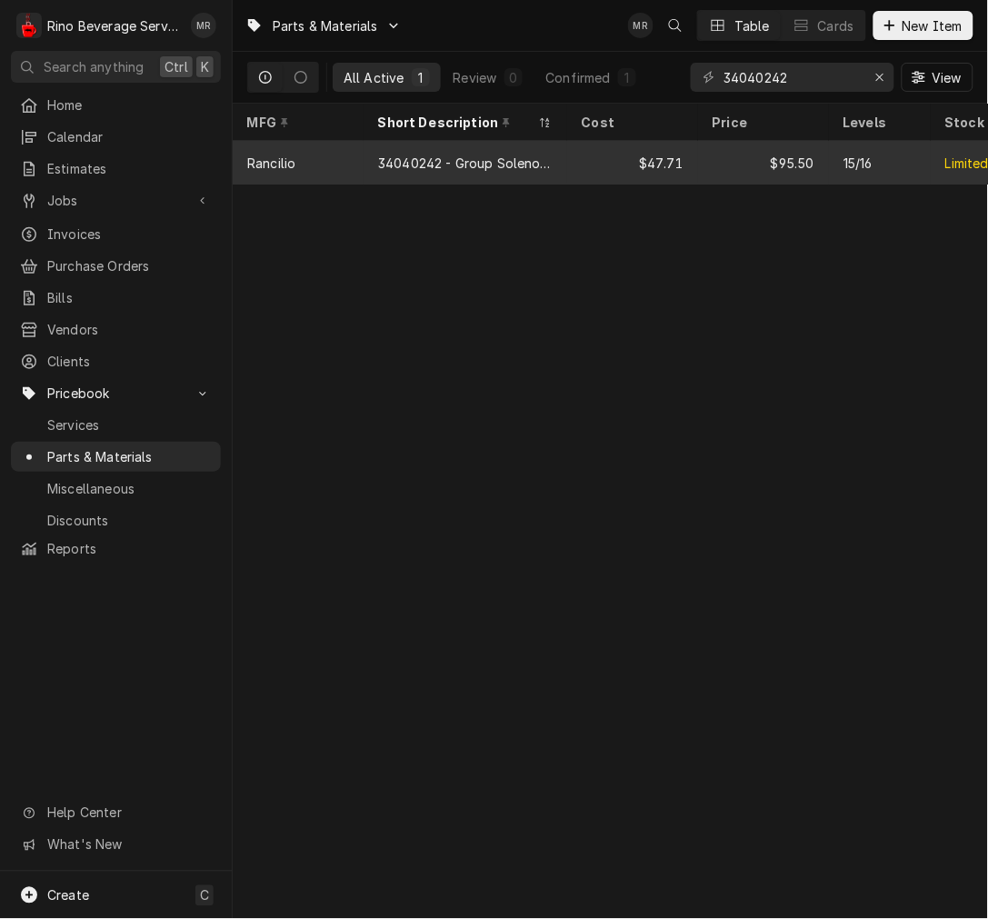
click at [704, 158] on div "$95.50" at bounding box center [763, 163] width 131 height 44
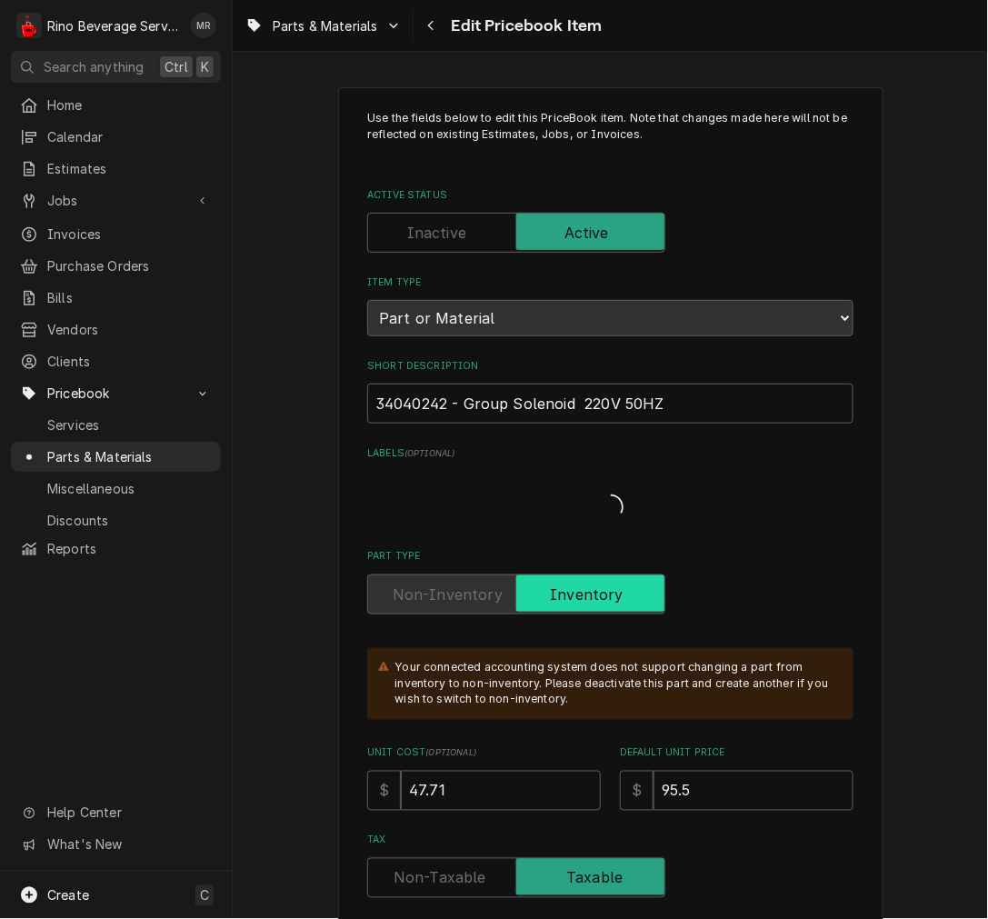
type textarea "x"
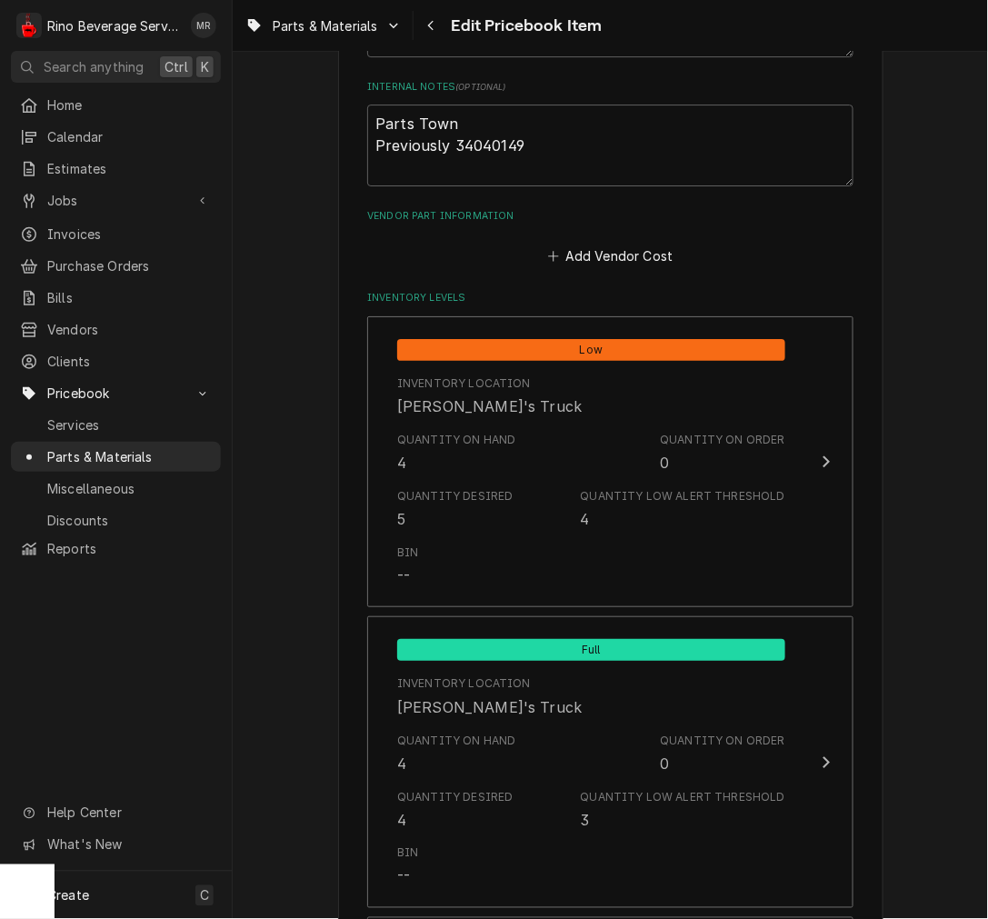
scroll to position [1103, 0]
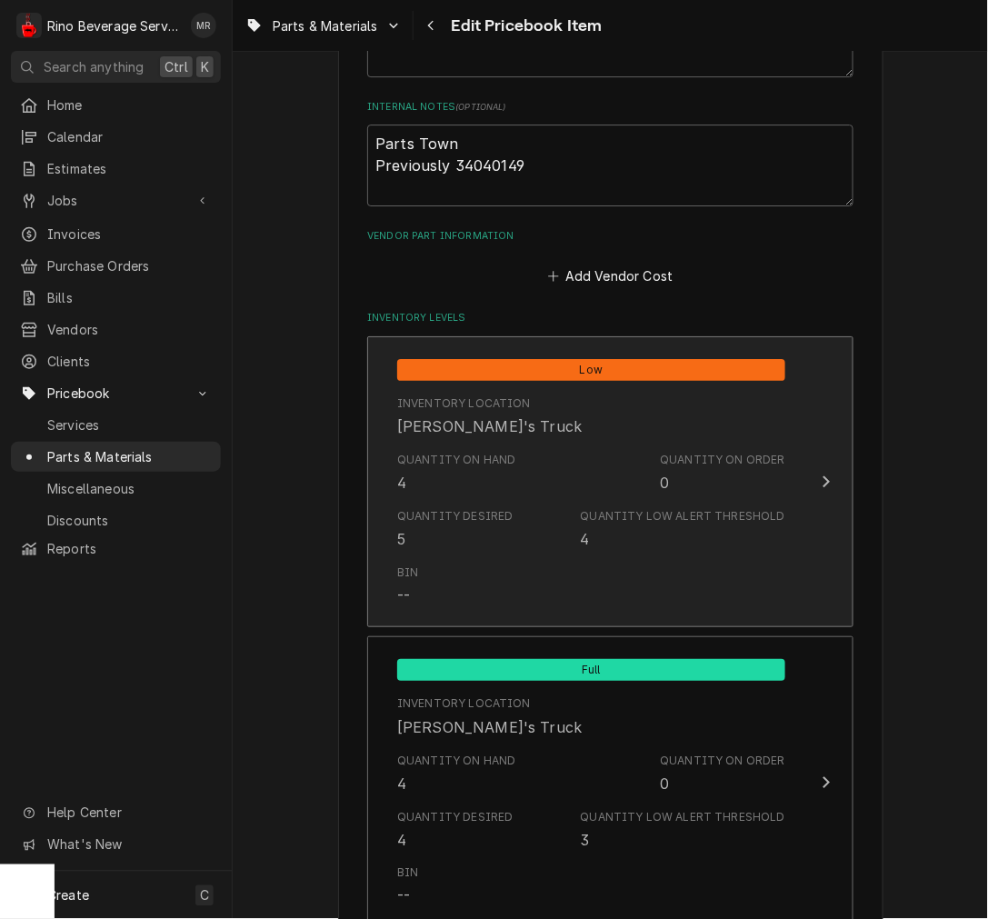
click at [492, 536] on div "Quantity Desired 5" at bounding box center [455, 529] width 116 height 42
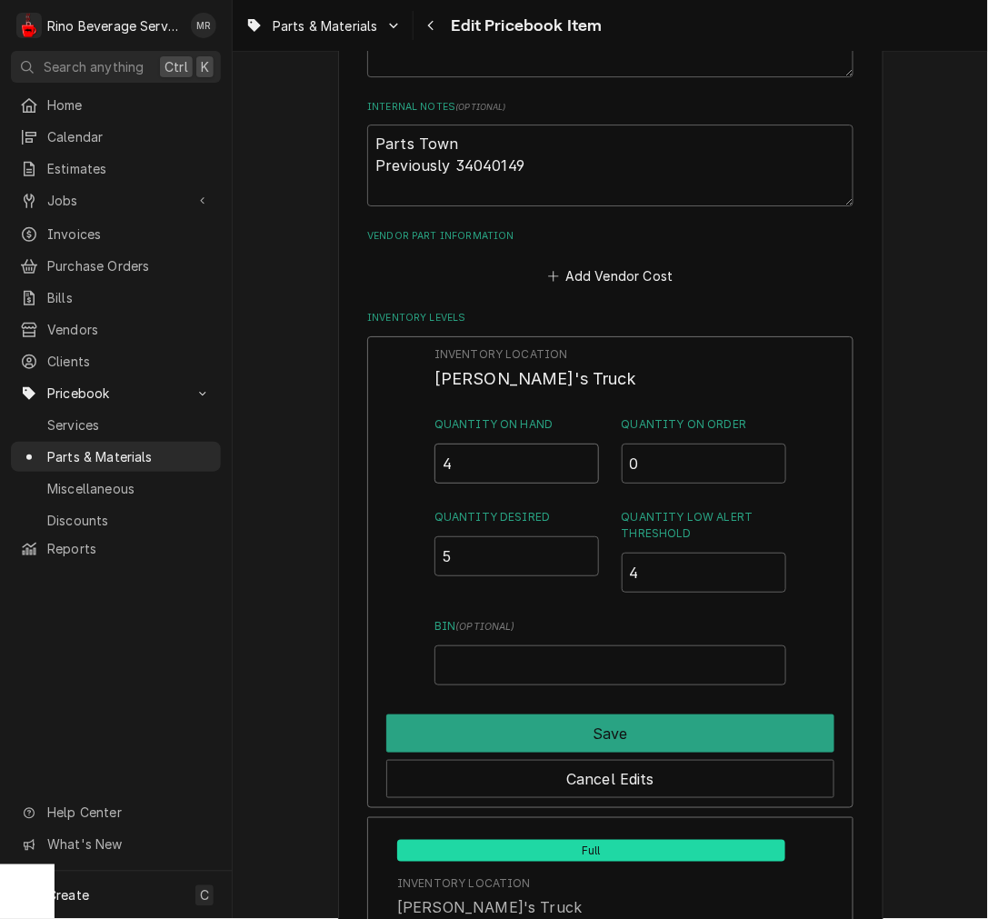
click at [507, 440] on div "Quantity on Hand 4" at bounding box center [517, 449] width 165 height 67
type input "6"
click at [575, 707] on div "Save" at bounding box center [610, 729] width 448 height 45
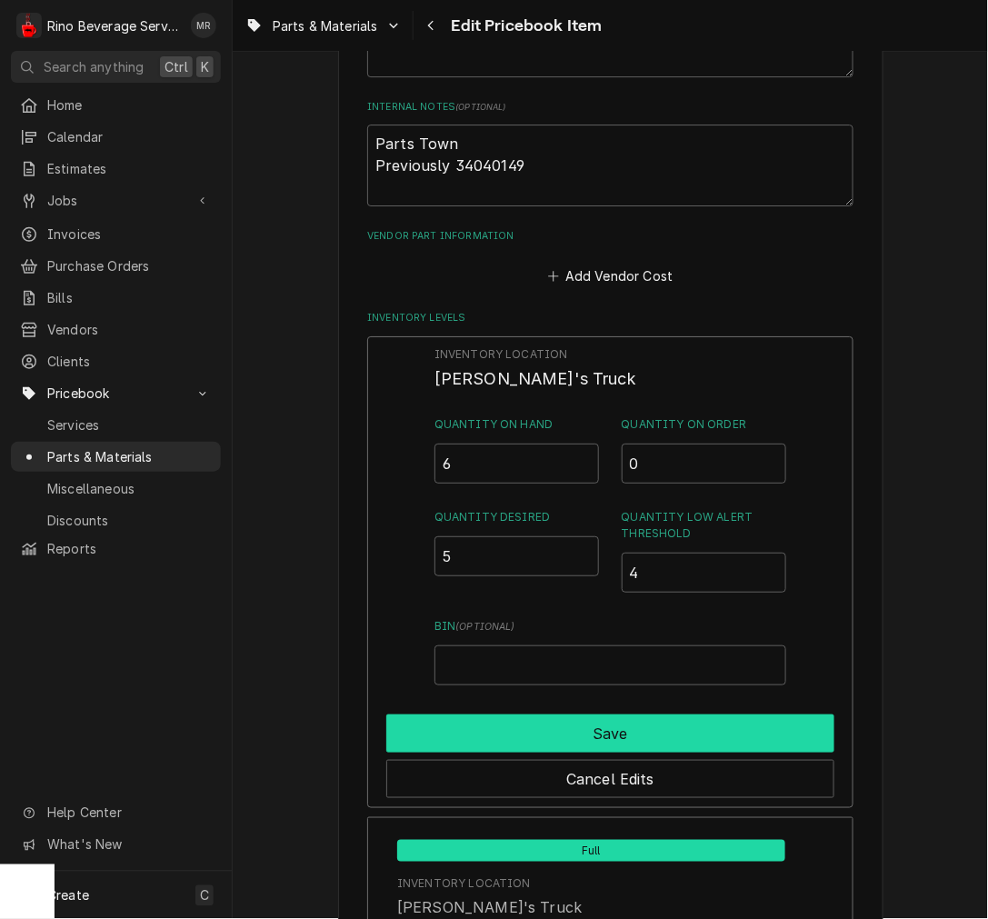
click at [580, 734] on button "Save" at bounding box center [610, 734] width 448 height 38
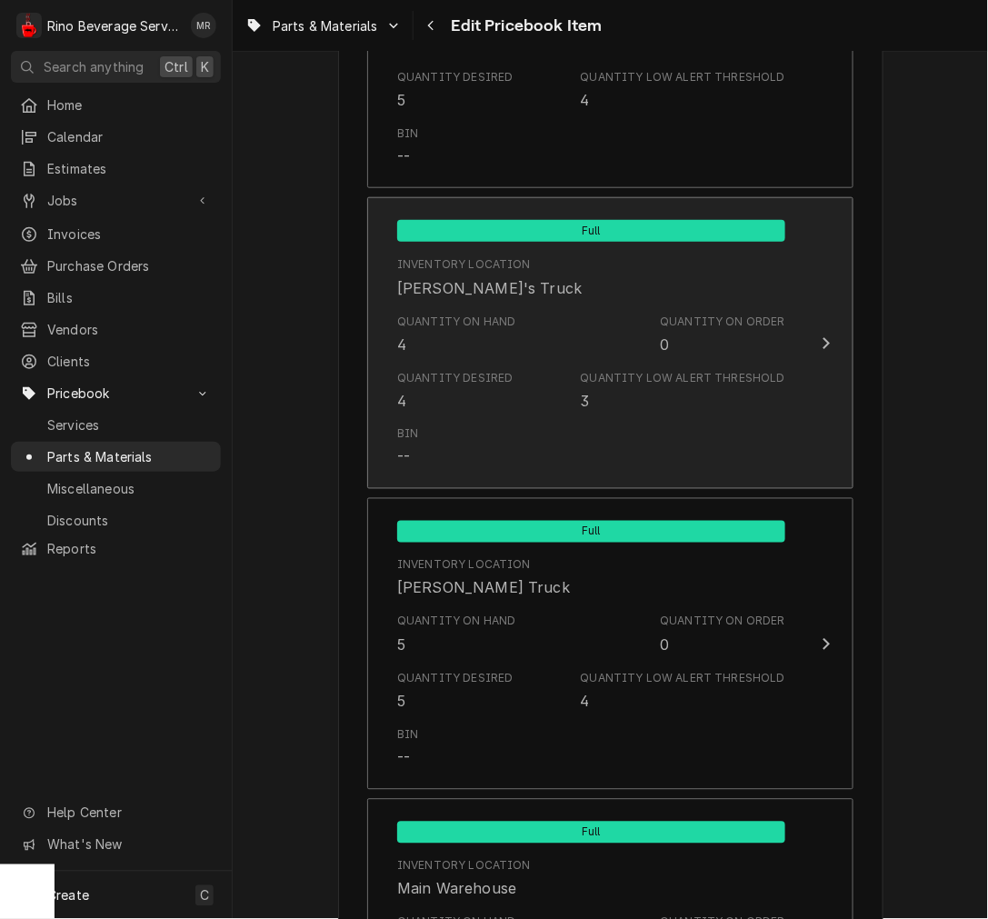
scroll to position [2112, 0]
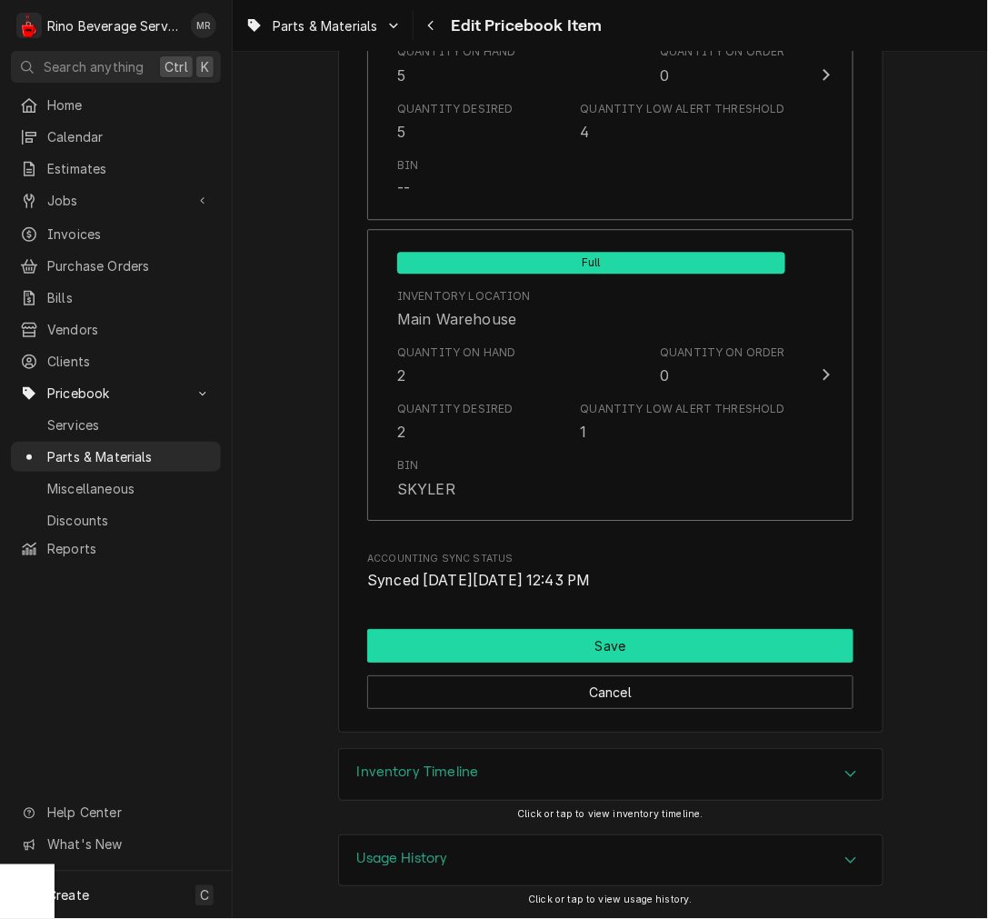
click at [609, 641] on button "Save" at bounding box center [610, 646] width 486 height 34
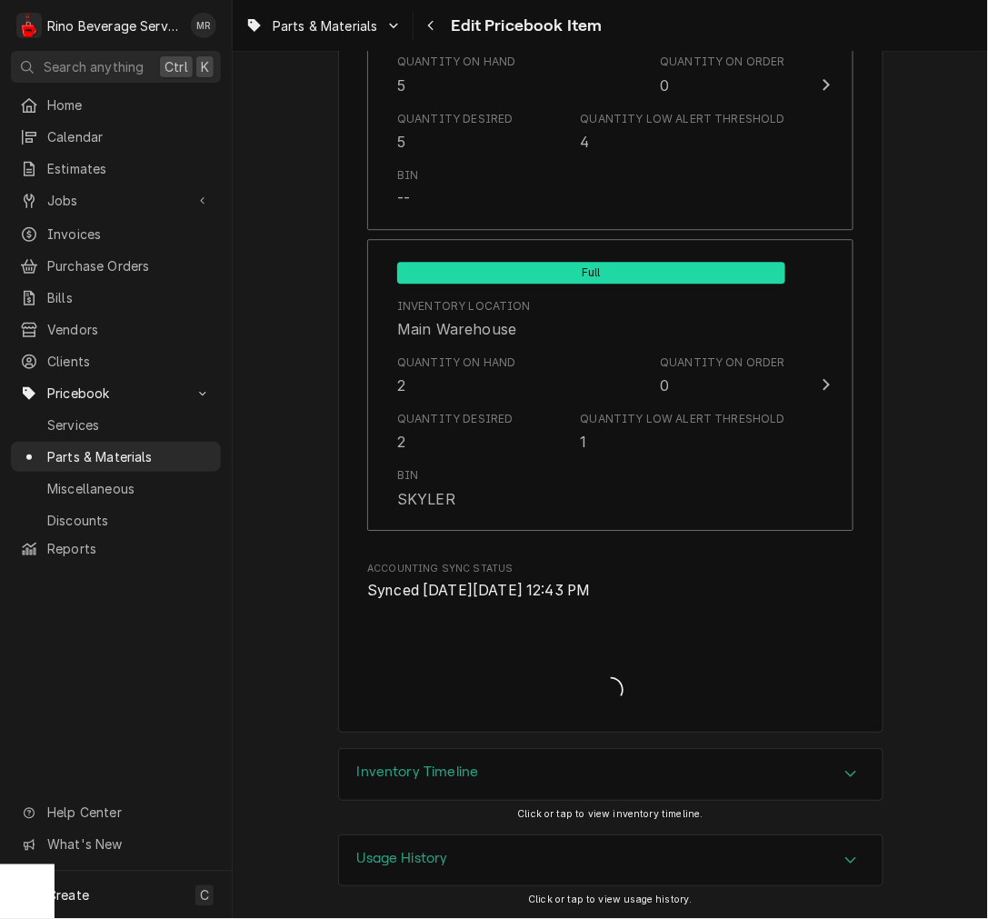
type textarea "x"
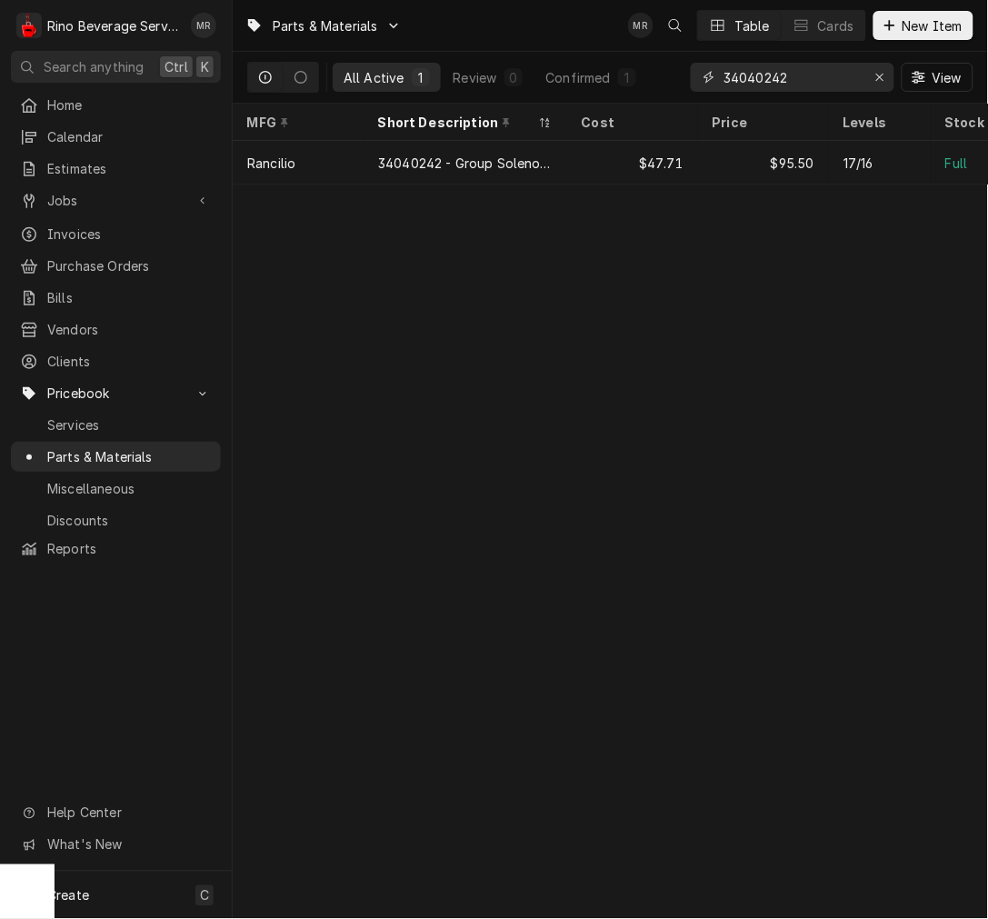
click at [756, 69] on input "34040242" at bounding box center [792, 77] width 136 height 29
type input "3"
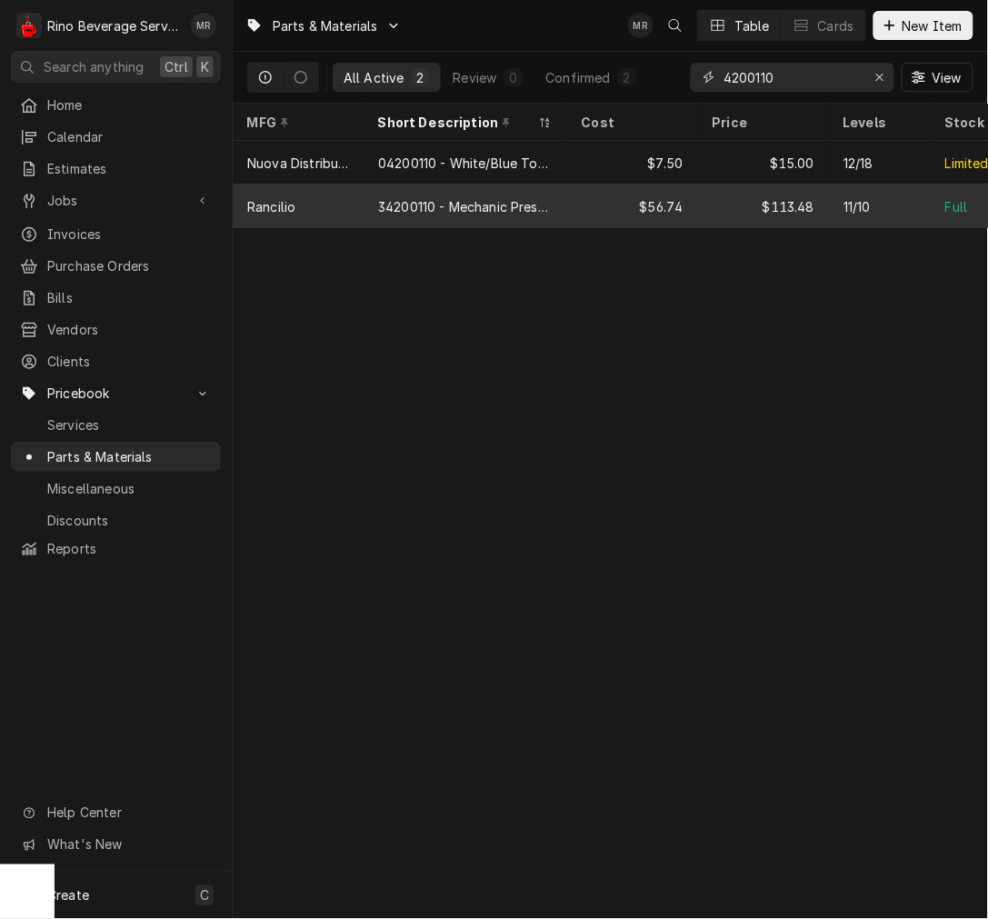
type input "4200110"
click at [428, 210] on div "34200110 - Mechanic Pressure Switch" at bounding box center [465, 206] width 175 height 19
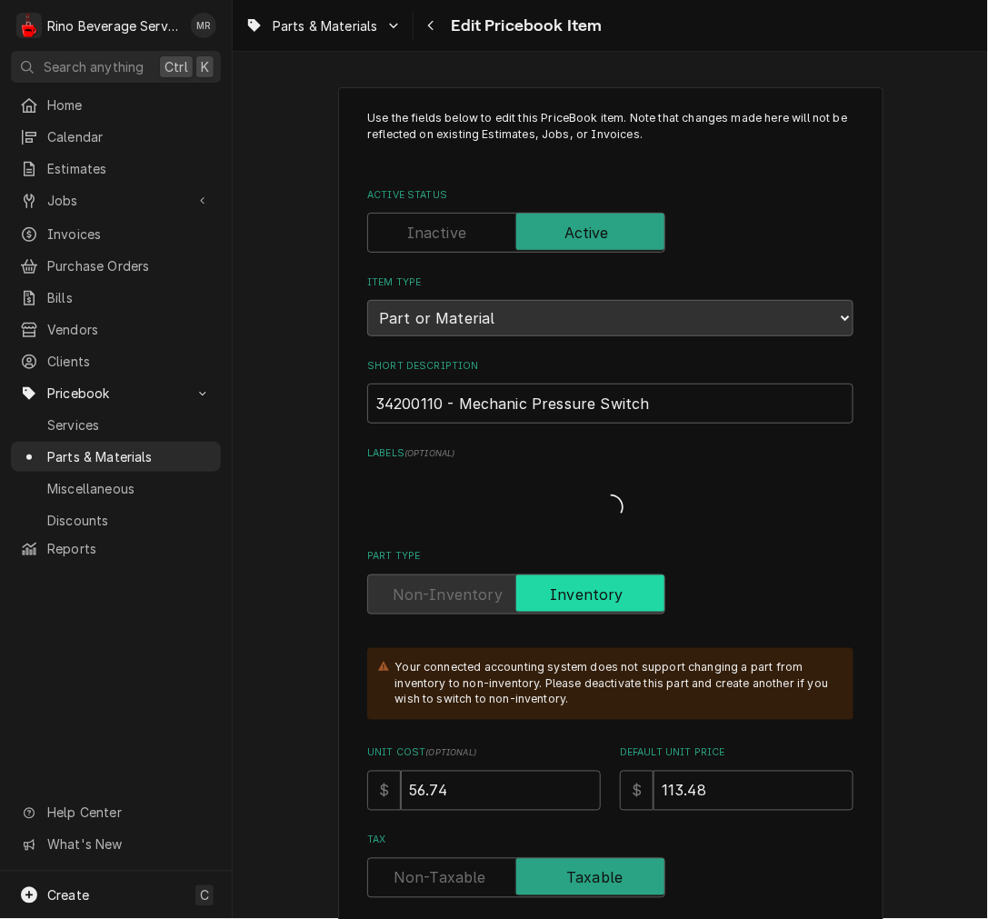
type textarea "x"
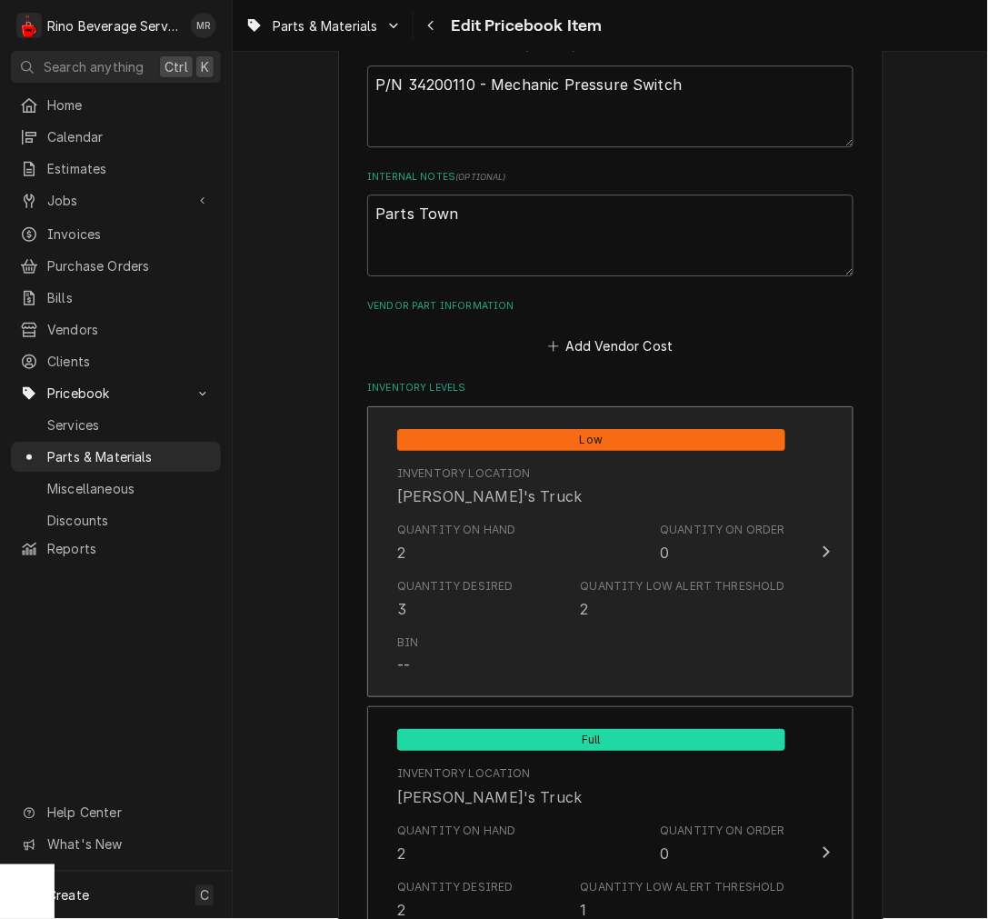
scroll to position [1010, 0]
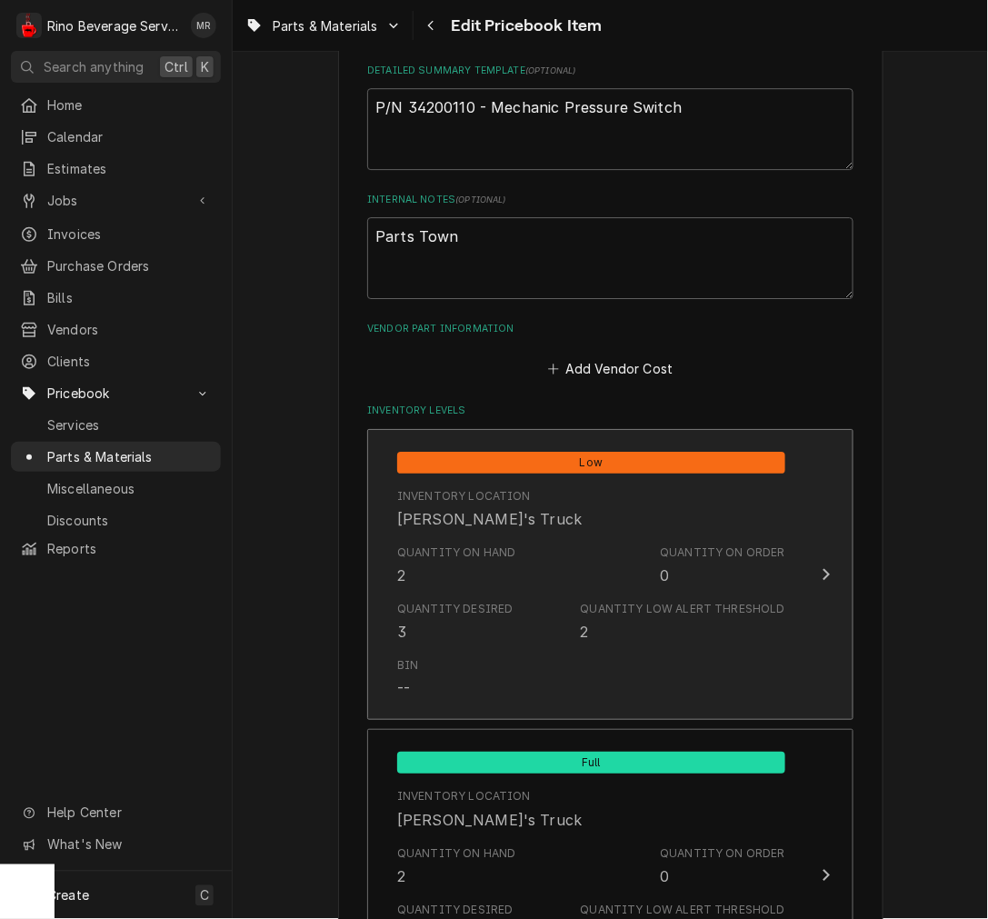
click at [452, 546] on div "Quantity on Hand" at bounding box center [456, 553] width 119 height 16
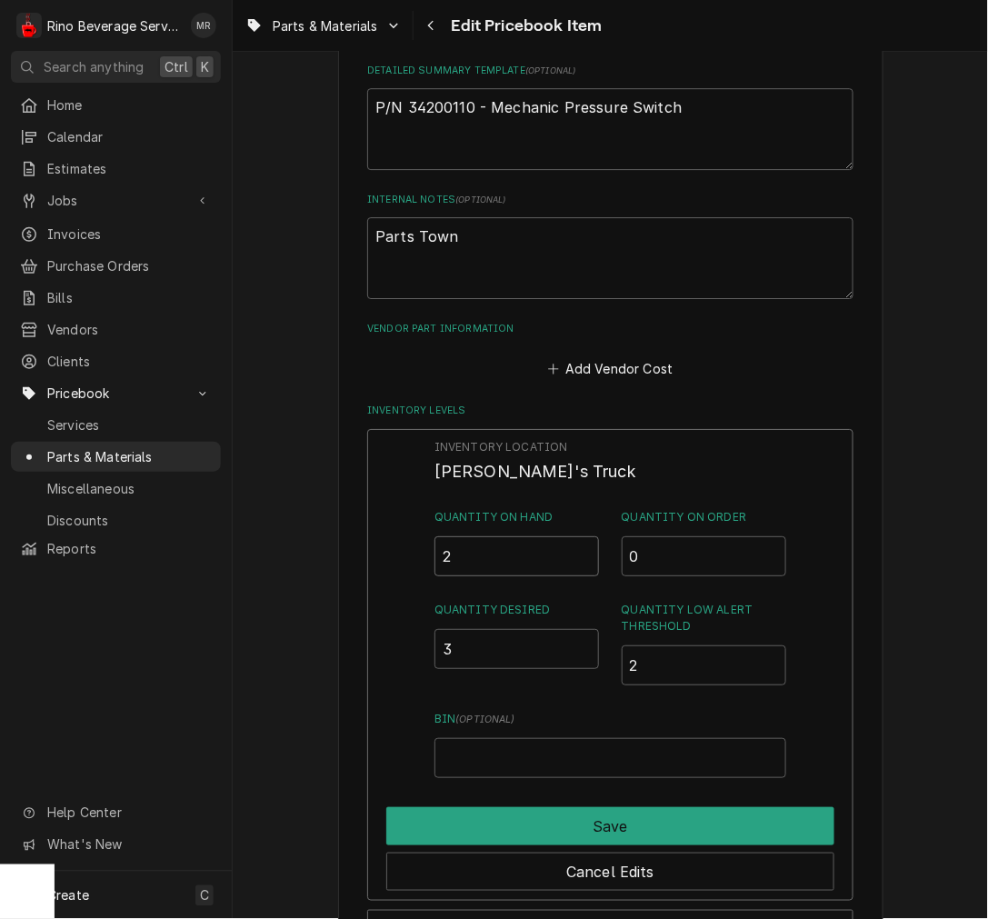
click at [479, 543] on input "2" at bounding box center [517, 556] width 165 height 40
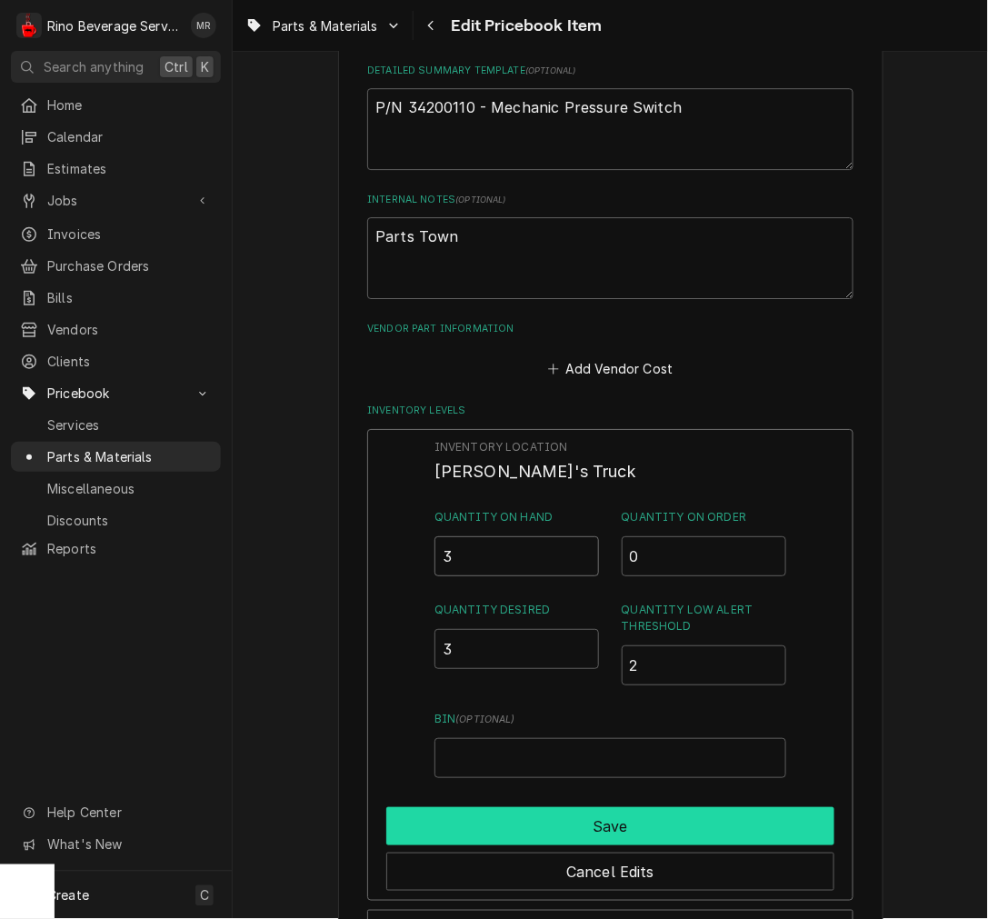
type input "3"
click at [531, 829] on button "Save" at bounding box center [610, 826] width 448 height 38
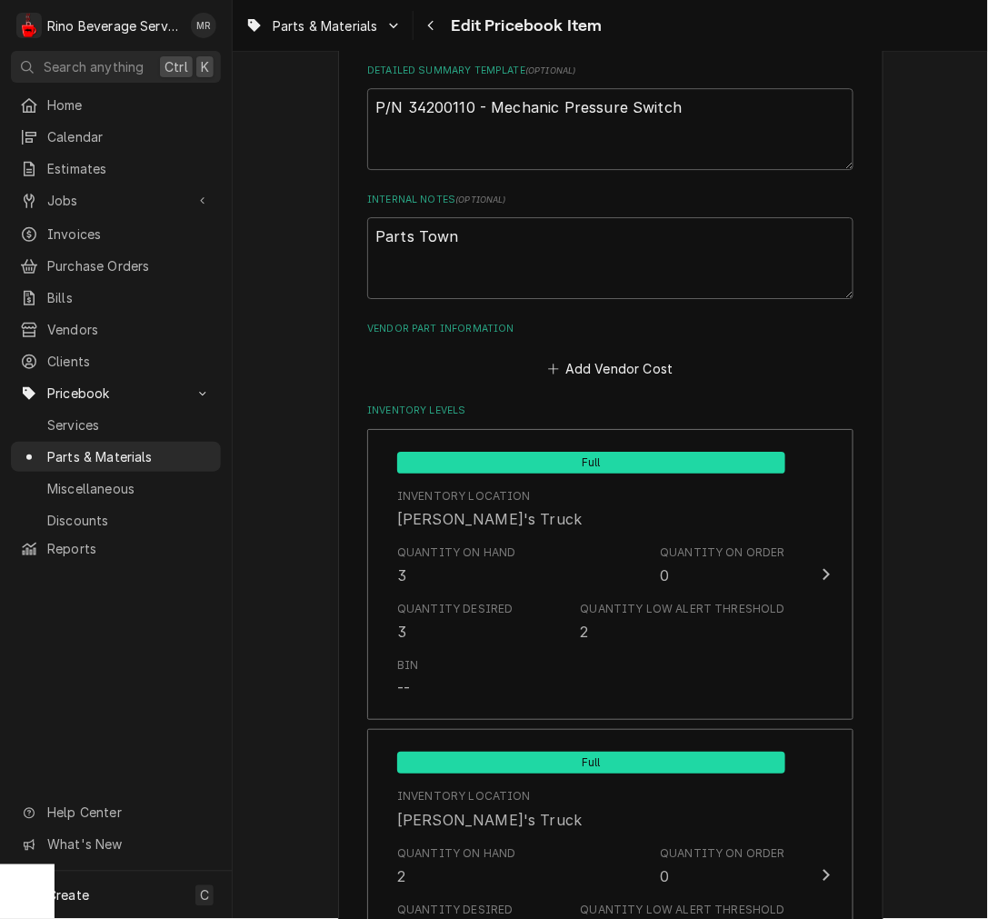
scroll to position [1851, 0]
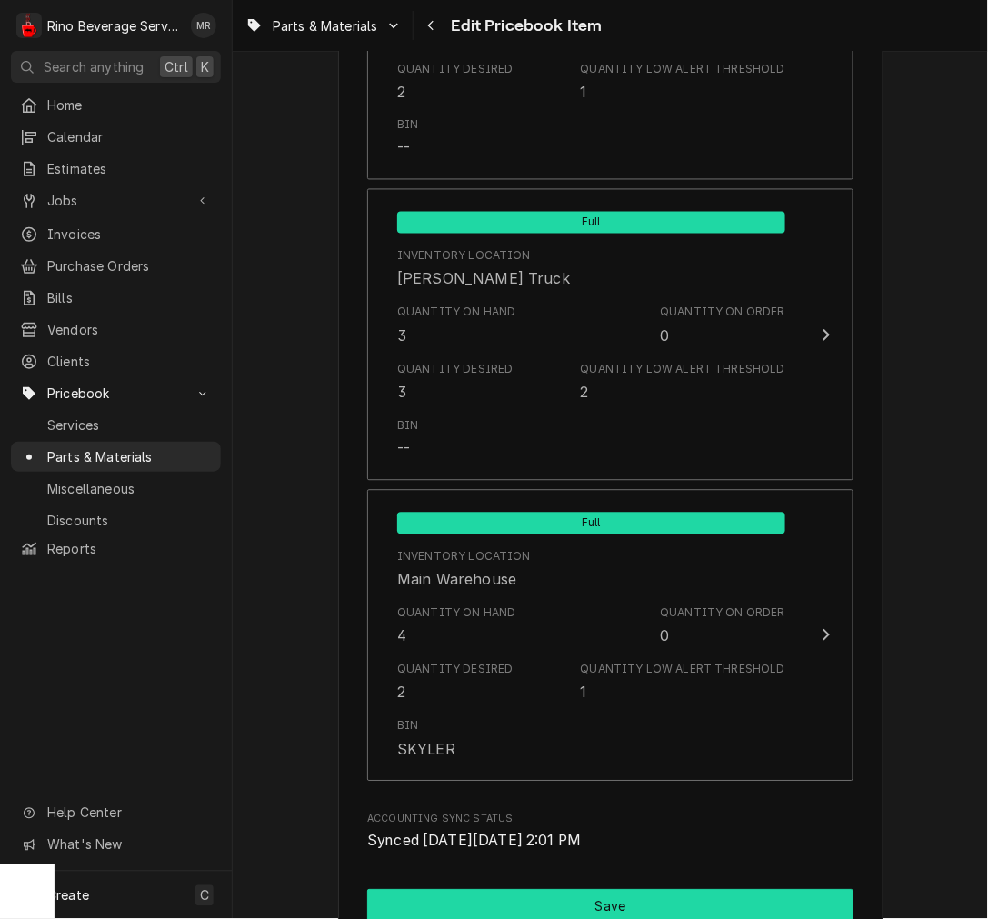
click at [521, 903] on button "Save" at bounding box center [610, 907] width 486 height 34
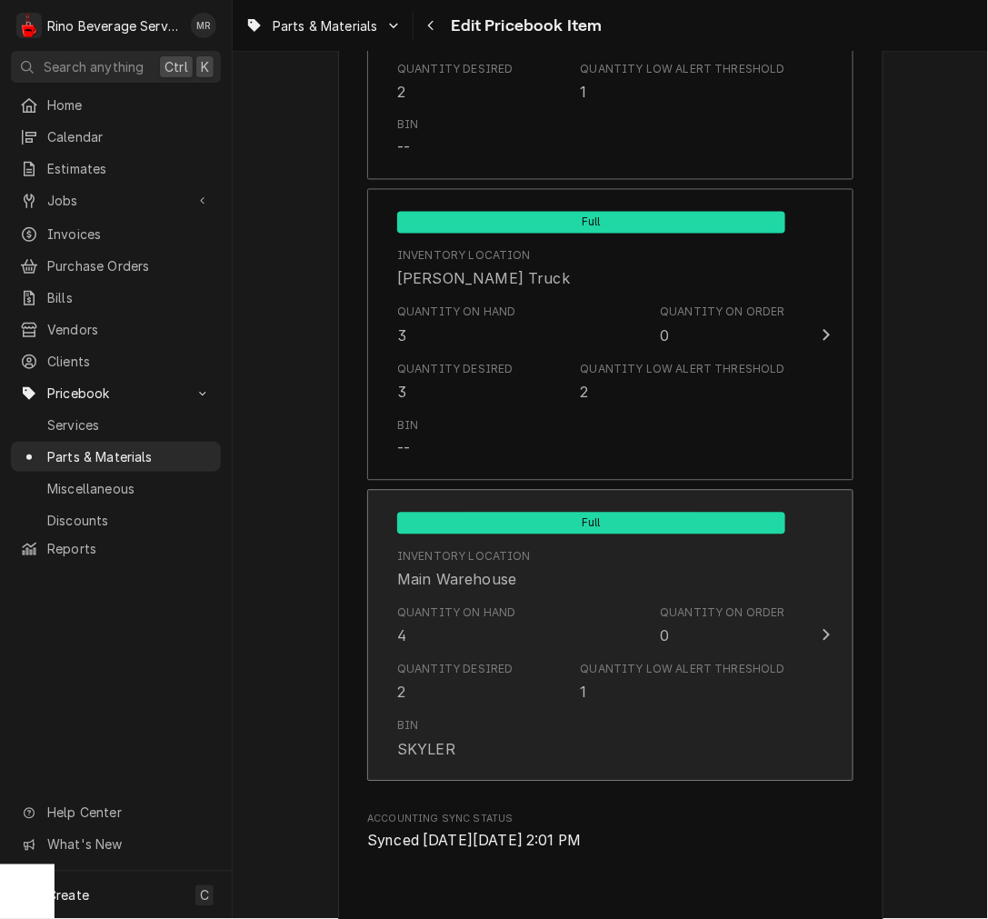
type textarea "x"
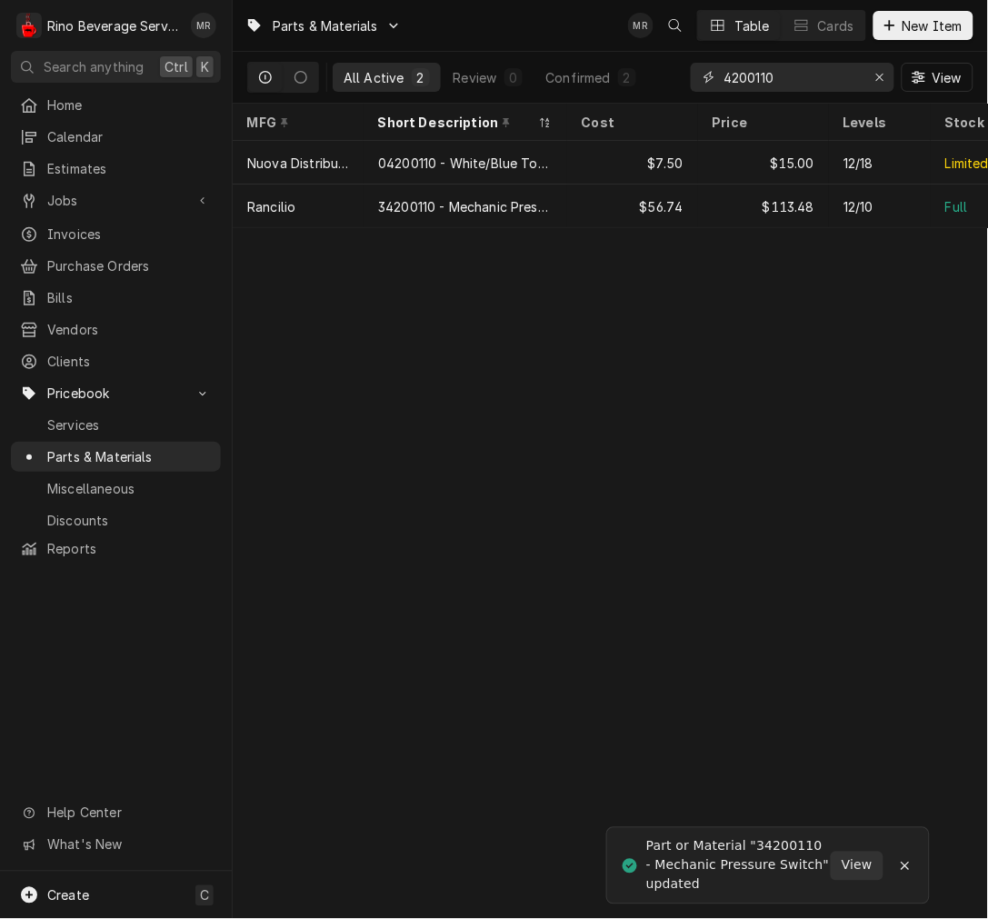
click at [744, 83] on input "4200110" at bounding box center [792, 77] width 136 height 29
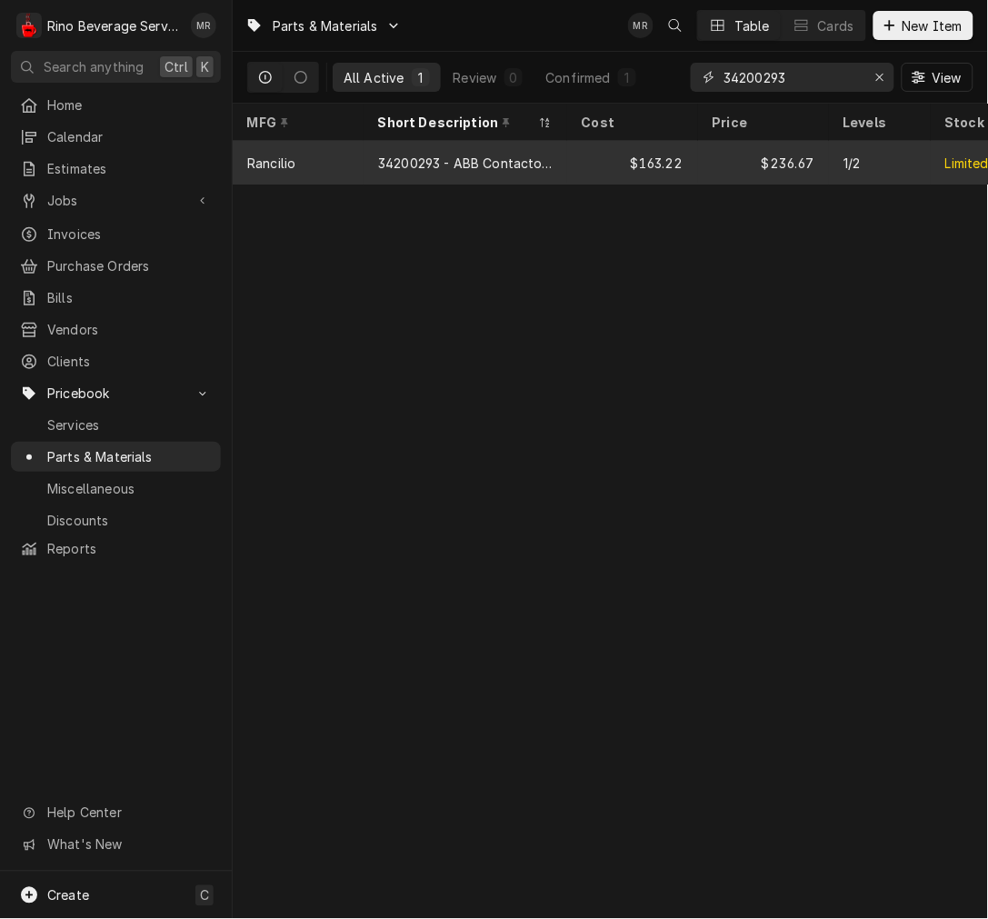
type input "34200293"
click at [641, 152] on div "$163.22" at bounding box center [632, 163] width 131 height 44
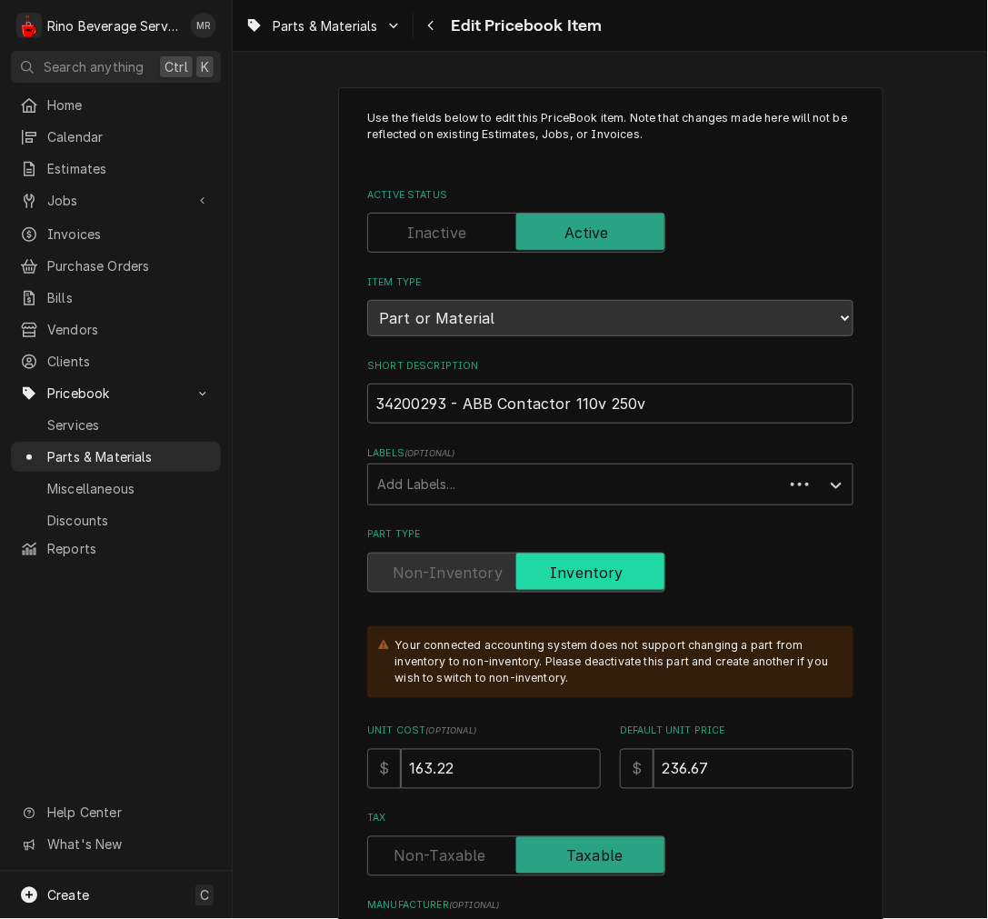
type textarea "x"
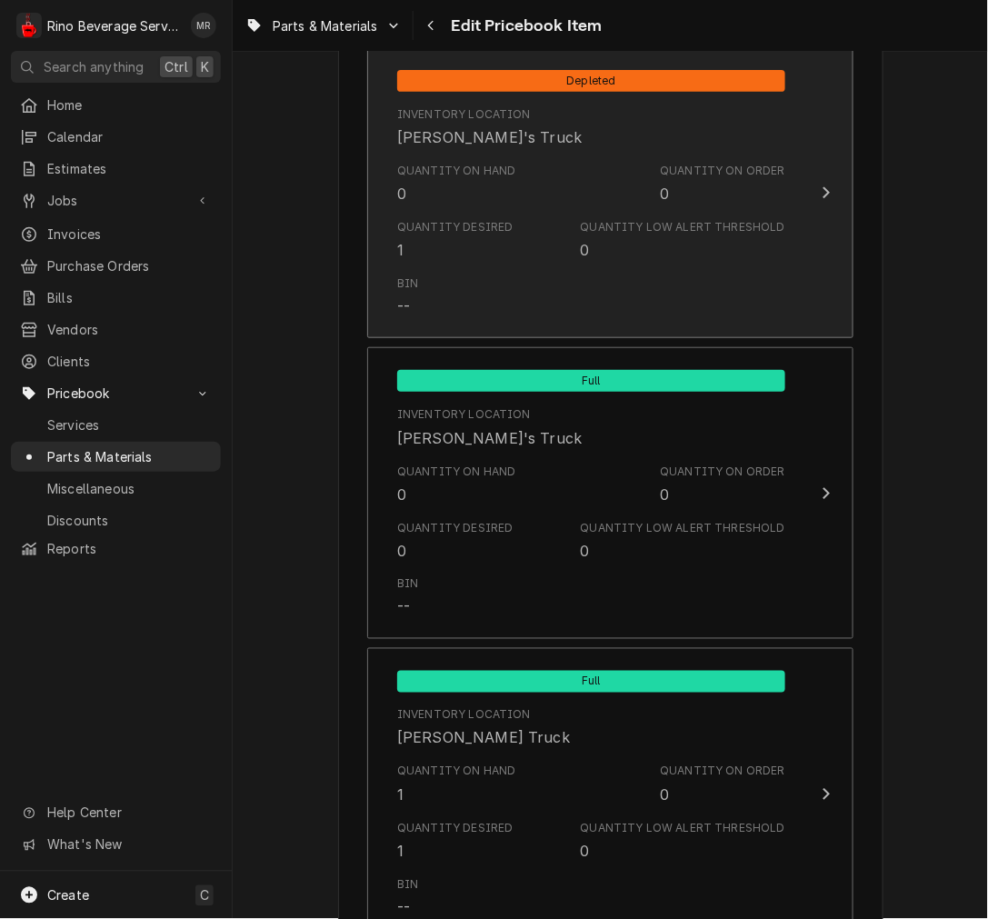
scroll to position [1346, 0]
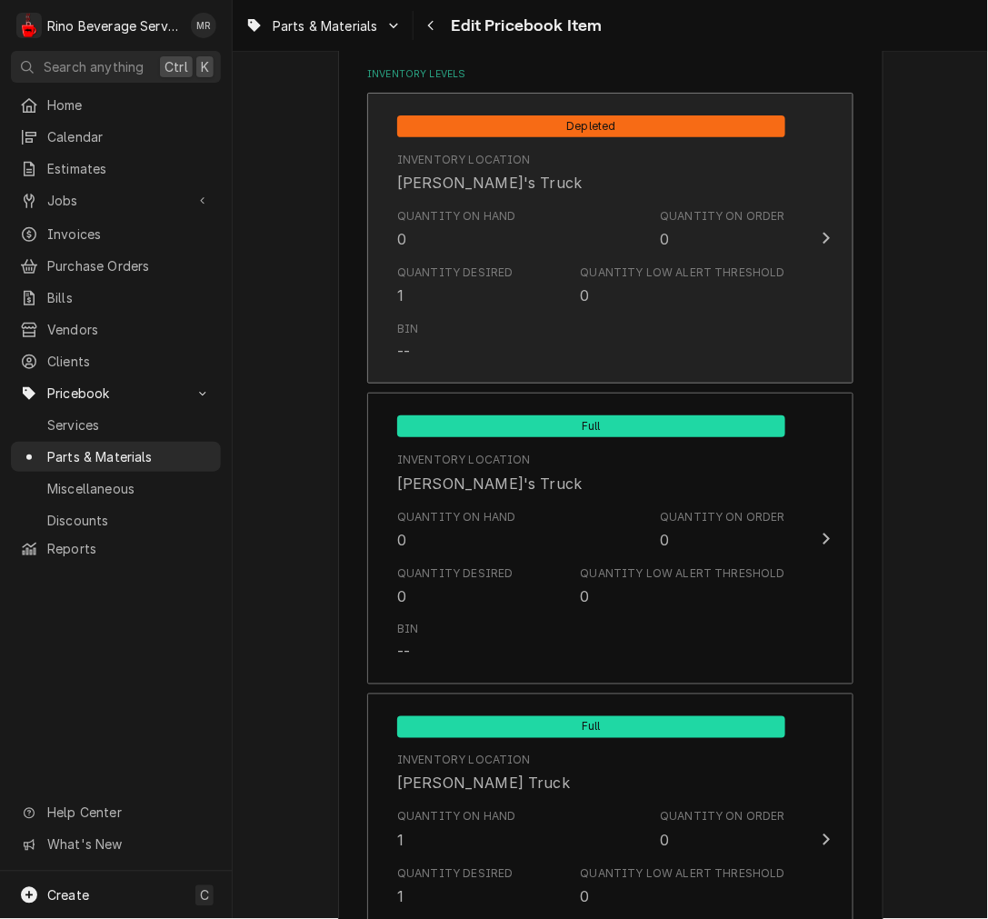
click at [502, 294] on div "Quantity Desired 1 Quantity Low Alert Threshold 0" at bounding box center [591, 285] width 388 height 56
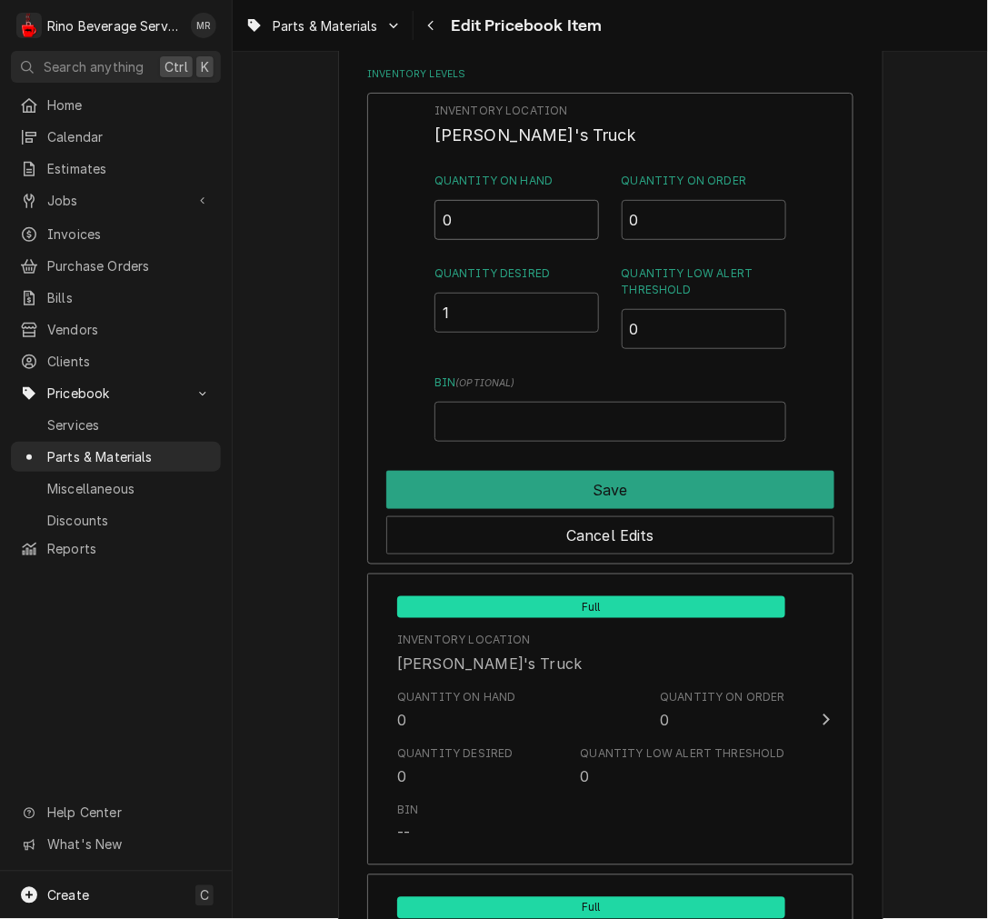
click at [465, 220] on input "0" at bounding box center [517, 220] width 165 height 40
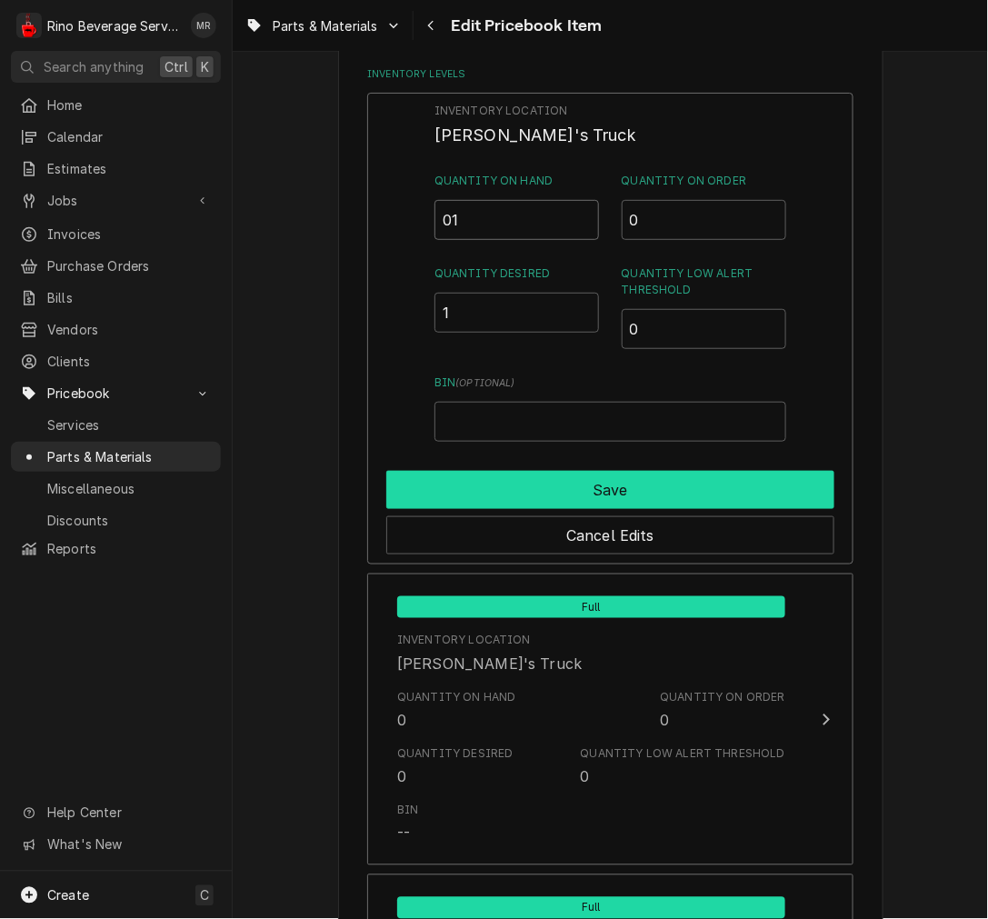
type input "01"
click at [541, 487] on button "Save" at bounding box center [610, 490] width 448 height 38
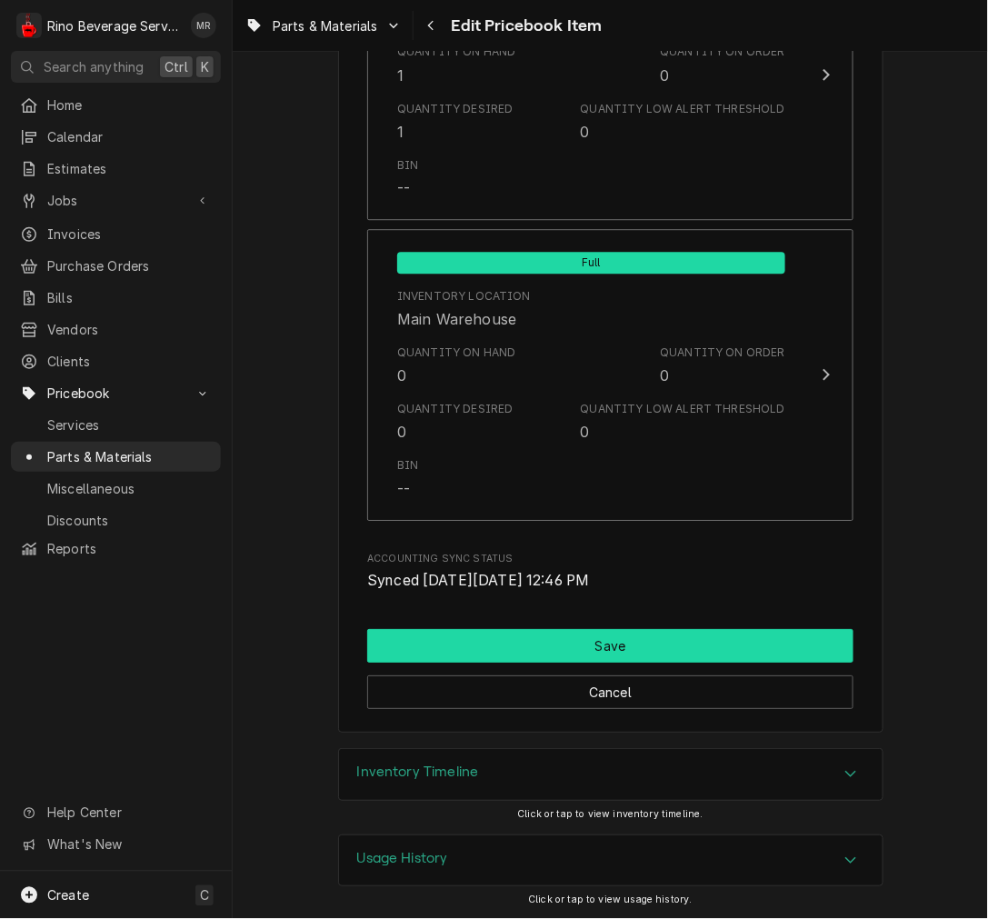
click at [521, 631] on button "Save" at bounding box center [610, 646] width 486 height 34
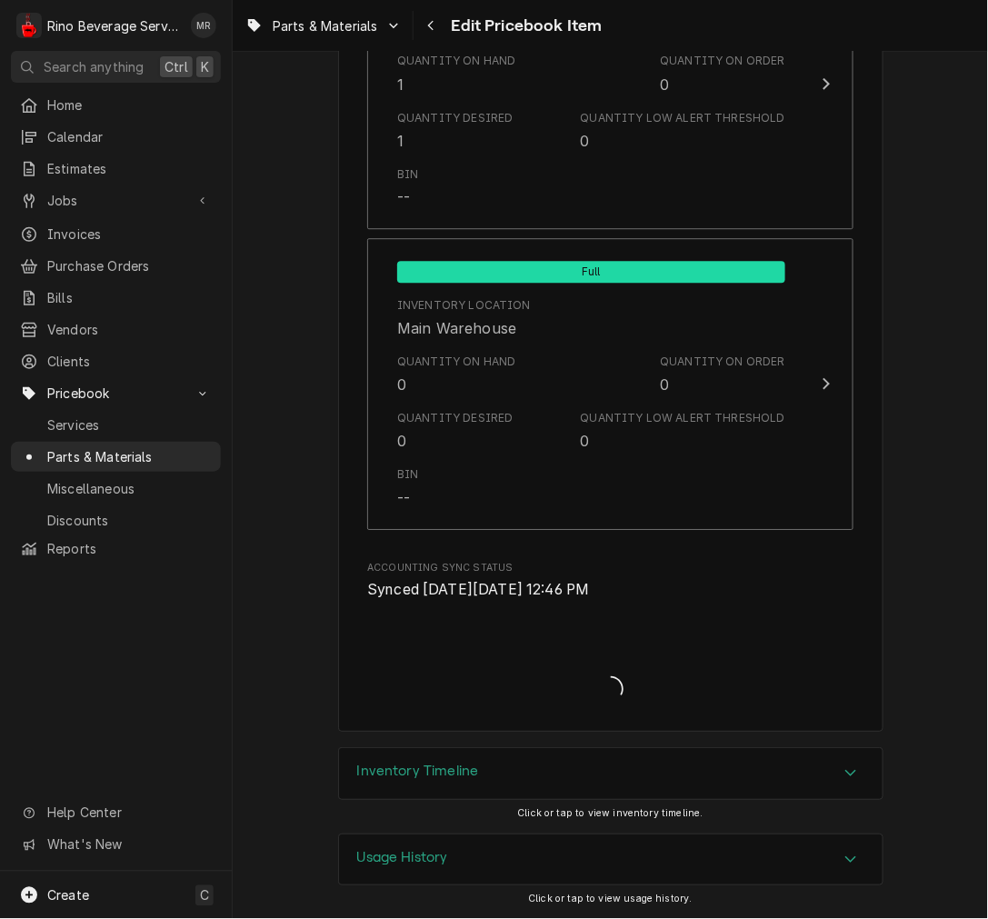
scroll to position [2102, 0]
type textarea "x"
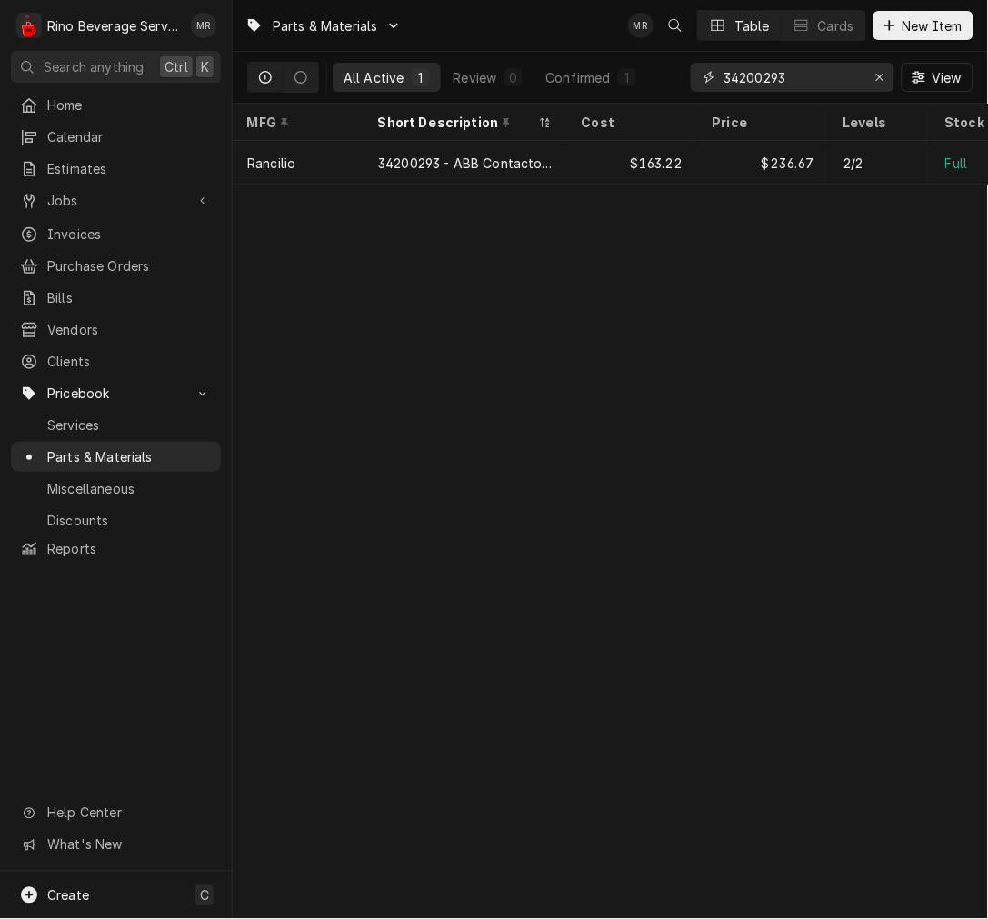
click at [744, 65] on input "34200293" at bounding box center [792, 77] width 136 height 29
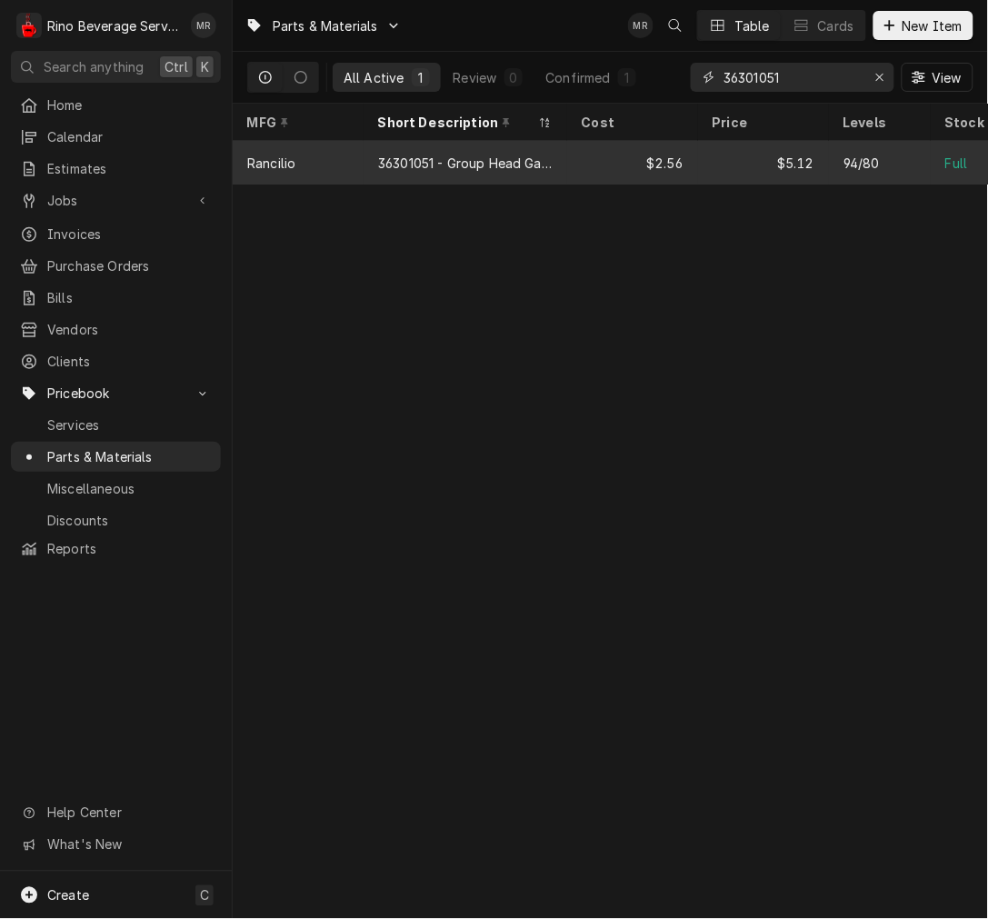
type input "36301051"
click at [600, 153] on div "$2.56" at bounding box center [632, 163] width 131 height 44
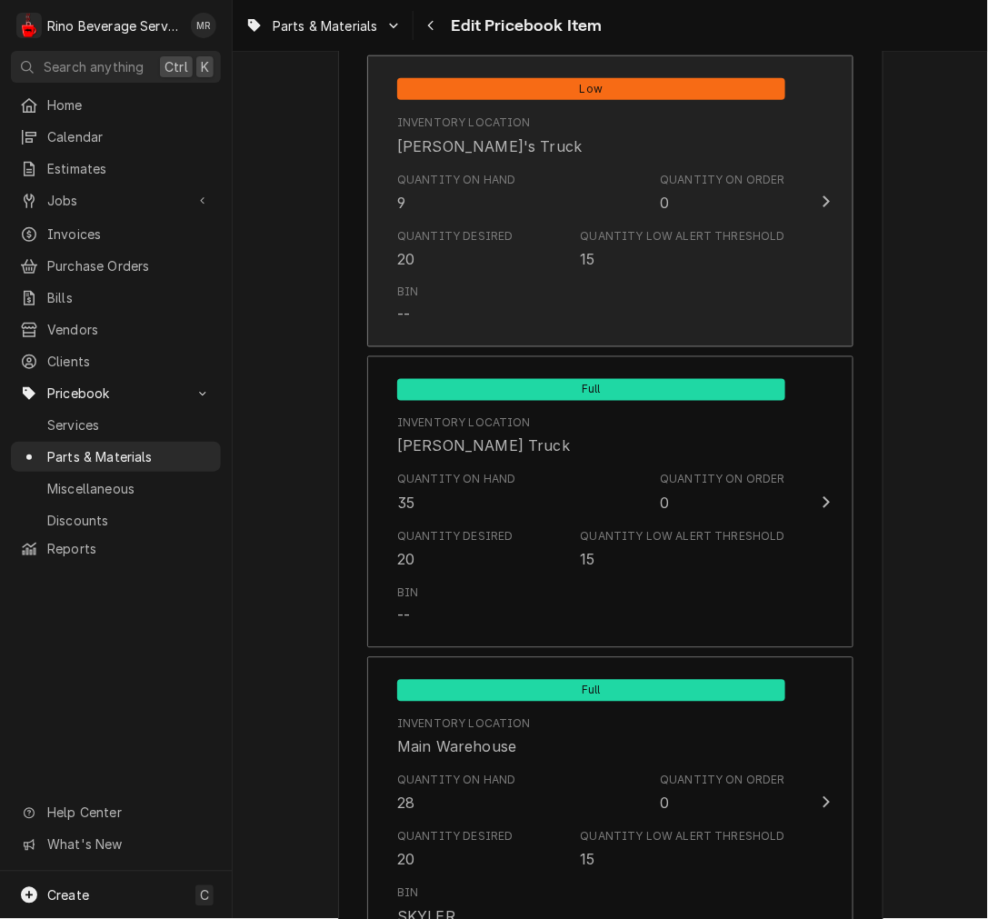
click at [494, 258] on div "Quantity Desired 20" at bounding box center [455, 249] width 116 height 42
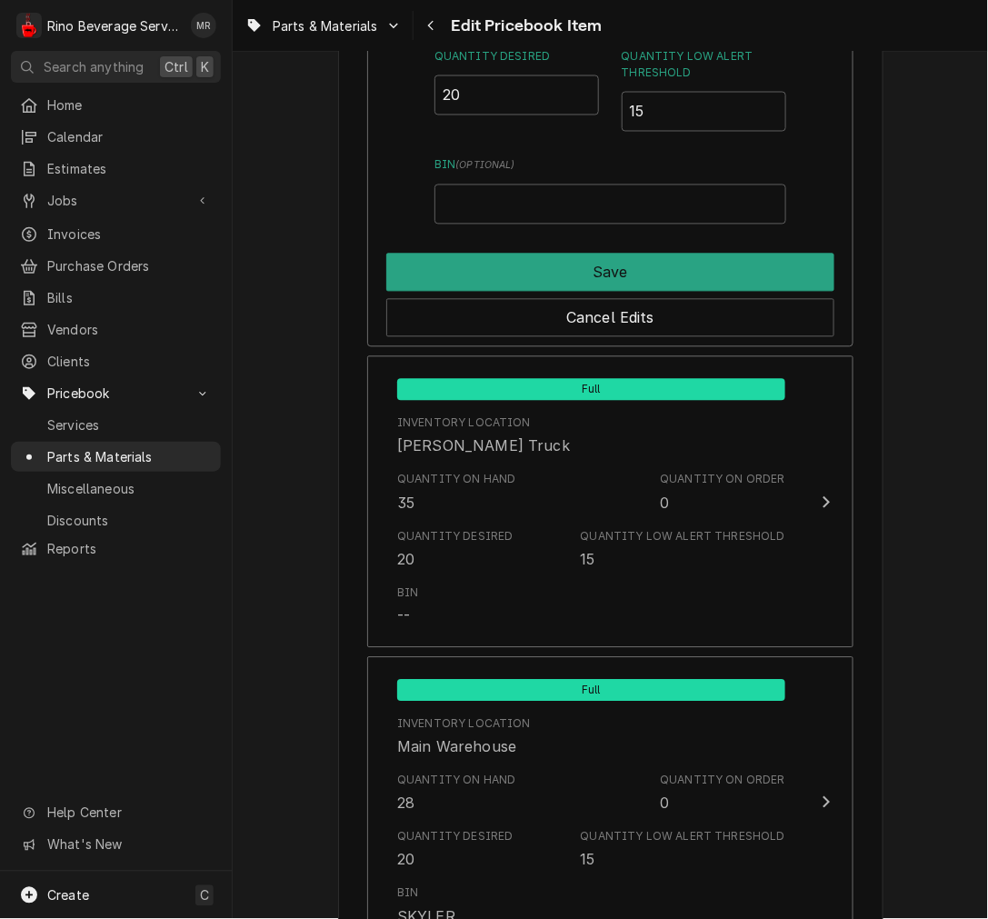
scroll to position [1696, 0]
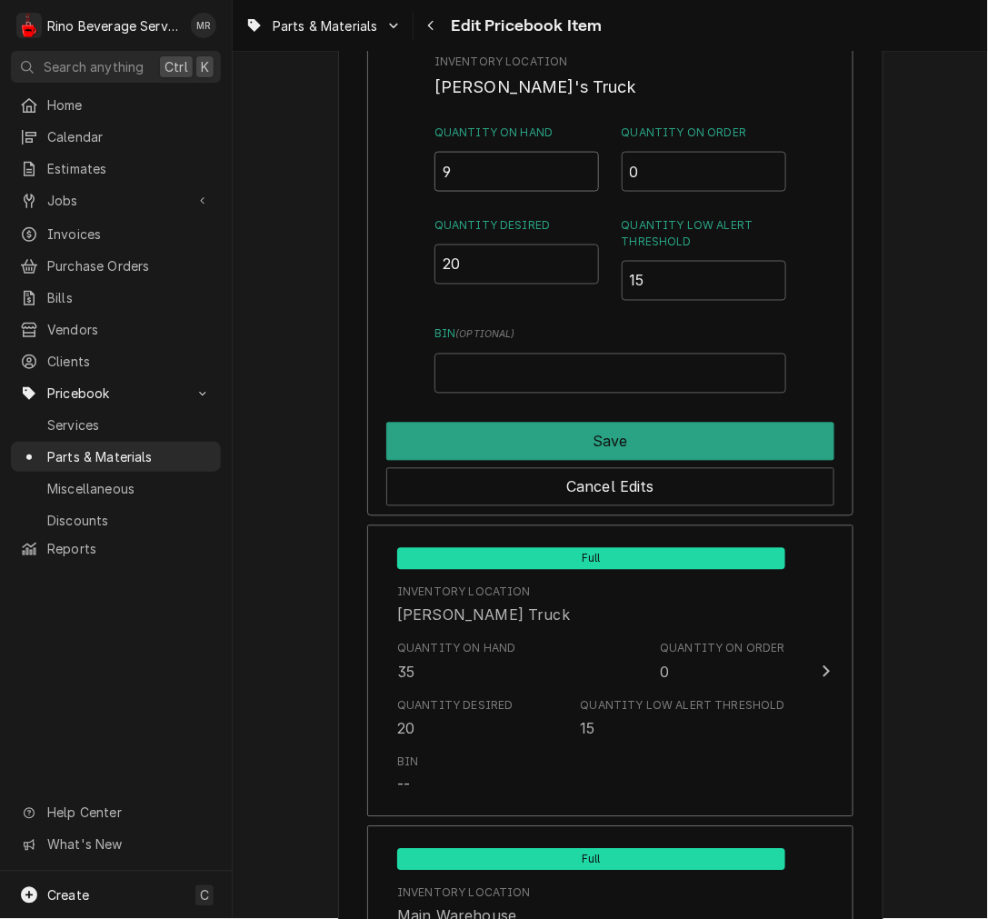
click at [475, 176] on input "9" at bounding box center [517, 172] width 165 height 40
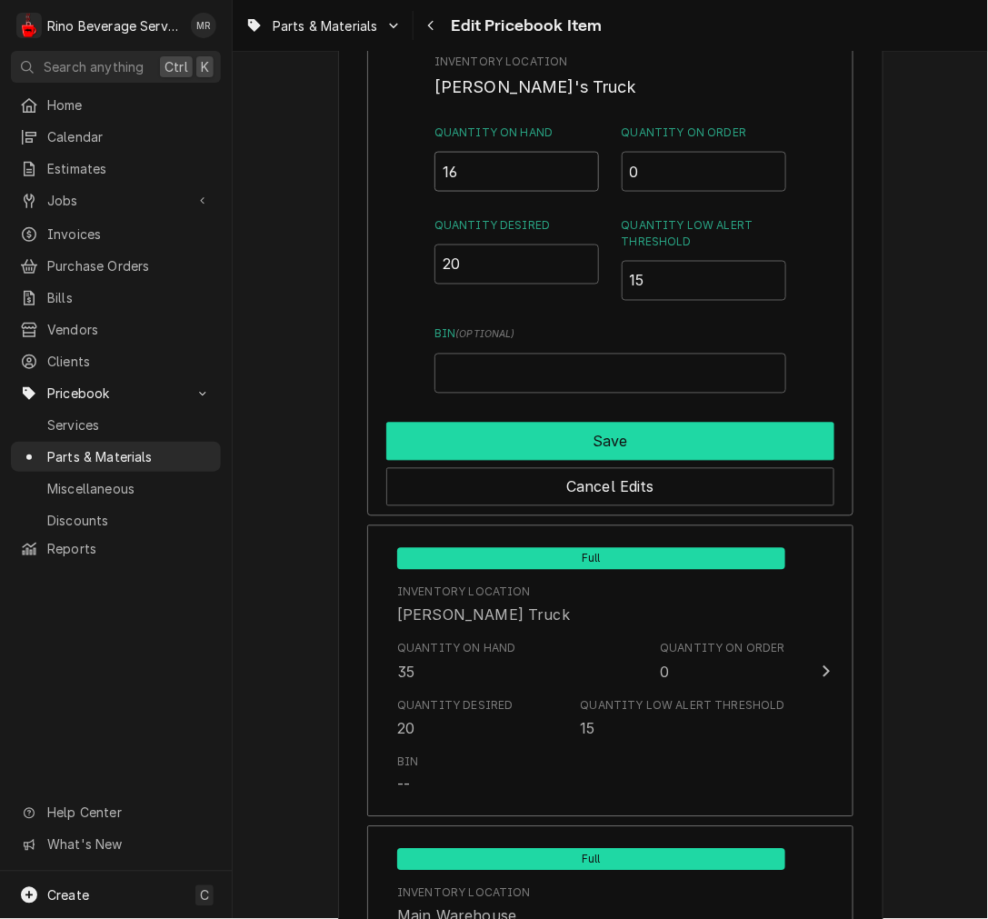
type input "16"
click at [653, 441] on button "Save" at bounding box center [610, 442] width 448 height 38
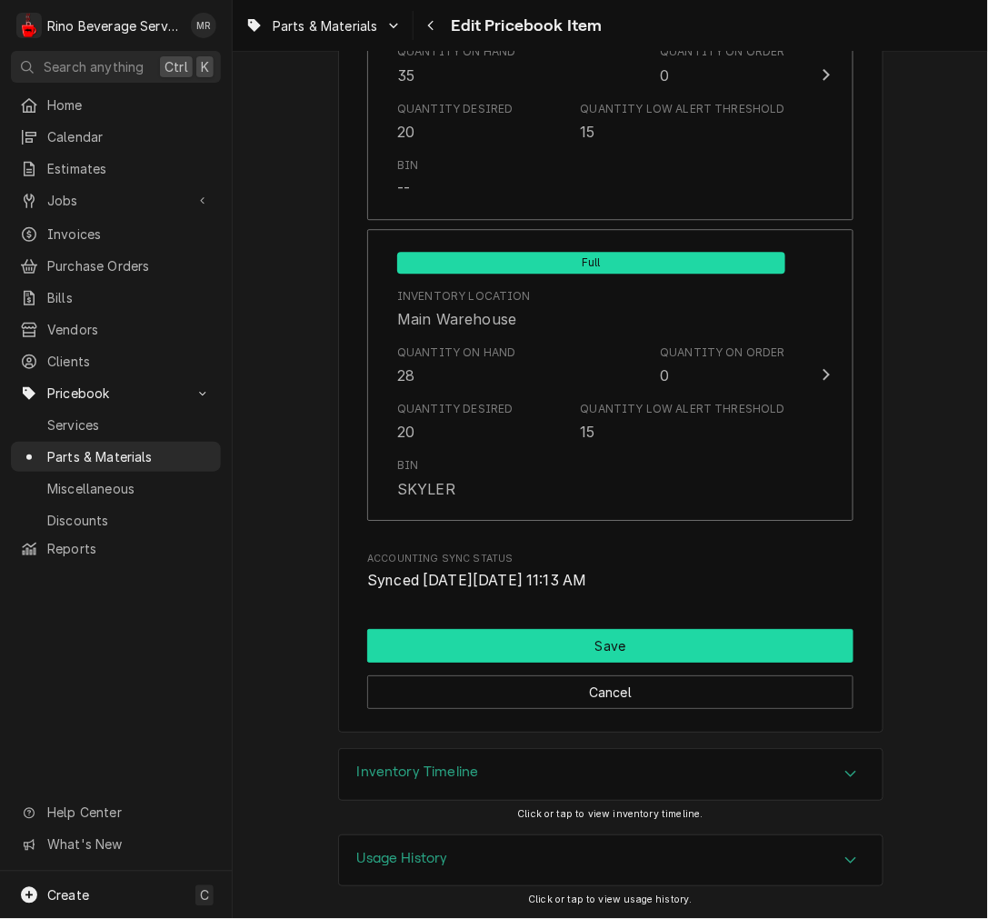
click at [534, 635] on button "Save" at bounding box center [610, 646] width 486 height 34
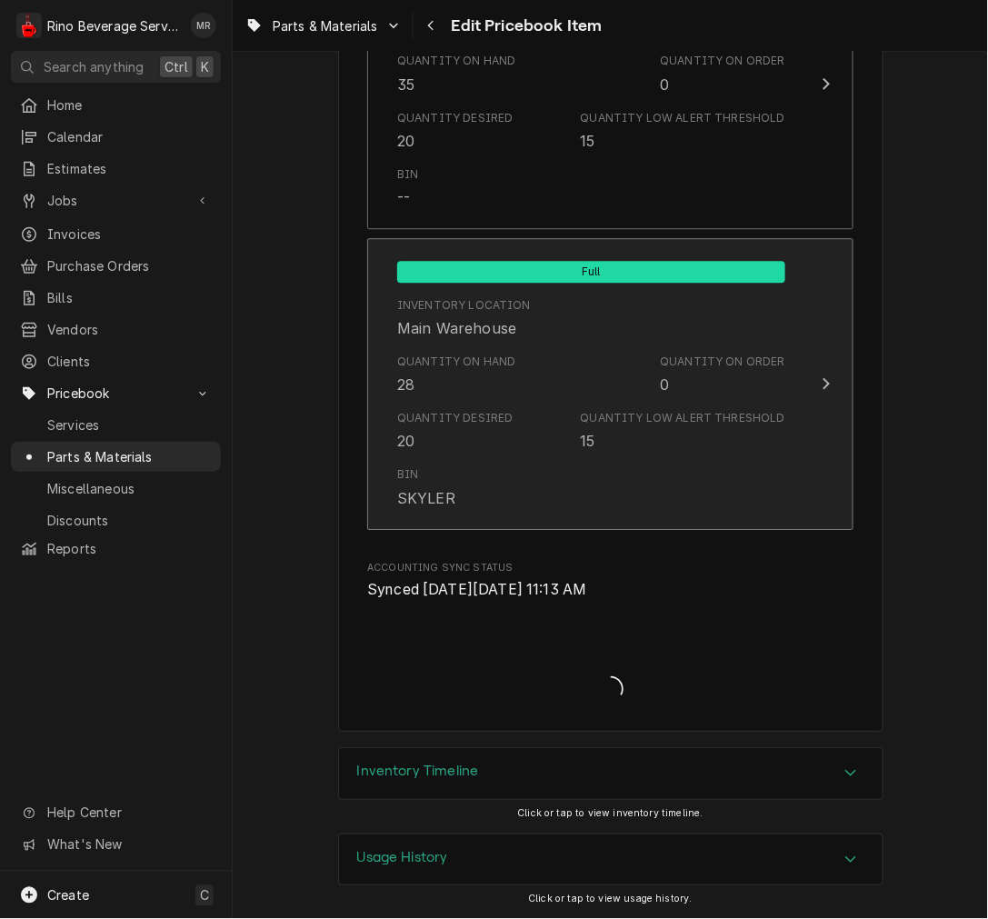
scroll to position [2102, 0]
type textarea "x"
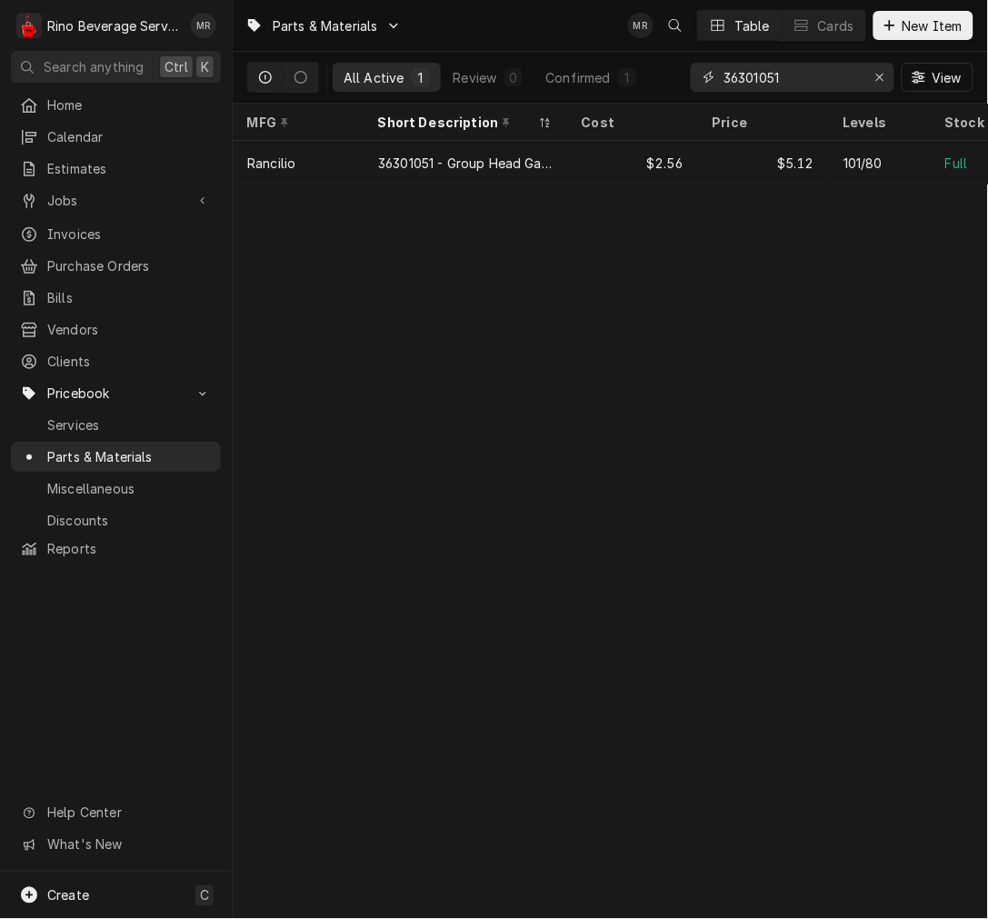
click at [768, 80] on input "36301051" at bounding box center [792, 77] width 136 height 29
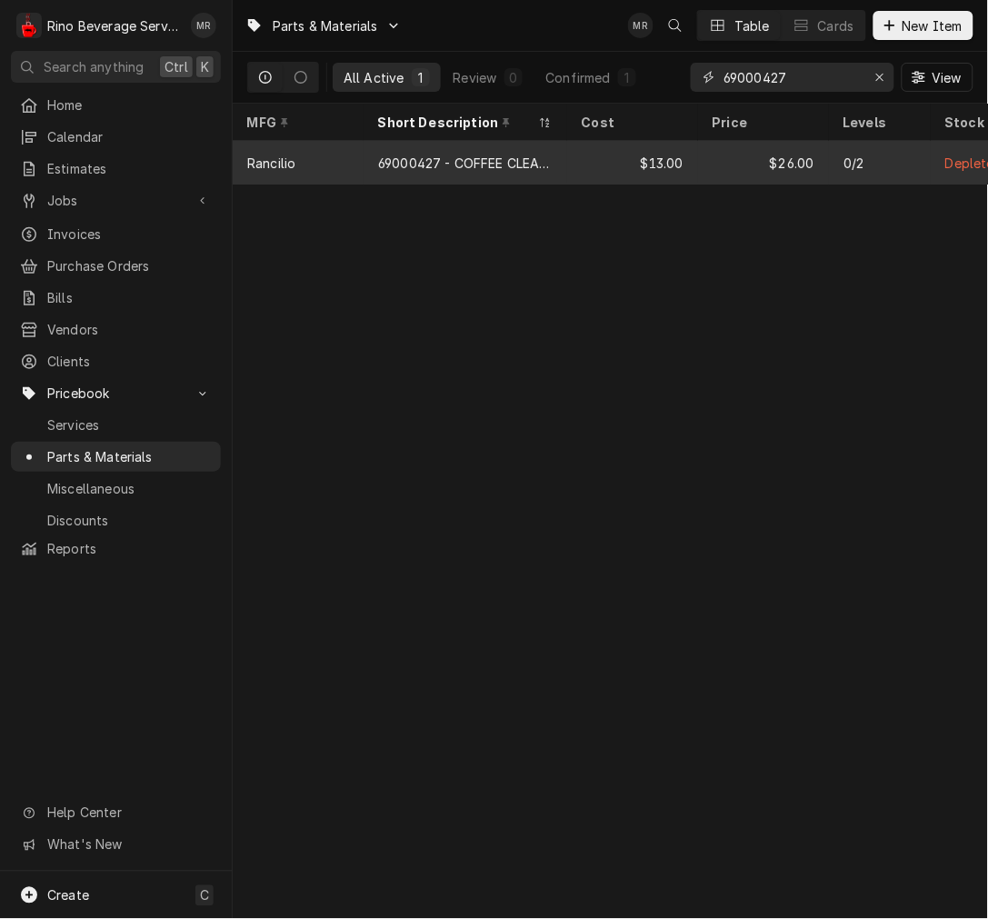
type input "69000427"
click at [542, 156] on div "69000427 - COFFEE CLEANING TABLETS" at bounding box center [465, 163] width 175 height 19
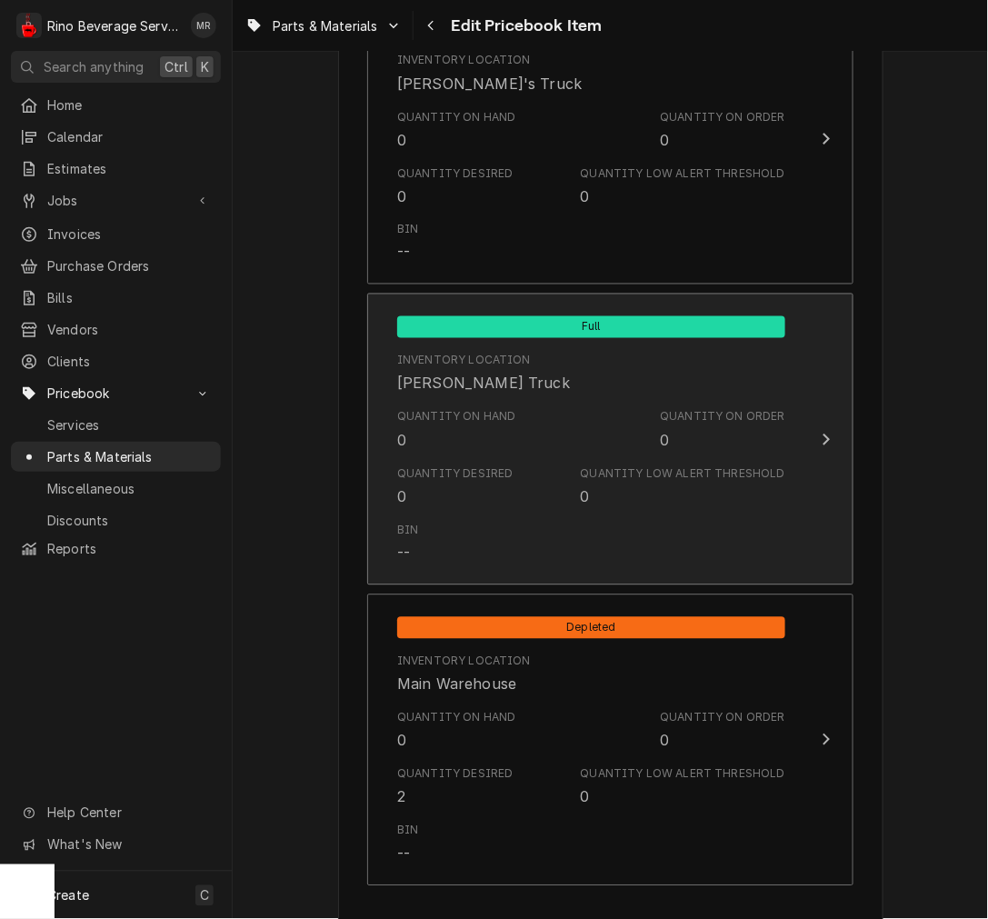
scroll to position [1851, 0]
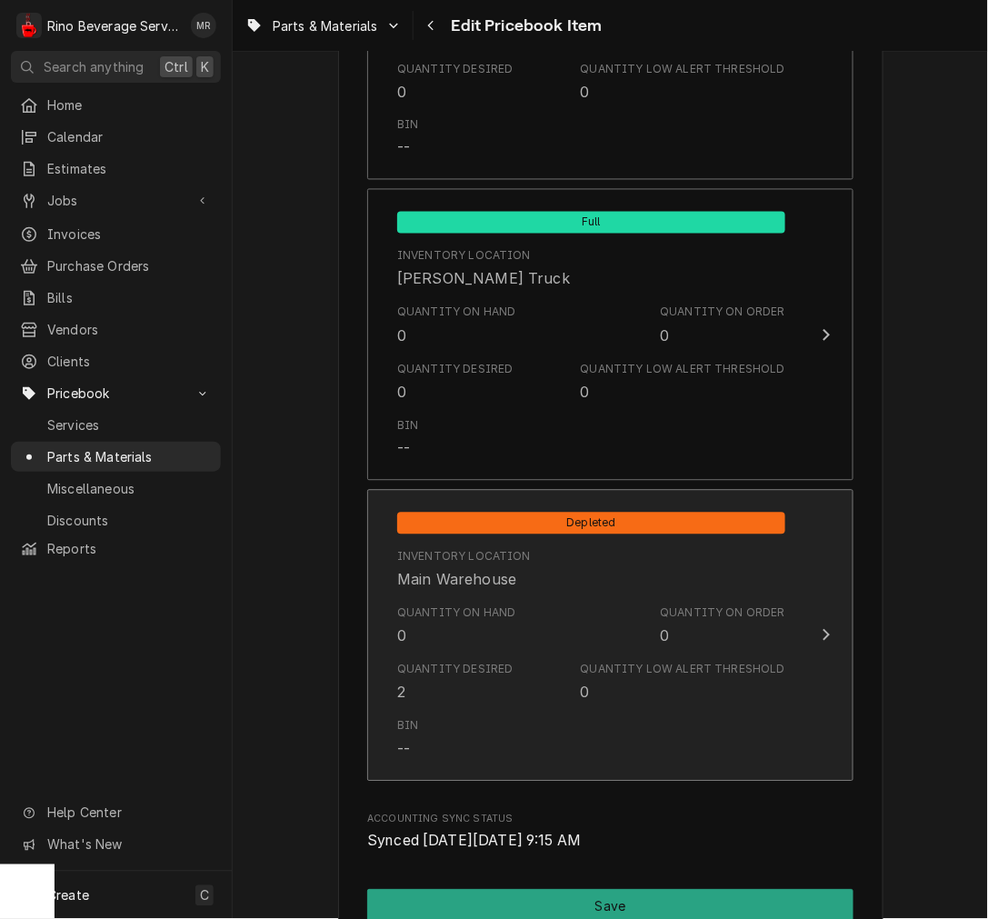
click at [493, 595] on div "Inventory Location [GEOGRAPHIC_DATA]" at bounding box center [591, 570] width 388 height 56
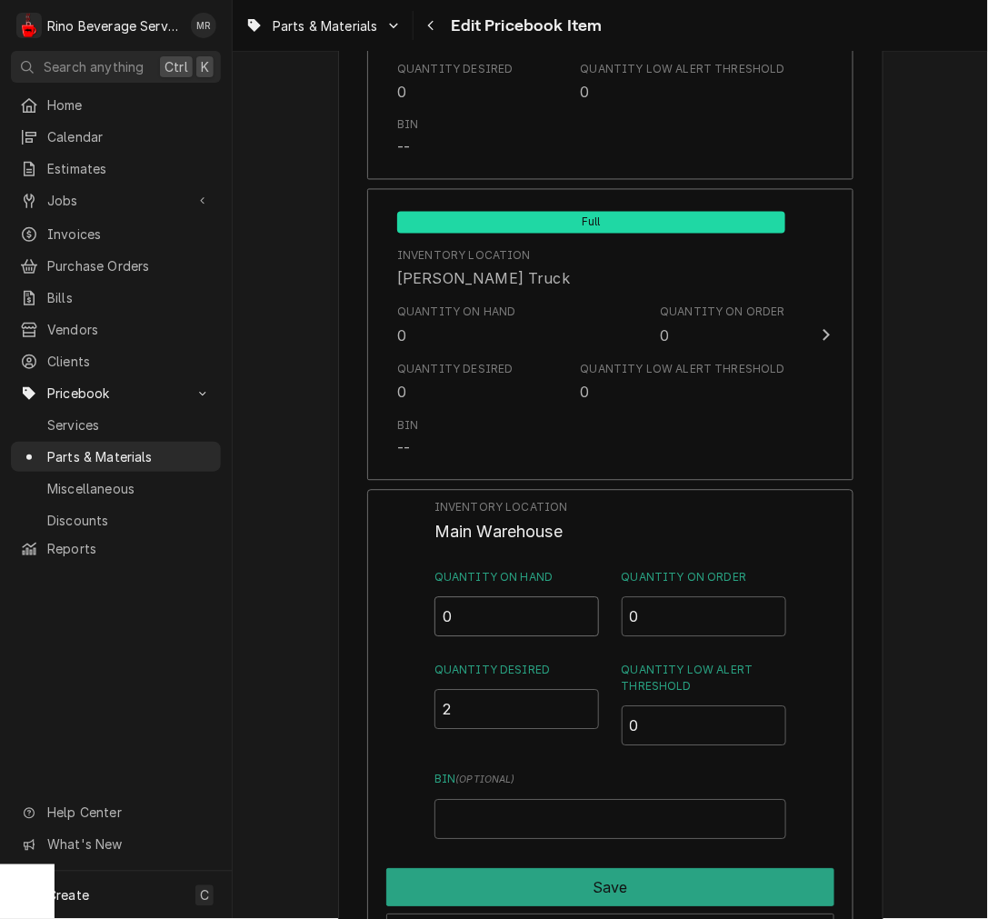
drag, startPoint x: 486, startPoint y: 624, endPoint x: 246, endPoint y: 594, distance: 241.9
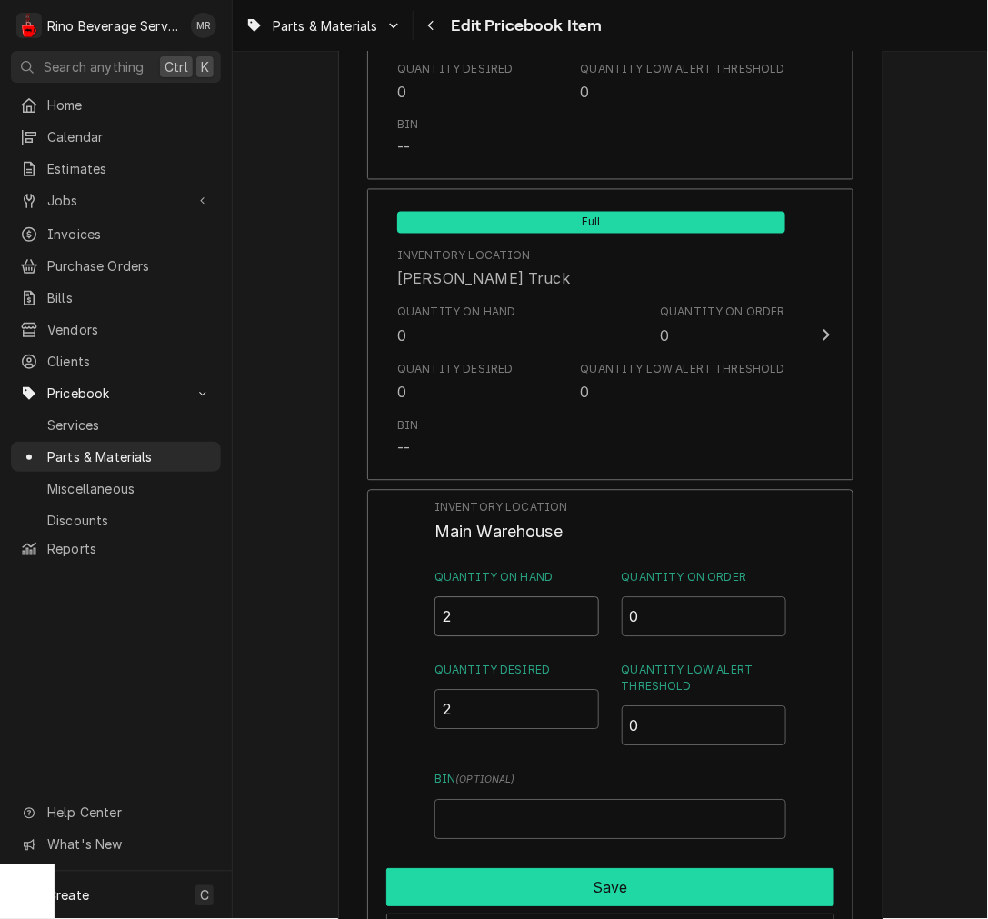
type input "2"
click at [618, 888] on button "Save" at bounding box center [610, 888] width 448 height 38
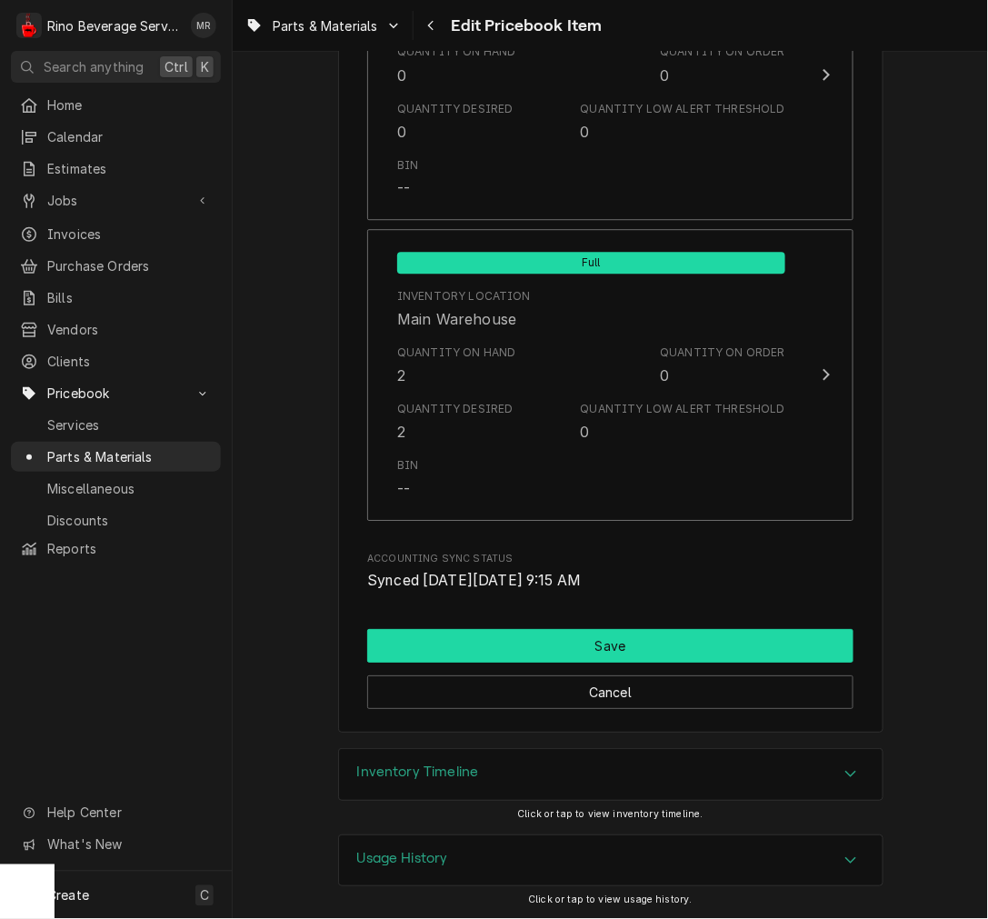
click at [523, 647] on button "Save" at bounding box center [610, 646] width 486 height 34
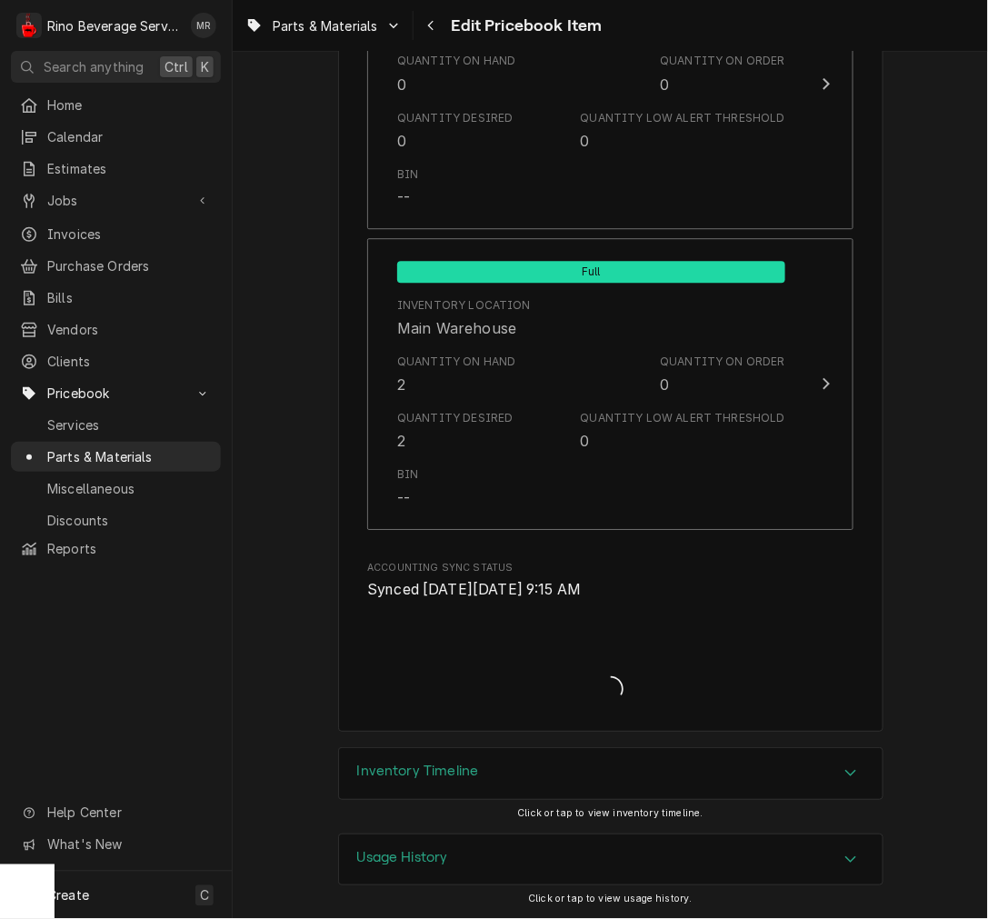
scroll to position [2102, 0]
type textarea "x"
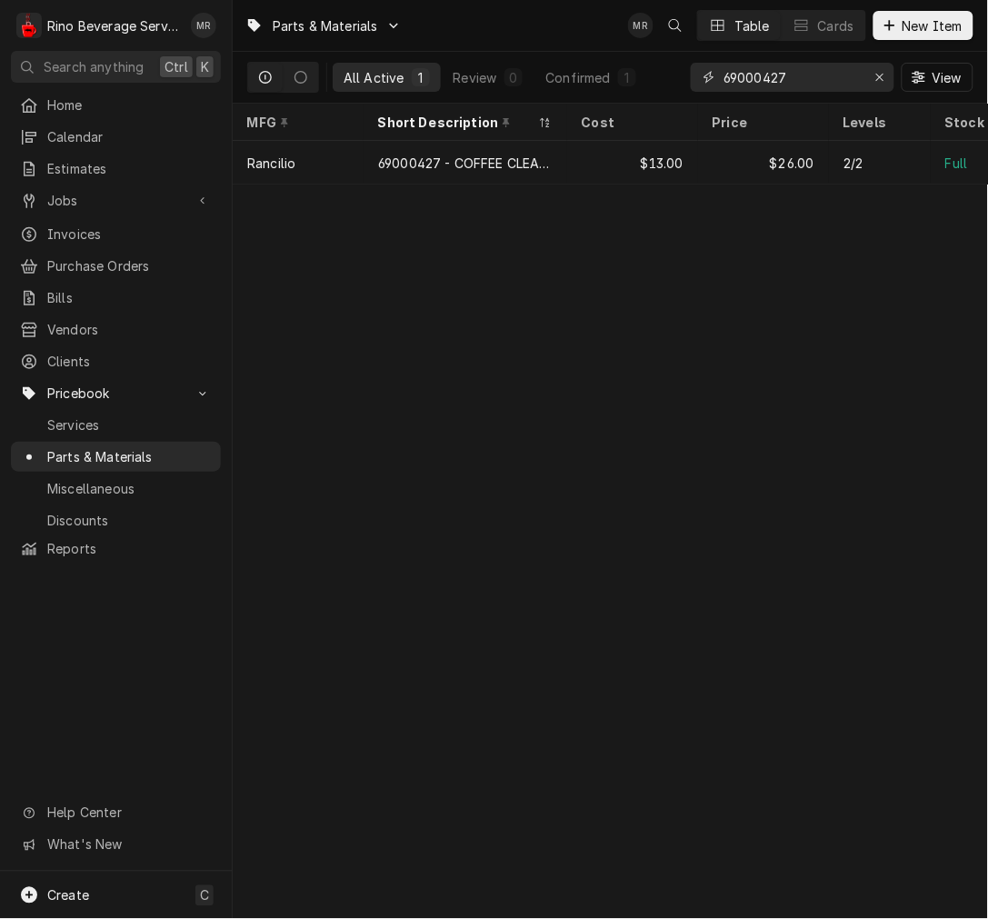
click at [756, 80] on input "69000427" at bounding box center [792, 77] width 136 height 29
click at [757, 79] on input "69000427" at bounding box center [792, 77] width 136 height 29
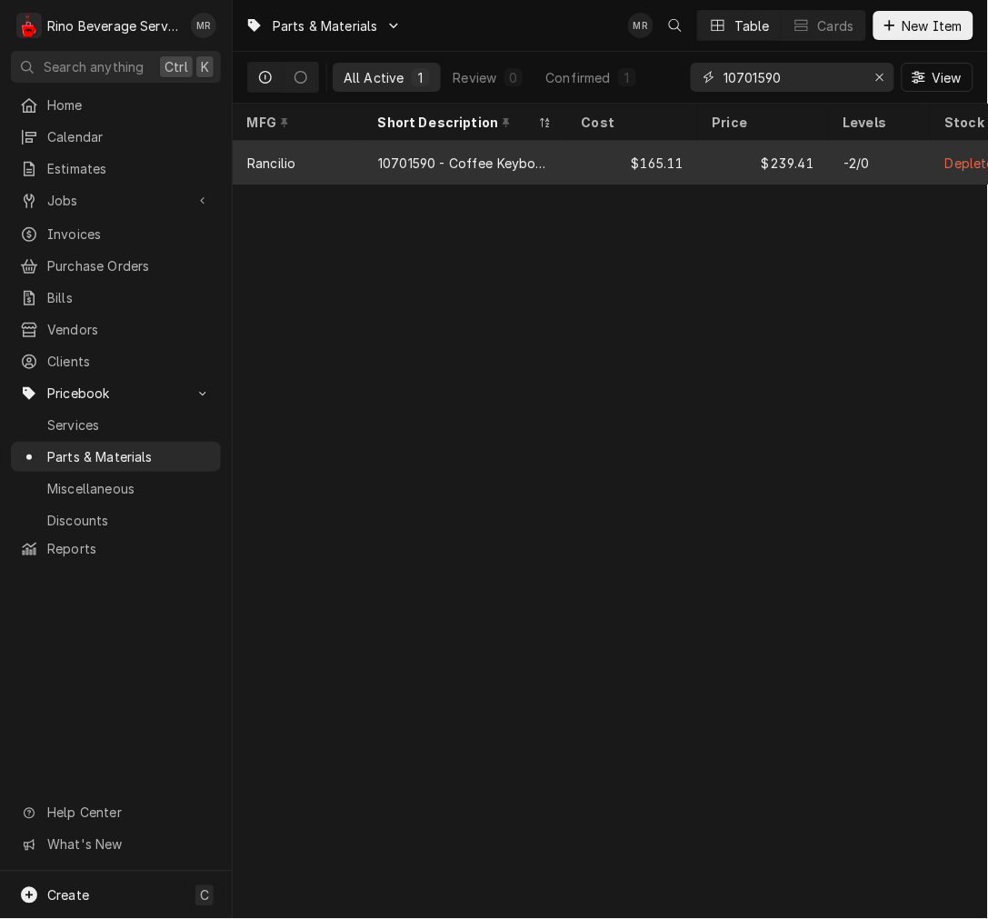
type input "10701590"
click at [647, 155] on div "$165.11" at bounding box center [632, 163] width 131 height 44
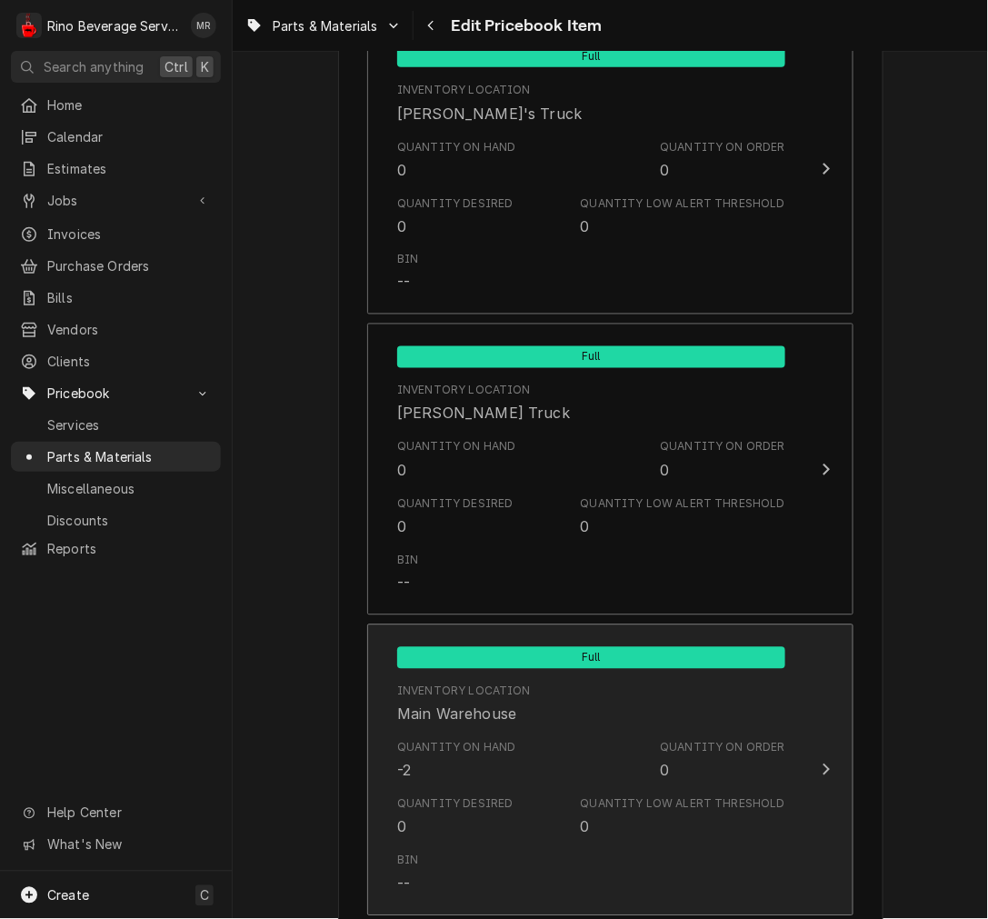
scroll to position [1851, 0]
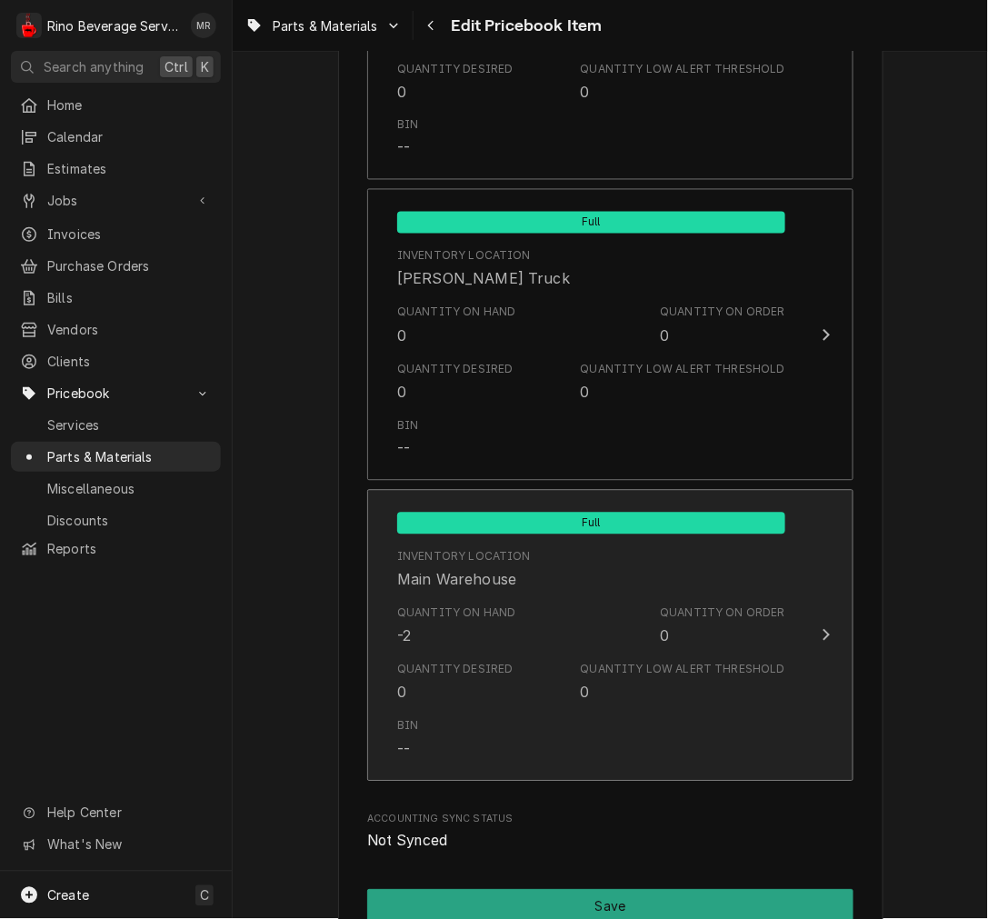
click at [485, 707] on div "Full Inventory Location Main Warehouse Quantity on Hand -2 Quantity on Order 0 …" at bounding box center [591, 636] width 417 height 272
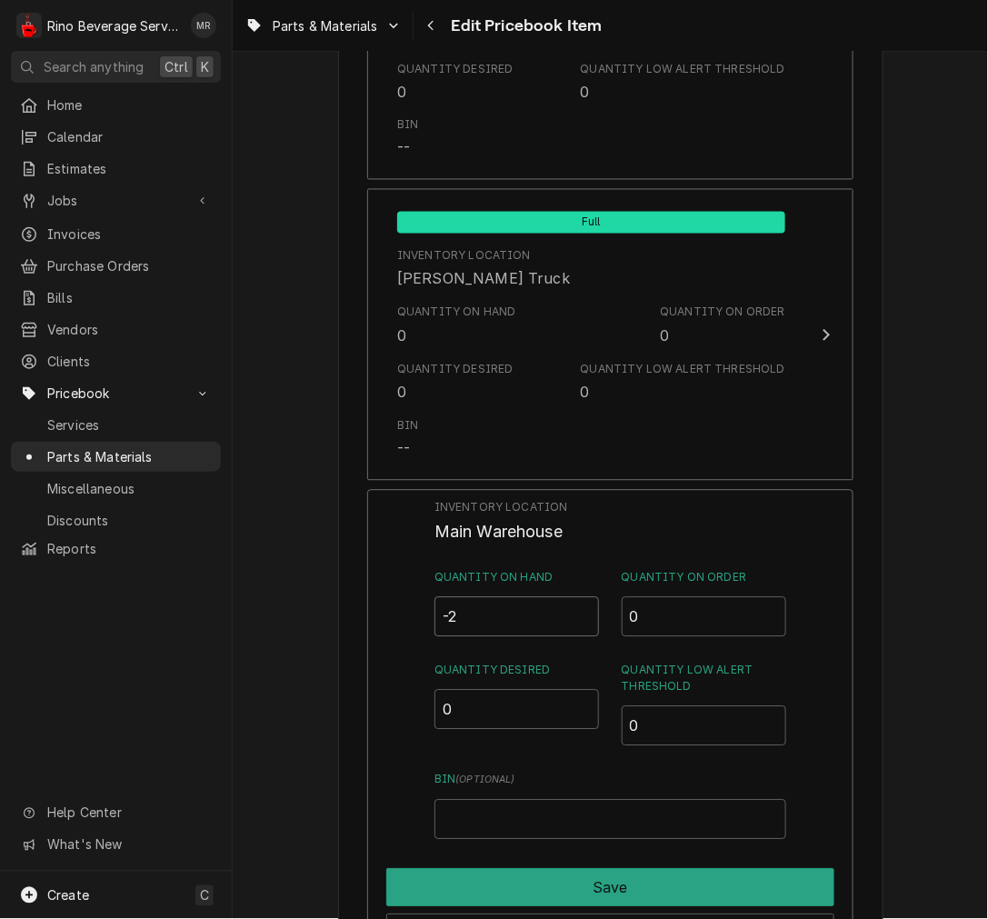
drag, startPoint x: 467, startPoint y: 613, endPoint x: 421, endPoint y: 611, distance: 46.4
click at [423, 607] on div "Inventory Location Main Warehouse Quantity on Hand -2 Quantity on Order 0 Quant…" at bounding box center [610, 726] width 486 height 473
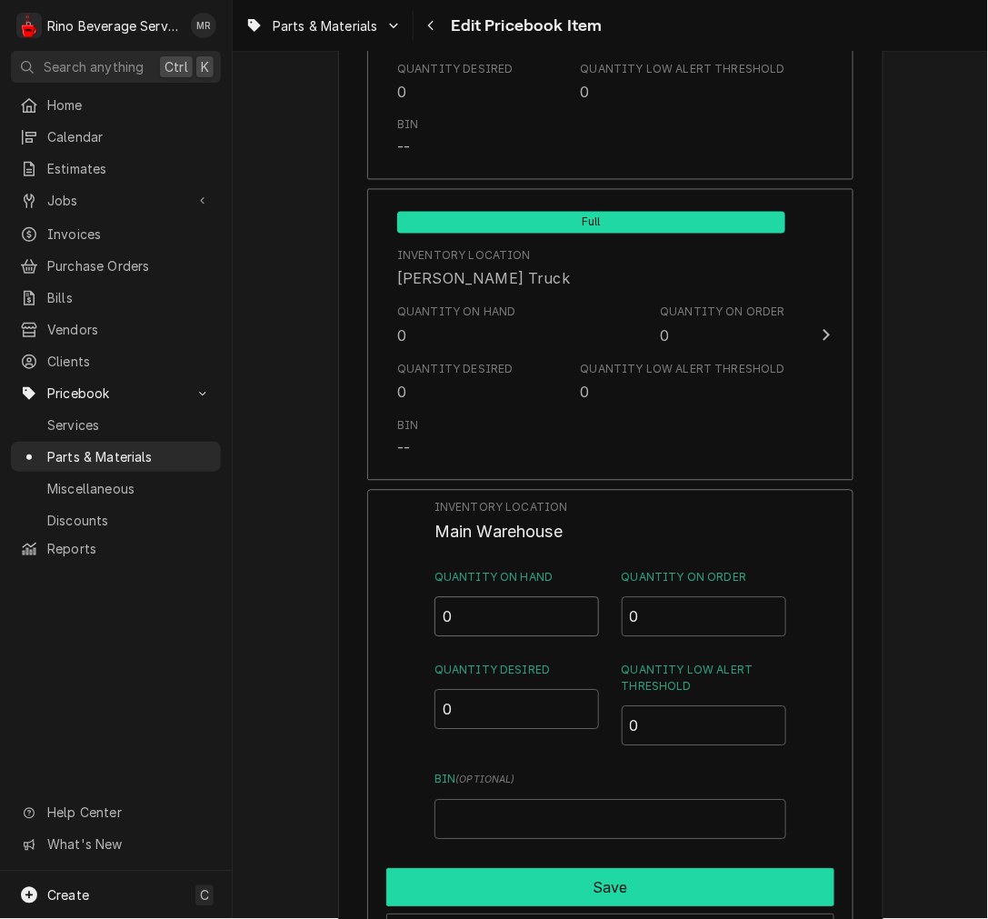
type input "0"
click at [664, 900] on button "Save" at bounding box center [610, 888] width 448 height 38
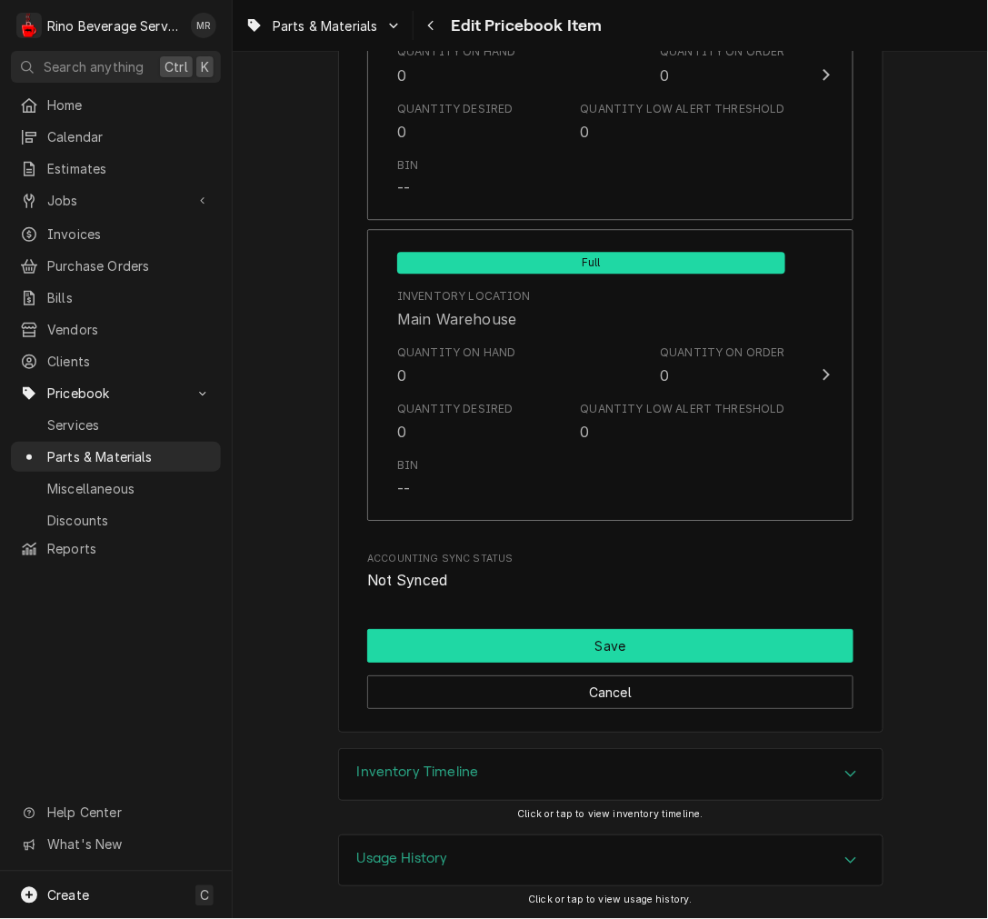
click at [643, 651] on button "Save" at bounding box center [610, 646] width 486 height 34
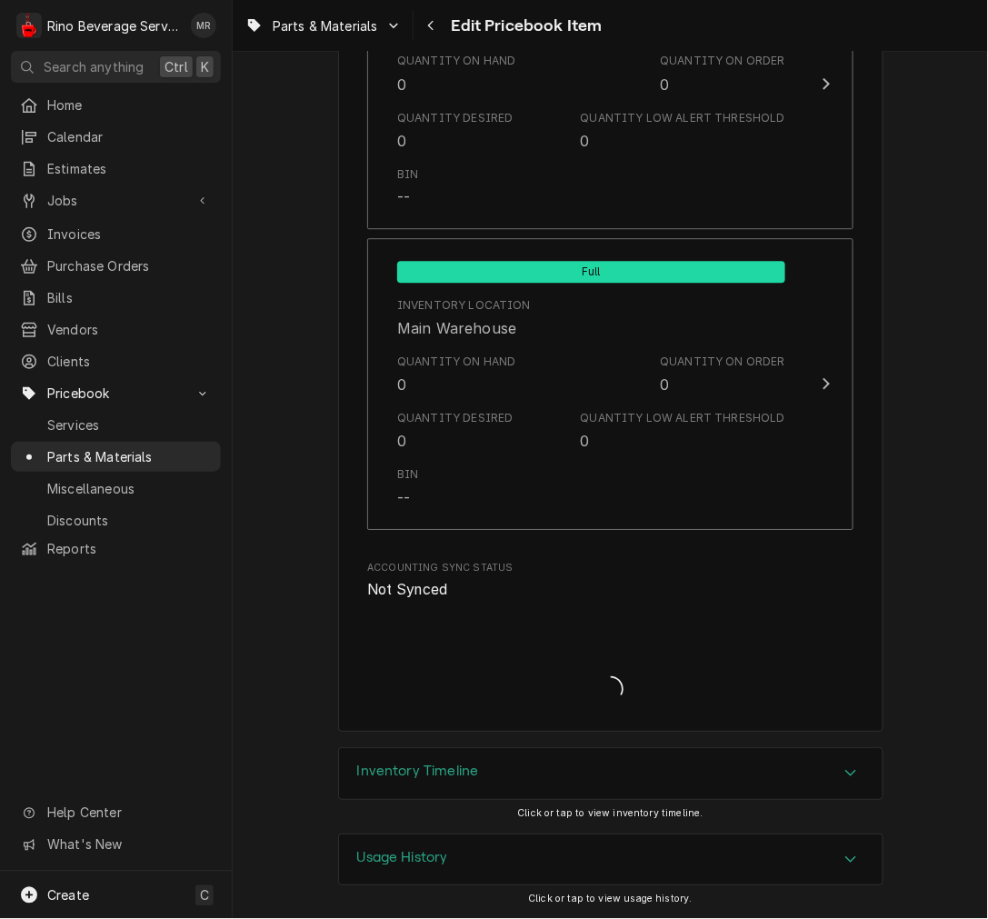
scroll to position [2102, 0]
type textarea "x"
